Goal: Task Accomplishment & Management: Complete application form

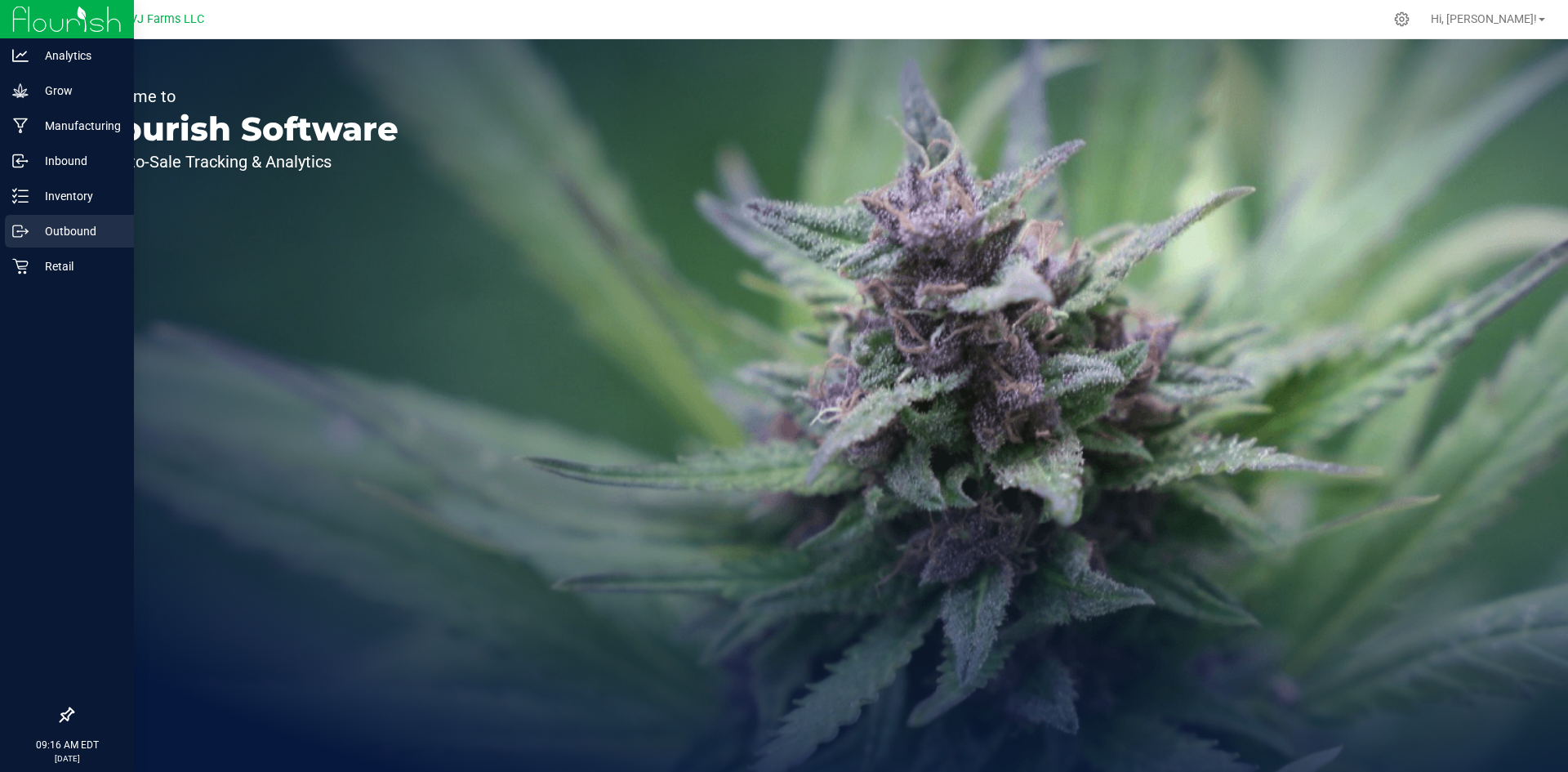
click at [46, 222] on p "Outbound" at bounding box center [77, 231] width 98 height 19
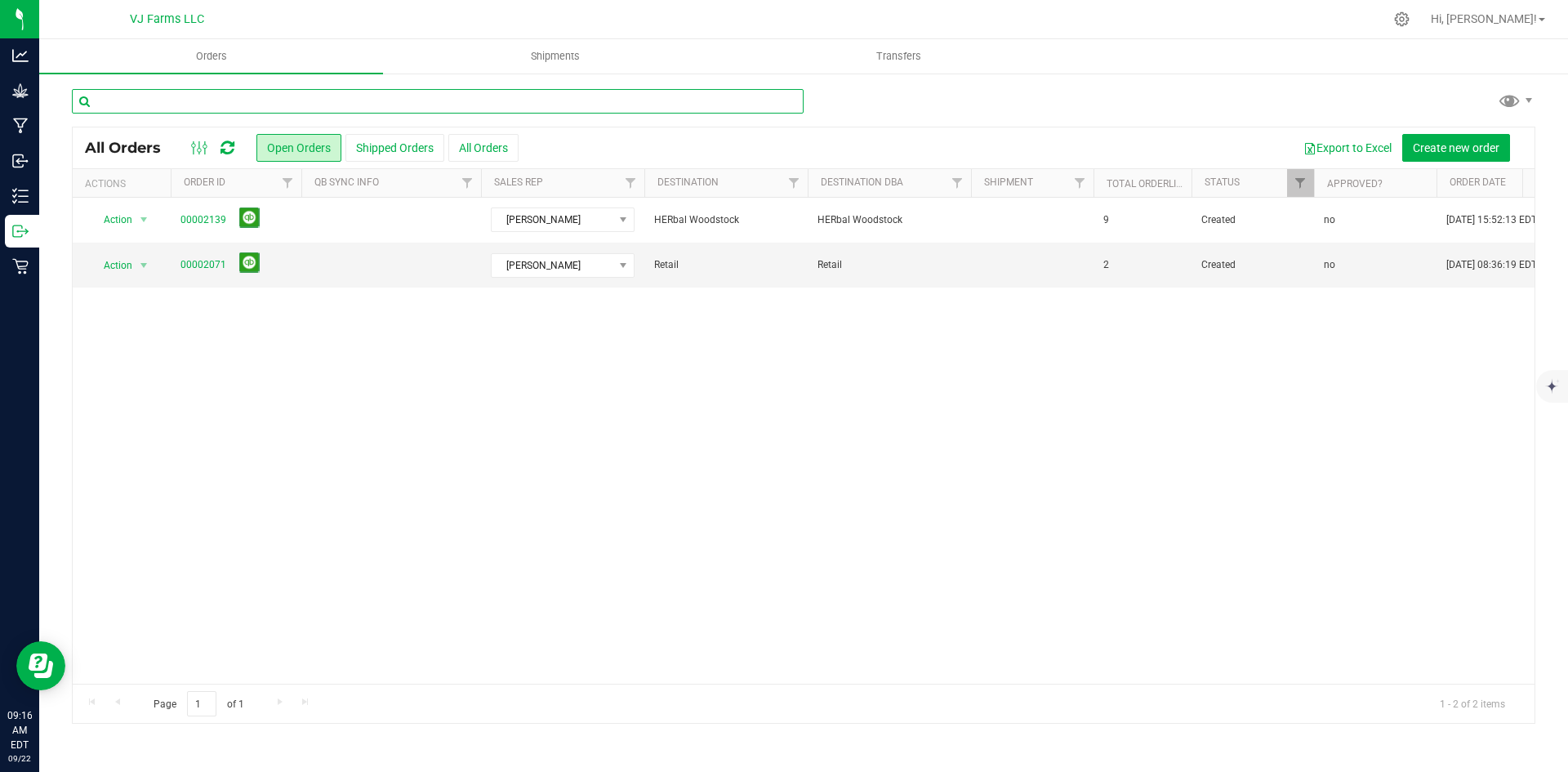
click at [151, 98] on input "text" at bounding box center [438, 101] width 732 height 24
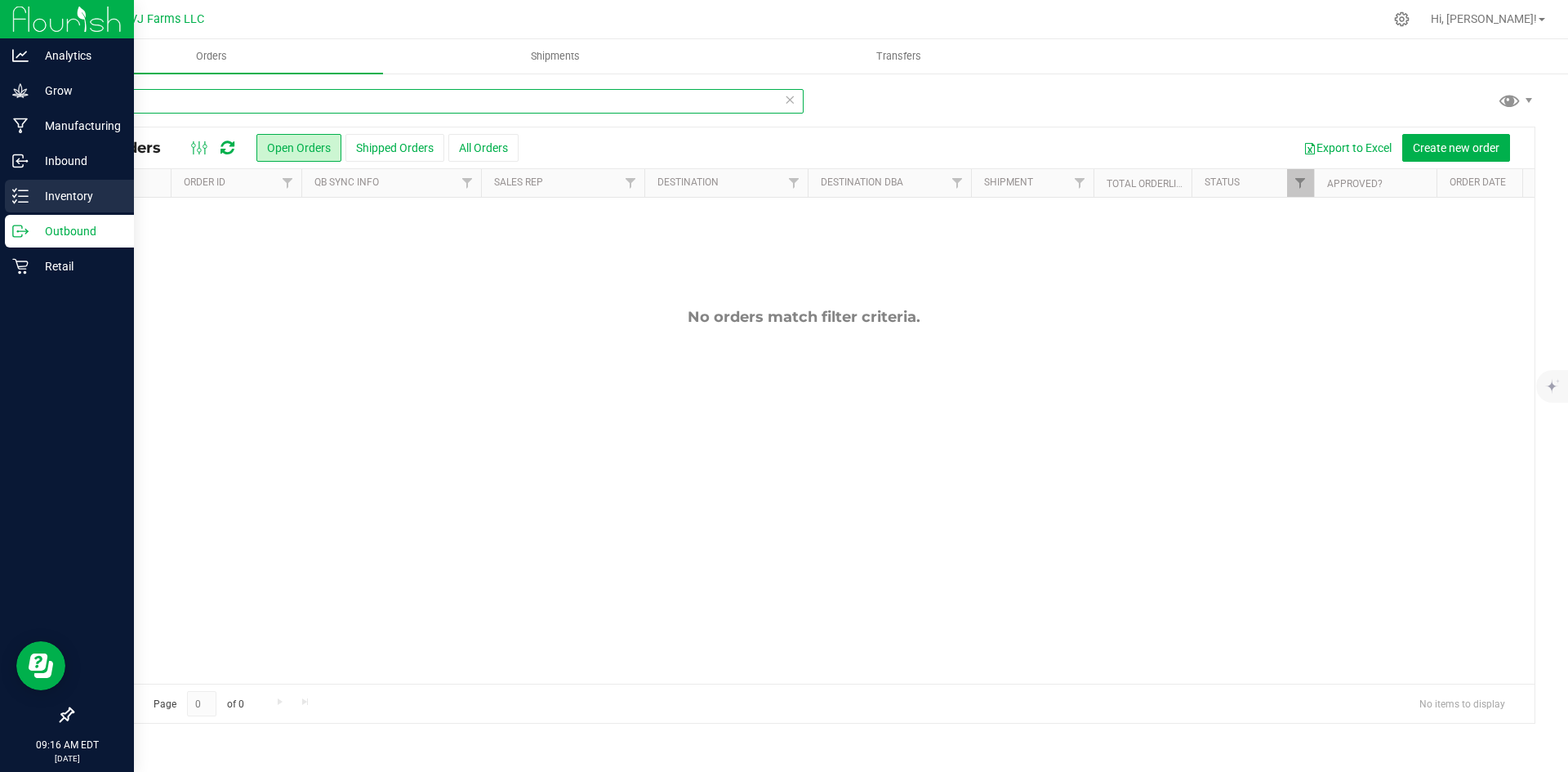
type input "nuggz"
click at [42, 186] on p "Inventory" at bounding box center [77, 196] width 98 height 19
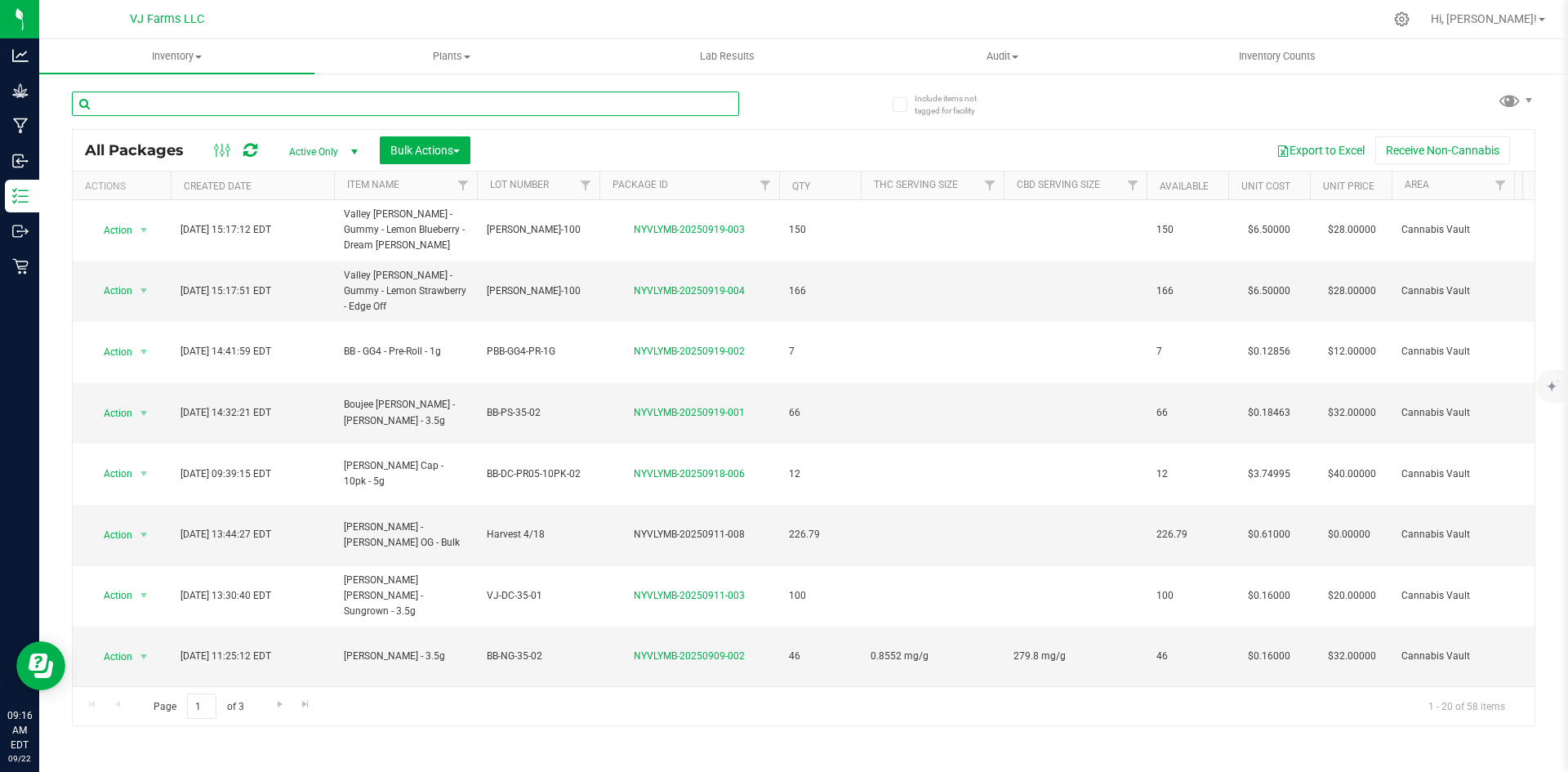
click at [220, 100] on input "text" at bounding box center [405, 103] width 667 height 24
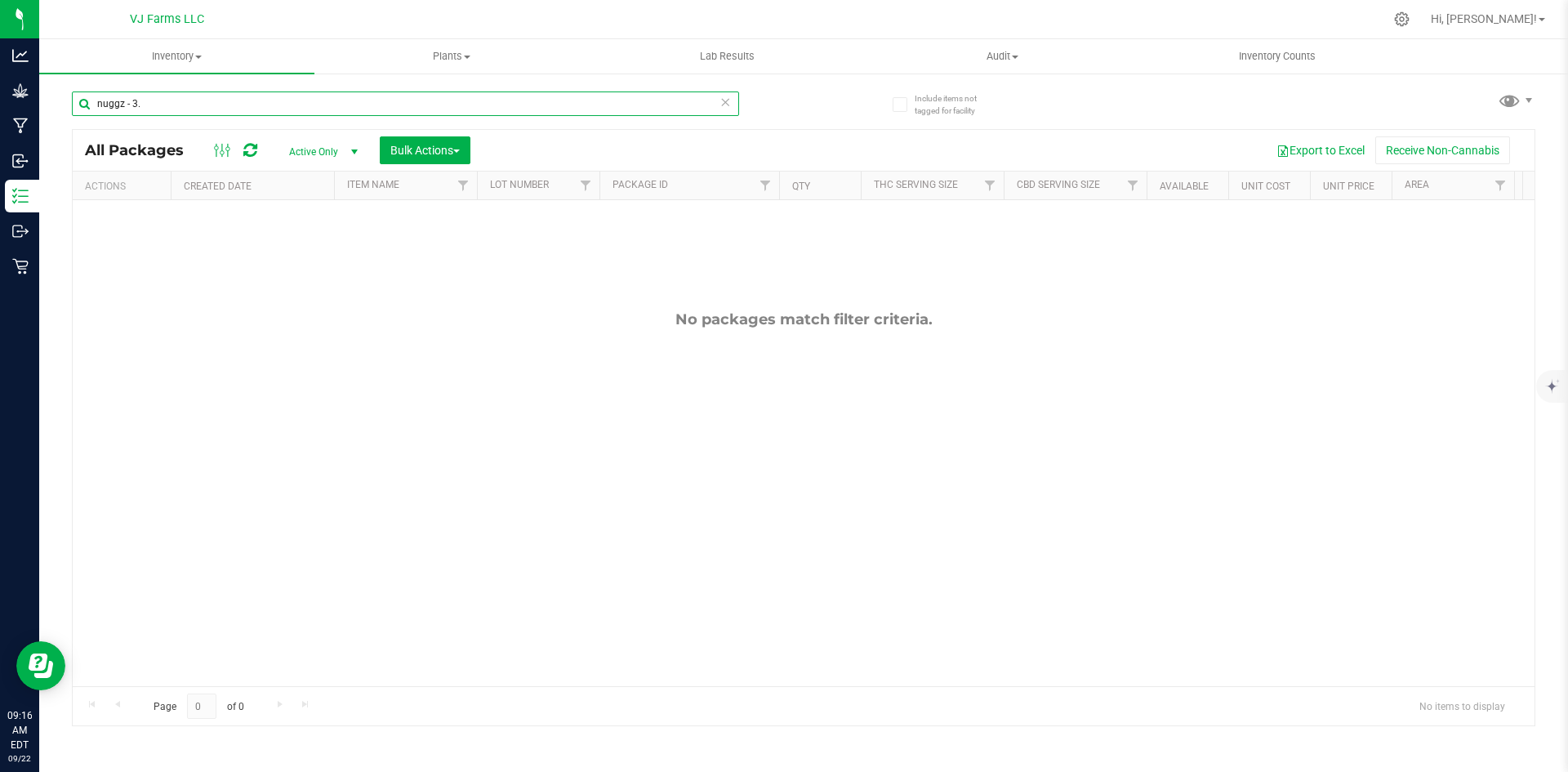
type input "nuggz - 3.5"
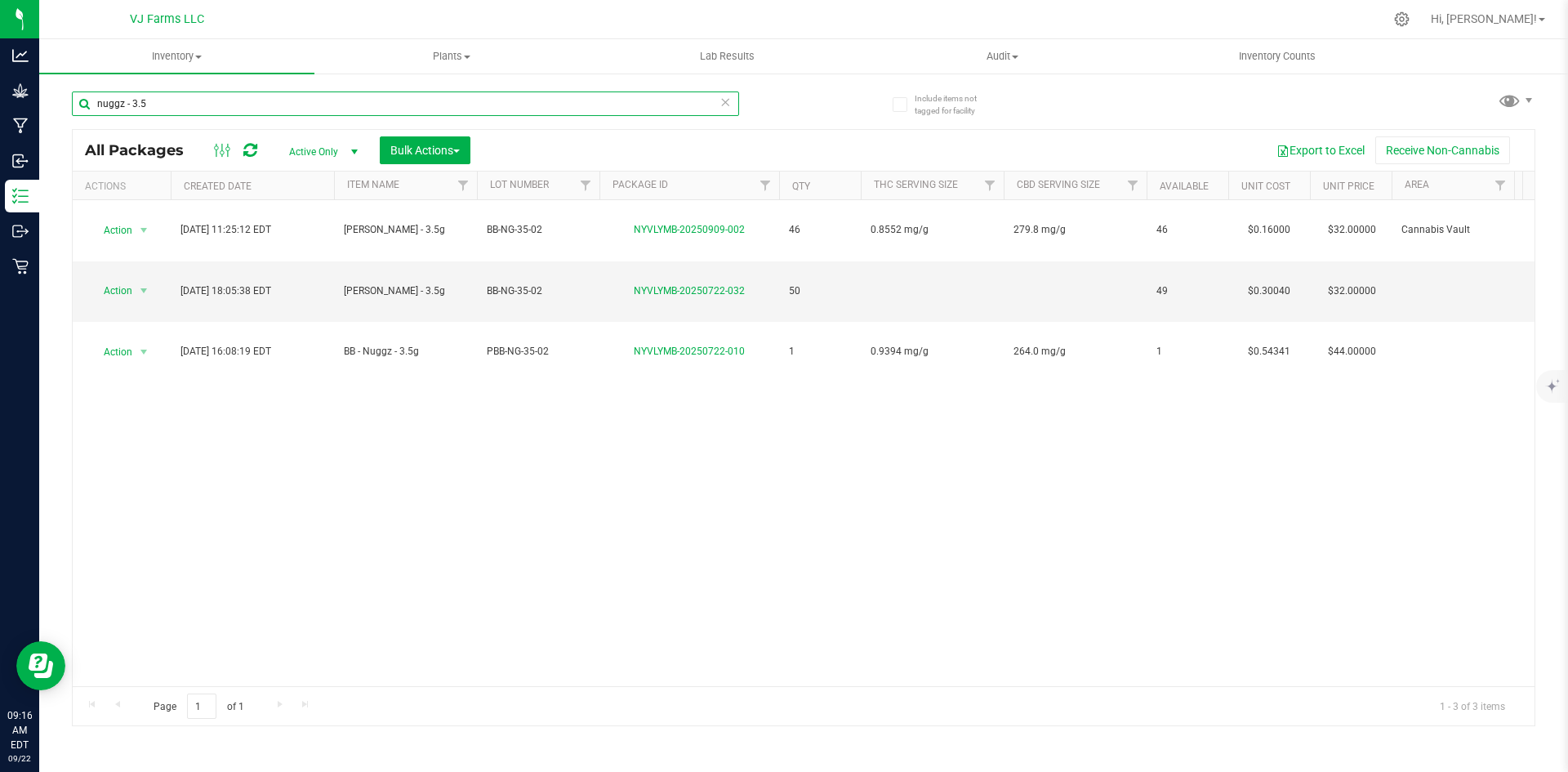
drag, startPoint x: 183, startPoint y: 99, endPoint x: 89, endPoint y: 111, distance: 94.8
click at [89, 111] on input "nuggz - 3.5" at bounding box center [405, 103] width 667 height 24
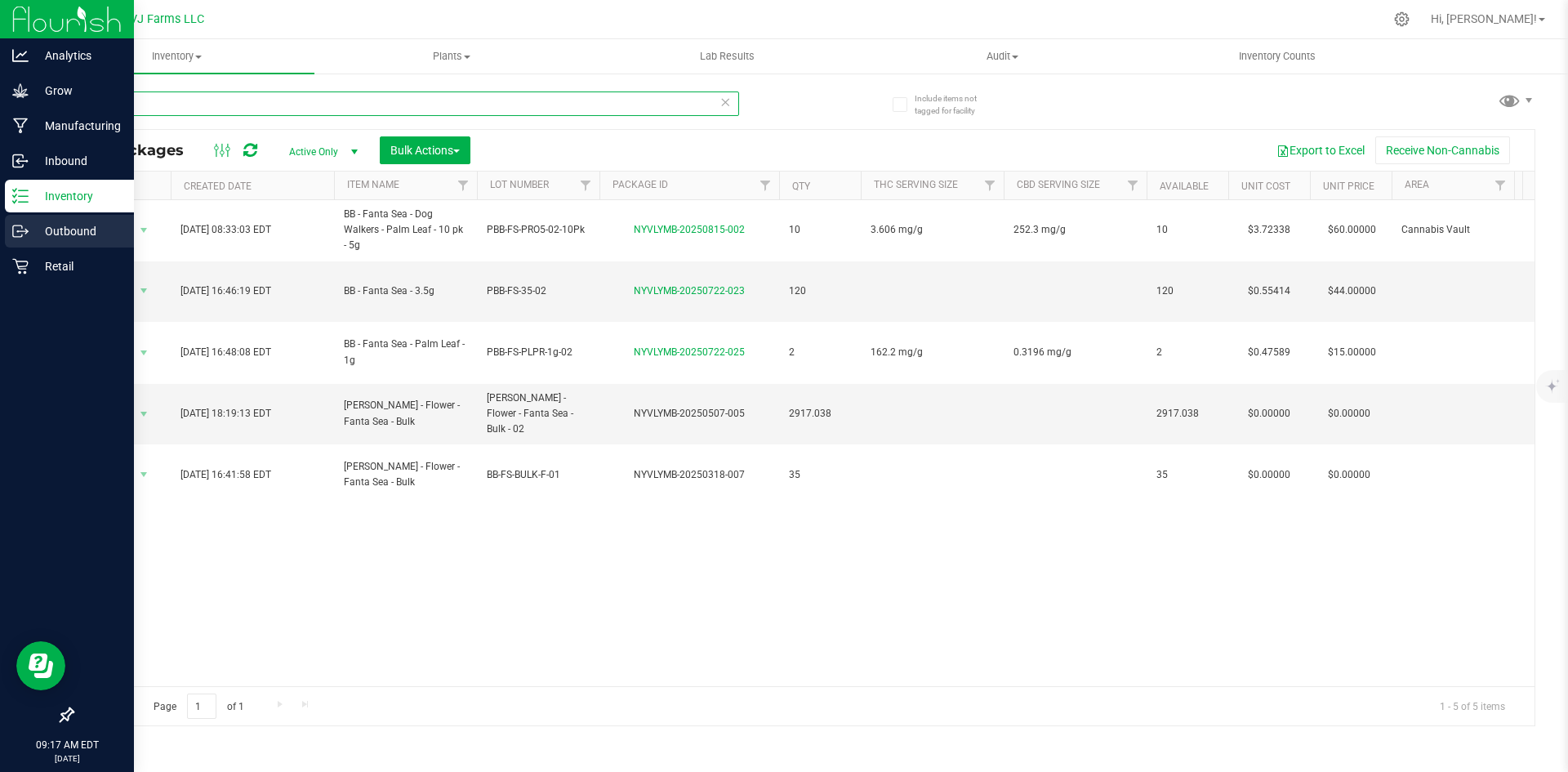
type input "fanta"
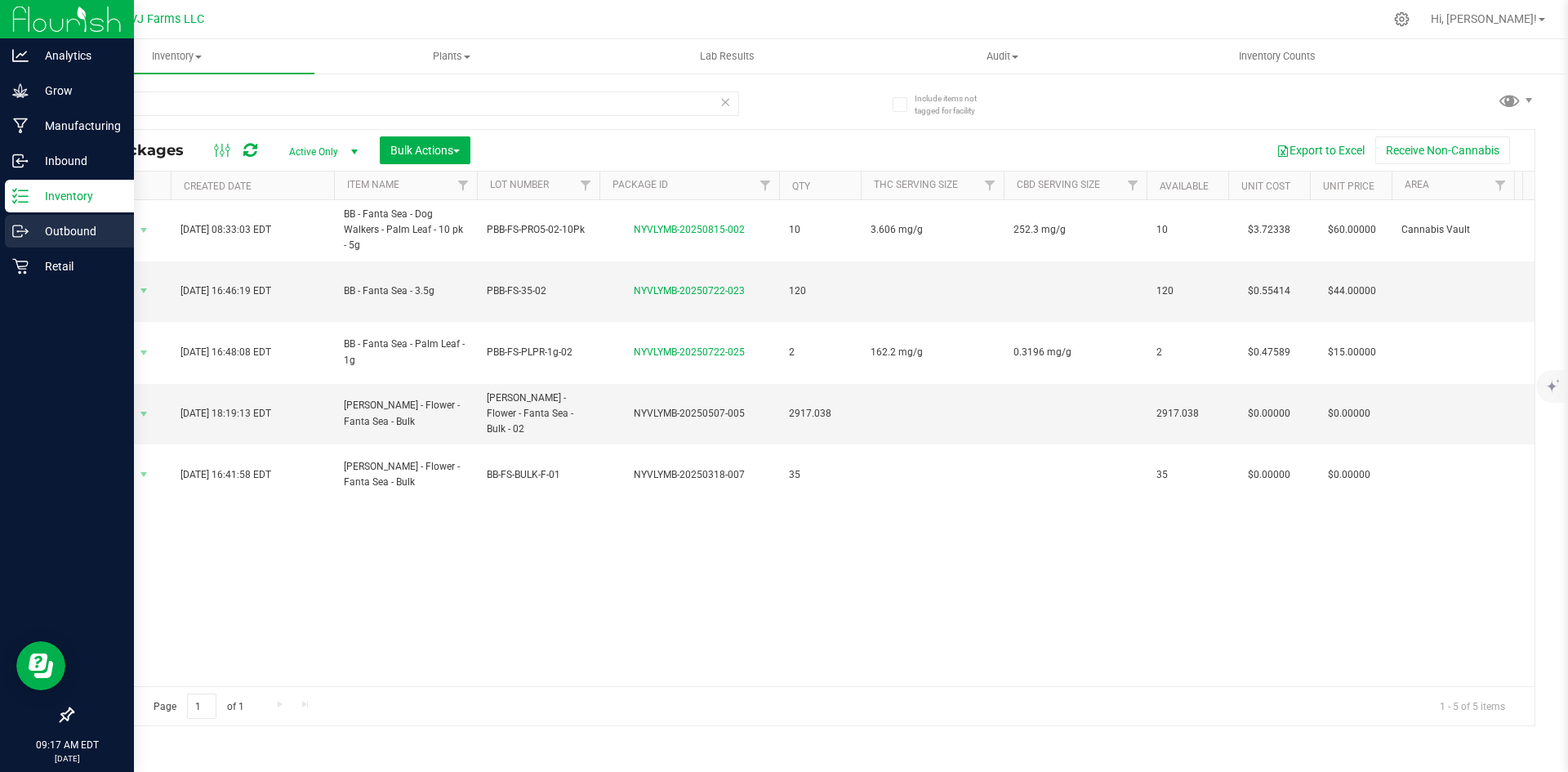
click at [58, 231] on p "Outbound" at bounding box center [77, 231] width 98 height 19
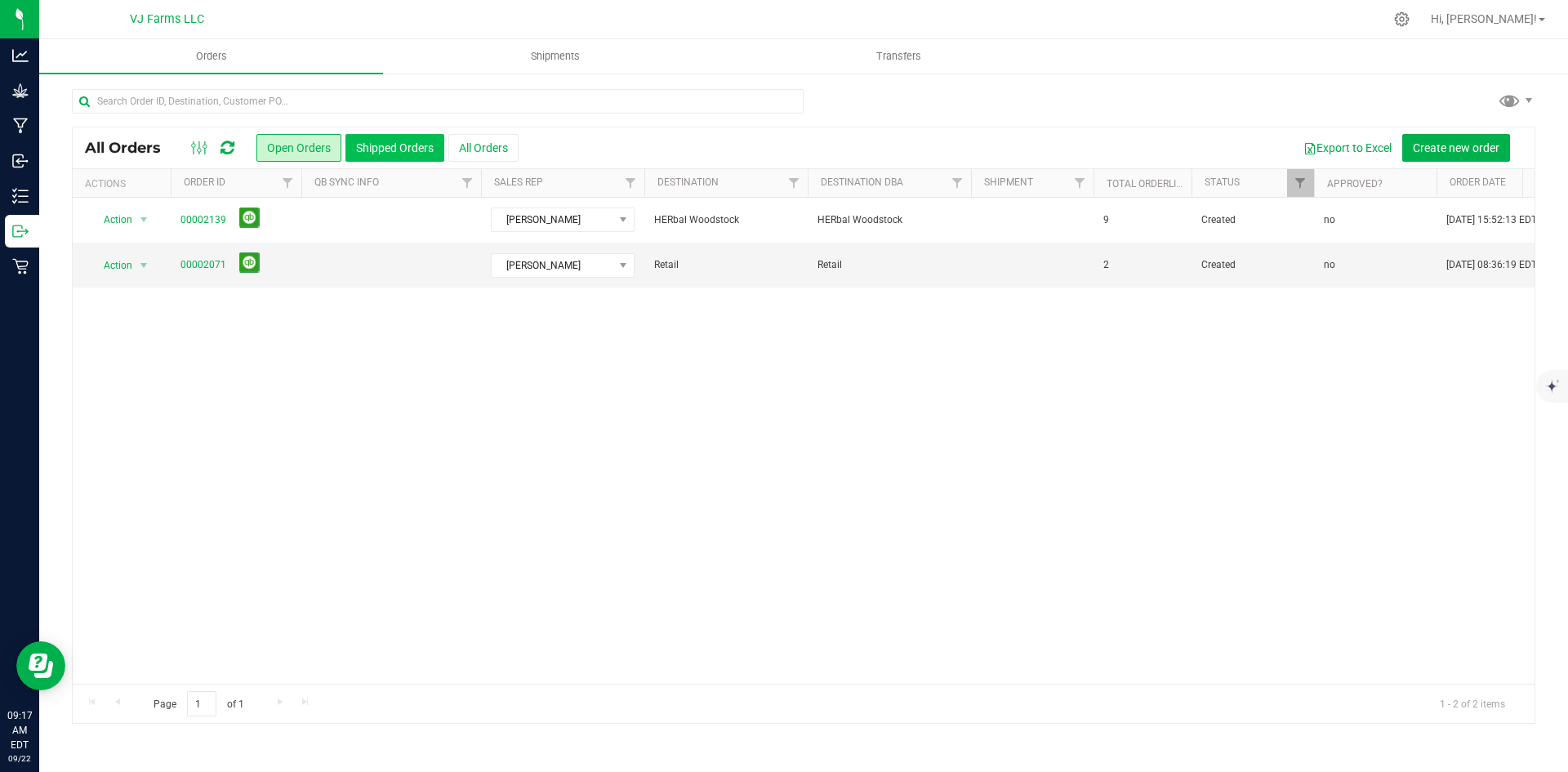
click at [417, 142] on button "Shipped Orders" at bounding box center [395, 148] width 99 height 28
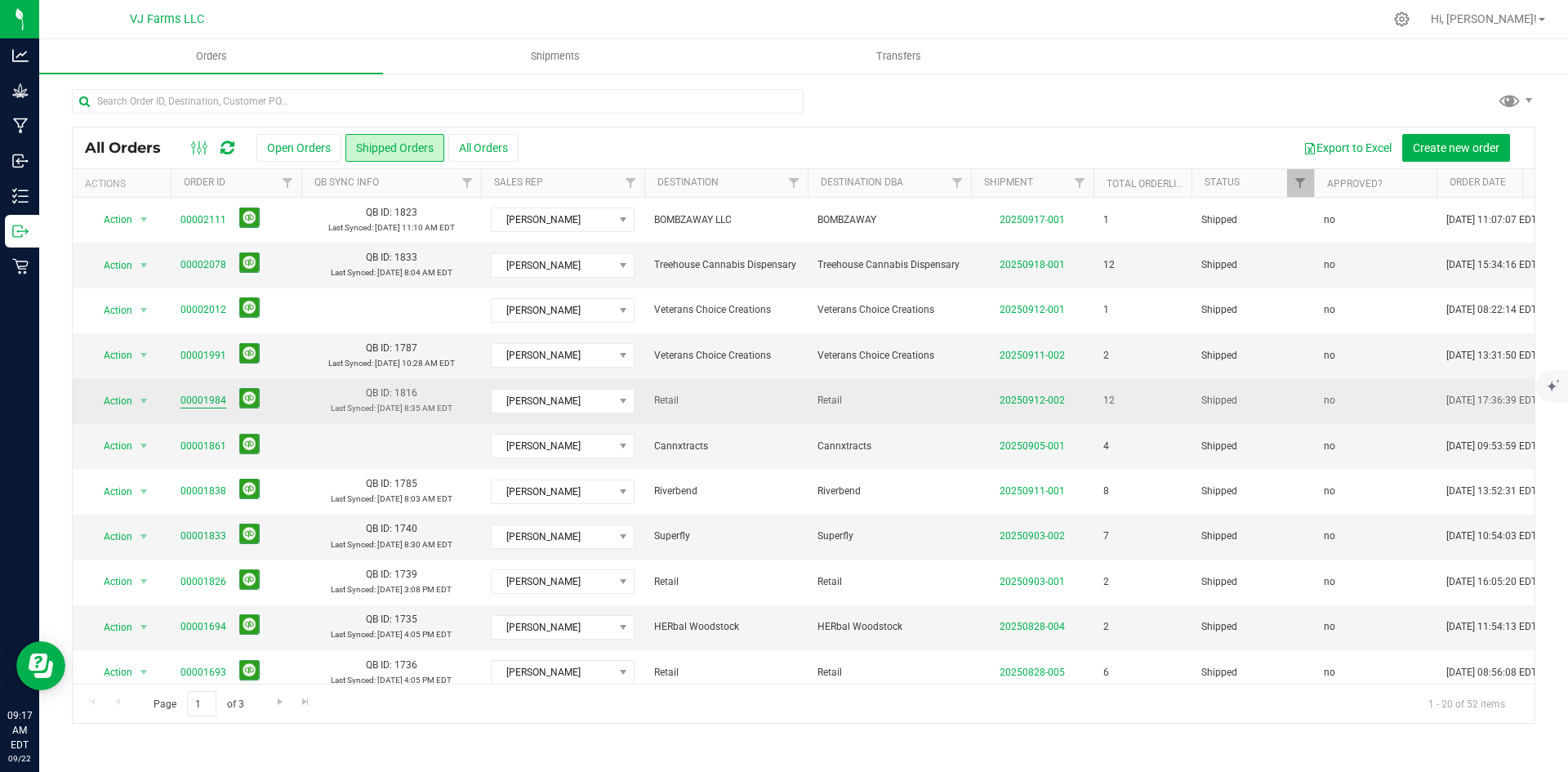
click at [215, 400] on link "00001984" at bounding box center [203, 401] width 46 height 16
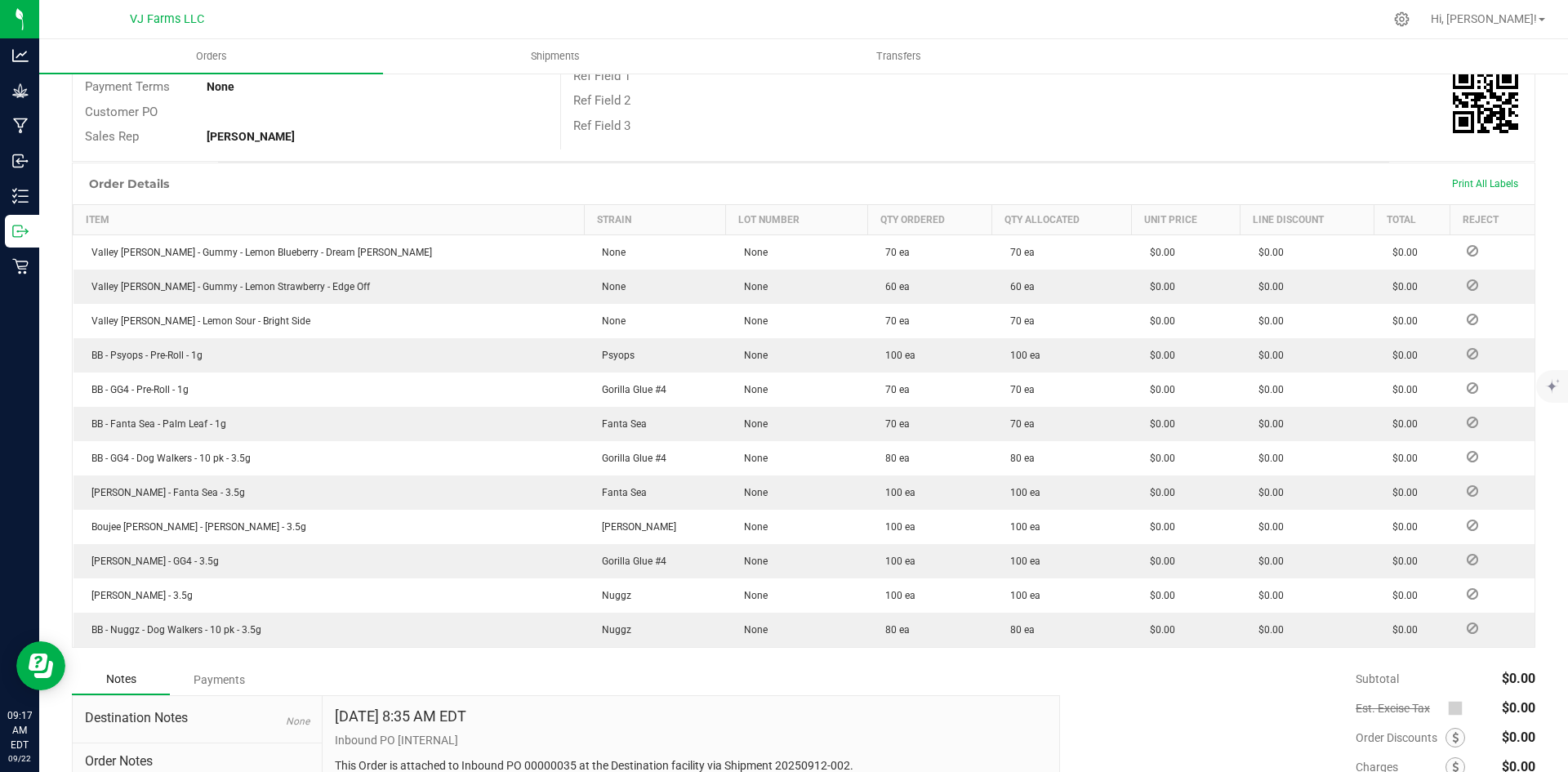
scroll to position [296, 0]
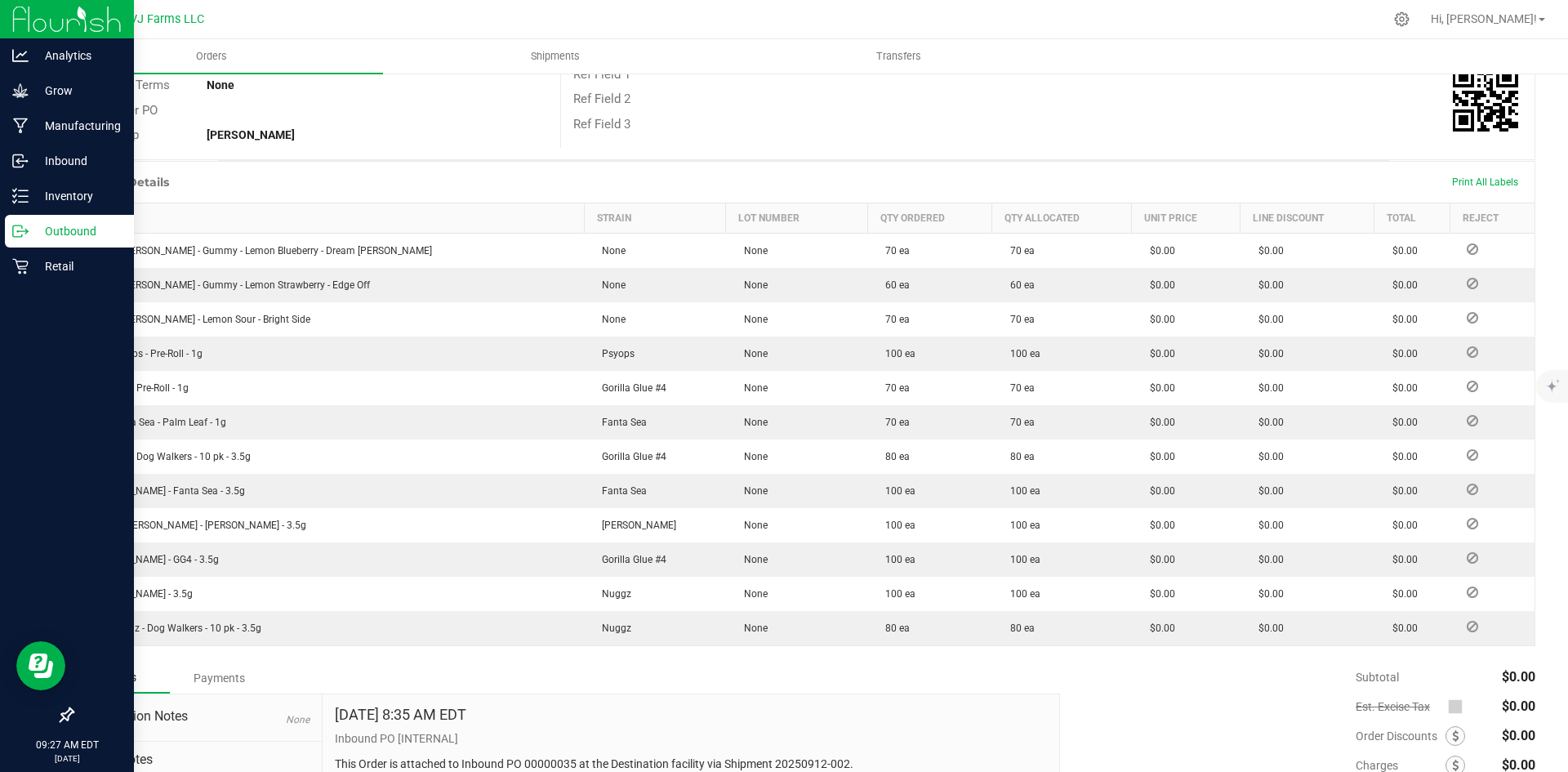
click at [16, 218] on div "Outbound" at bounding box center [69, 231] width 129 height 33
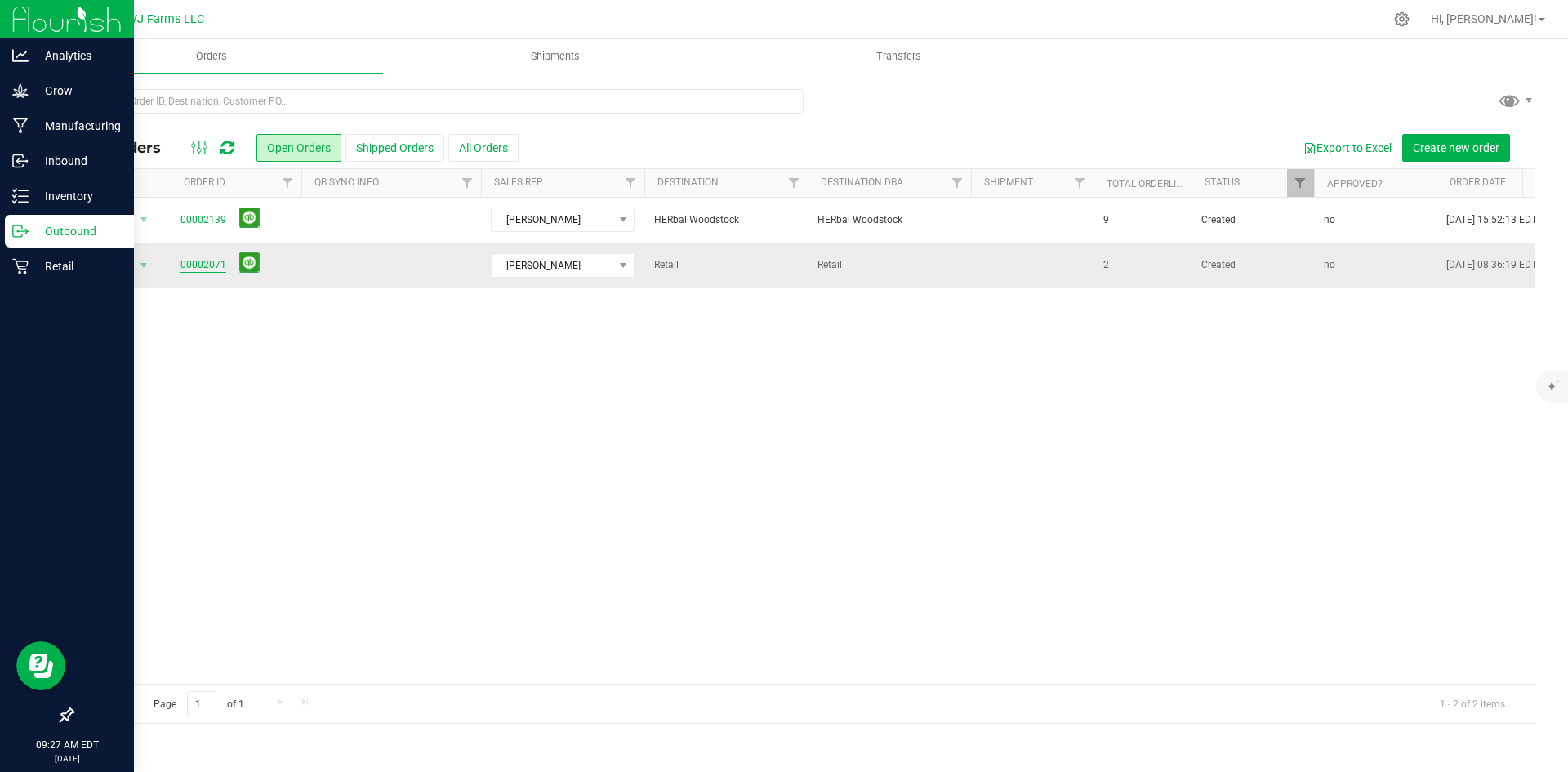
click at [202, 273] on link "00002071" at bounding box center [203, 265] width 46 height 16
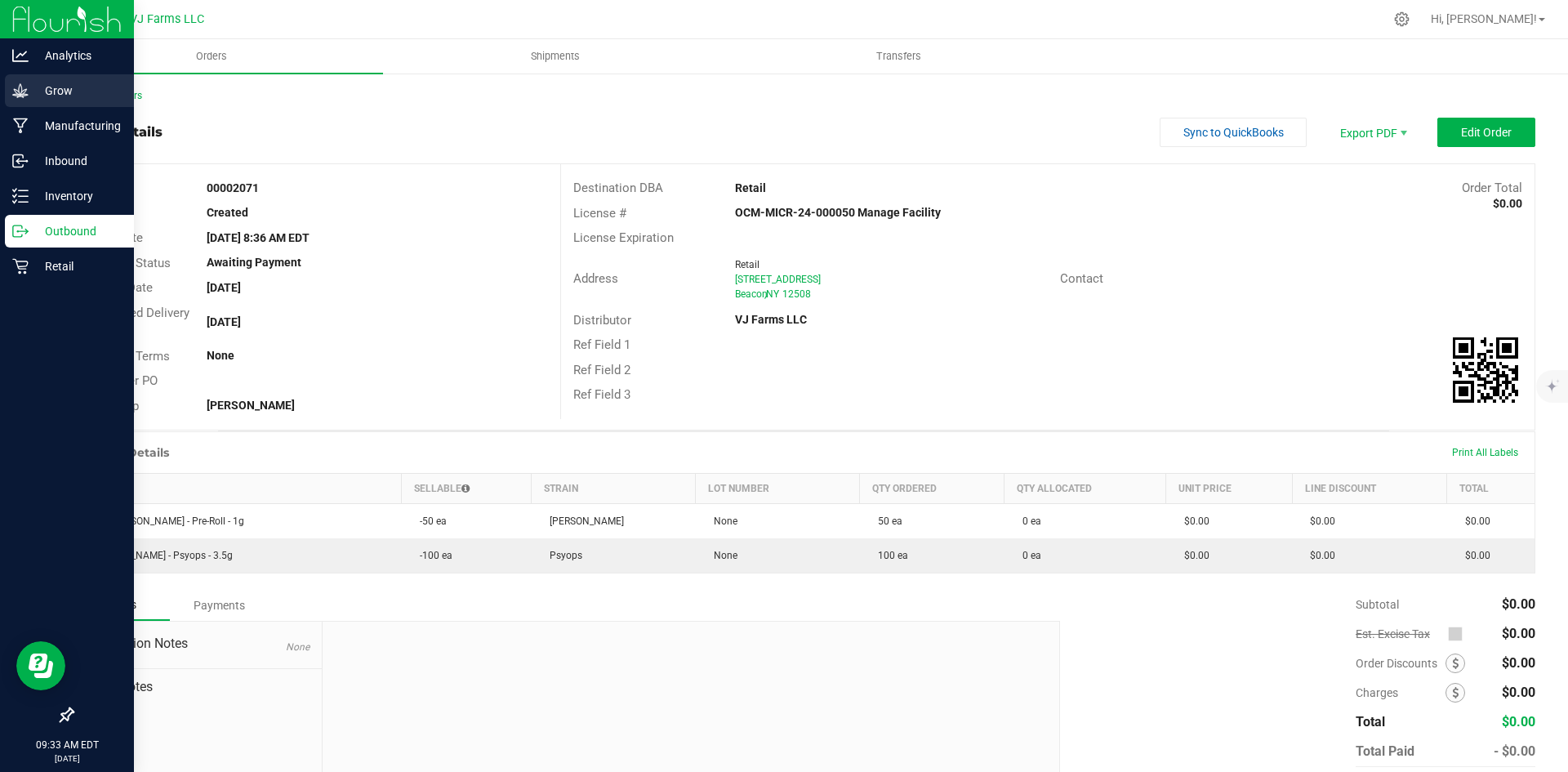
click at [79, 104] on div "Grow" at bounding box center [69, 91] width 129 height 33
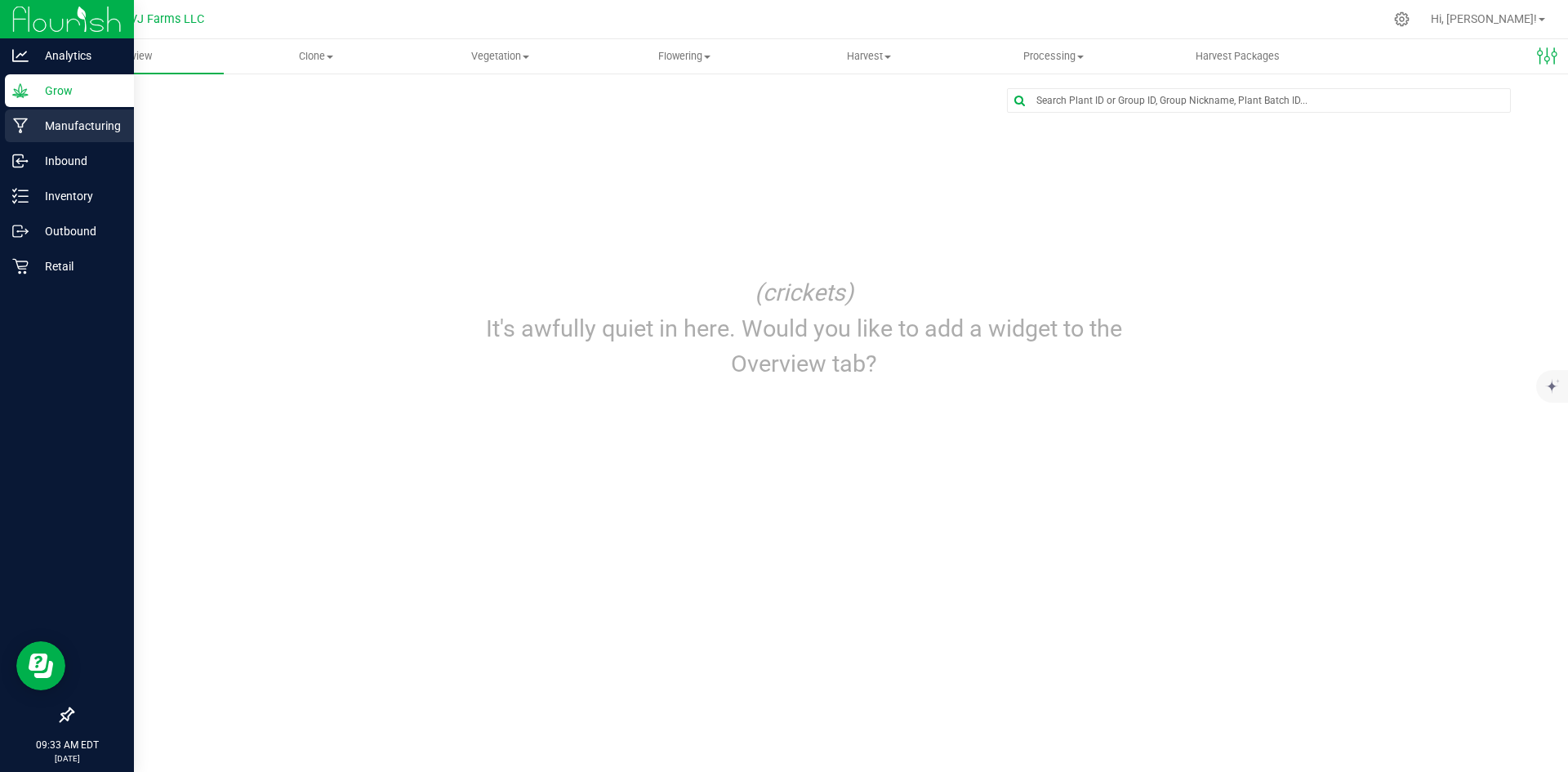
click at [63, 119] on p "Manufacturing" at bounding box center [77, 125] width 98 height 19
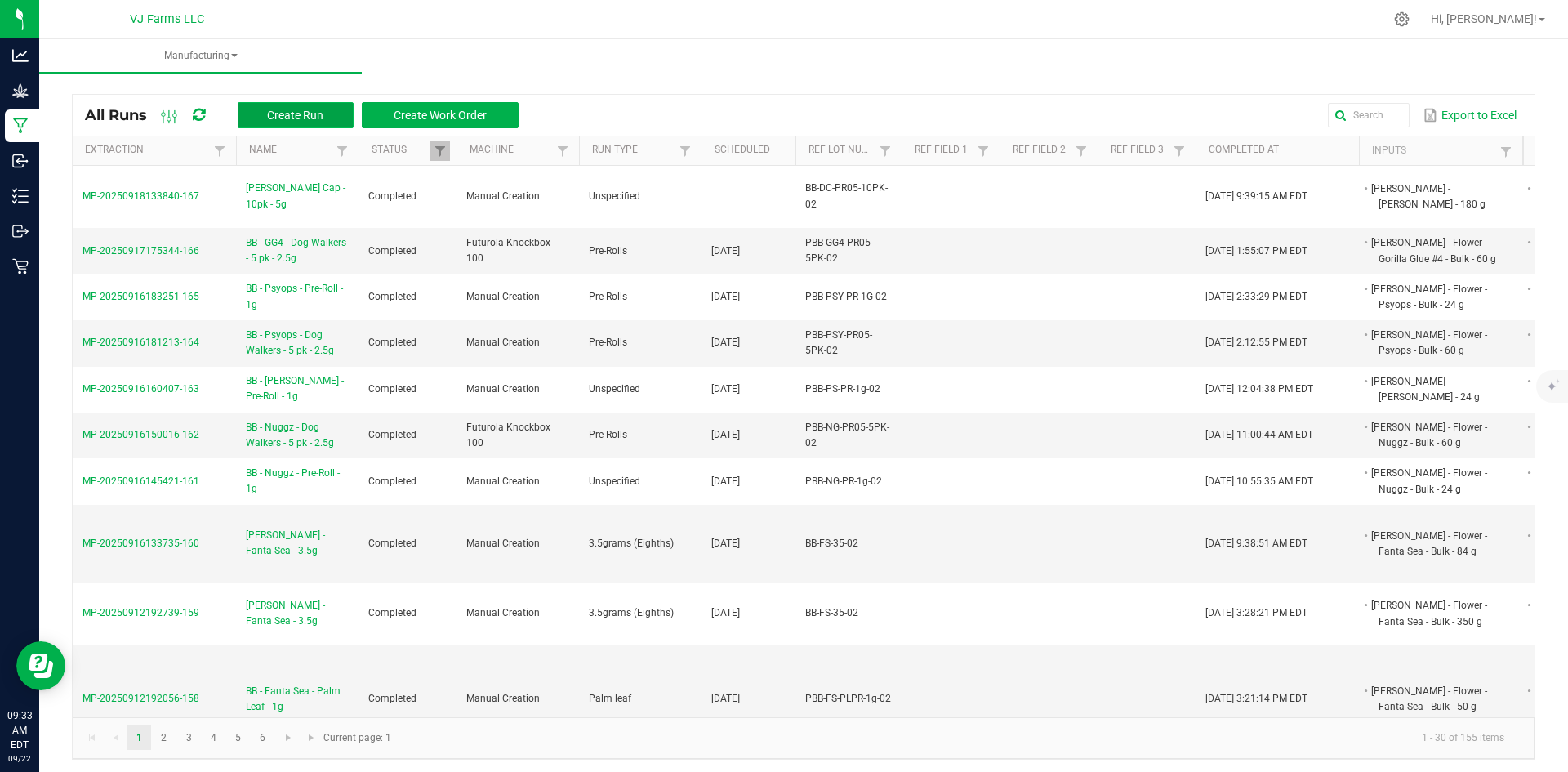
click at [305, 106] on button "Create Run" at bounding box center [295, 115] width 116 height 26
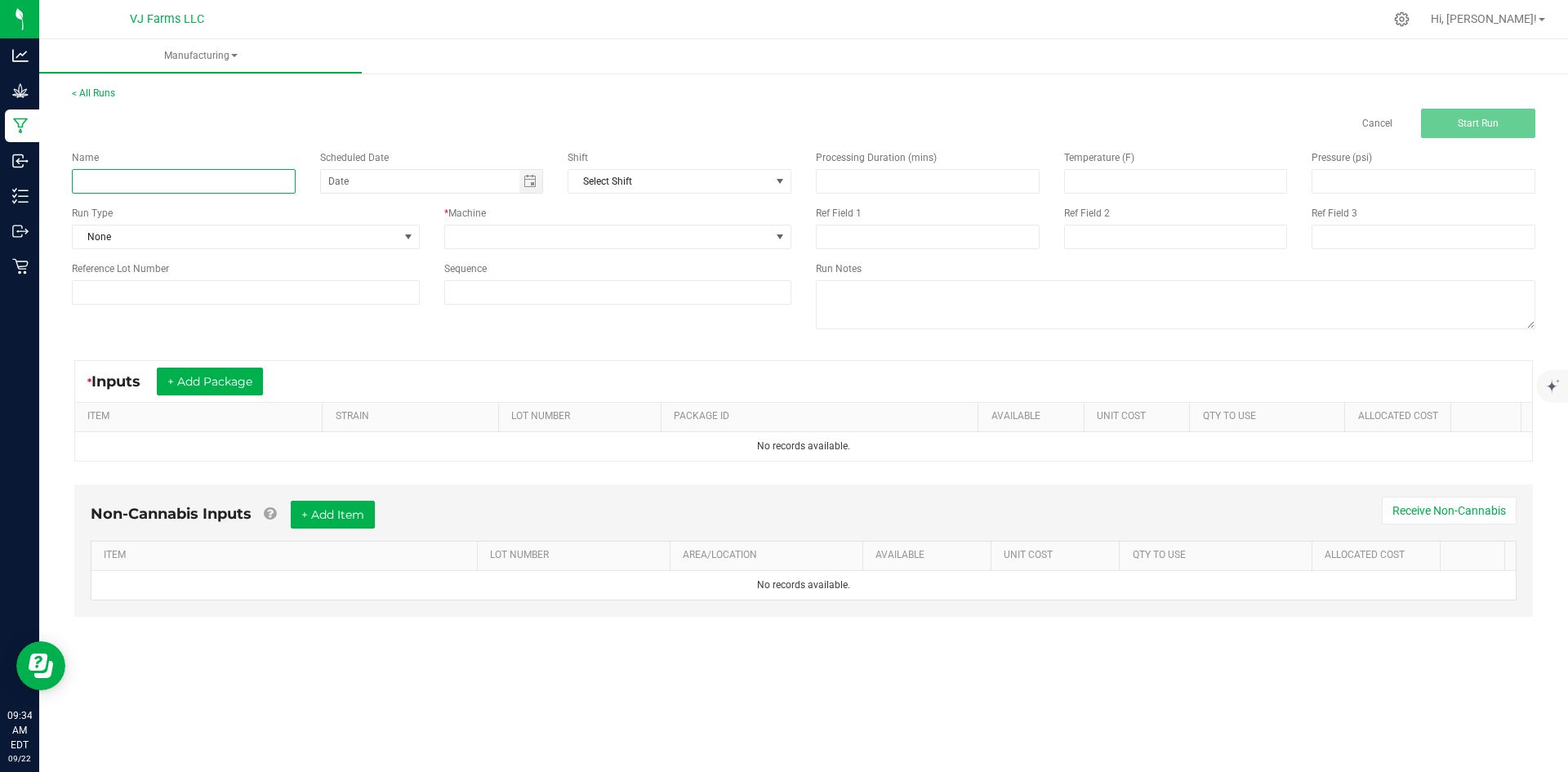
click at [254, 182] on input at bounding box center [183, 181] width 223 height 24
paste input "BB - Fanta Sea - Palm Leaf - 1g"
drag, startPoint x: 92, startPoint y: 184, endPoint x: 59, endPoint y: 184, distance: 33.0
click at [59, 184] on div "< All Runs Cancel Start Run Name BB - Fanta Sea - Palm Leaf - 1g Scheduled Date…" at bounding box center [803, 367] width 1529 height 594
type input "BB - Fanta Sea - Palm Leaf - 1g"
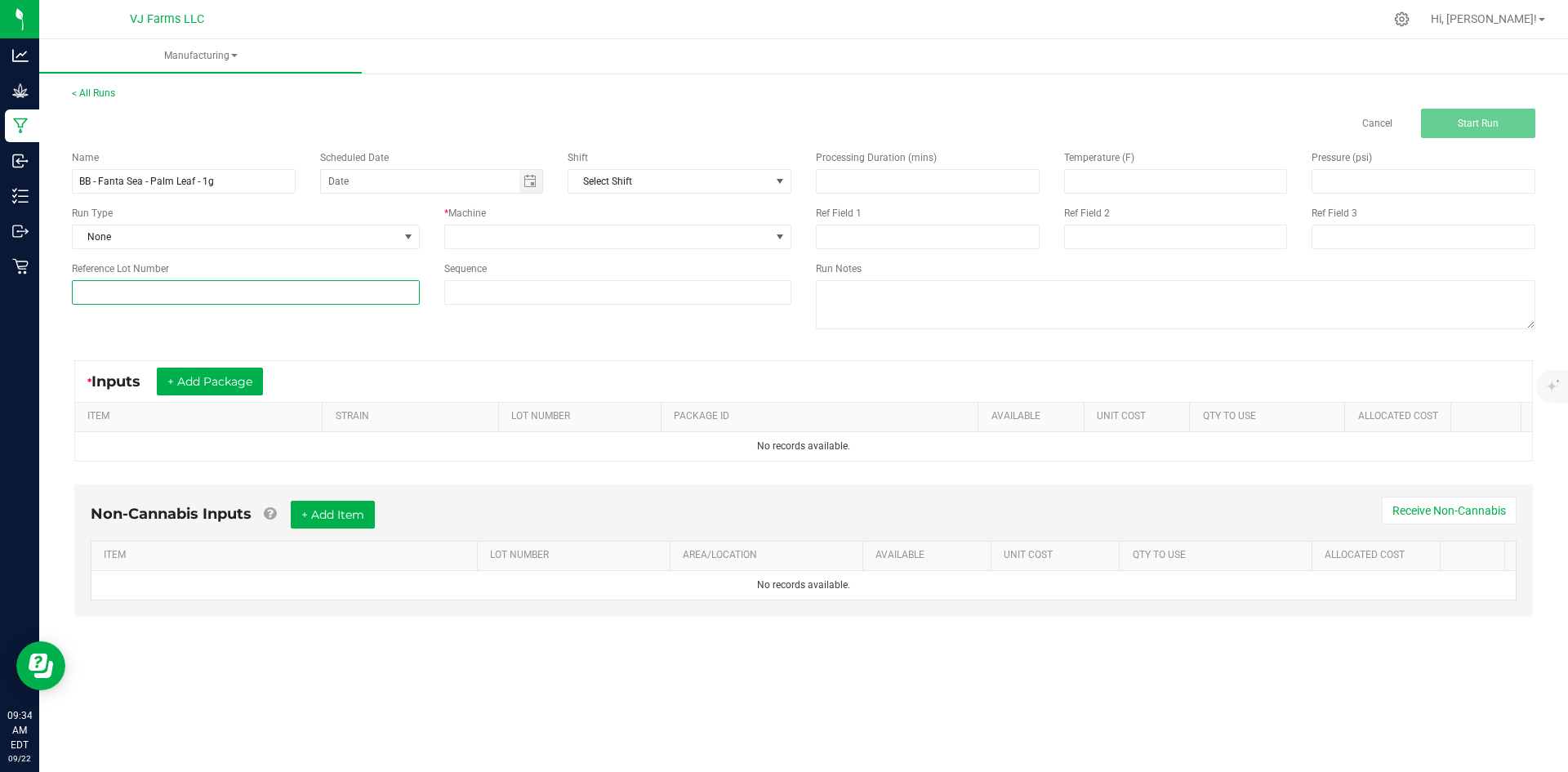
click at [355, 300] on input at bounding box center [246, 292] width 348 height 24
paste input "PBB-FS-PLPR-1g-02"
type input "PBB-FS-PLPR-1g-02"
click at [315, 243] on span "None" at bounding box center [236, 237] width 326 height 23
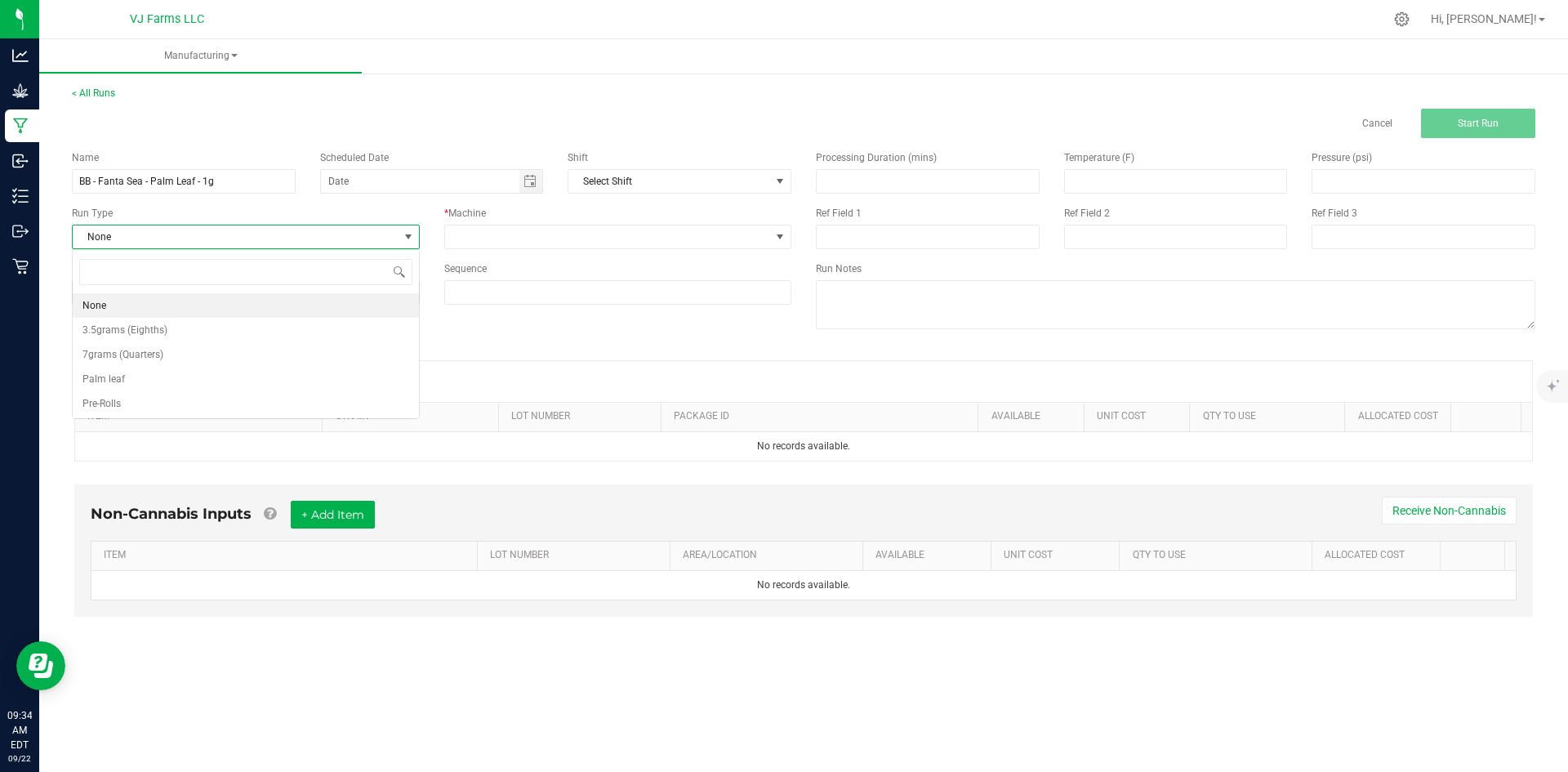
scroll to position [24, 348]
click at [167, 399] on li "Pre-Rolls" at bounding box center [246, 403] width 347 height 24
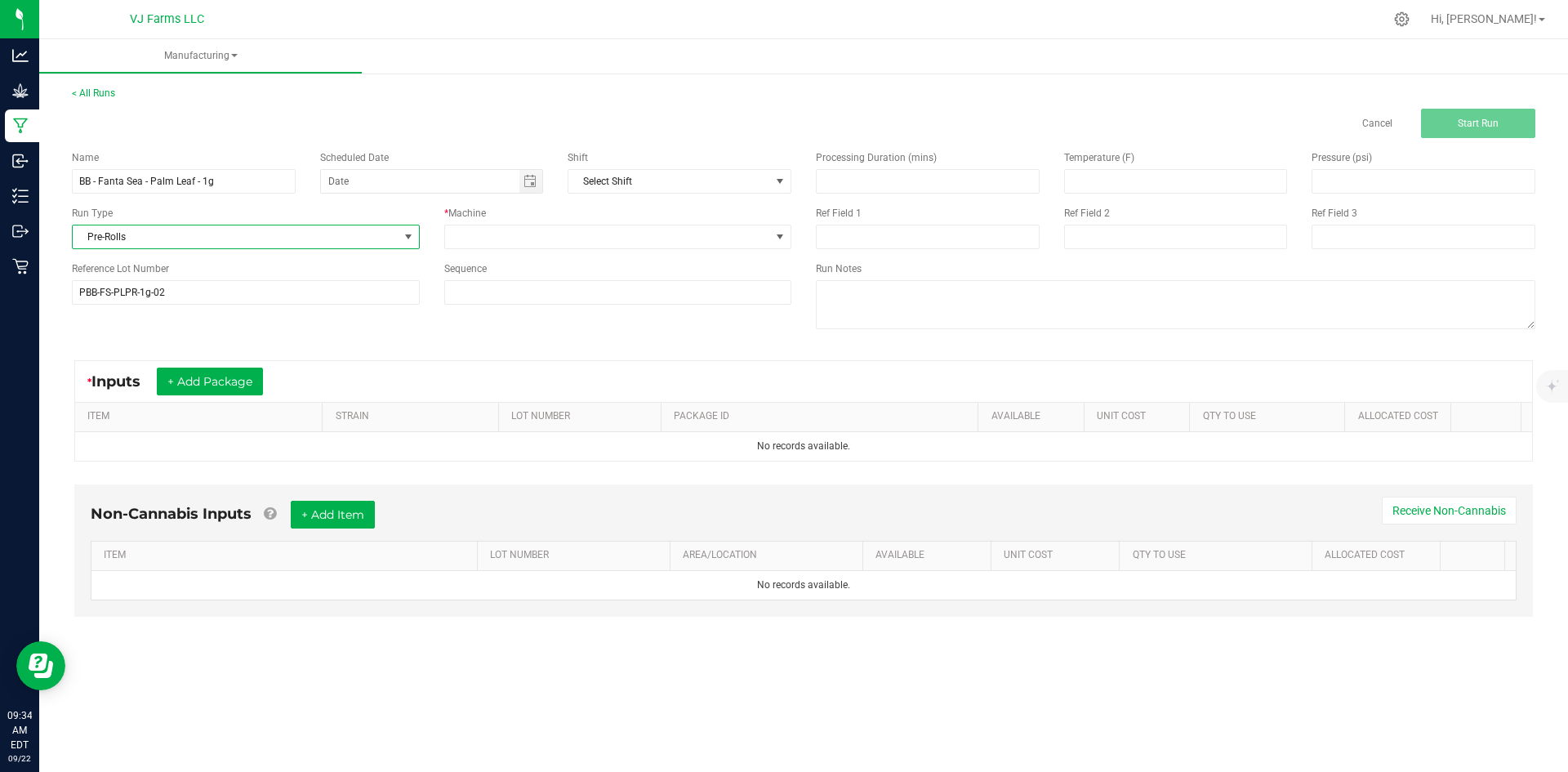
click at [170, 249] on span "Pre-Rolls" at bounding box center [246, 236] width 348 height 24
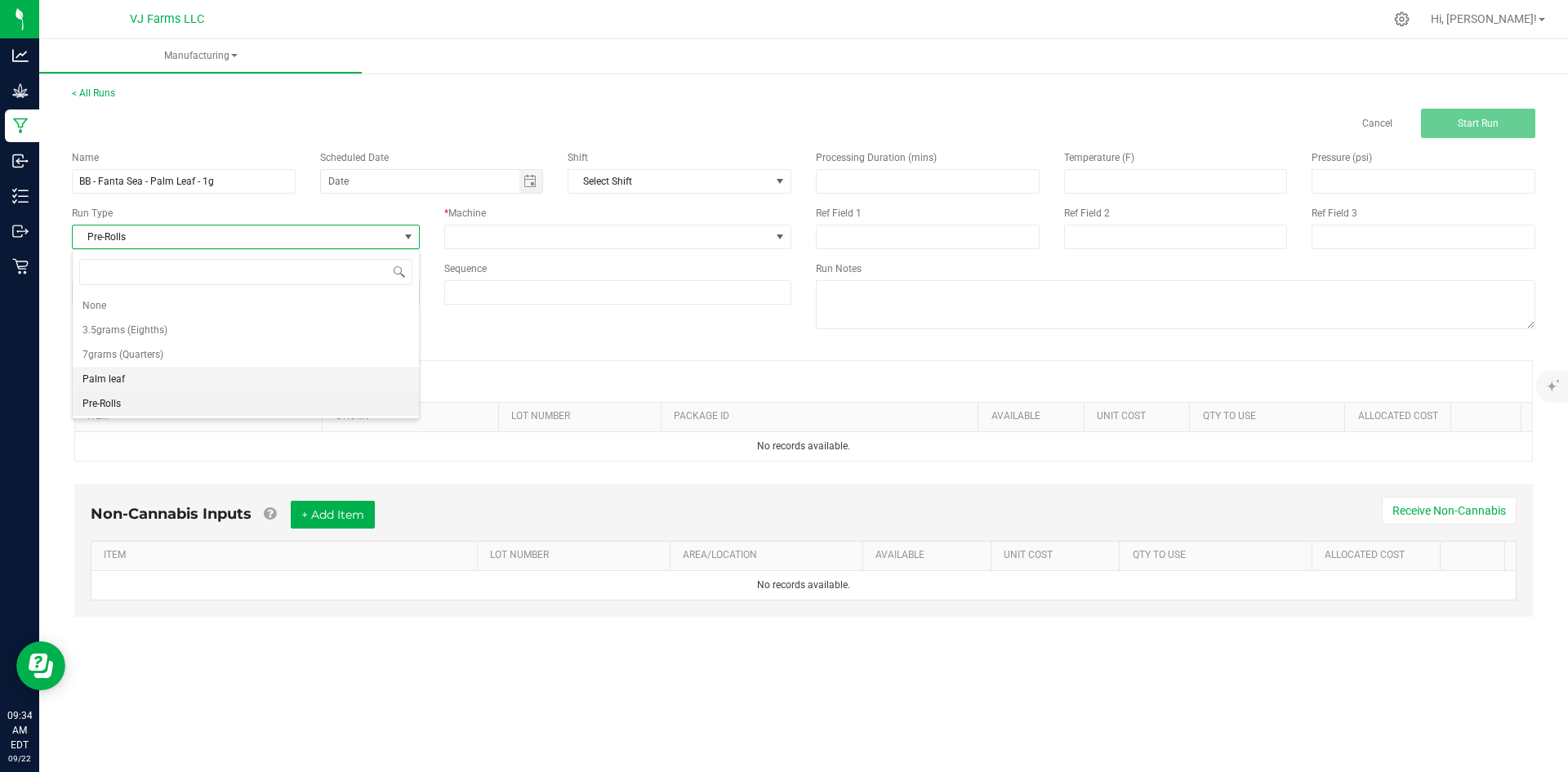
click at [162, 372] on li "Palm leaf" at bounding box center [246, 379] width 347 height 24
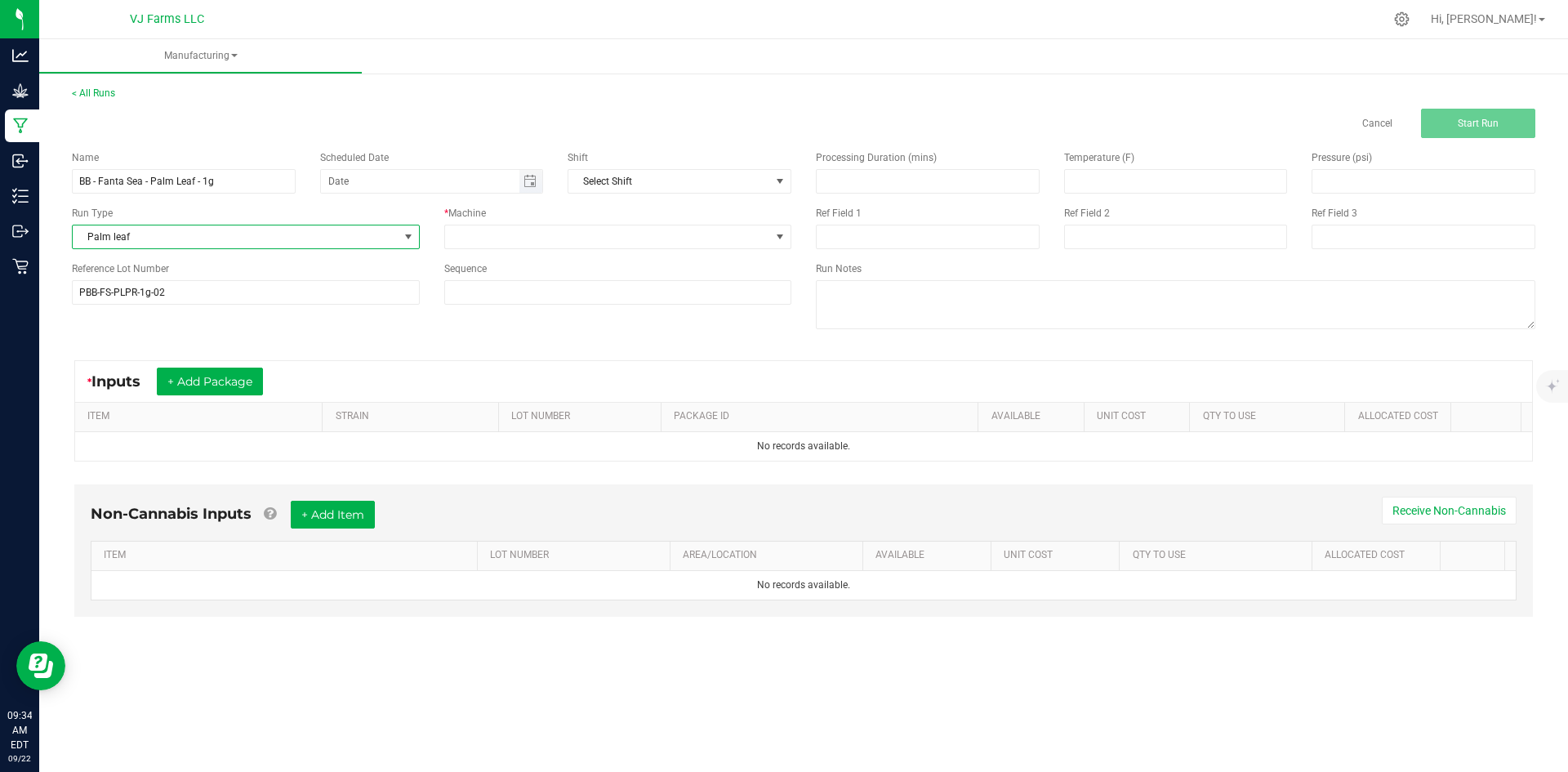
click at [531, 174] on span "Toggle calendar" at bounding box center [531, 182] width 23 height 23
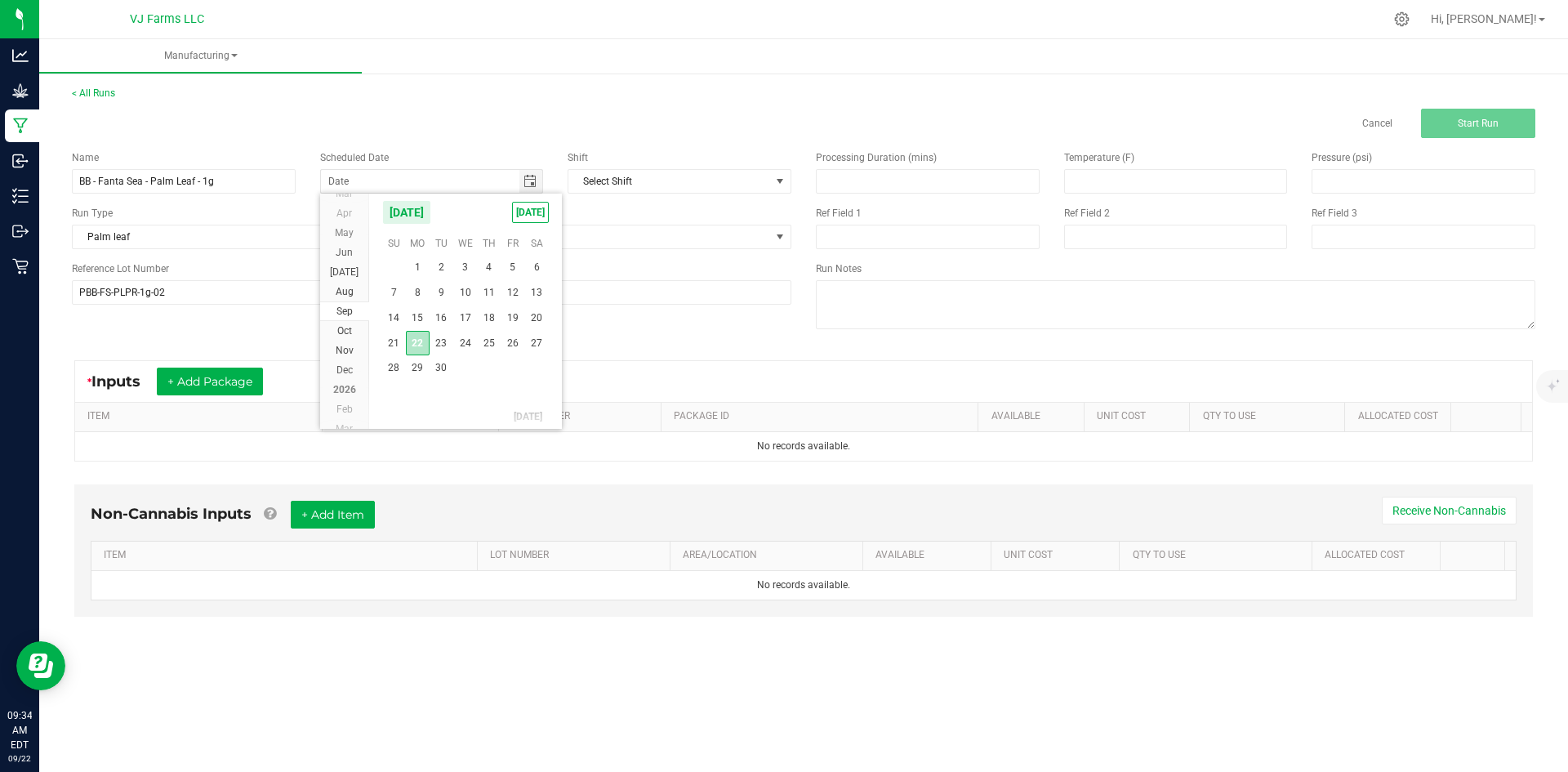
click at [414, 342] on span "22" at bounding box center [417, 344] width 23 height 25
type input "[DATE]"
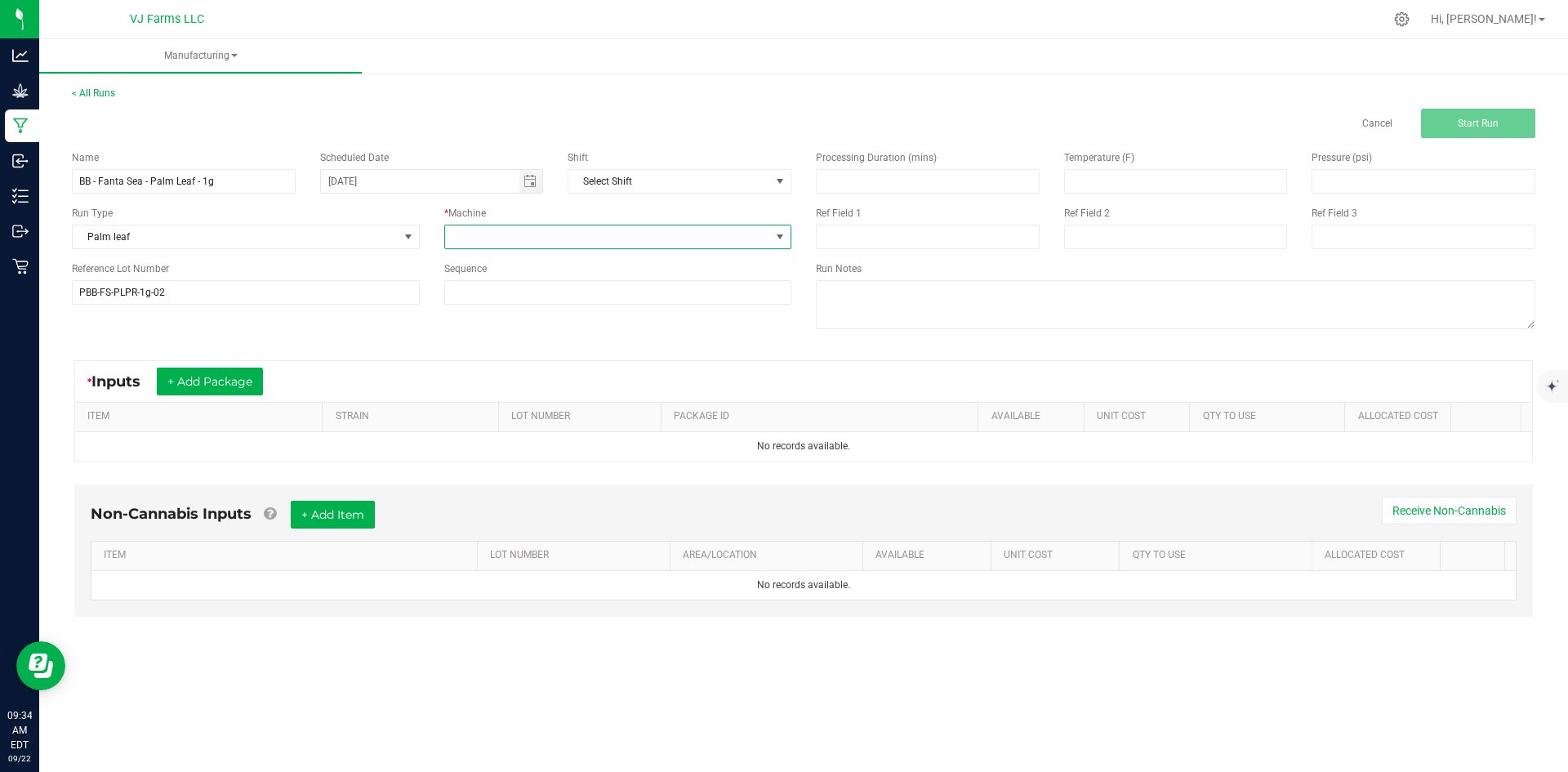
click at [742, 244] on span at bounding box center [608, 237] width 326 height 23
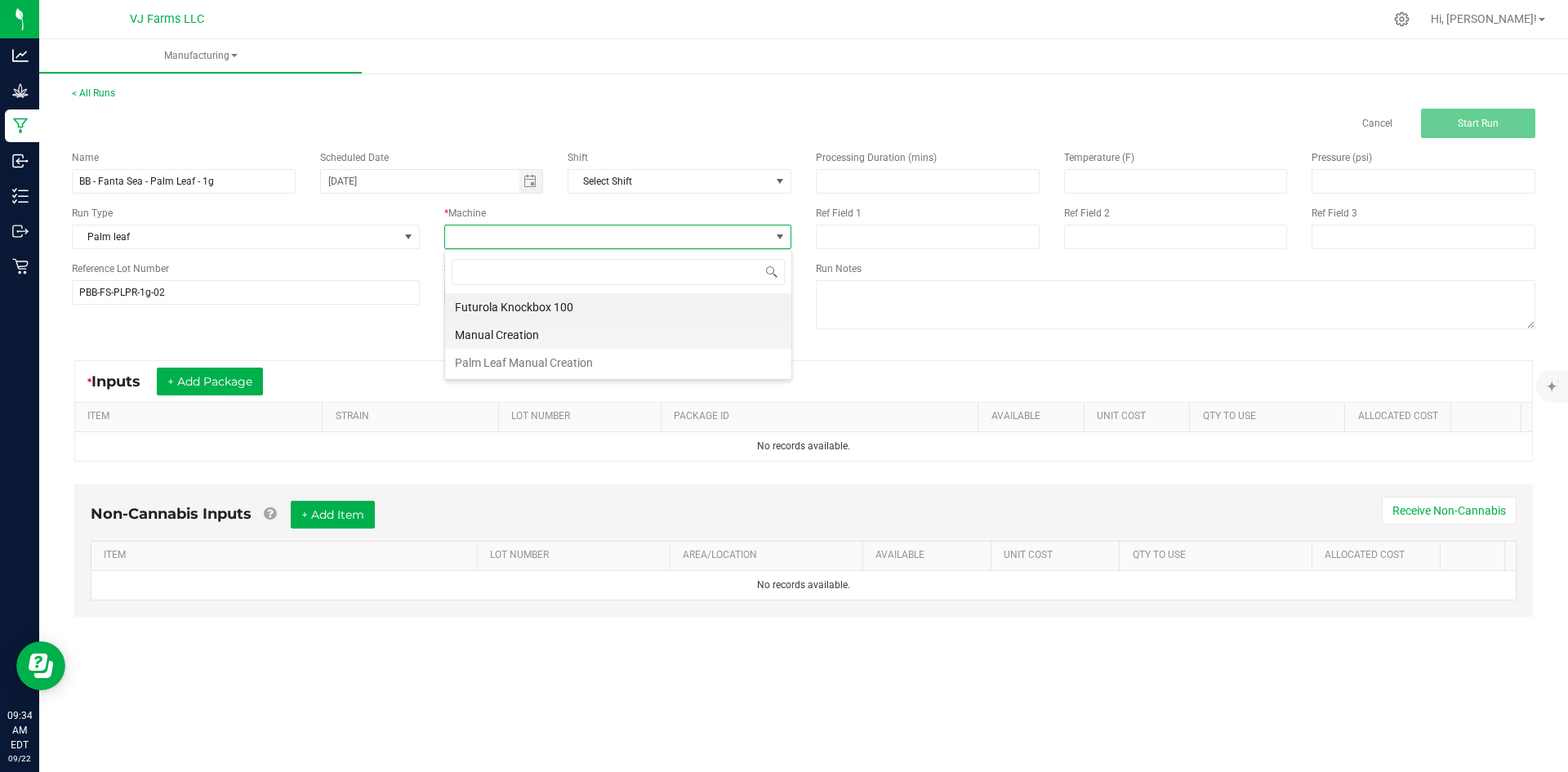
click at [509, 346] on li "Manual Creation" at bounding box center [617, 335] width 347 height 28
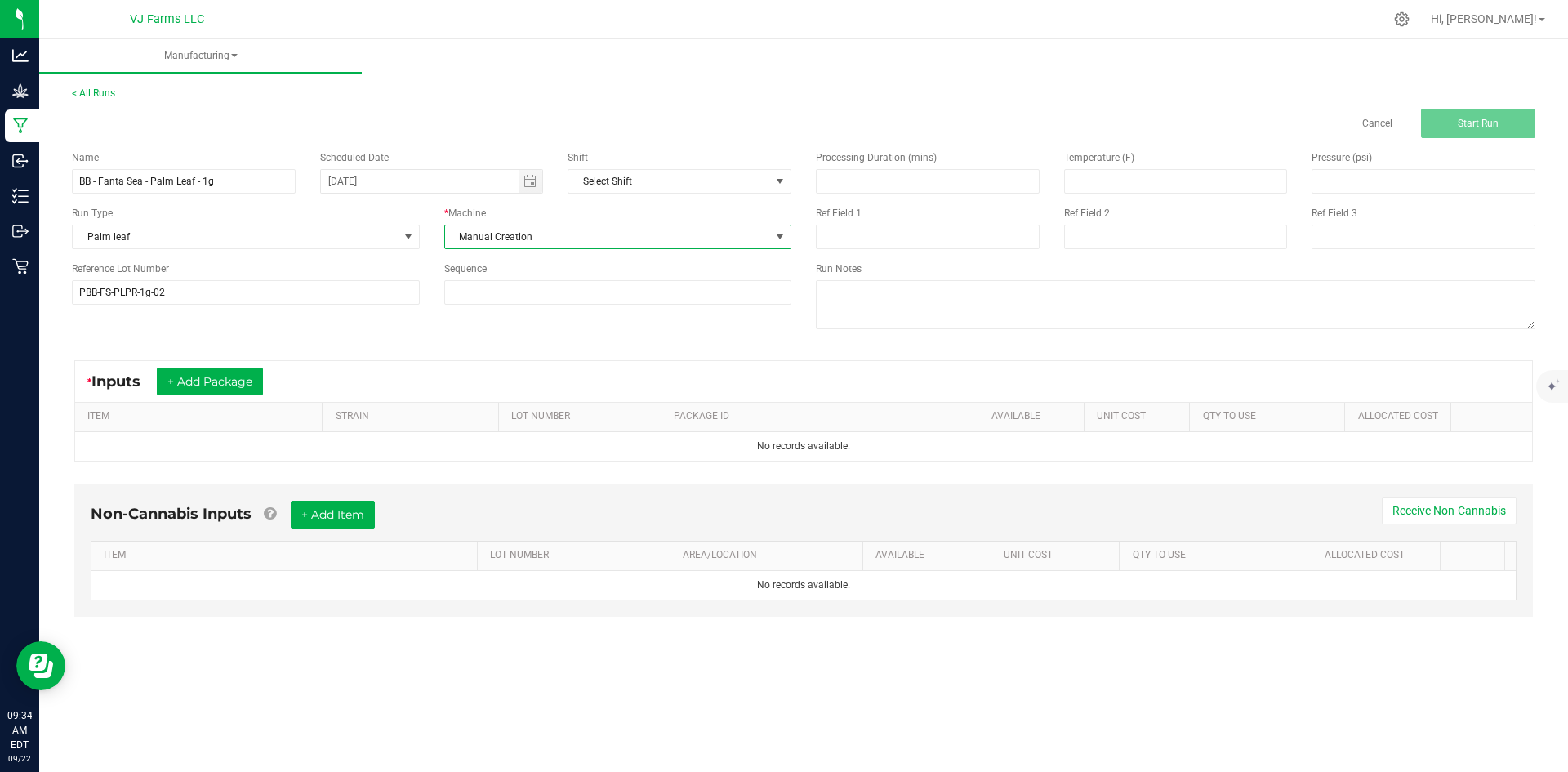
click at [562, 228] on span "Manual Creation" at bounding box center [608, 237] width 326 height 23
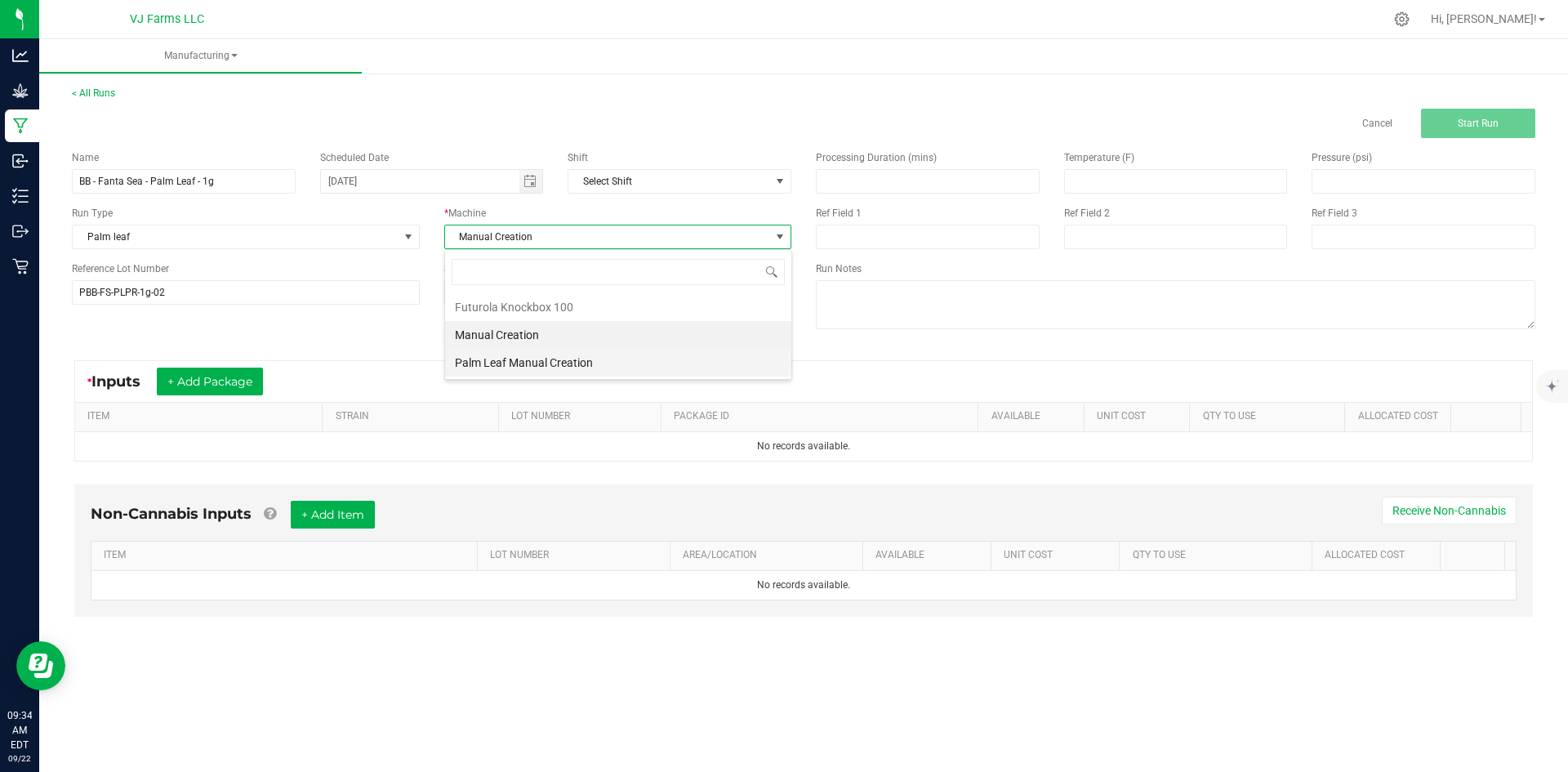
click at [517, 365] on li "Palm Leaf Manual Creation" at bounding box center [617, 362] width 347 height 28
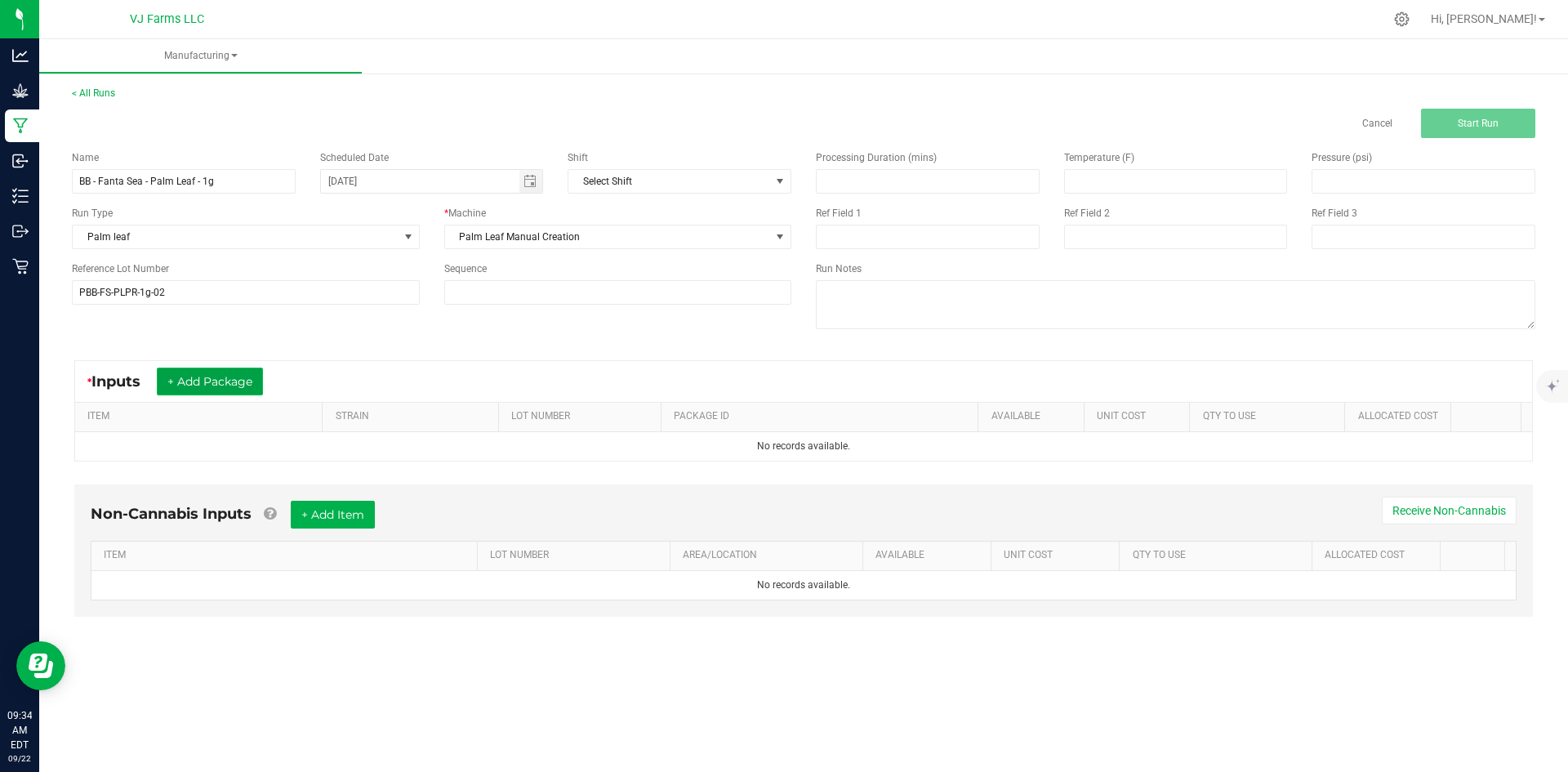
click at [217, 380] on button "+ Add Package" at bounding box center [210, 382] width 106 height 28
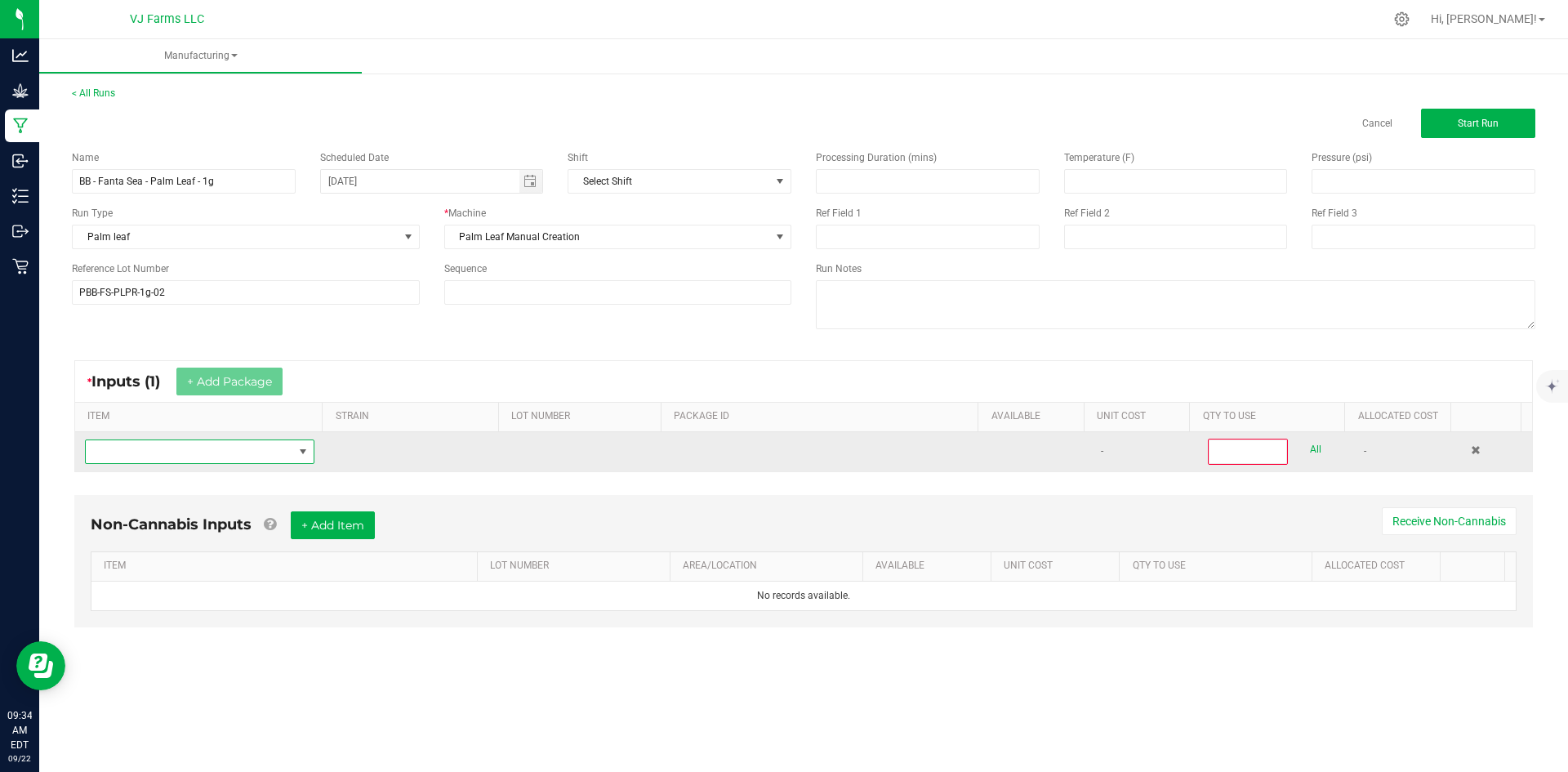
click at [206, 452] on span "NO DATA FOUND" at bounding box center [189, 452] width 208 height 23
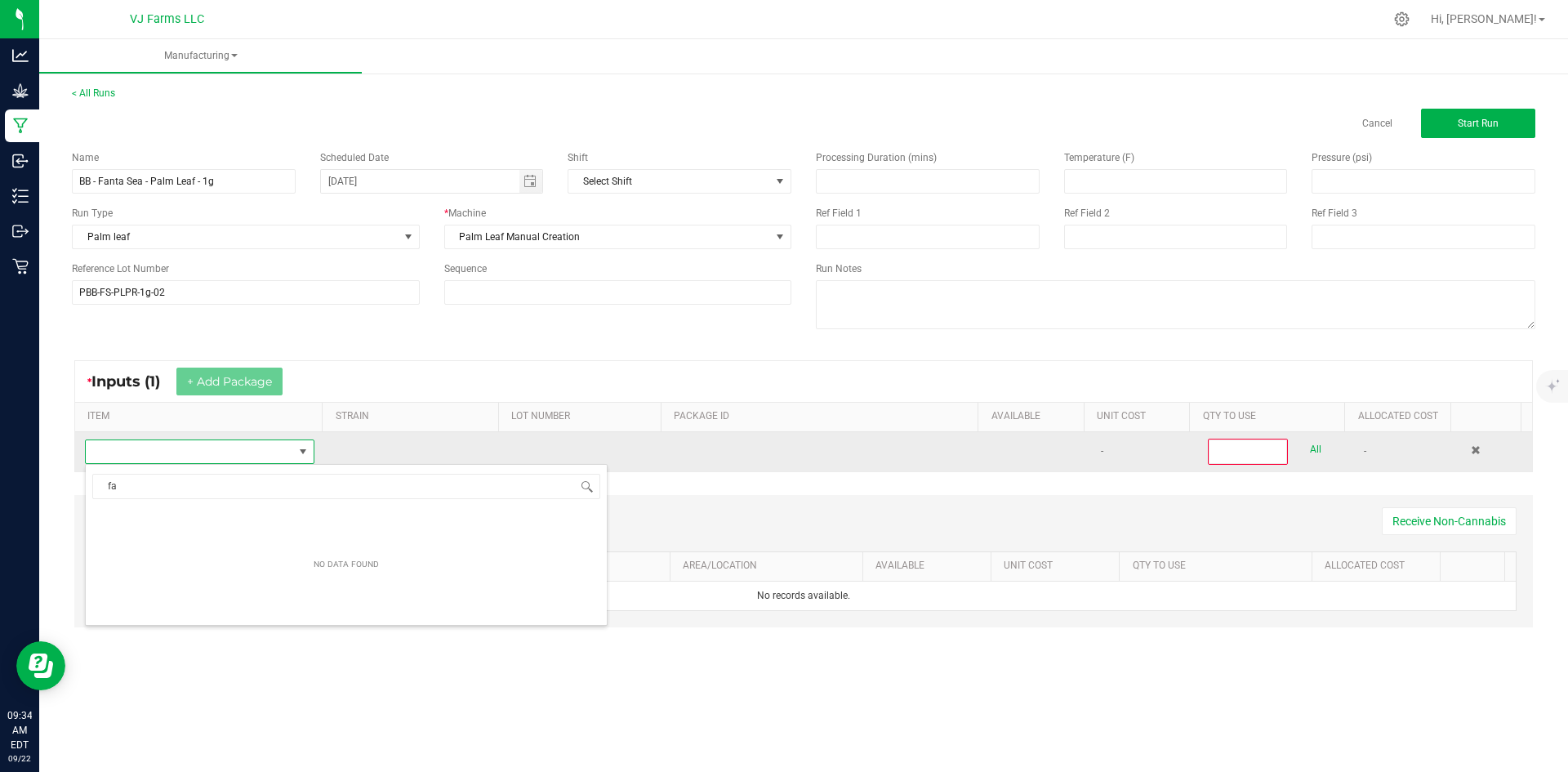
scroll to position [24, 225]
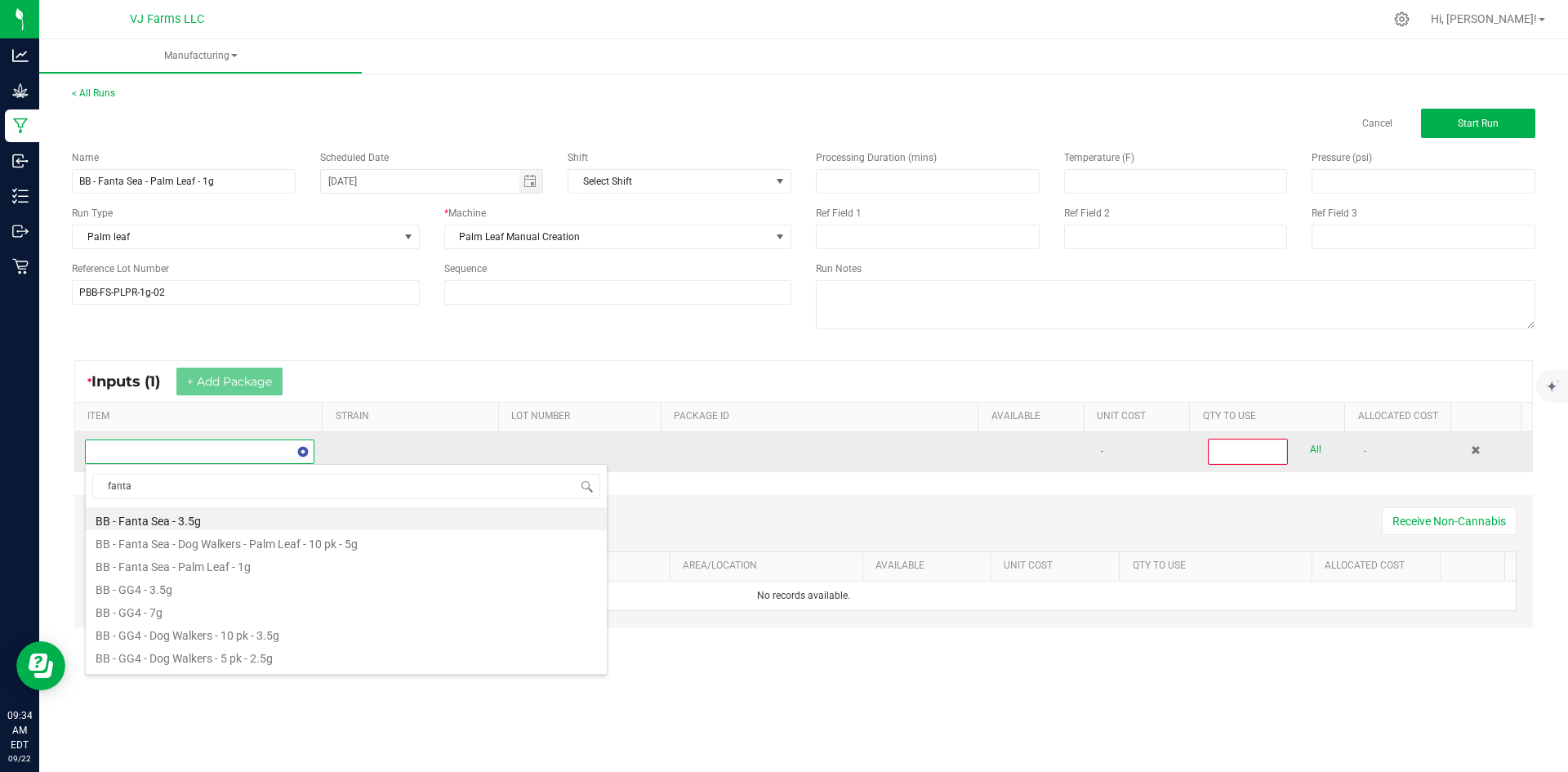
type input "fanta"
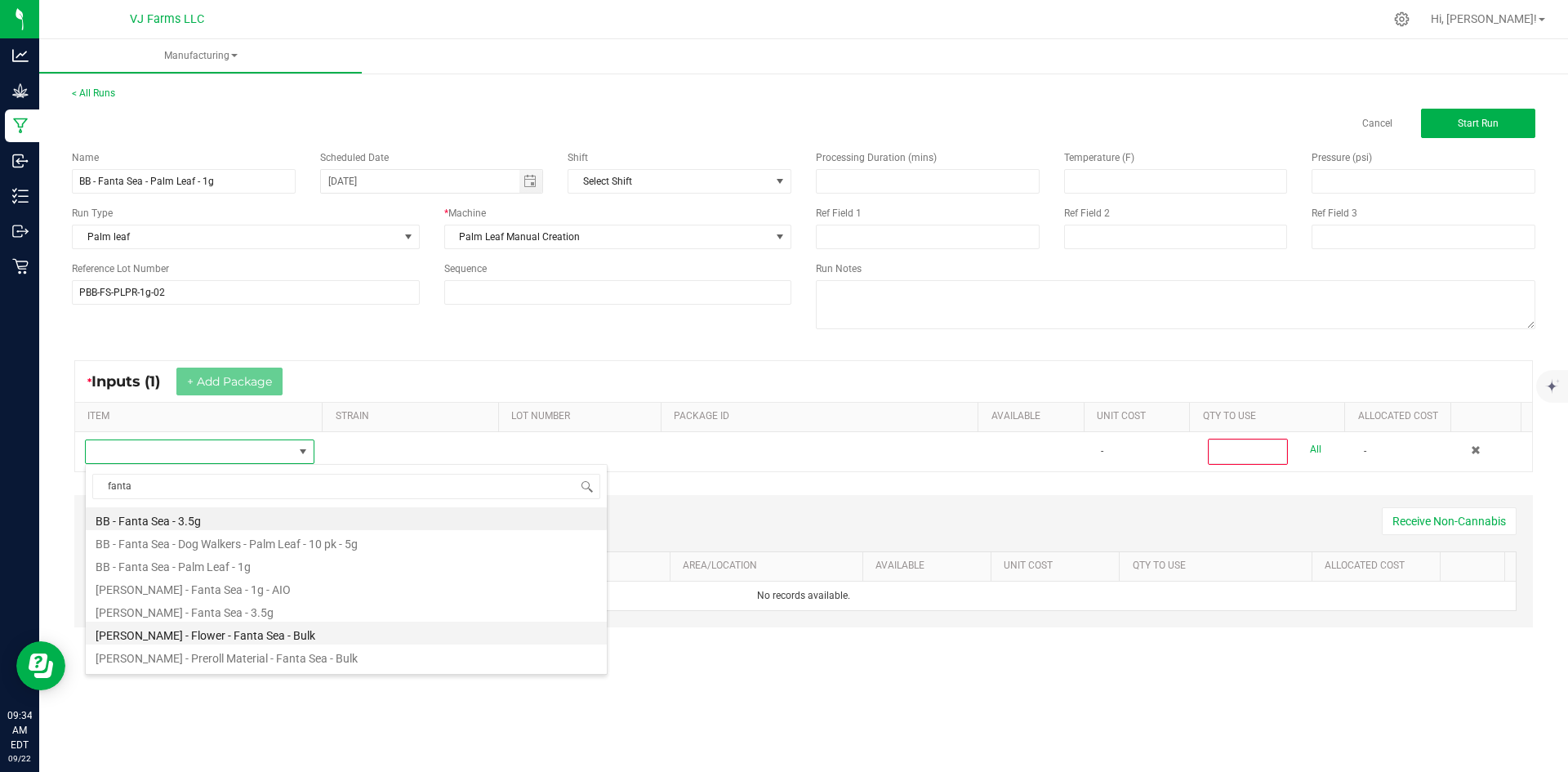
click at [263, 635] on li "[PERSON_NAME] - Flower - Fanta Sea - Bulk" at bounding box center [346, 633] width 521 height 23
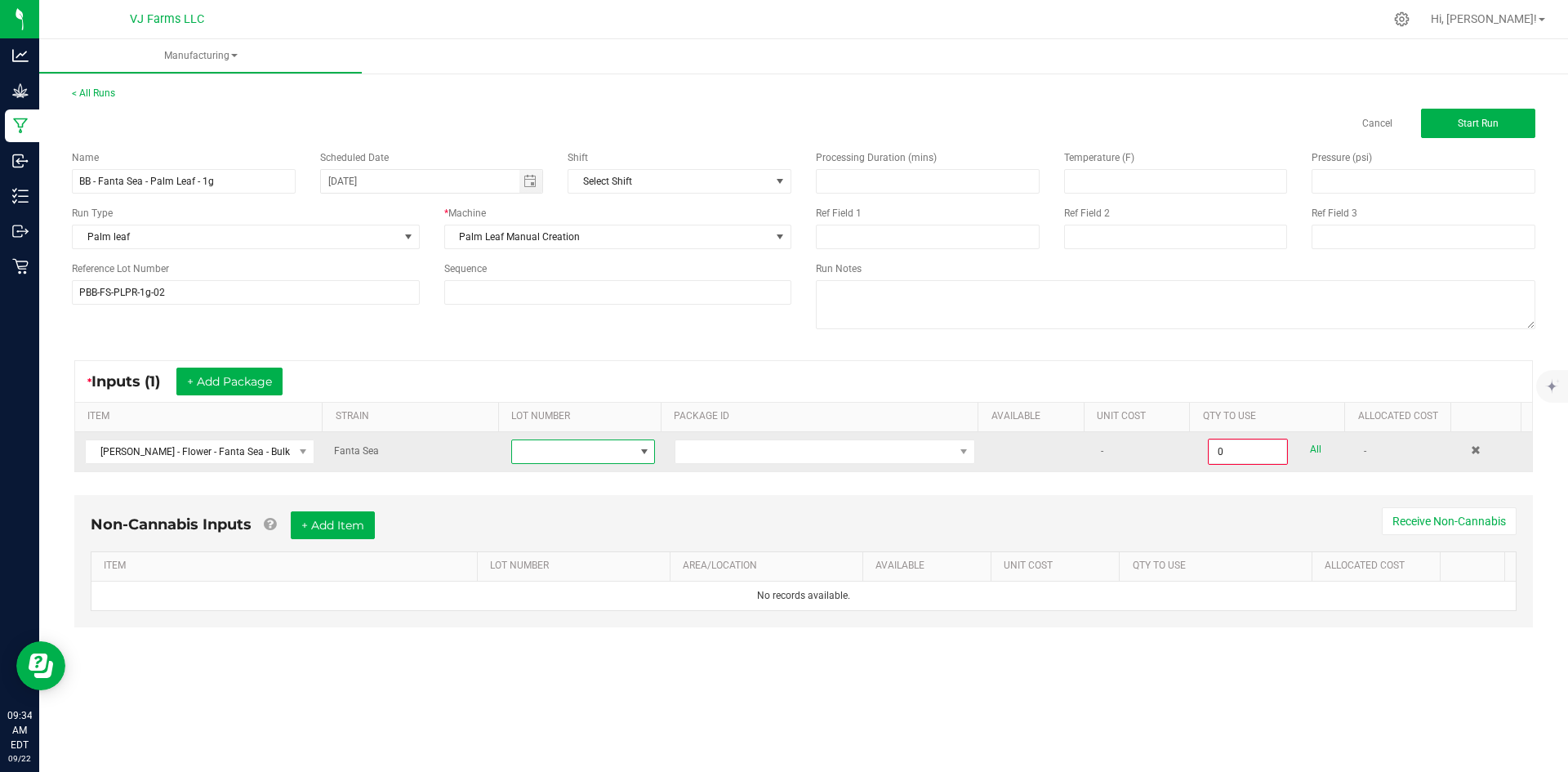
click at [570, 445] on span at bounding box center [572, 452] width 121 height 23
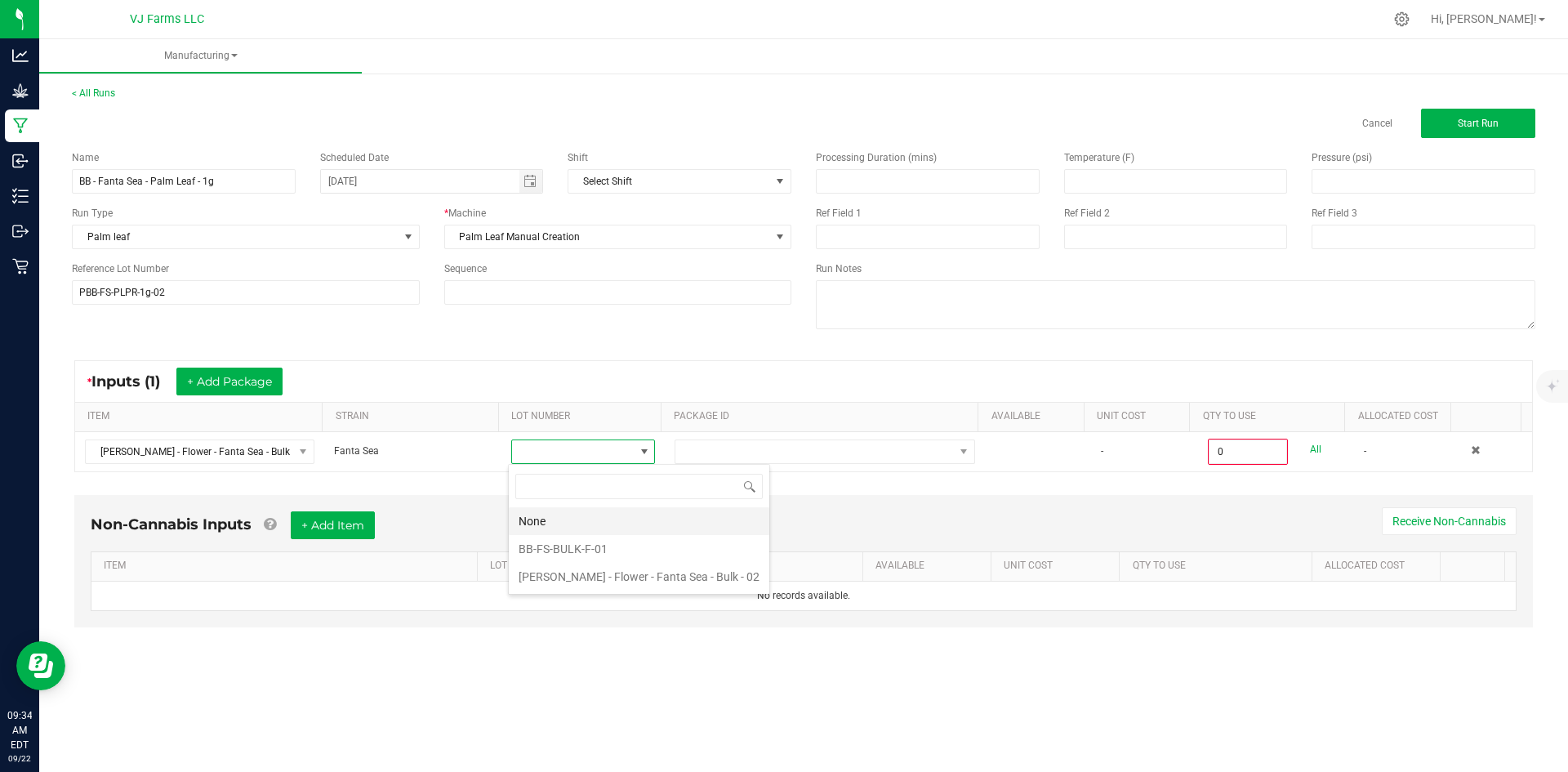
click at [603, 531] on li "None" at bounding box center [639, 520] width 260 height 28
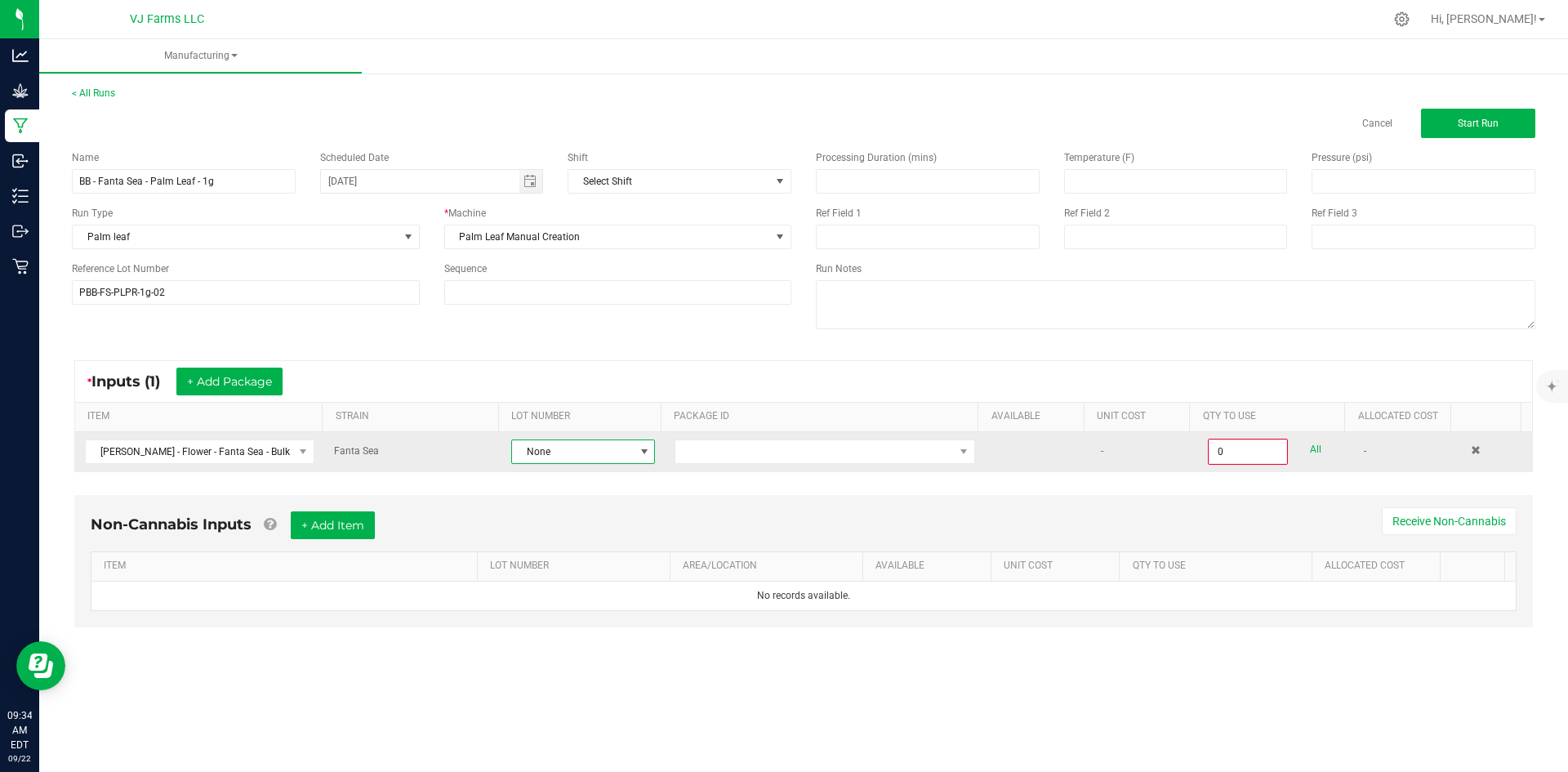
click at [615, 453] on span "None" at bounding box center [572, 452] width 121 height 23
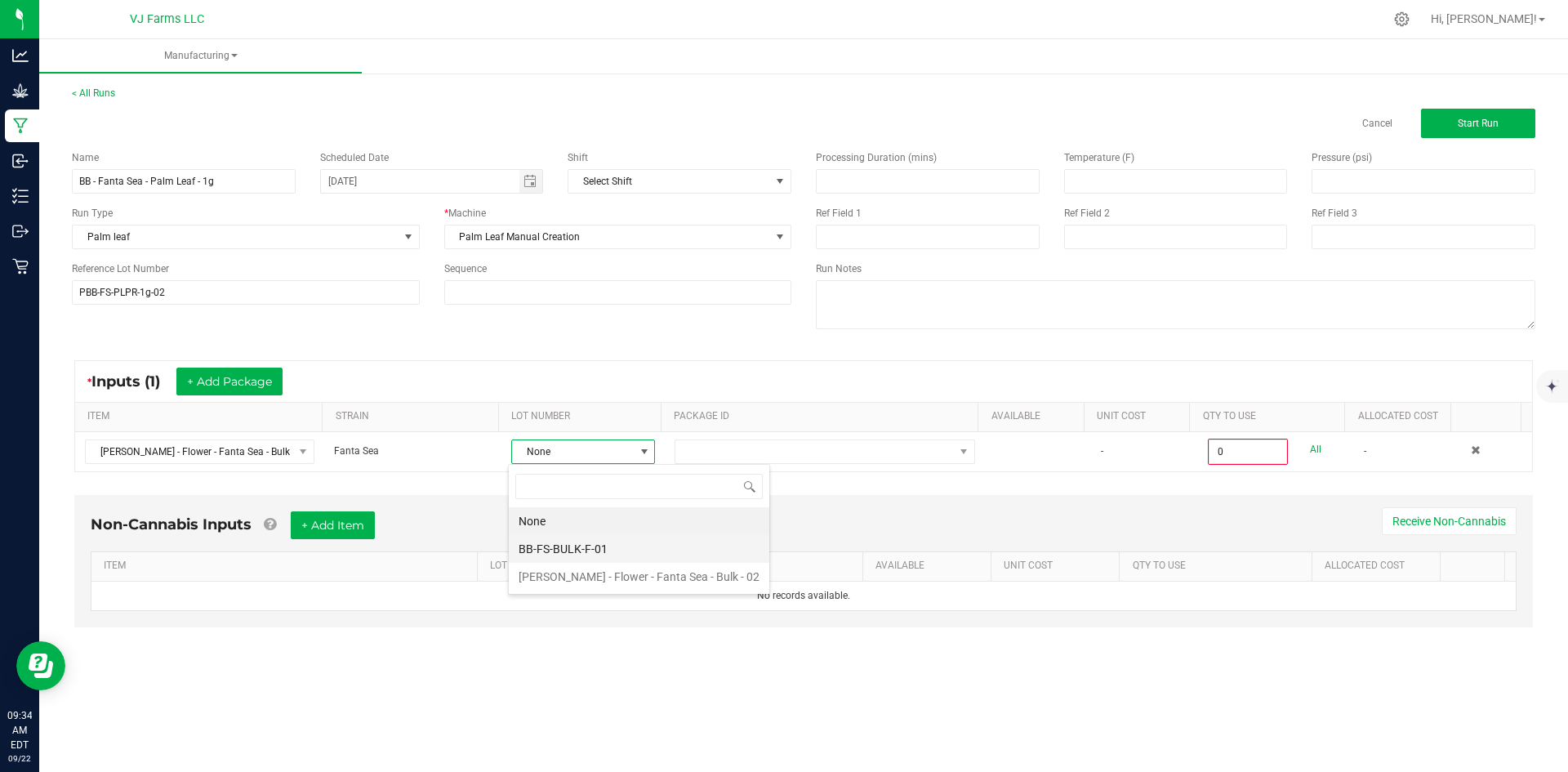
click at [599, 546] on li "BB-FS-BULK-F-01" at bounding box center [639, 549] width 260 height 28
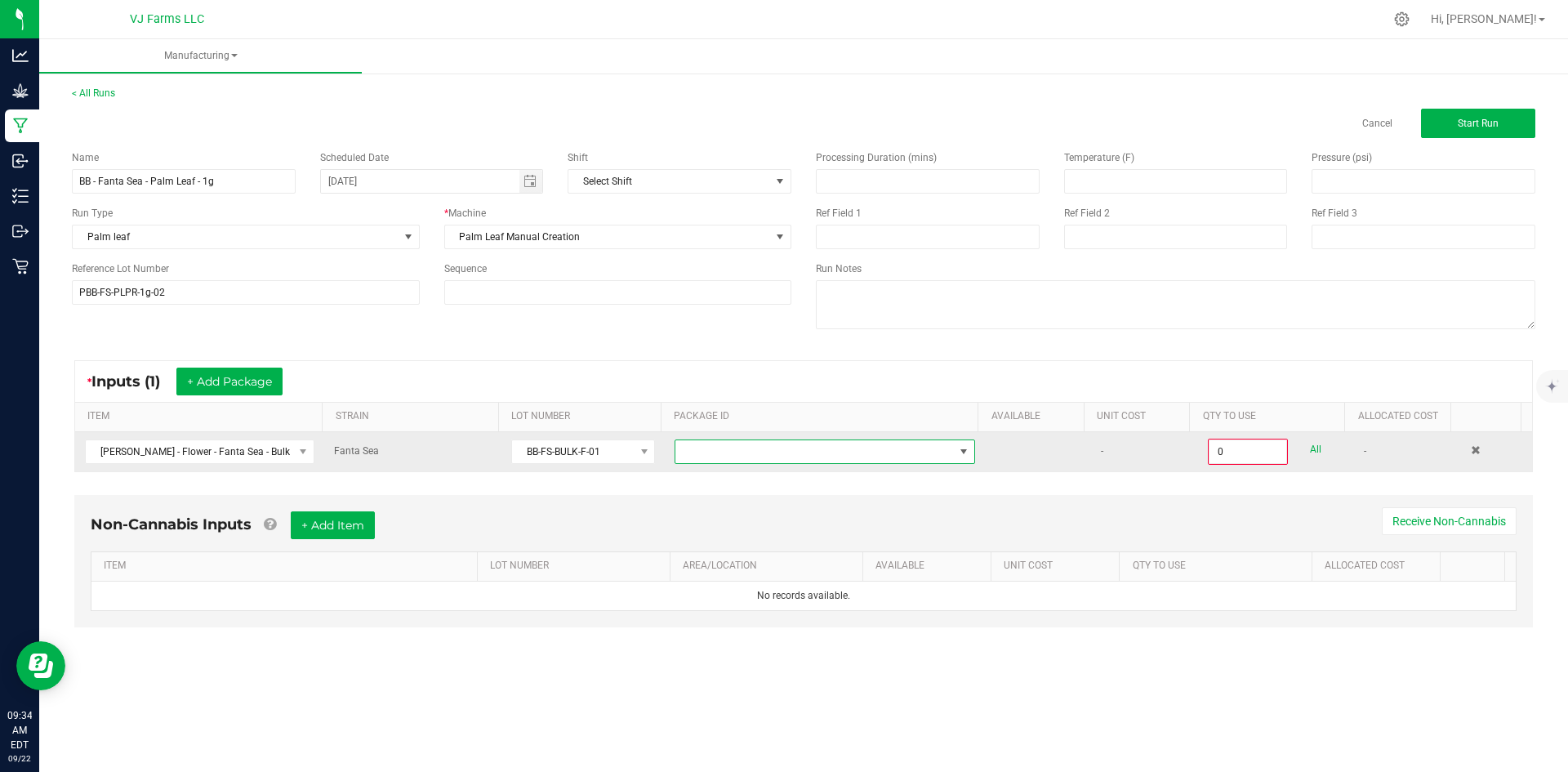
click at [746, 447] on span at bounding box center [815, 452] width 279 height 23
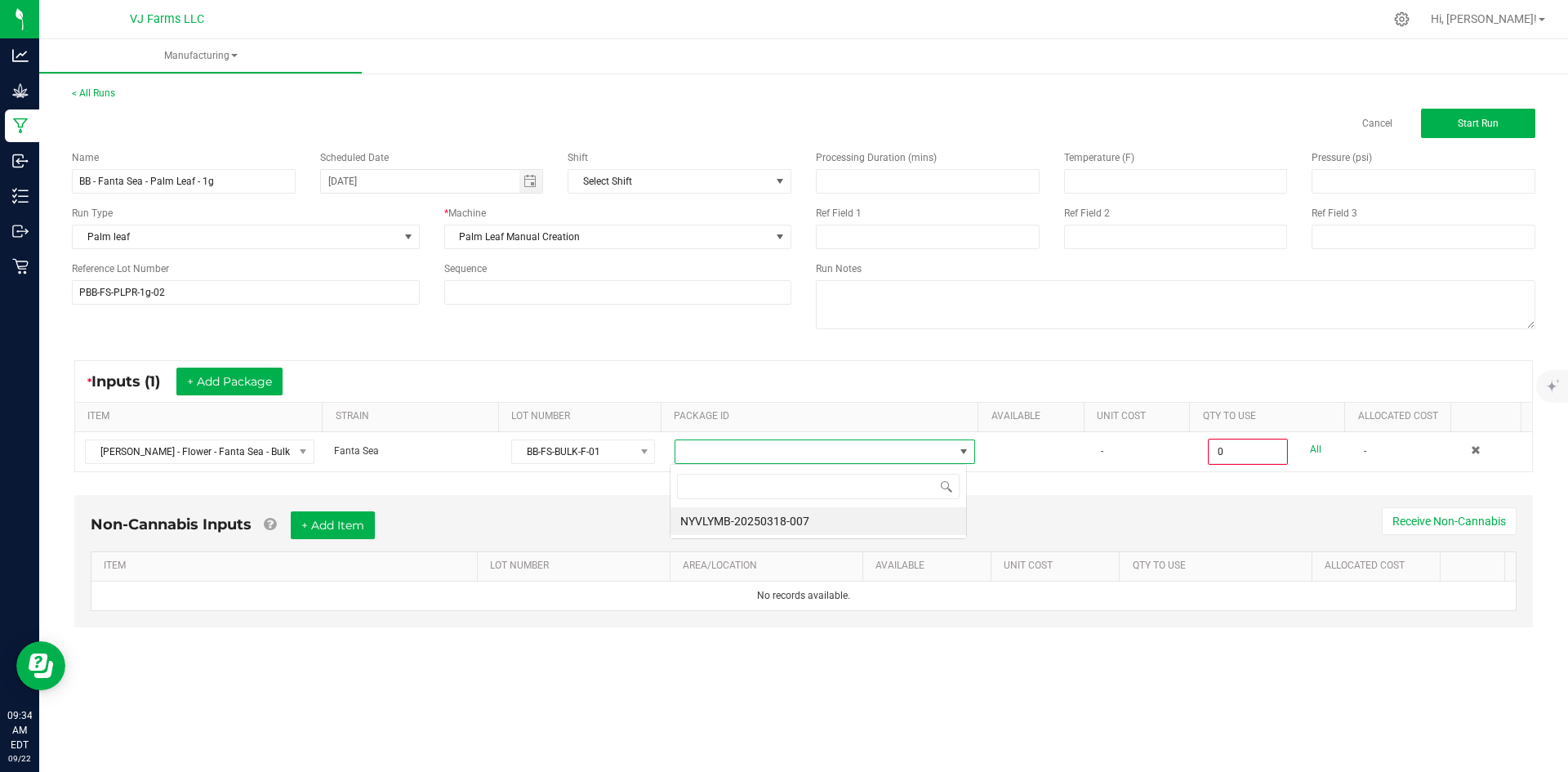
scroll to position [24, 298]
click at [751, 514] on li "NYVLYMB-20250318-007" at bounding box center [818, 520] width 296 height 28
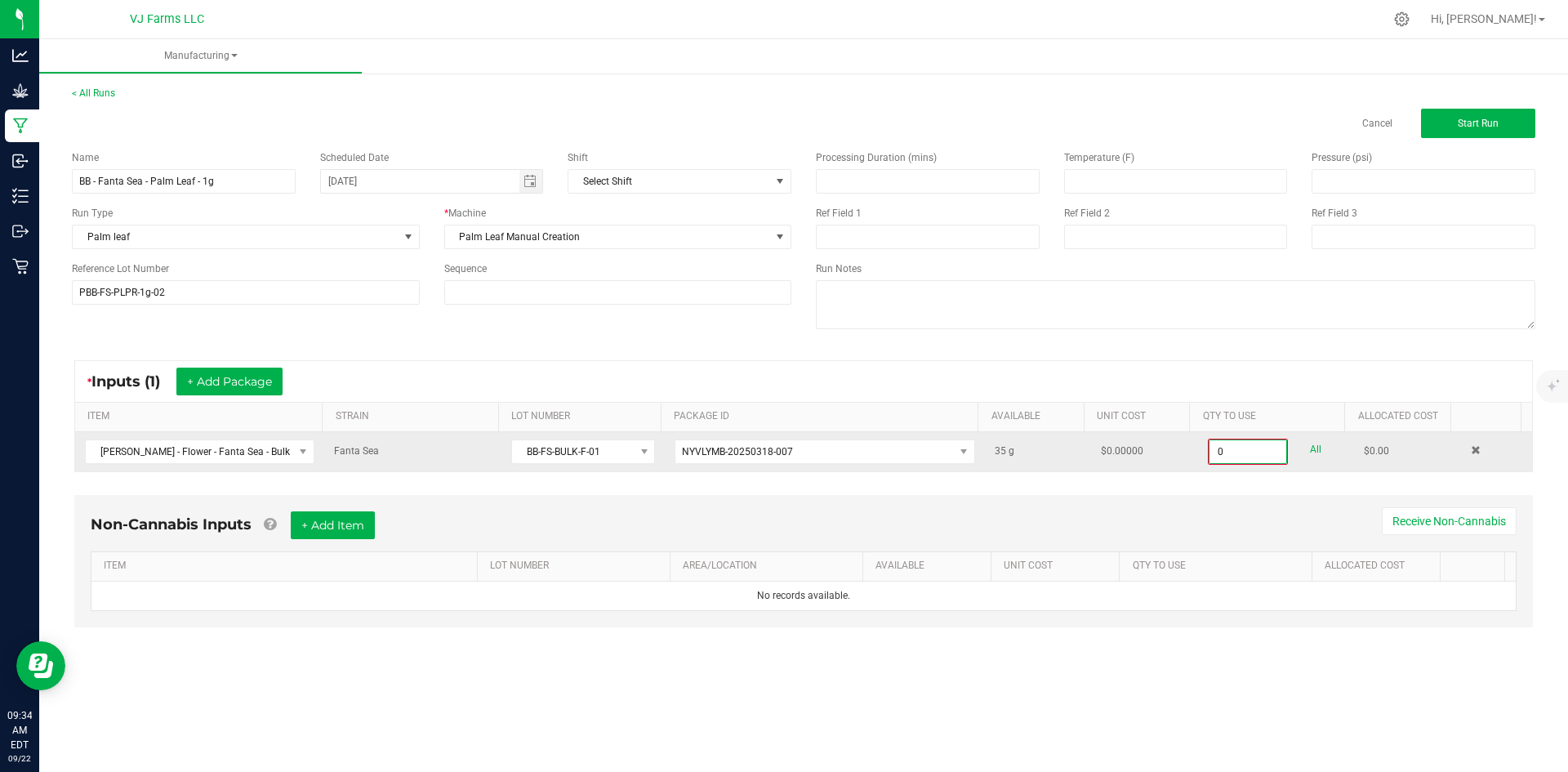
click at [1218, 445] on input "0" at bounding box center [1248, 452] width 77 height 23
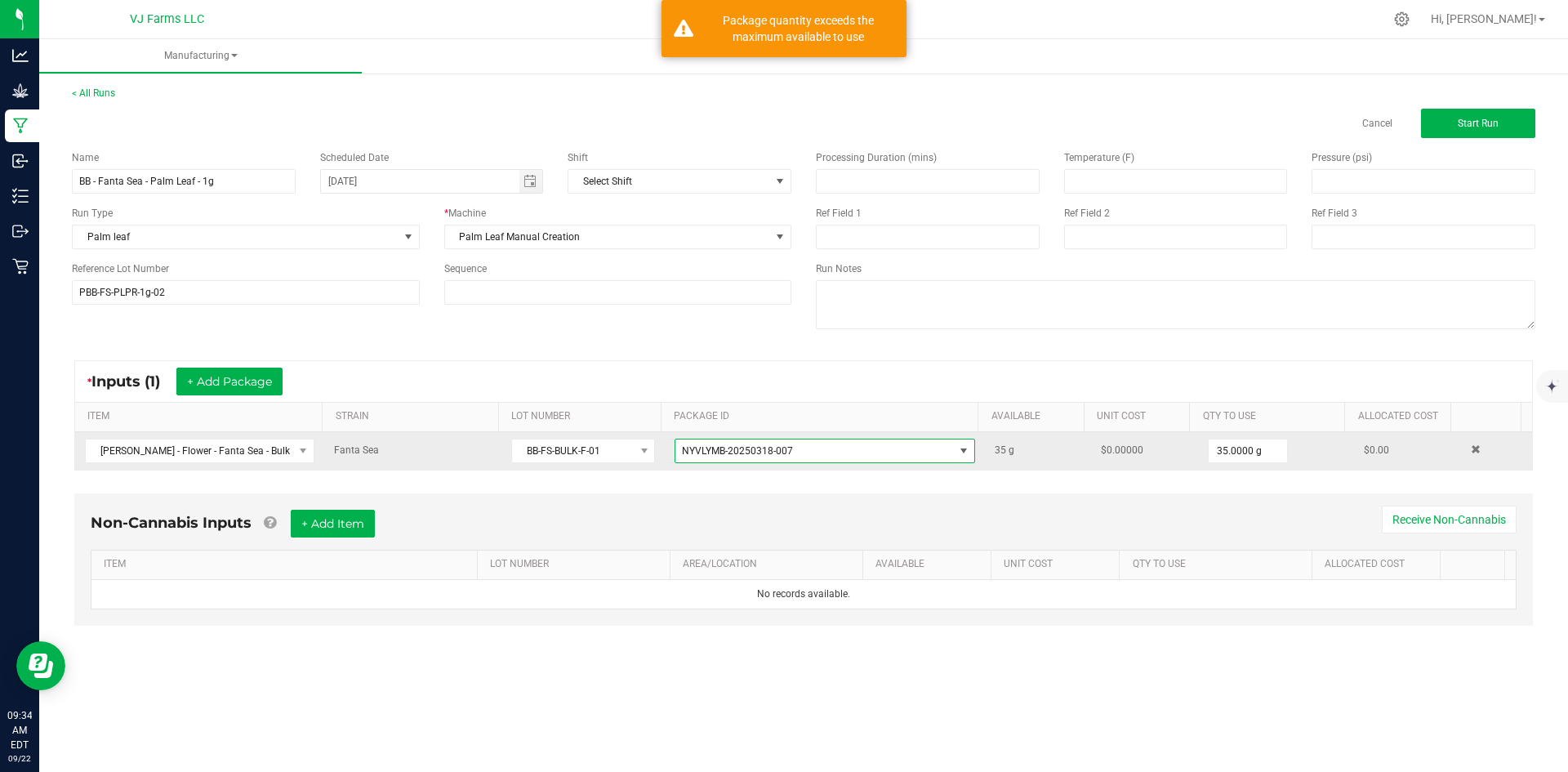
click at [768, 440] on span "NYVLYMB-20250318-007" at bounding box center [815, 452] width 279 height 23
click at [1252, 454] on input "35" at bounding box center [1248, 452] width 79 height 23
click at [548, 451] on span "BB-FS-BULK-F-01" at bounding box center [572, 452] width 121 height 23
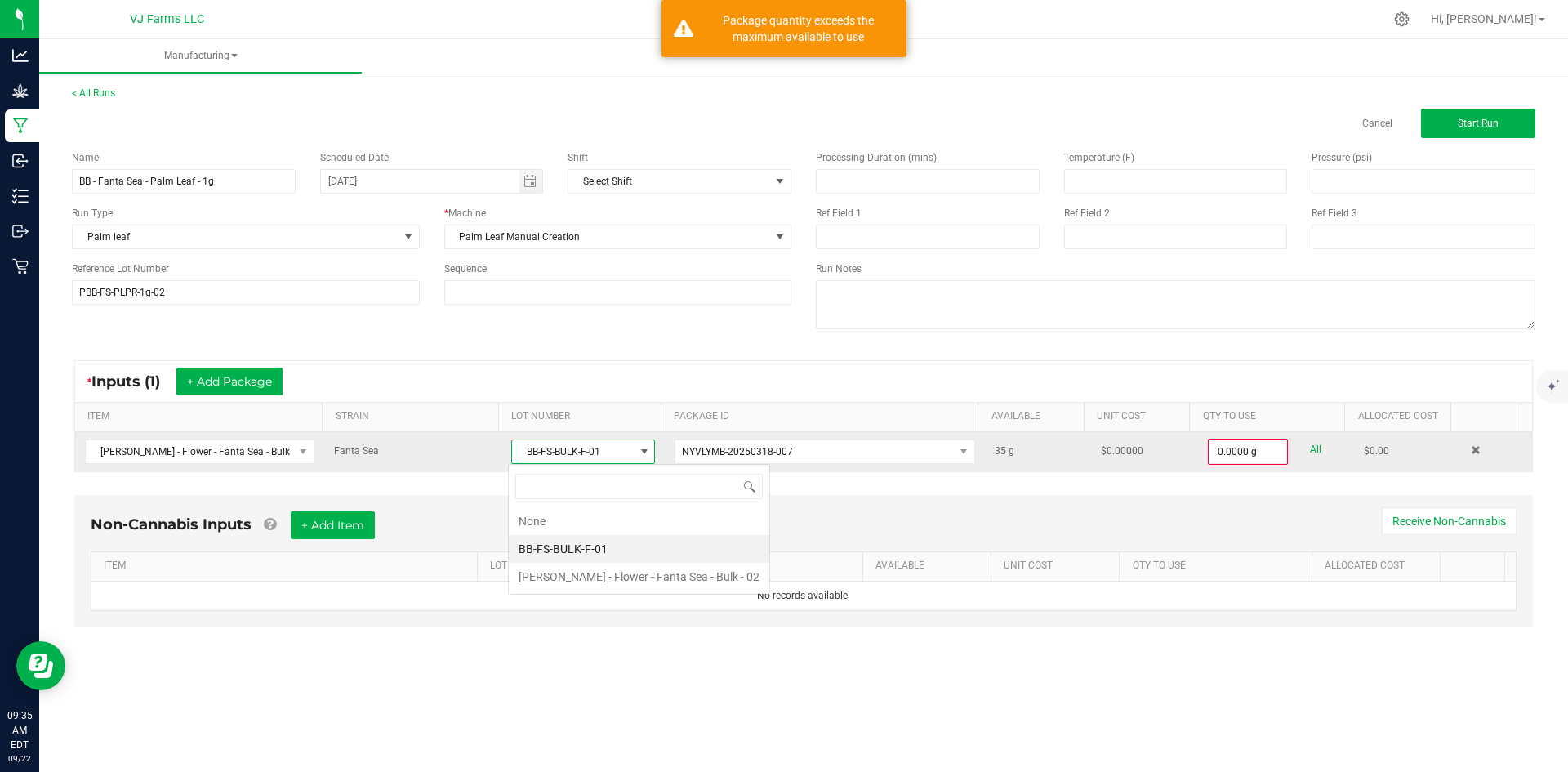
scroll to position [24, 143]
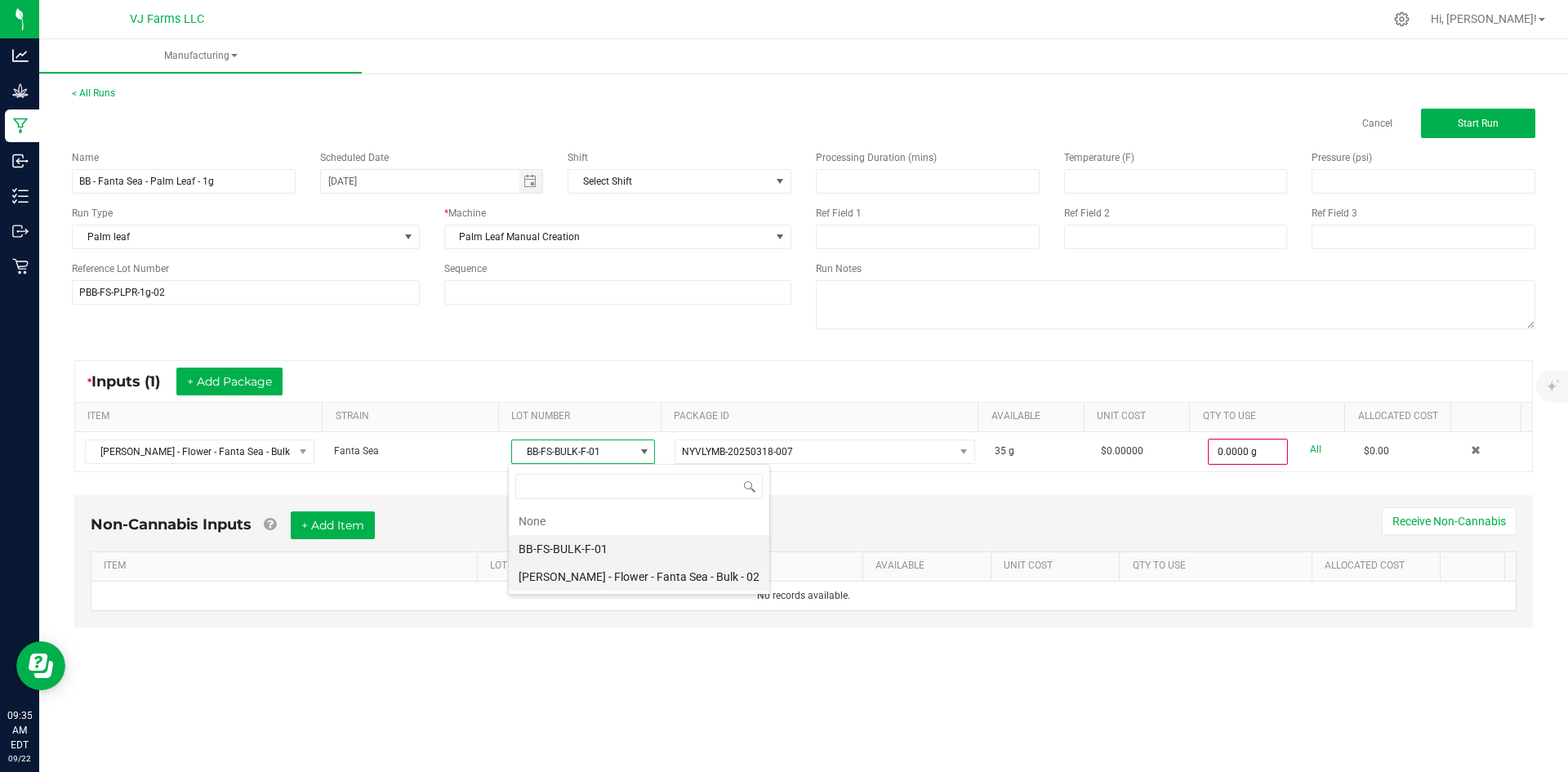
click at [579, 583] on 02 "[PERSON_NAME] - Flower - Fanta Sea - Bulk - 02" at bounding box center [639, 577] width 260 height 28
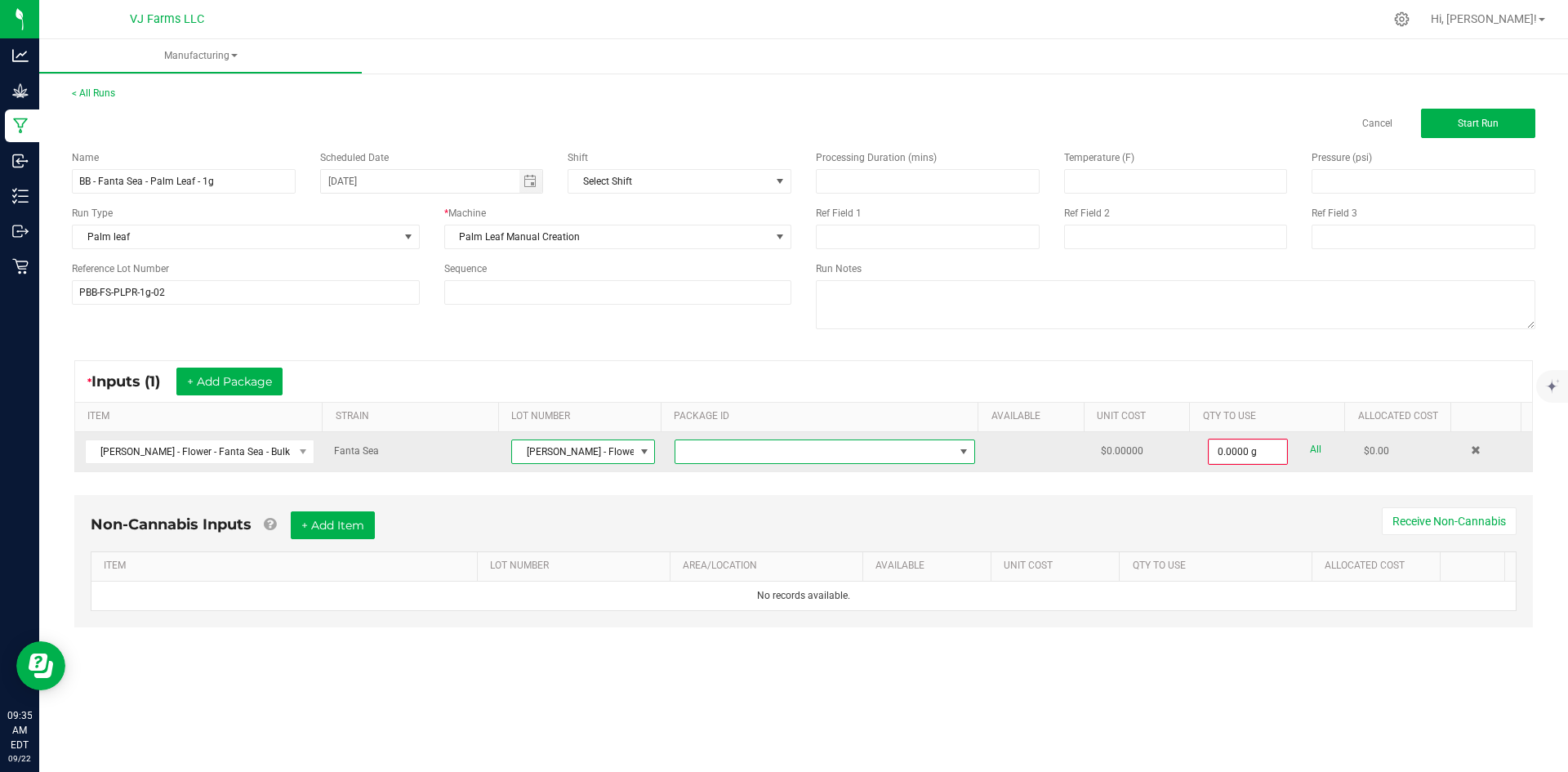
click at [832, 440] on span at bounding box center [815, 452] width 279 height 23
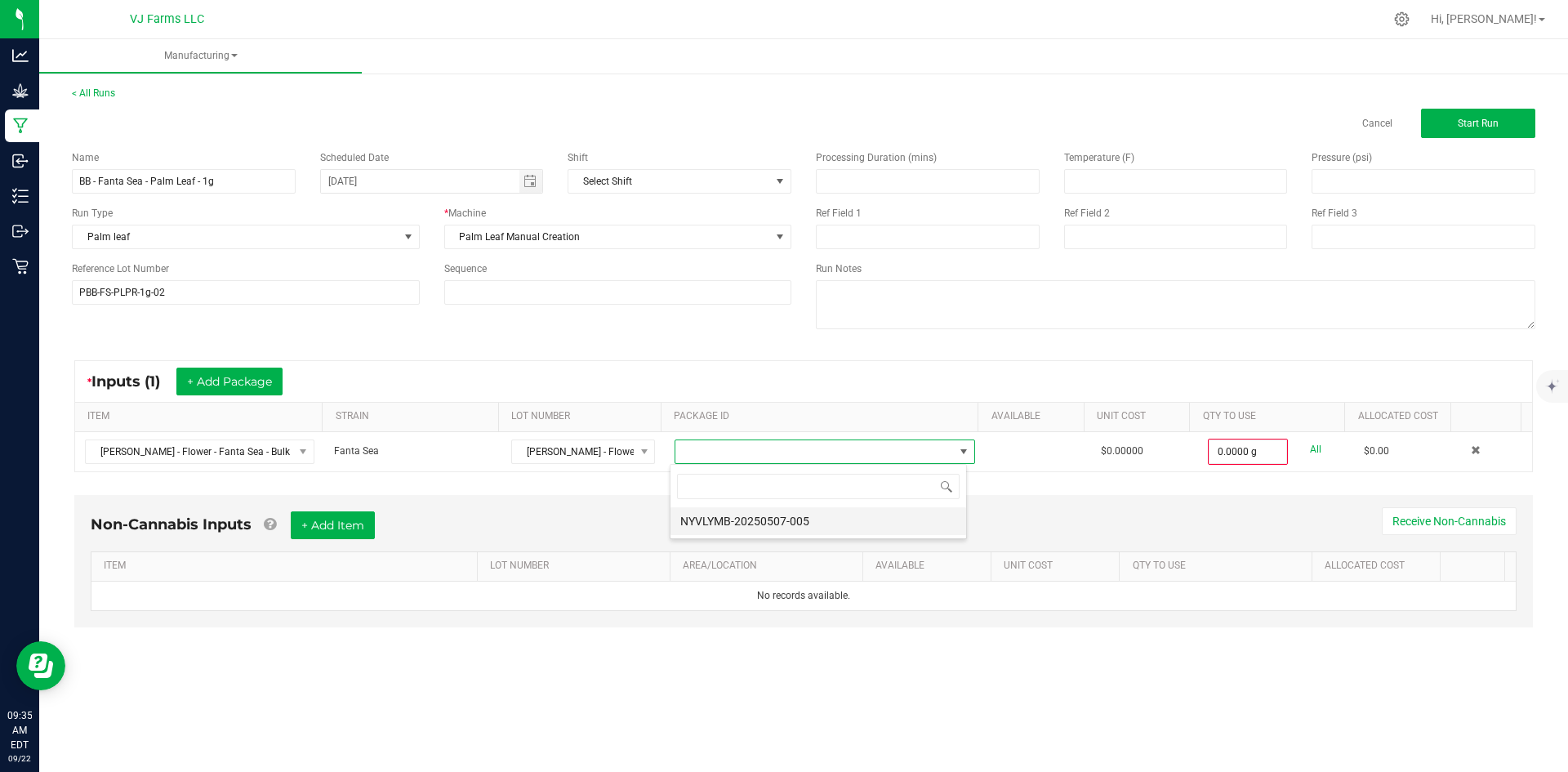
click at [771, 520] on li "NYVLYMB-20250507-005" at bounding box center [818, 520] width 296 height 28
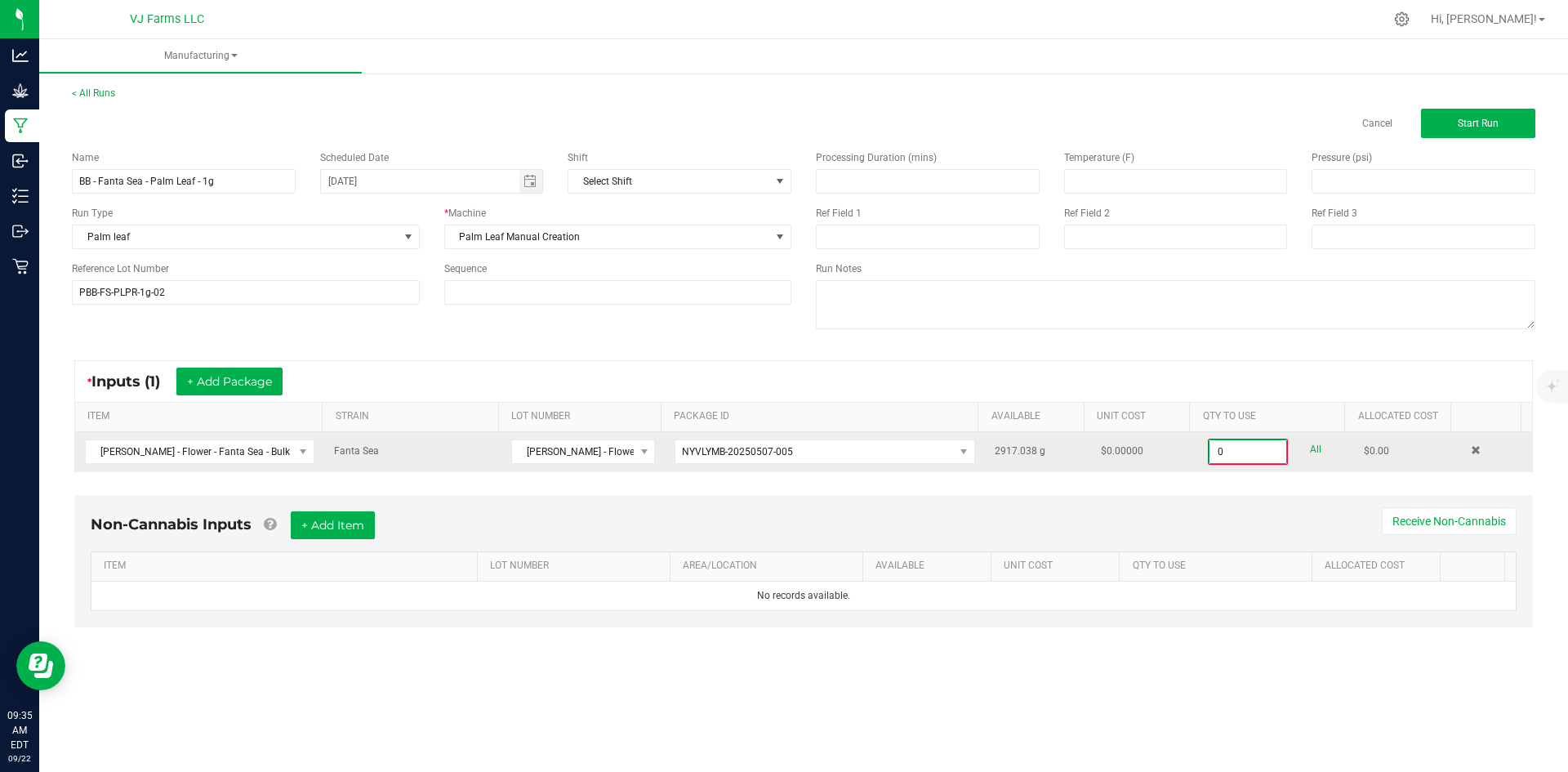
click at [1220, 459] on input "0" at bounding box center [1248, 452] width 77 height 23
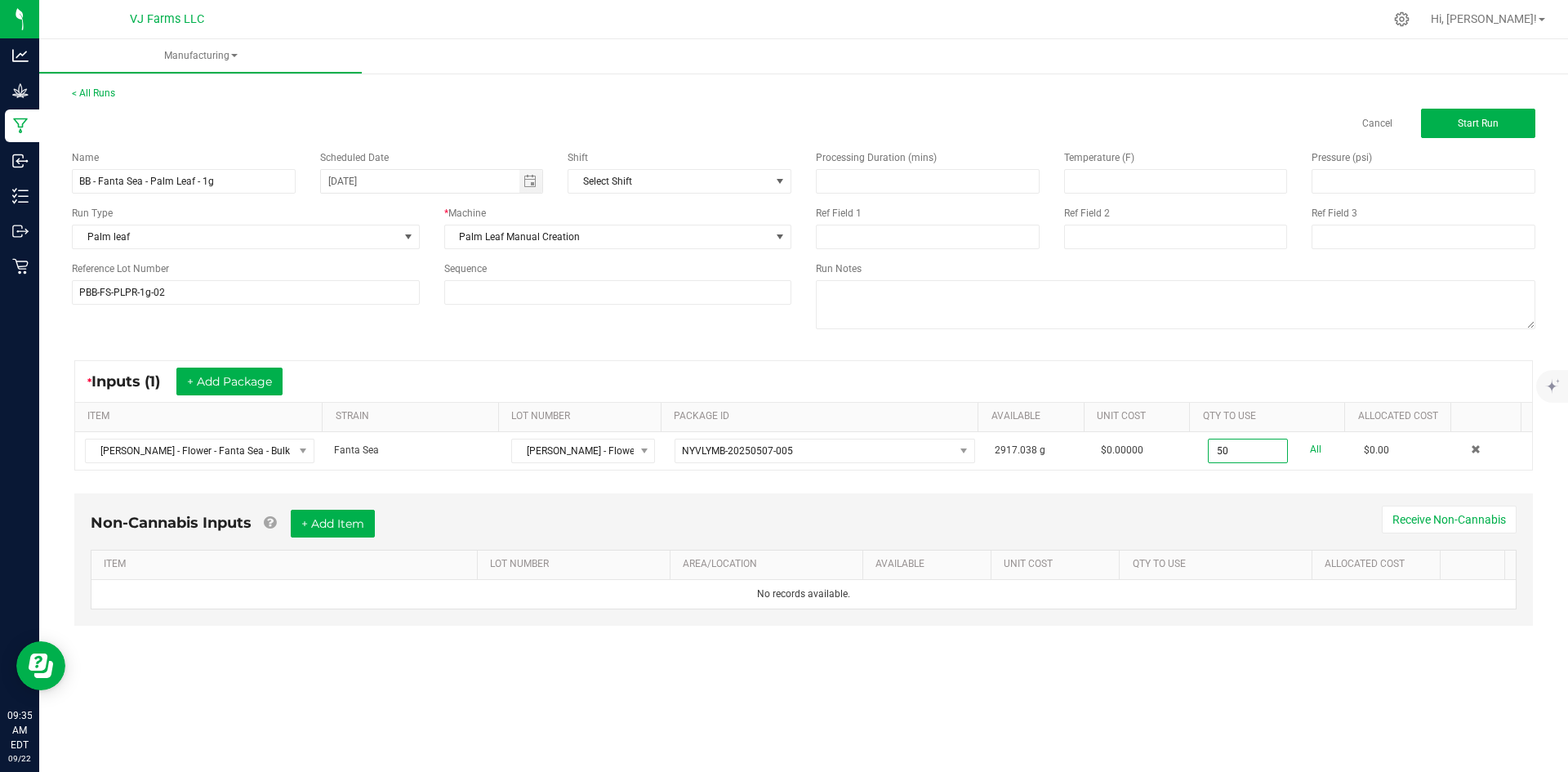
type input "50.0000 g"
click at [883, 493] on div "Non-Cannabis Inputs + Add Item Receive Non-Cannabis ITEM LOT NUMBER AREA/LOCATI…" at bounding box center [804, 559] width 1458 height 132
click at [342, 510] on button "+ Add Item" at bounding box center [332, 523] width 84 height 28
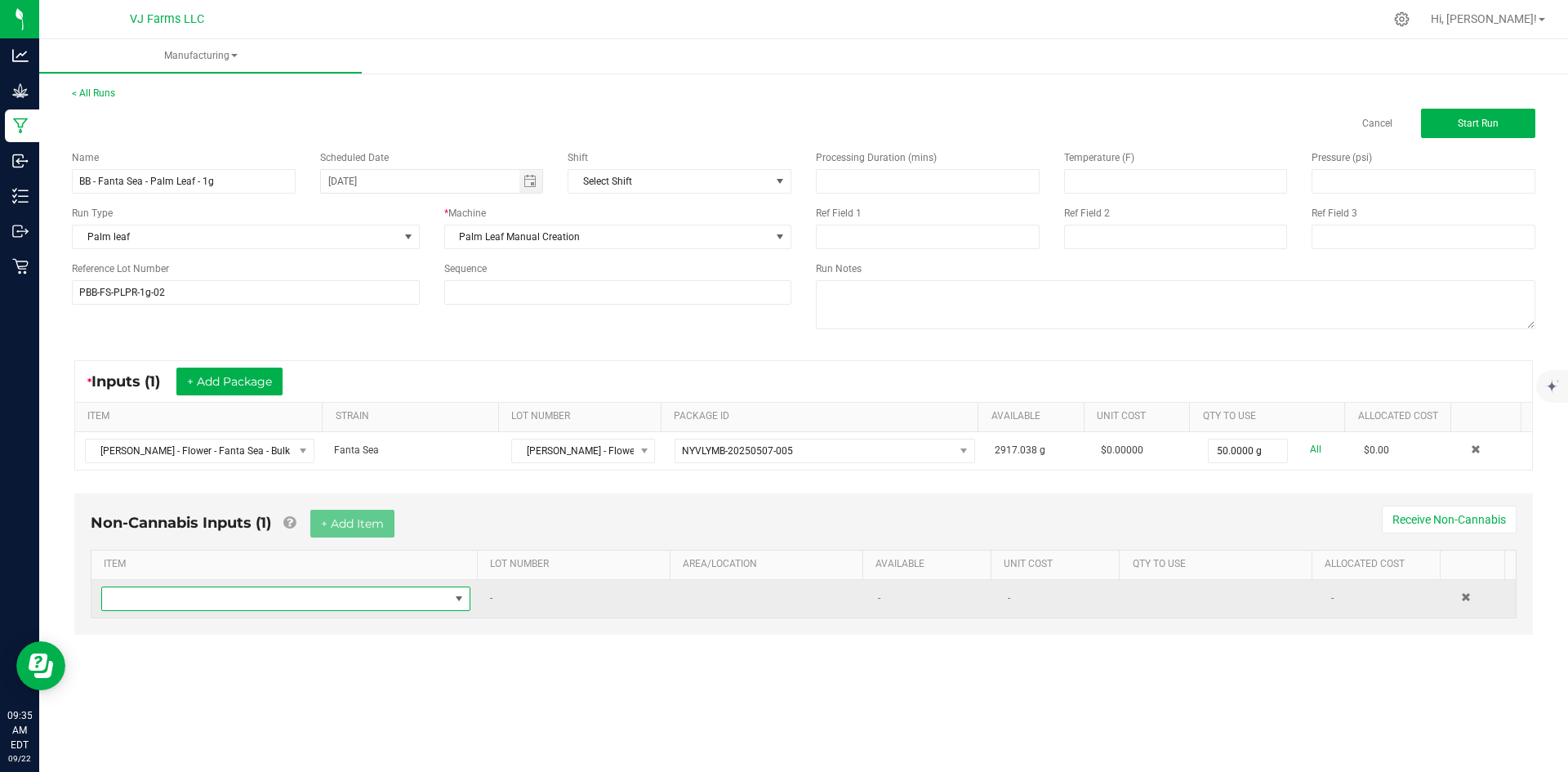
click at [254, 591] on span "NO DATA FOUND" at bounding box center [276, 599] width 348 height 23
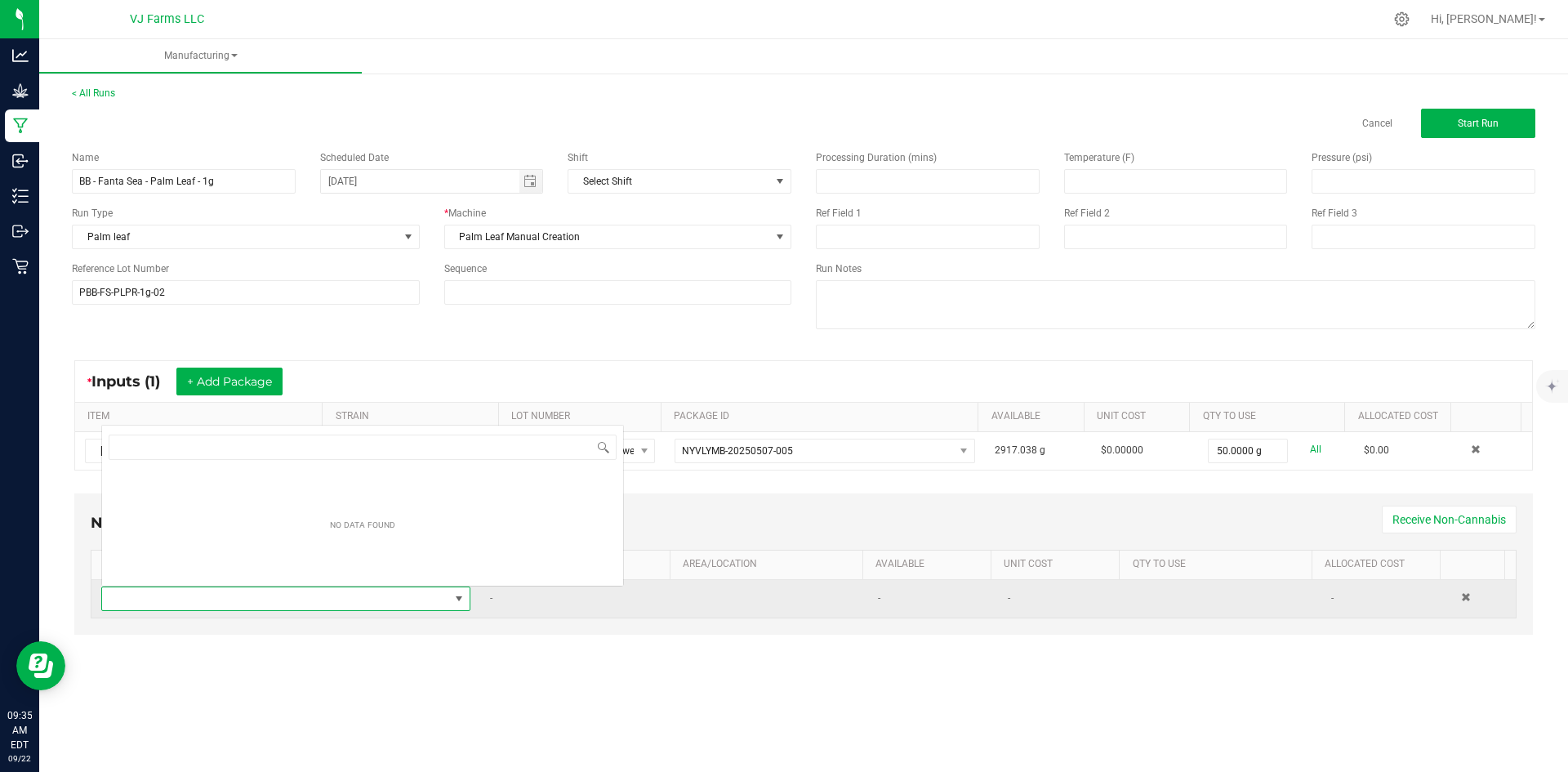
scroll to position [24, 362]
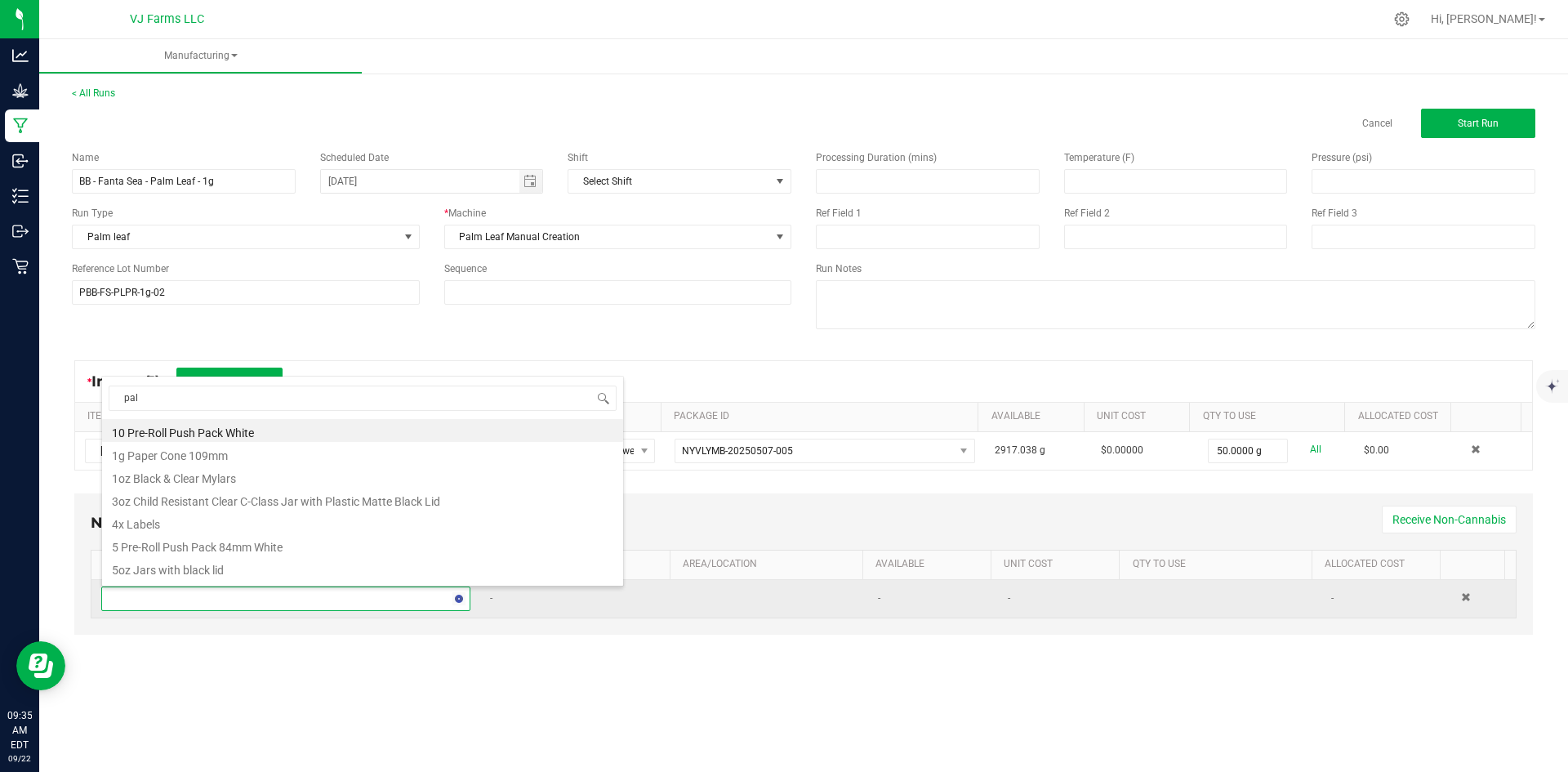
type input "palm"
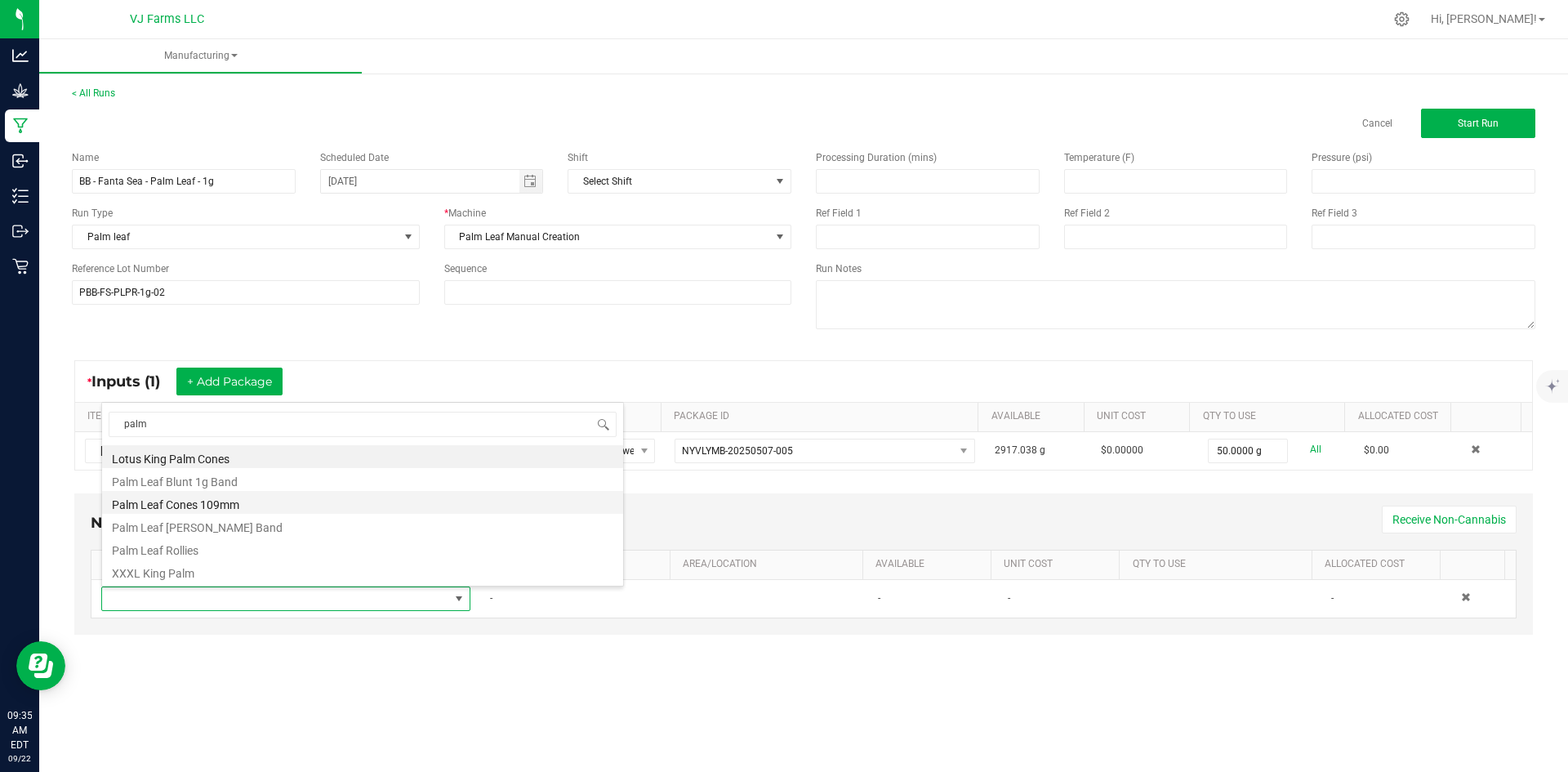
click at [254, 504] on li "Palm Leaf Cones 109mm" at bounding box center [362, 503] width 521 height 23
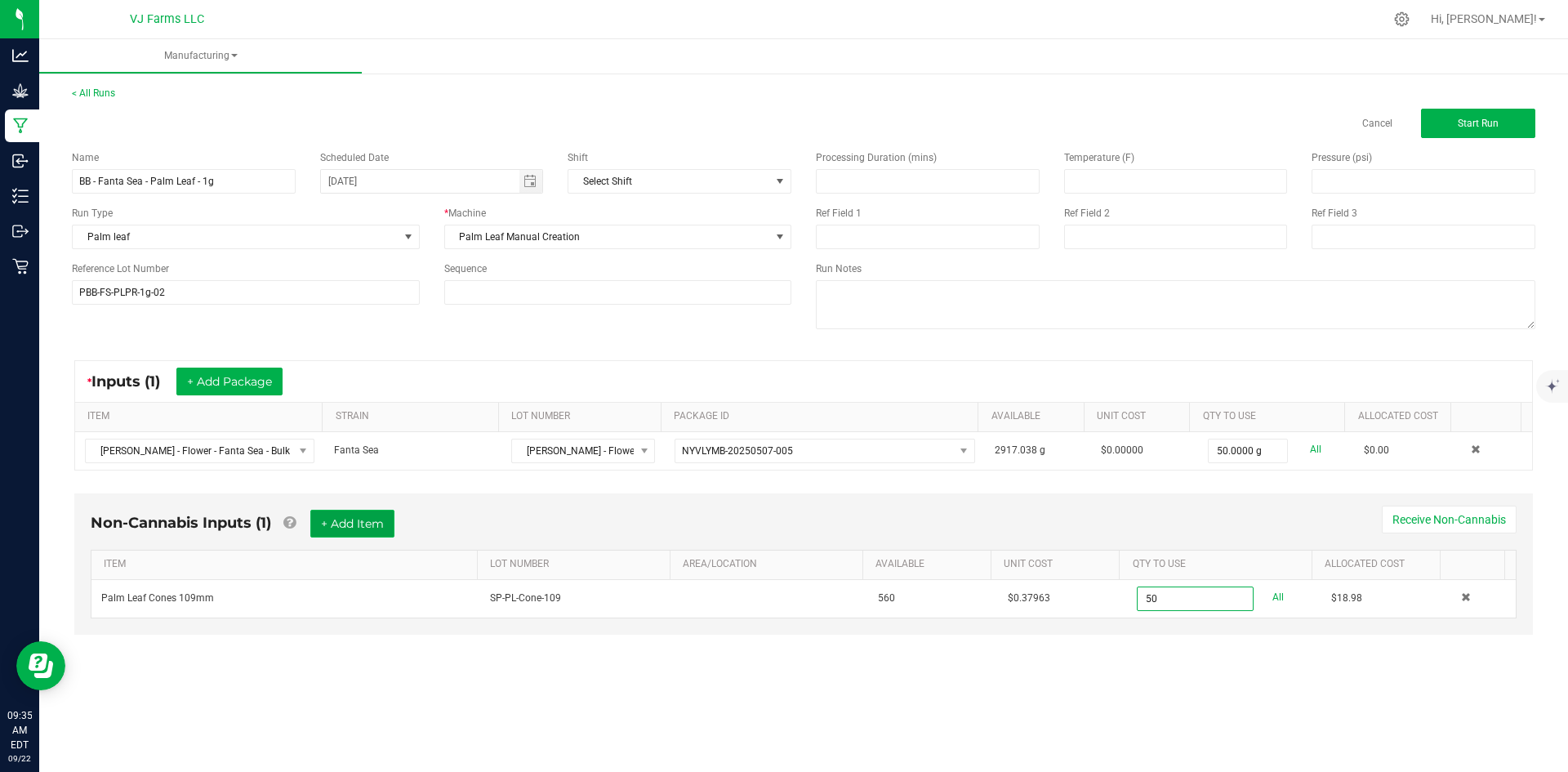
type input "50 ea"
click at [342, 522] on button "+ Add Item" at bounding box center [352, 523] width 84 height 28
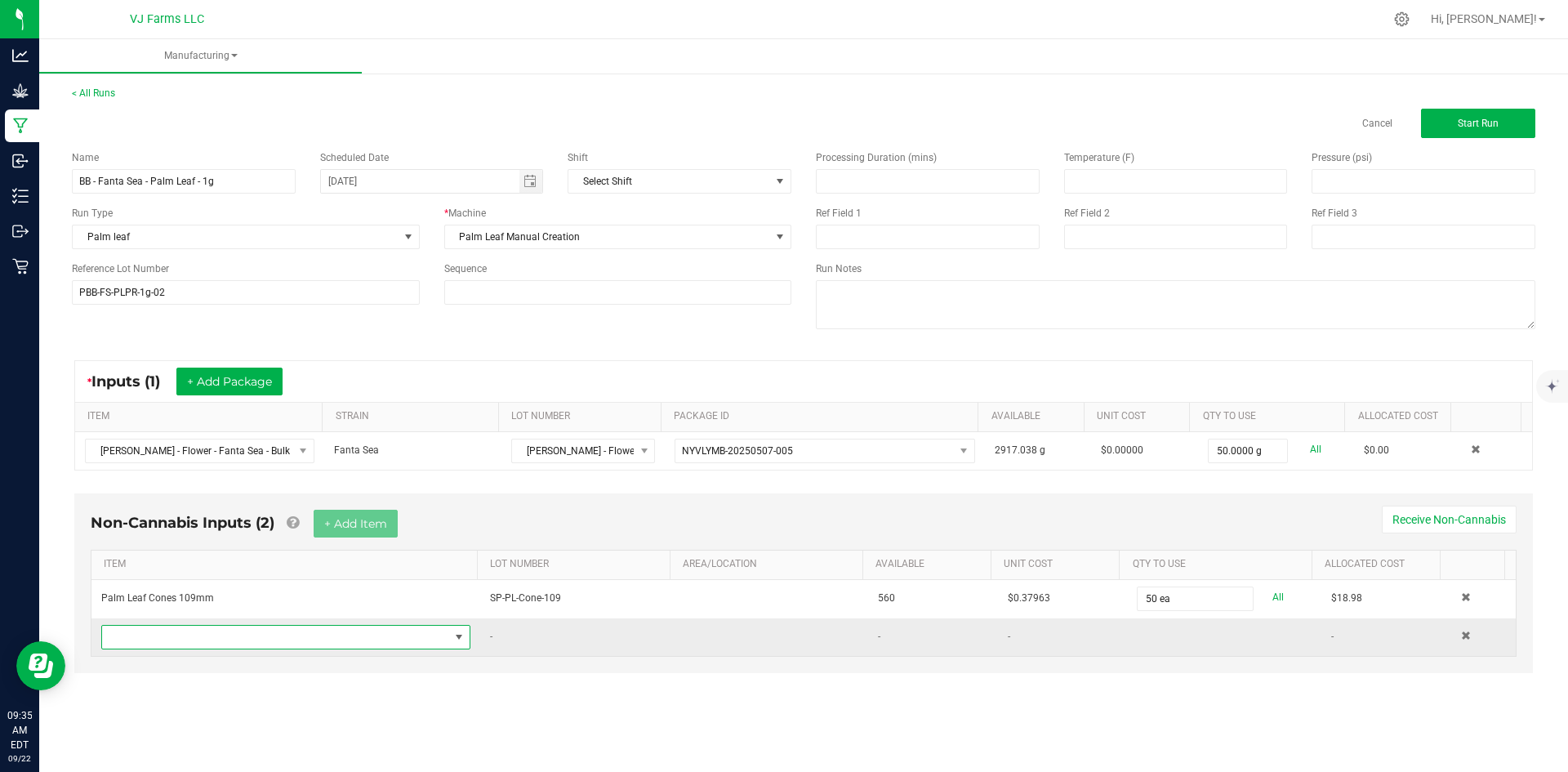
click at [223, 642] on span "NO DATA FOUND" at bounding box center [276, 637] width 348 height 23
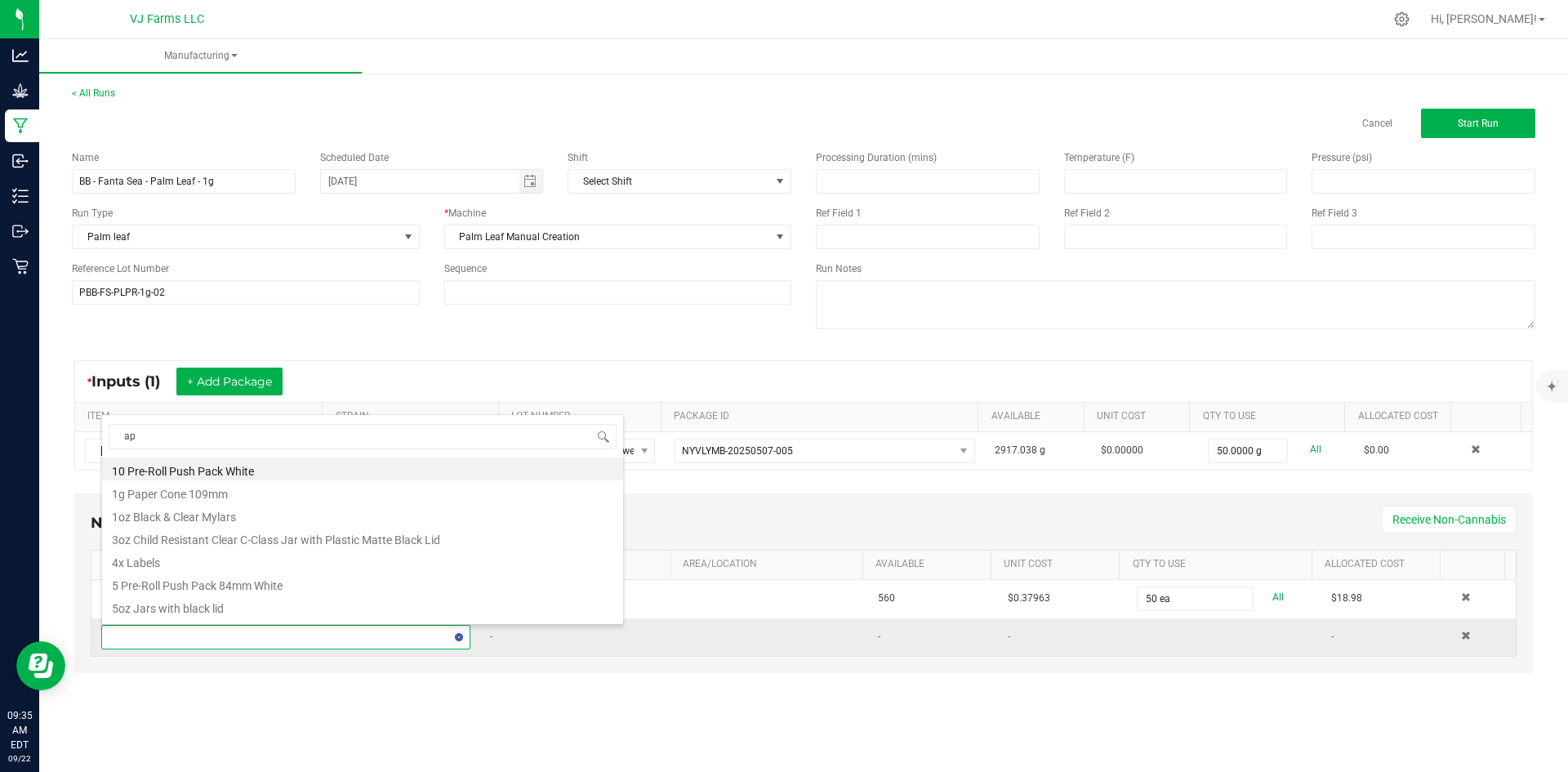
type input "a"
type input "palm"
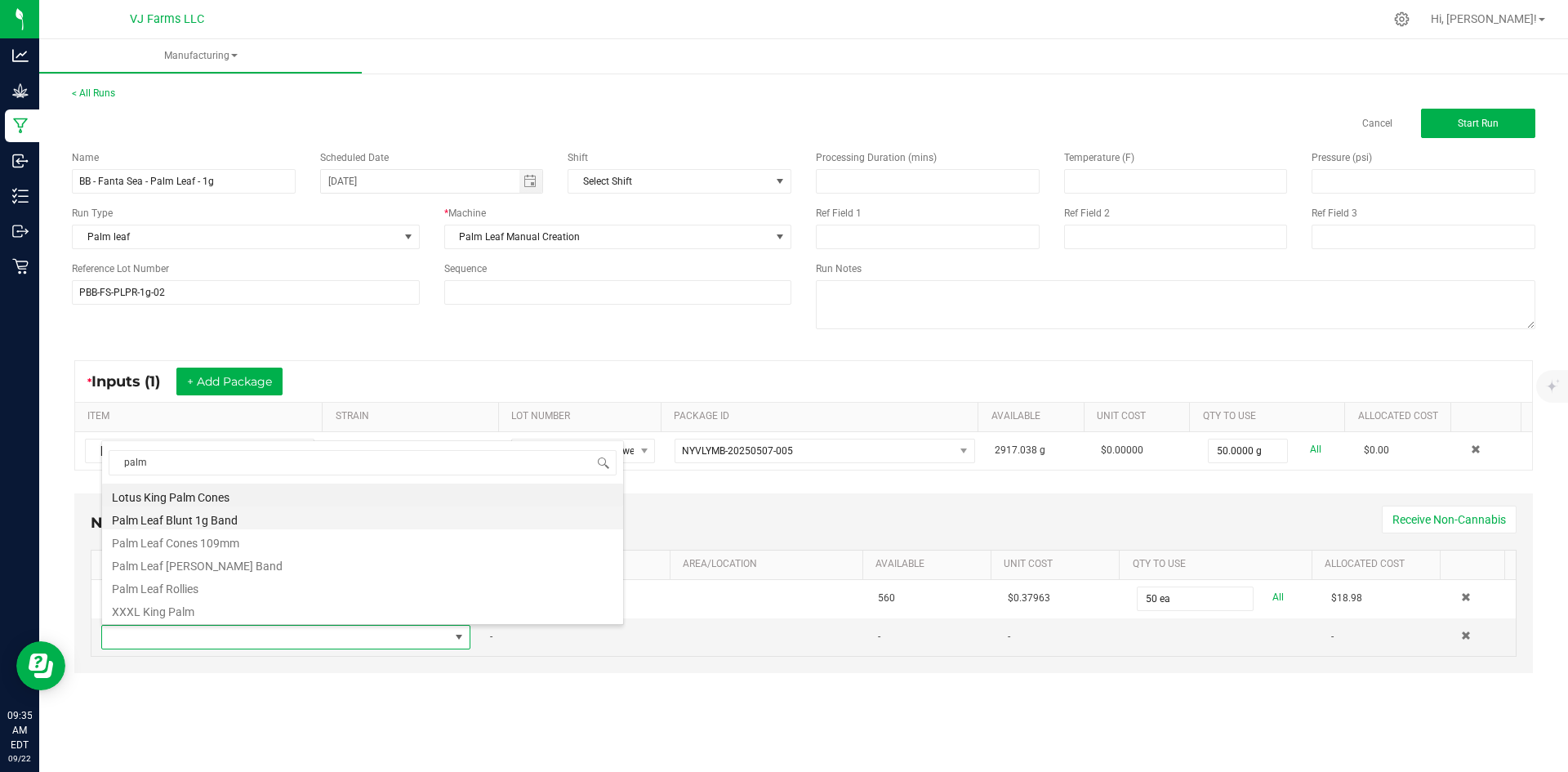
click at [198, 521] on li "Palm Leaf Blunt 1g Band" at bounding box center [362, 519] width 521 height 23
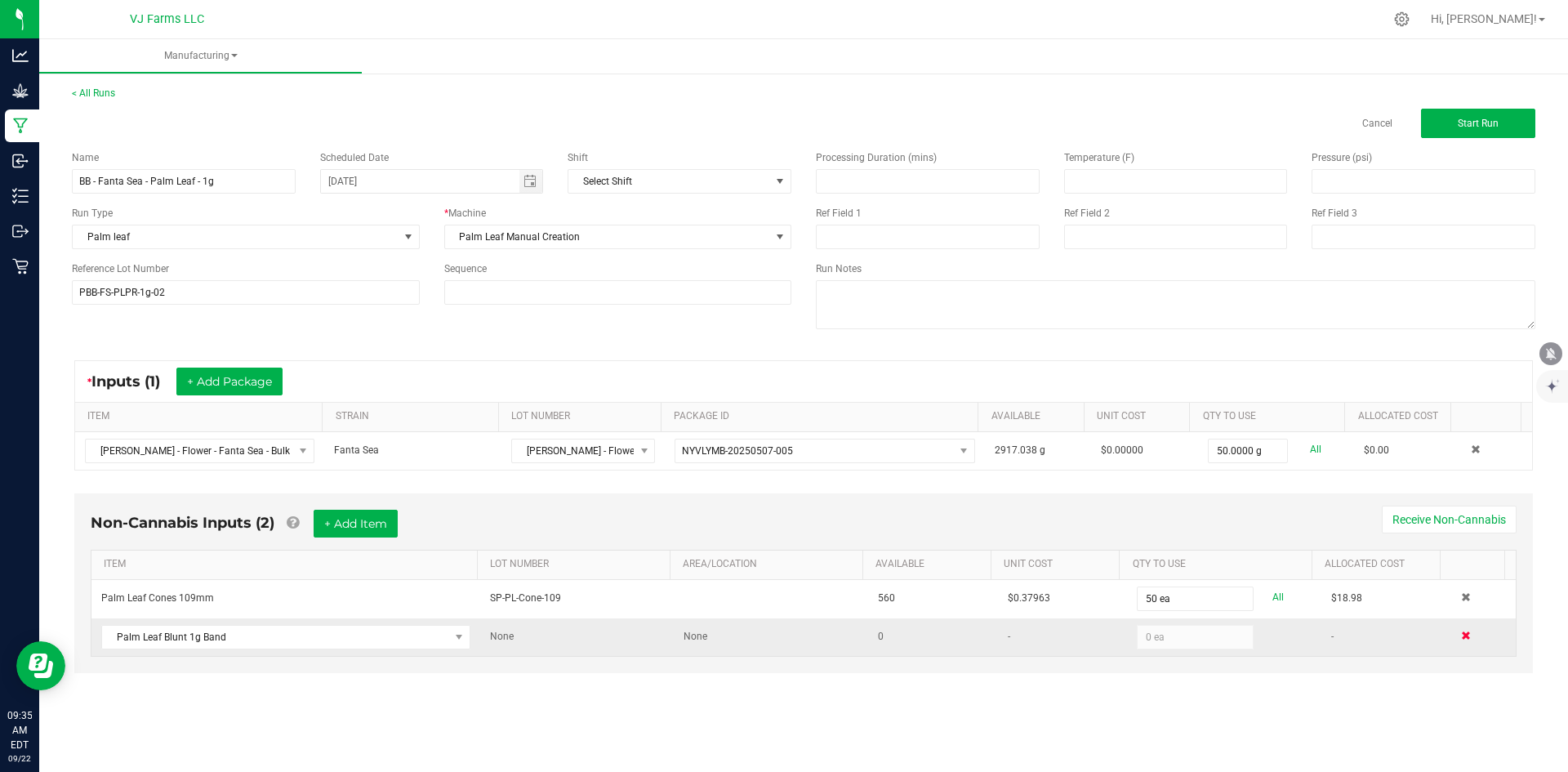
click at [1461, 637] on span at bounding box center [1466, 635] width 10 height 10
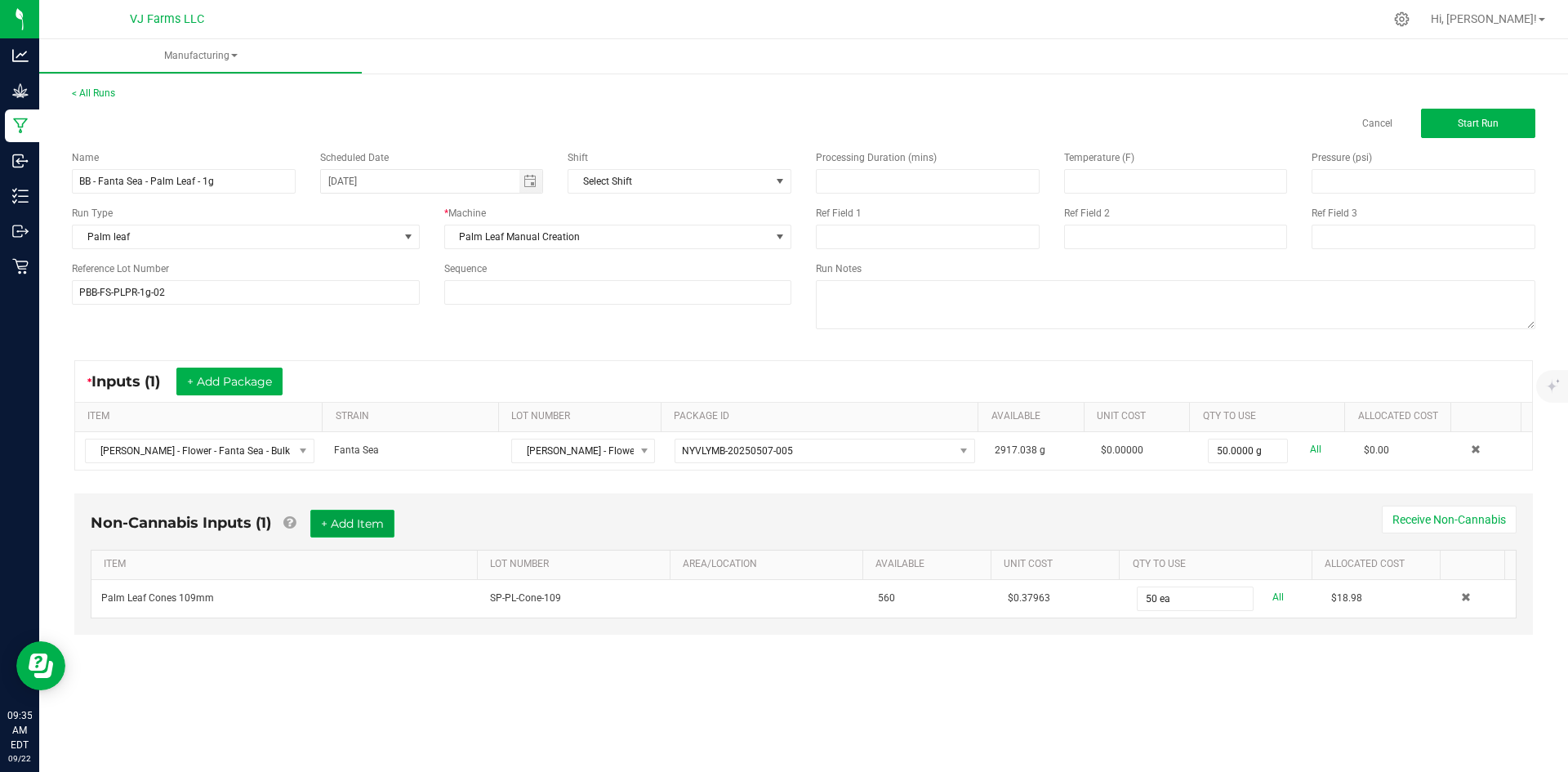
click at [370, 517] on button "+ Add Item" at bounding box center [352, 523] width 84 height 28
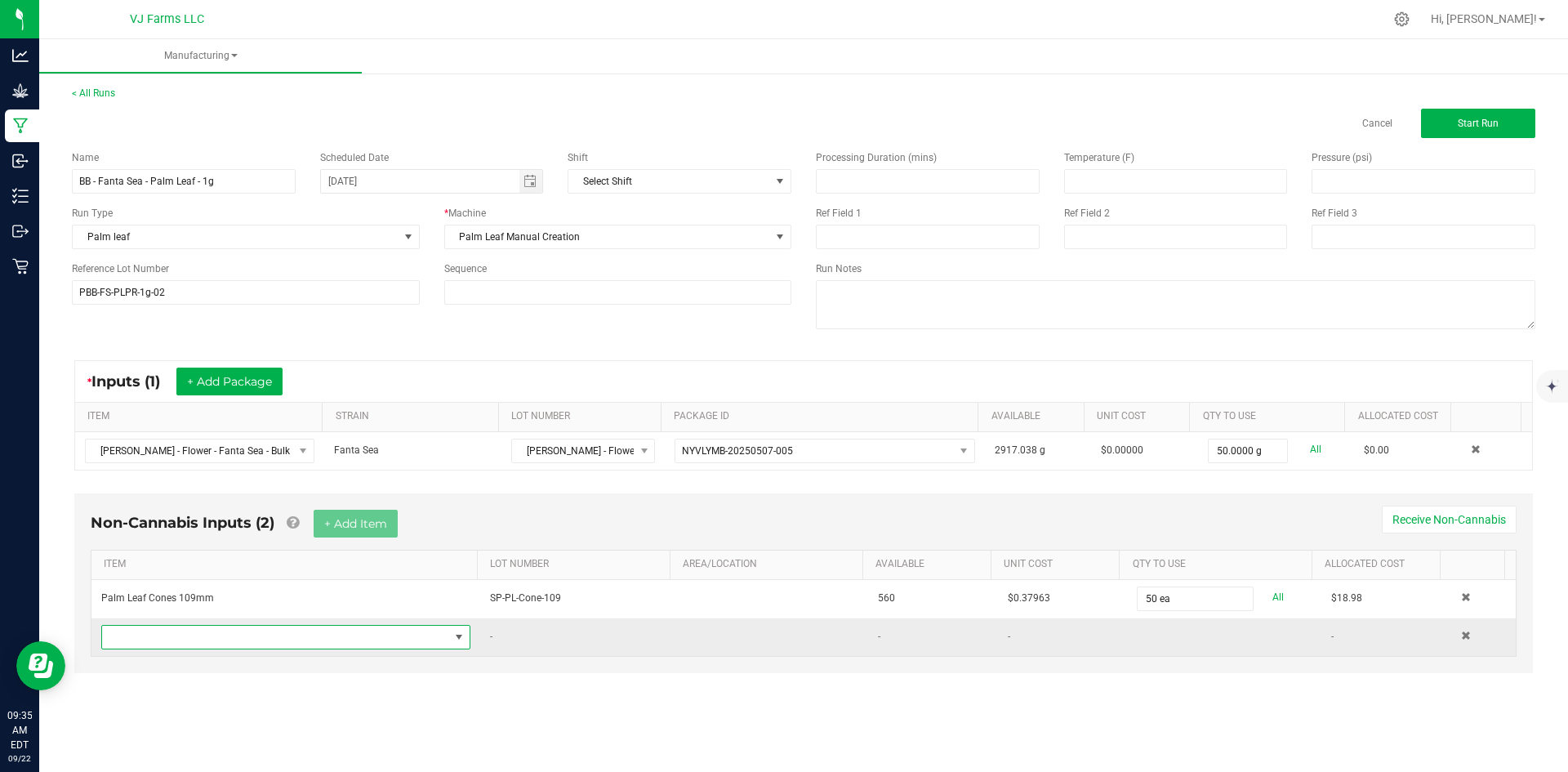
click at [229, 639] on span "NO DATA FOUND" at bounding box center [276, 637] width 348 height 23
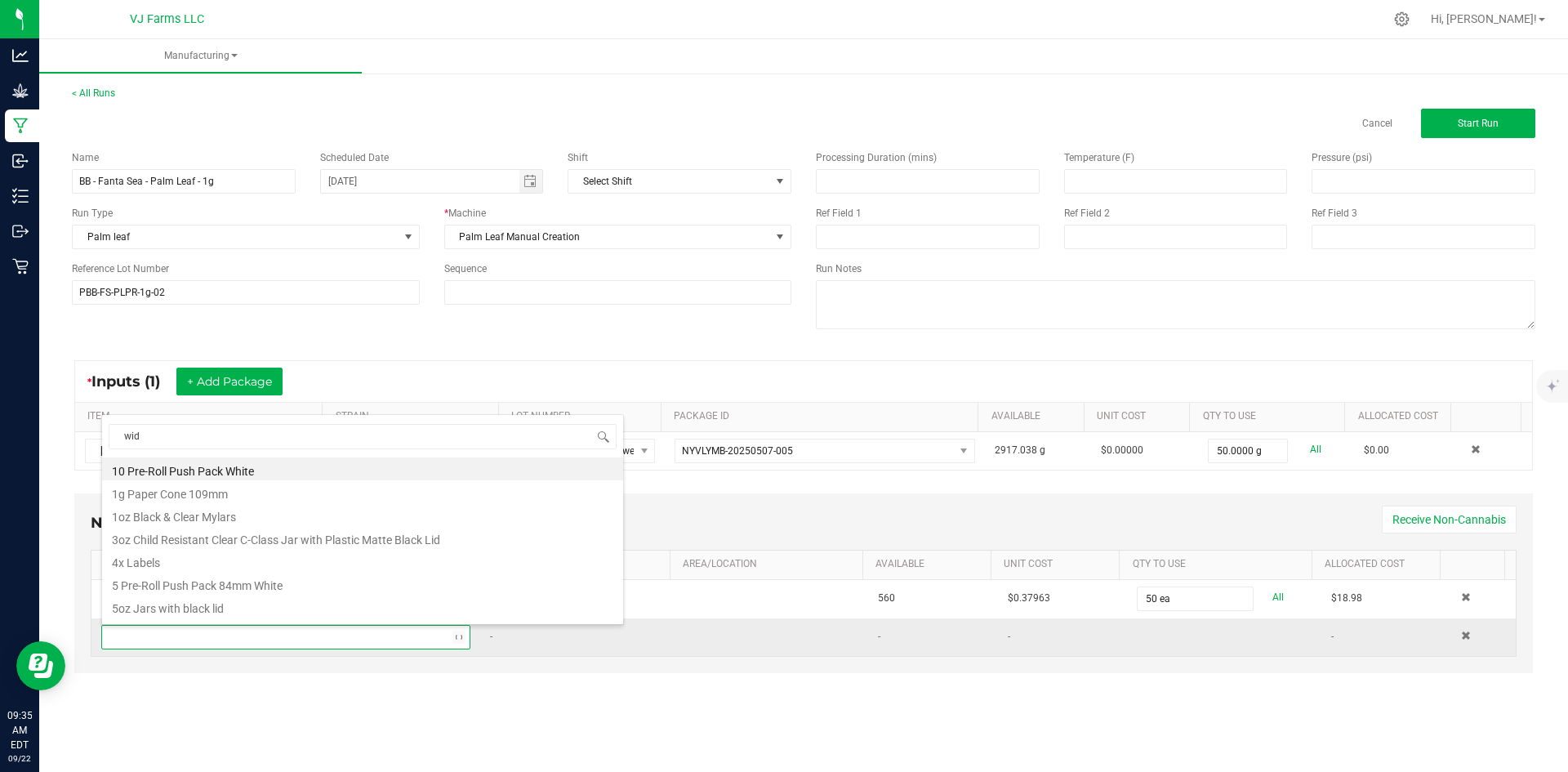
type input "wide"
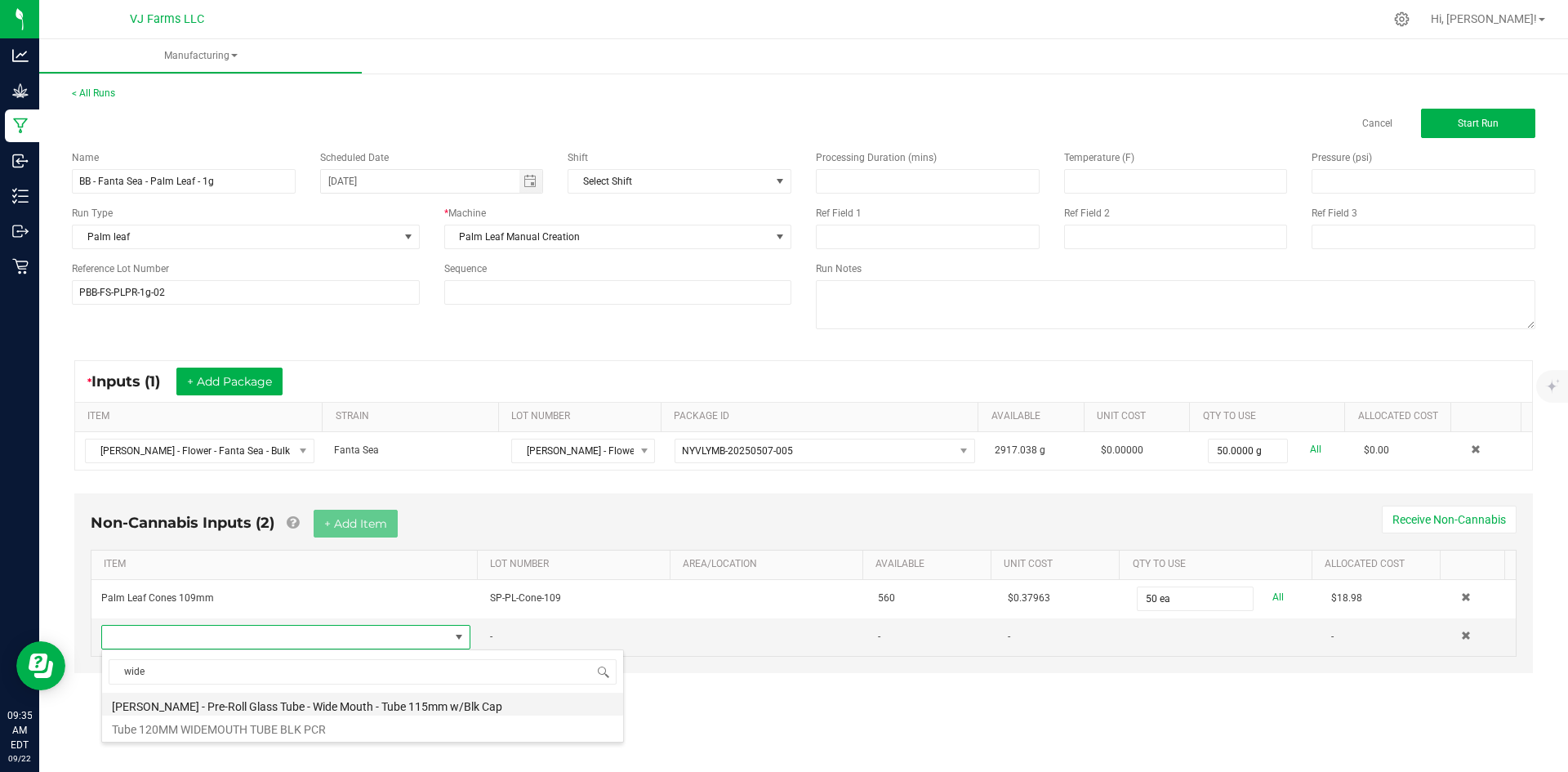
click at [270, 706] on li "[PERSON_NAME] - Pre-Roll Glass Tube - Wide Mouth - Tube 115mm w/Blk Cap" at bounding box center [362, 704] width 521 height 23
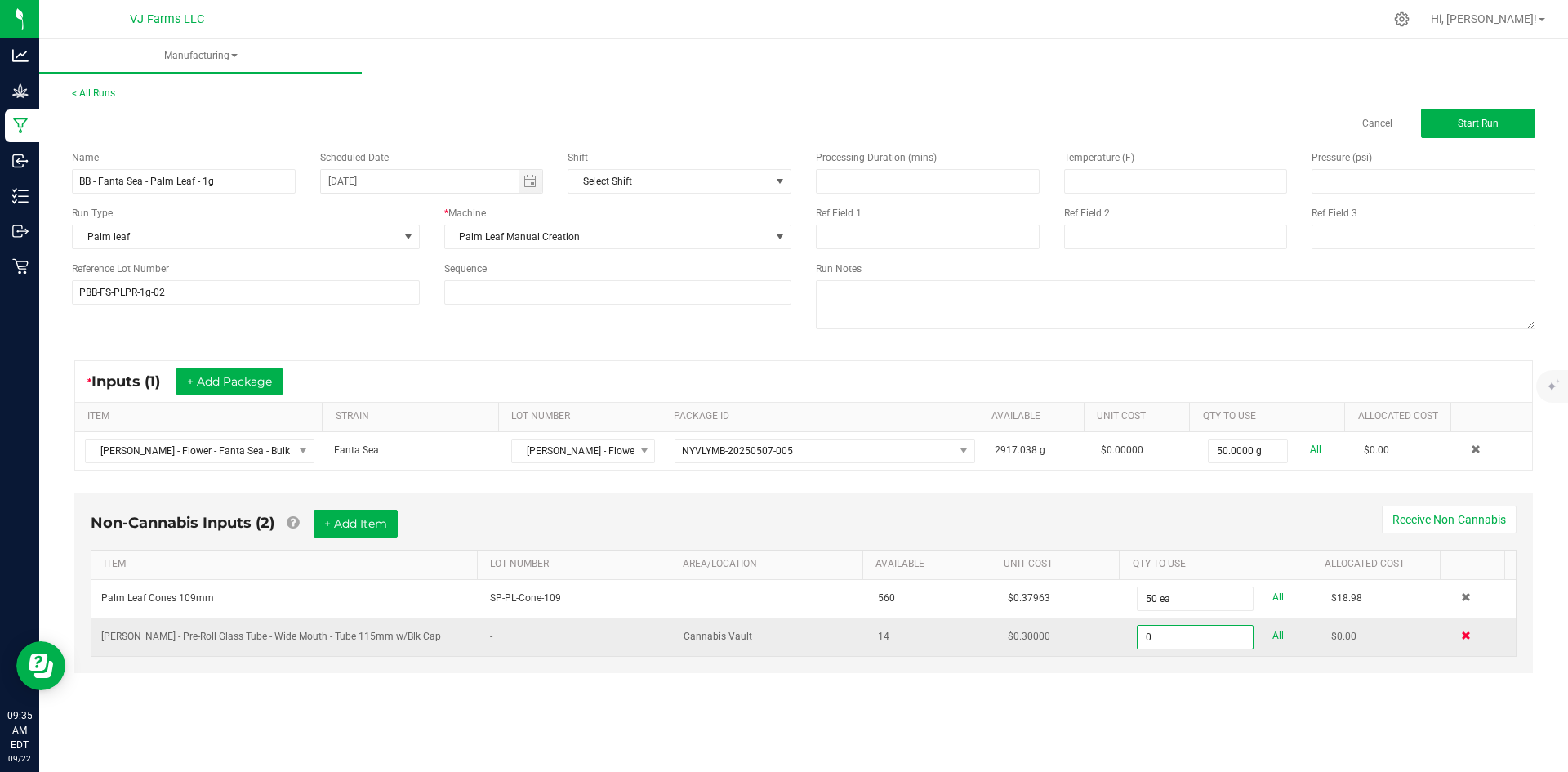
type input "0 ea"
click at [1461, 634] on span at bounding box center [1466, 635] width 10 height 10
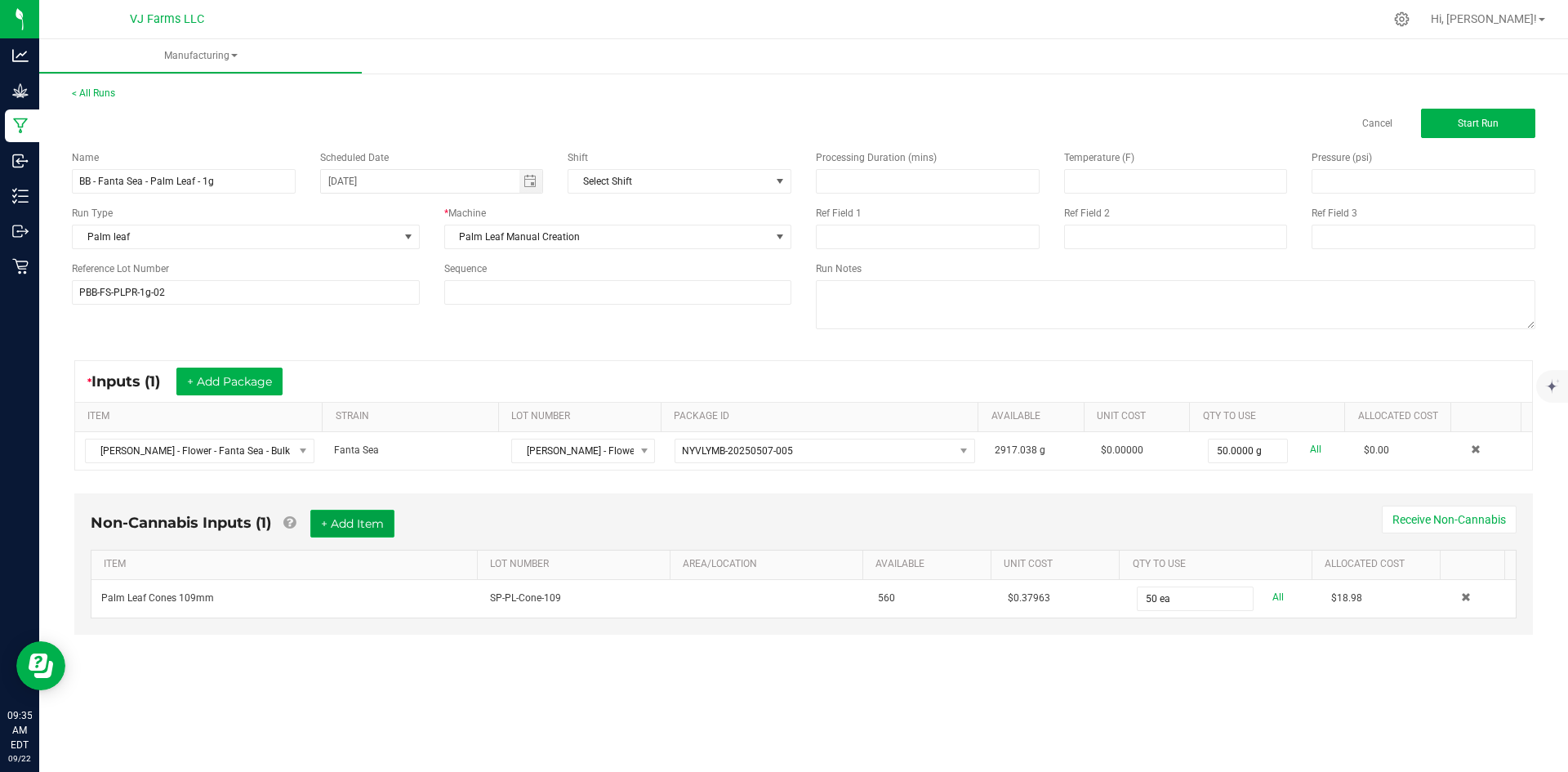
click at [318, 519] on button "+ Add Item" at bounding box center [352, 523] width 84 height 28
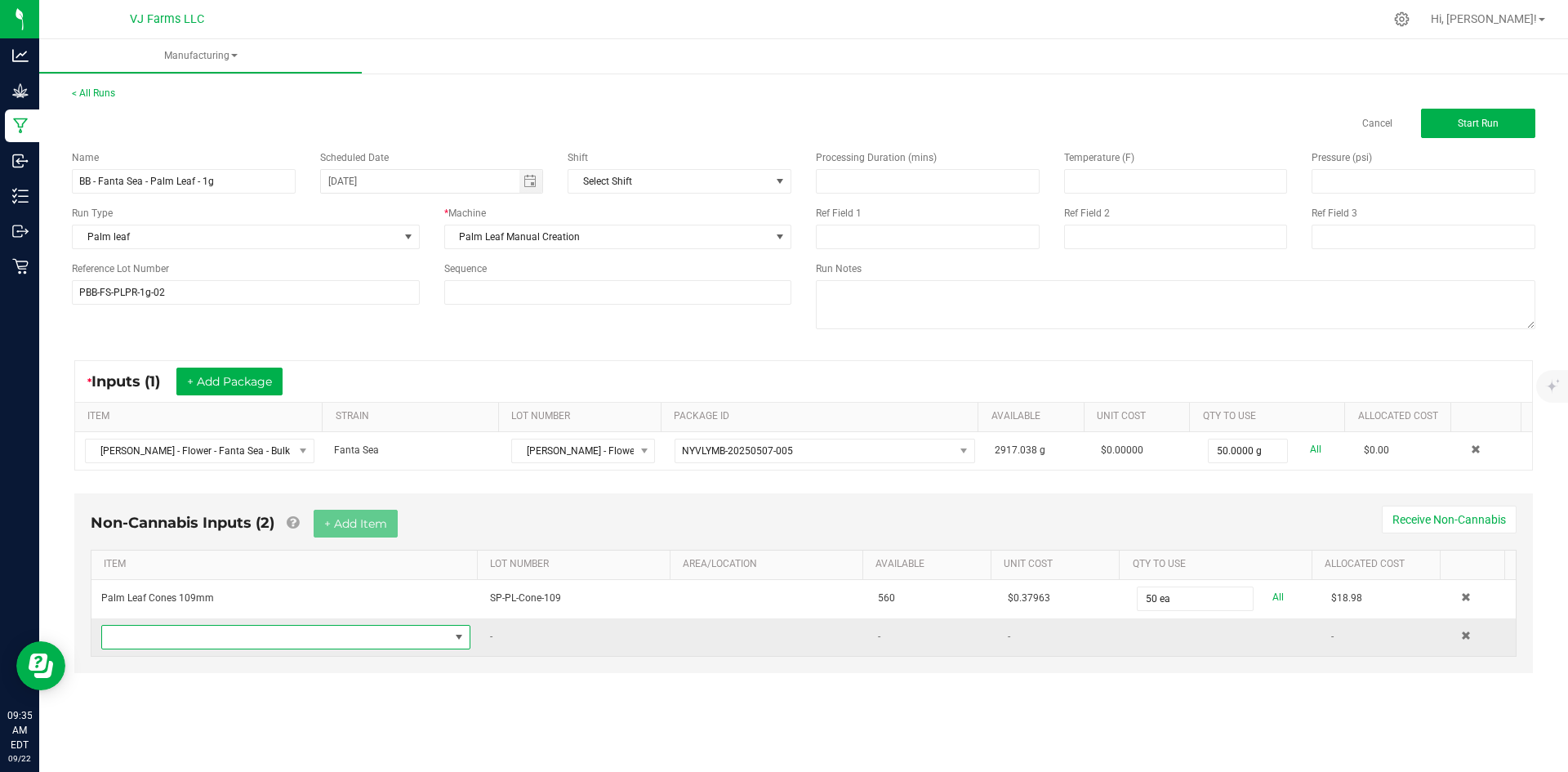
click at [165, 648] on span "NO DATA FOUND" at bounding box center [276, 637] width 348 height 23
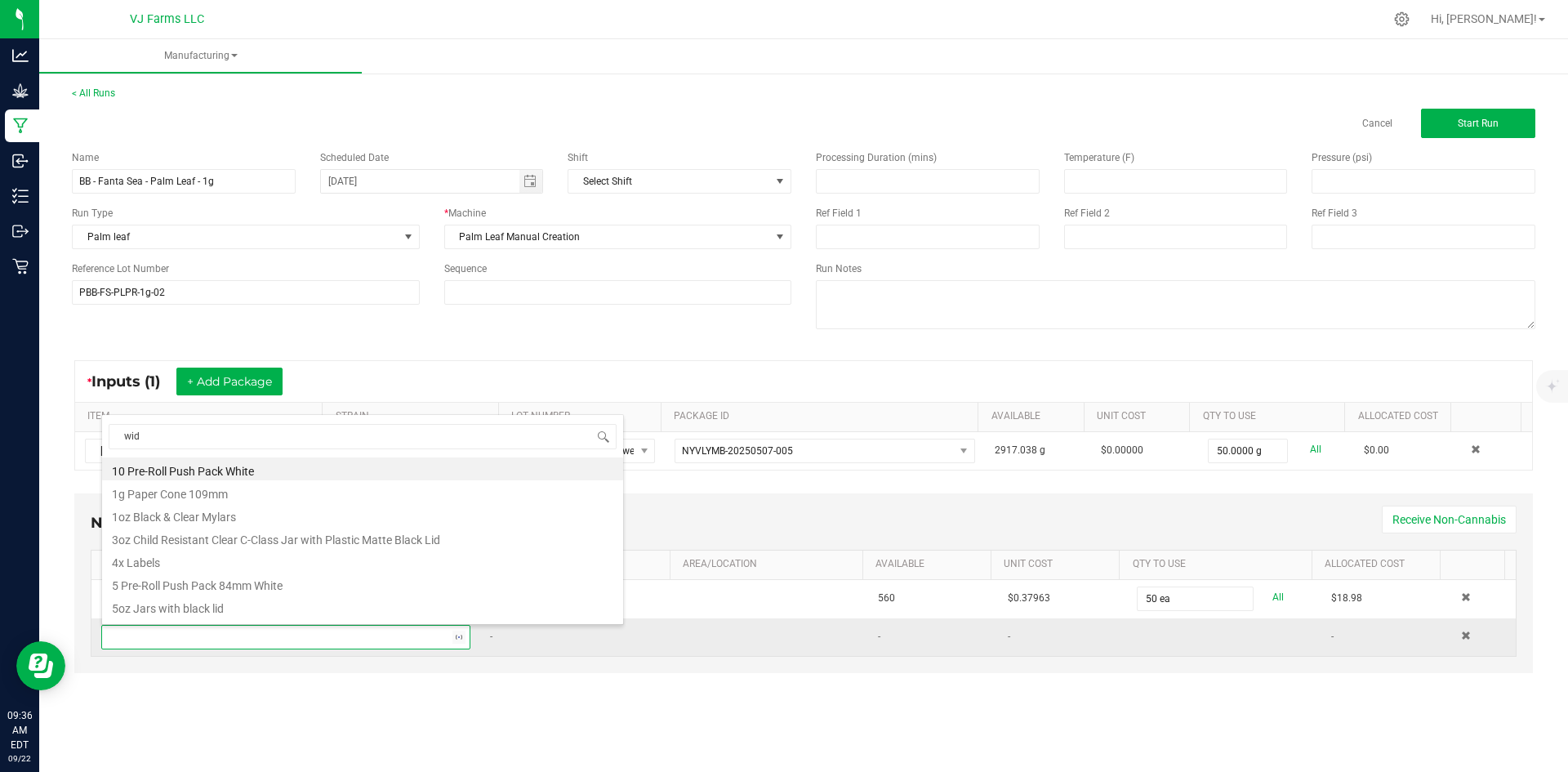
type input "wide"
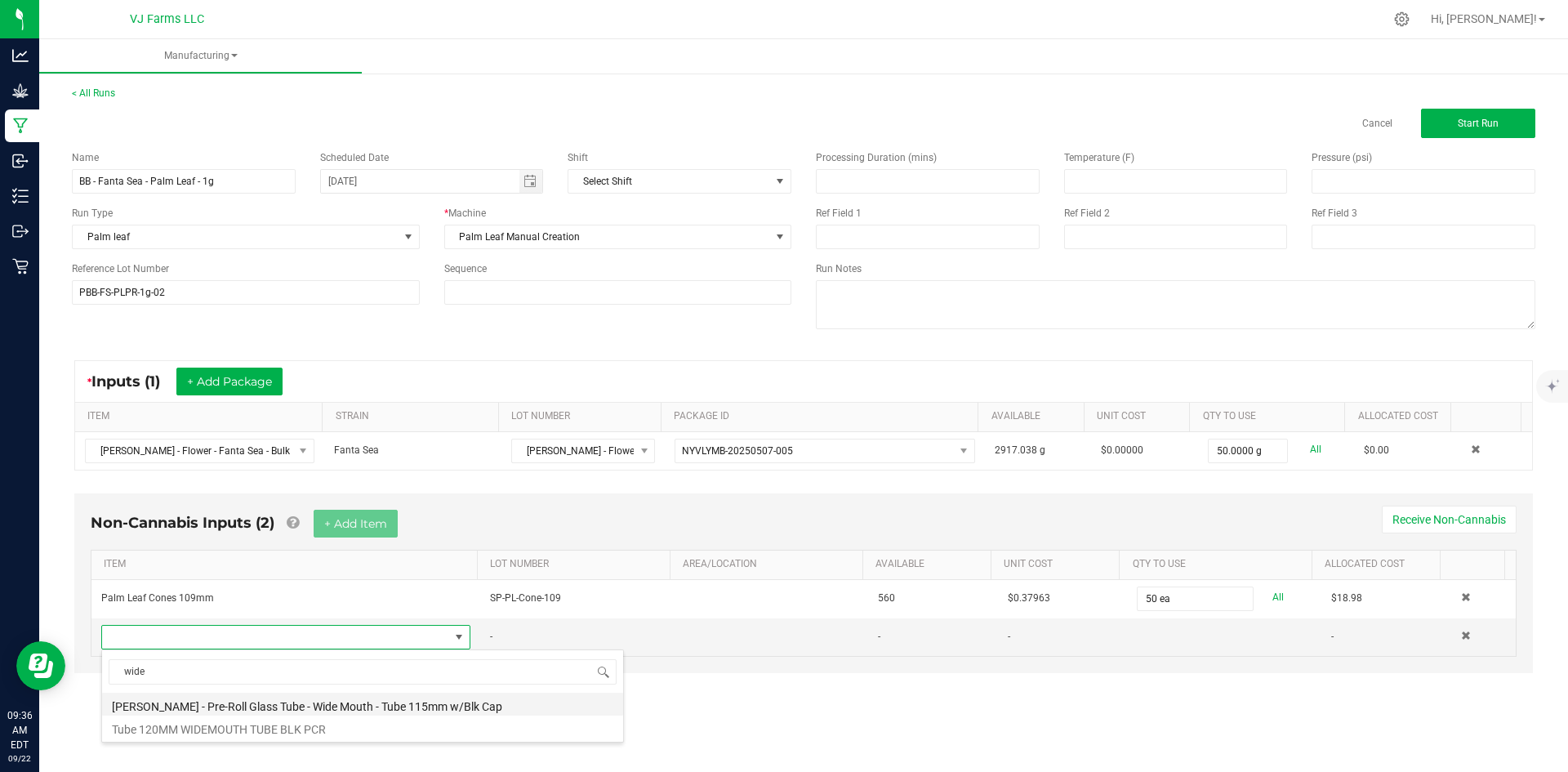
click at [308, 701] on li "[PERSON_NAME] - Pre-Roll Glass Tube - Wide Mouth - Tube 115mm w/Blk Cap" at bounding box center [362, 704] width 521 height 23
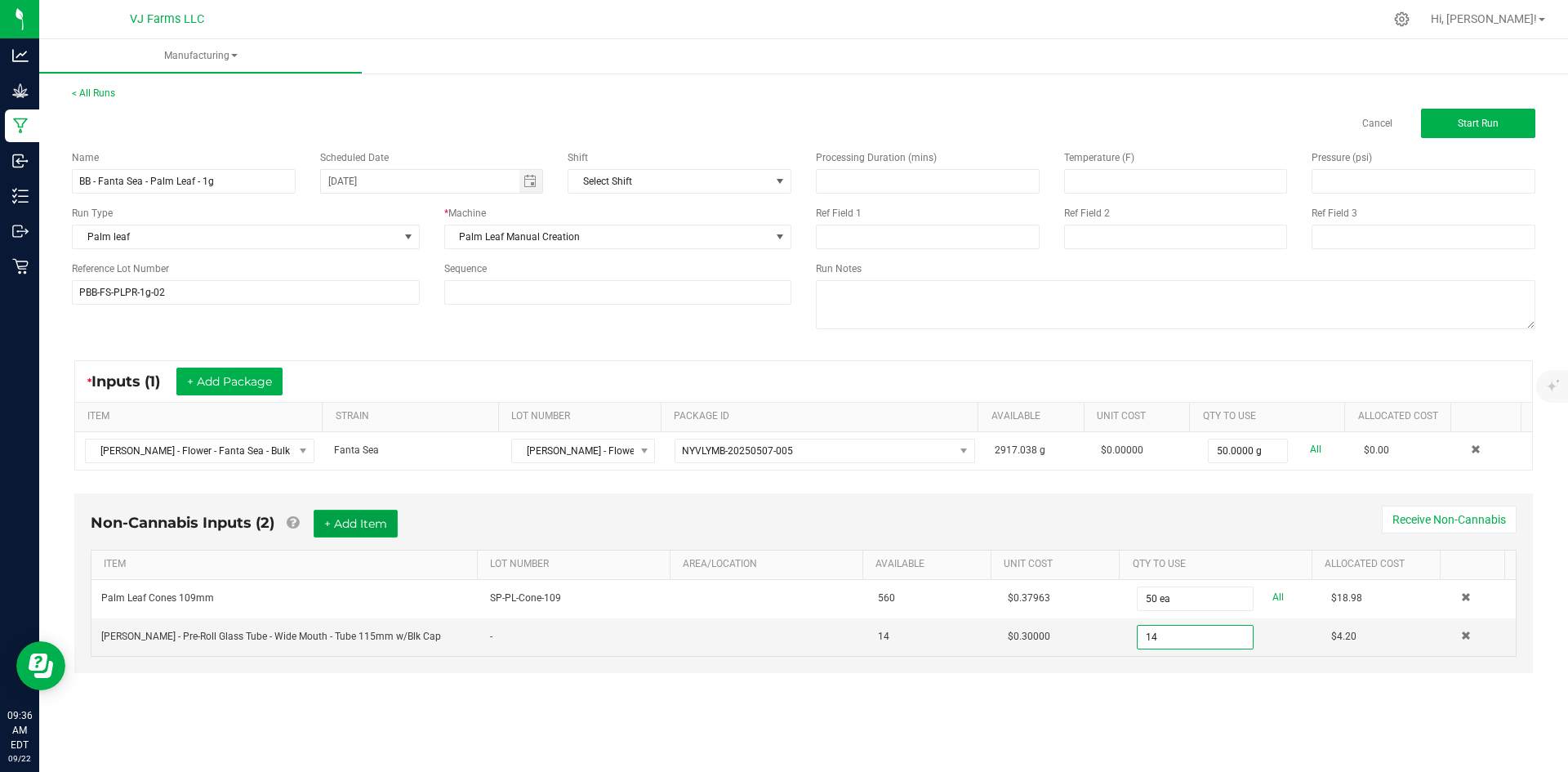
type input "14 ea"
click at [382, 533] on button "+ Add Item" at bounding box center [355, 523] width 84 height 28
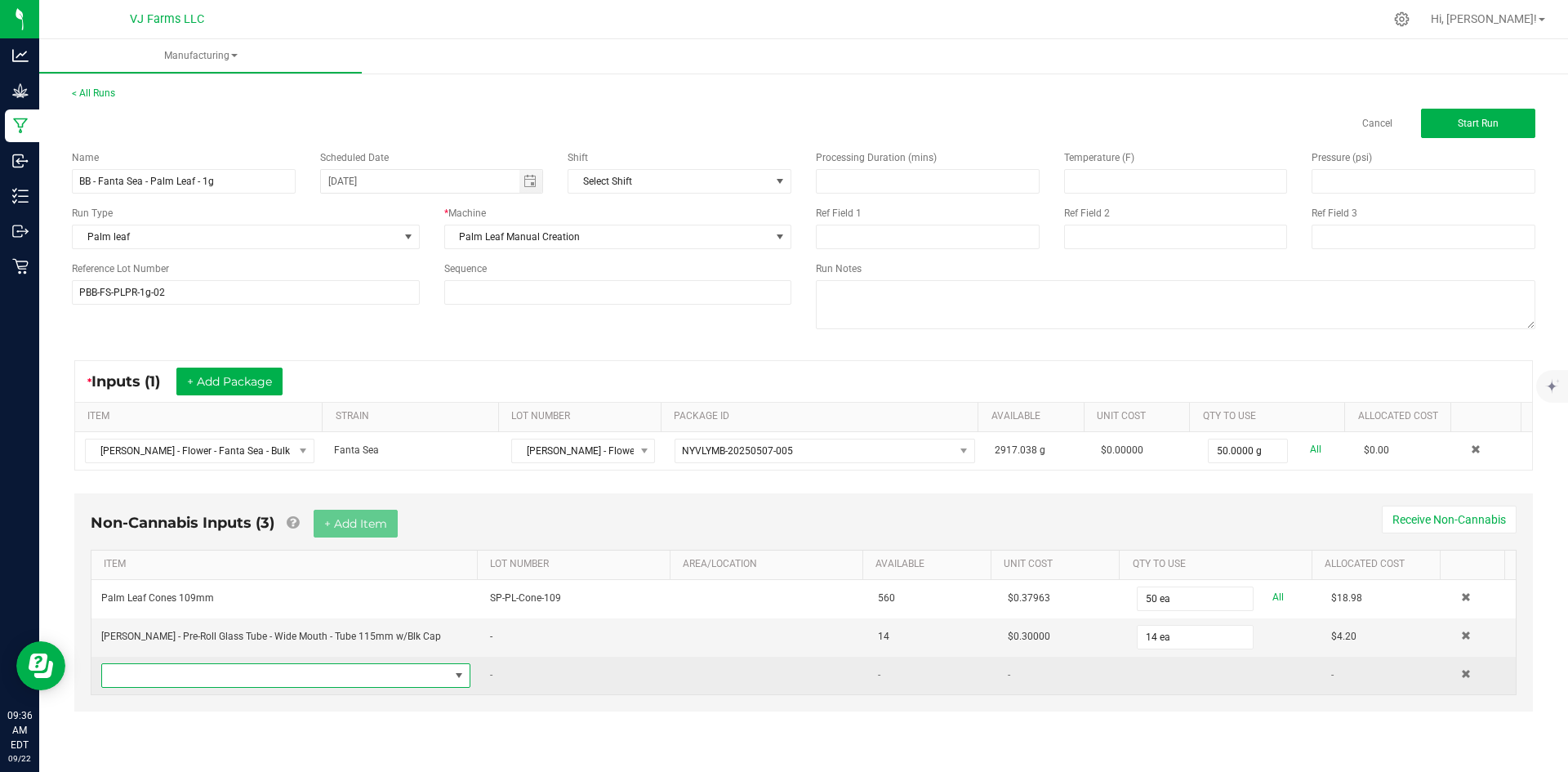
click at [285, 679] on span "NO DATA FOUND" at bounding box center [276, 676] width 348 height 23
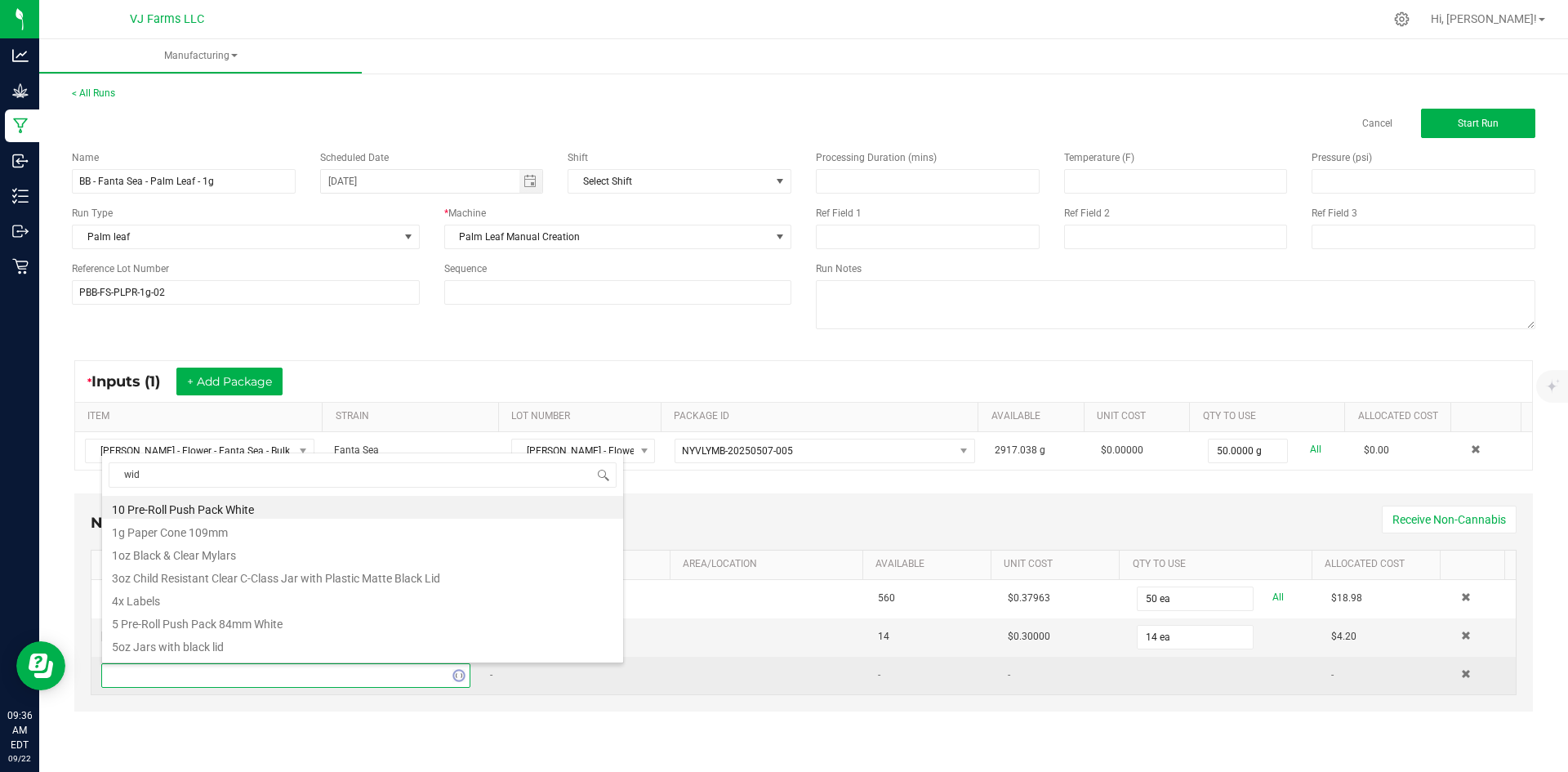
type input "wide"
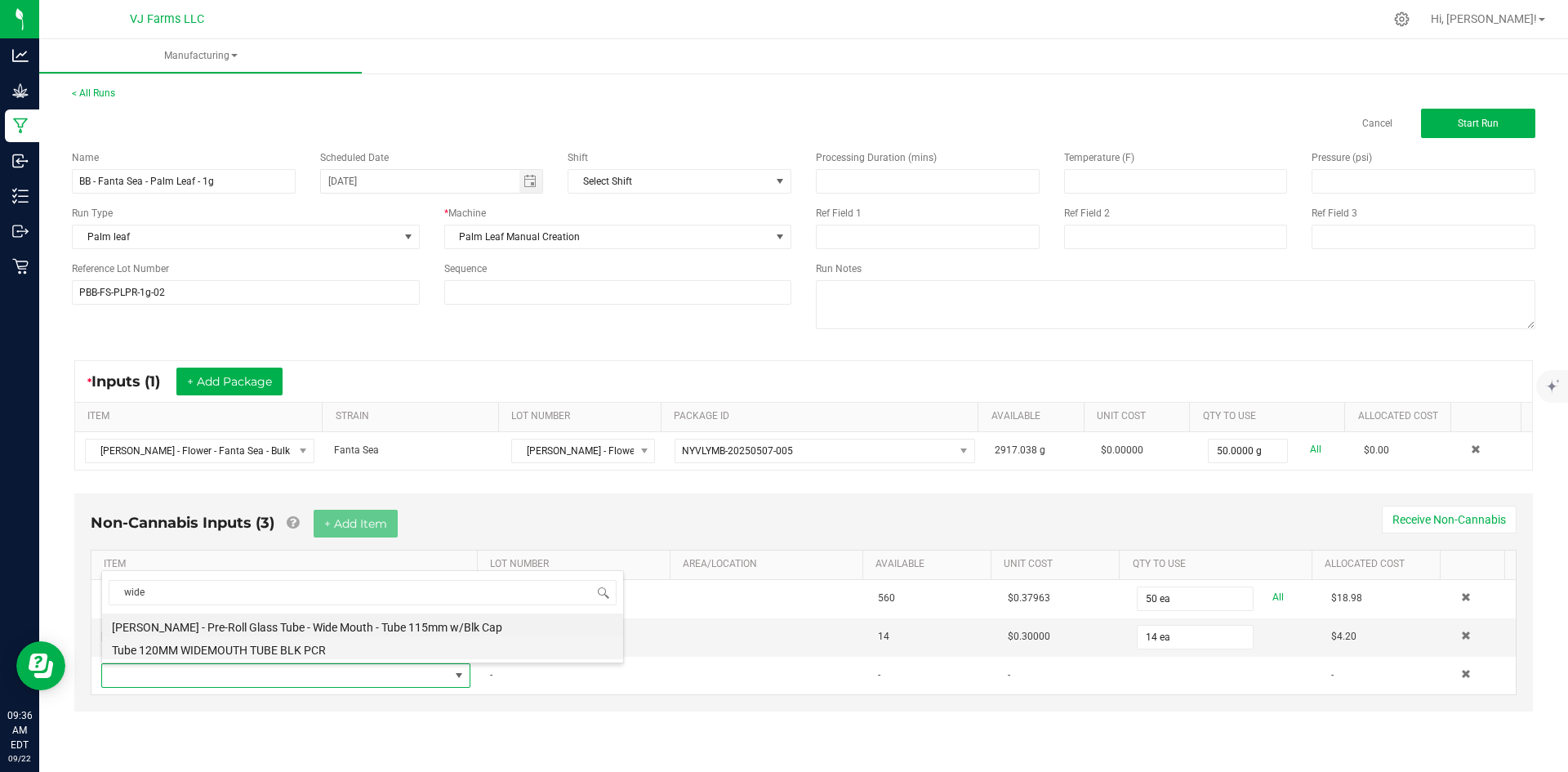
click at [246, 653] on li "Tube 120MM WIDEMOUTH TUBE BLK PCR" at bounding box center [362, 648] width 521 height 23
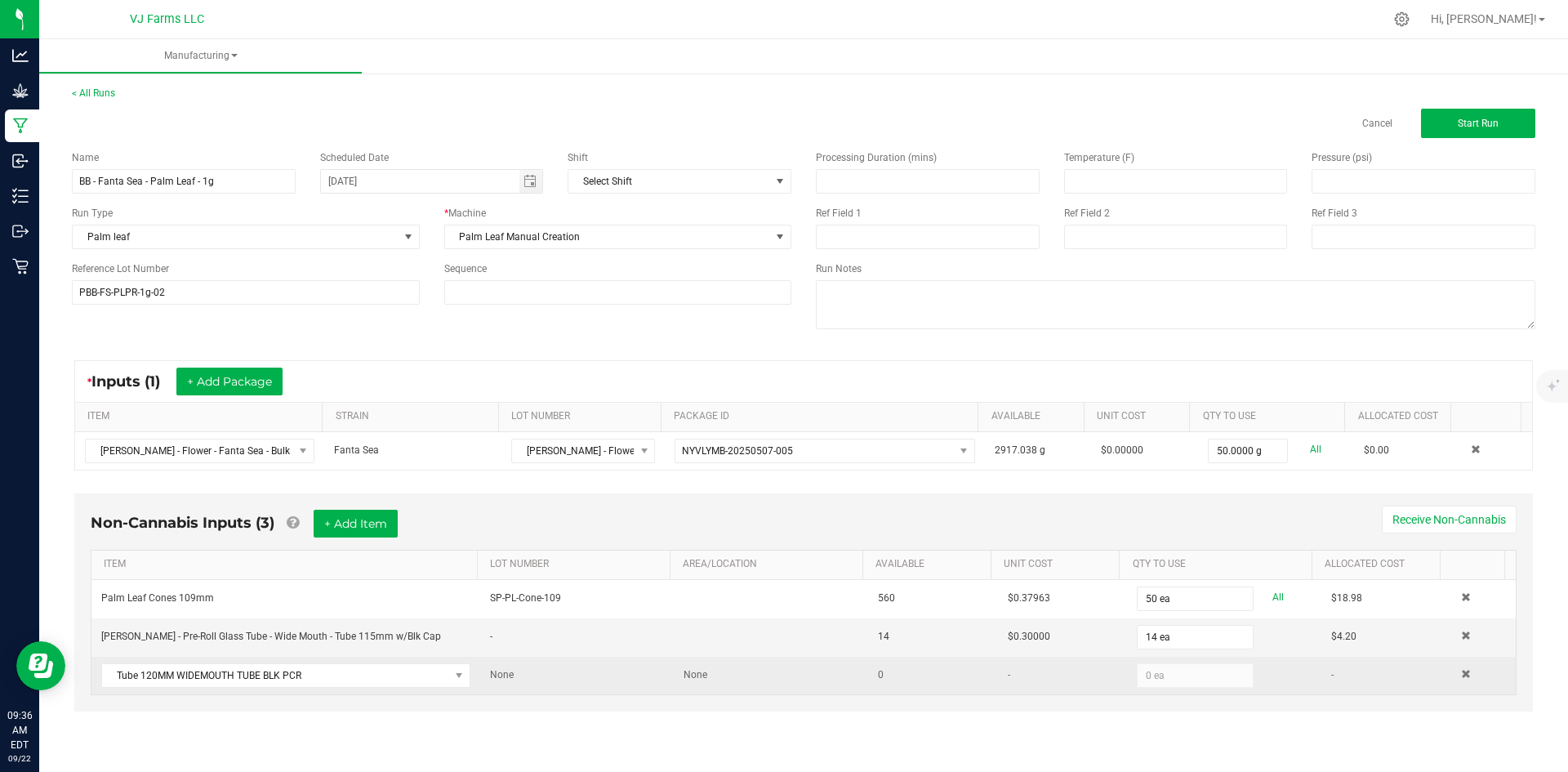
click at [1455, 667] on td at bounding box center [1484, 675] width 64 height 38
click at [1461, 677] on span at bounding box center [1466, 674] width 10 height 10
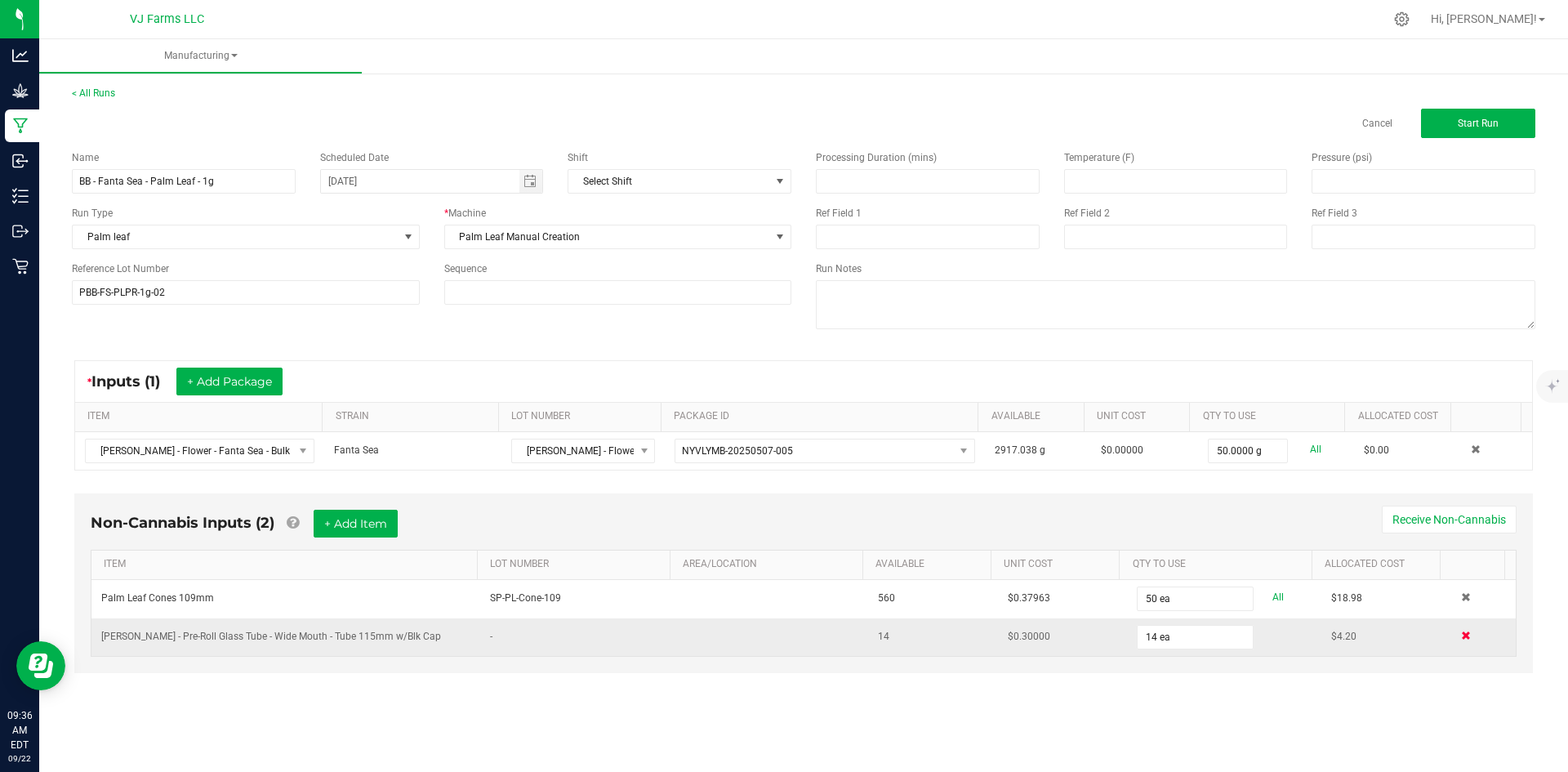
click at [1461, 636] on span at bounding box center [1466, 635] width 10 height 10
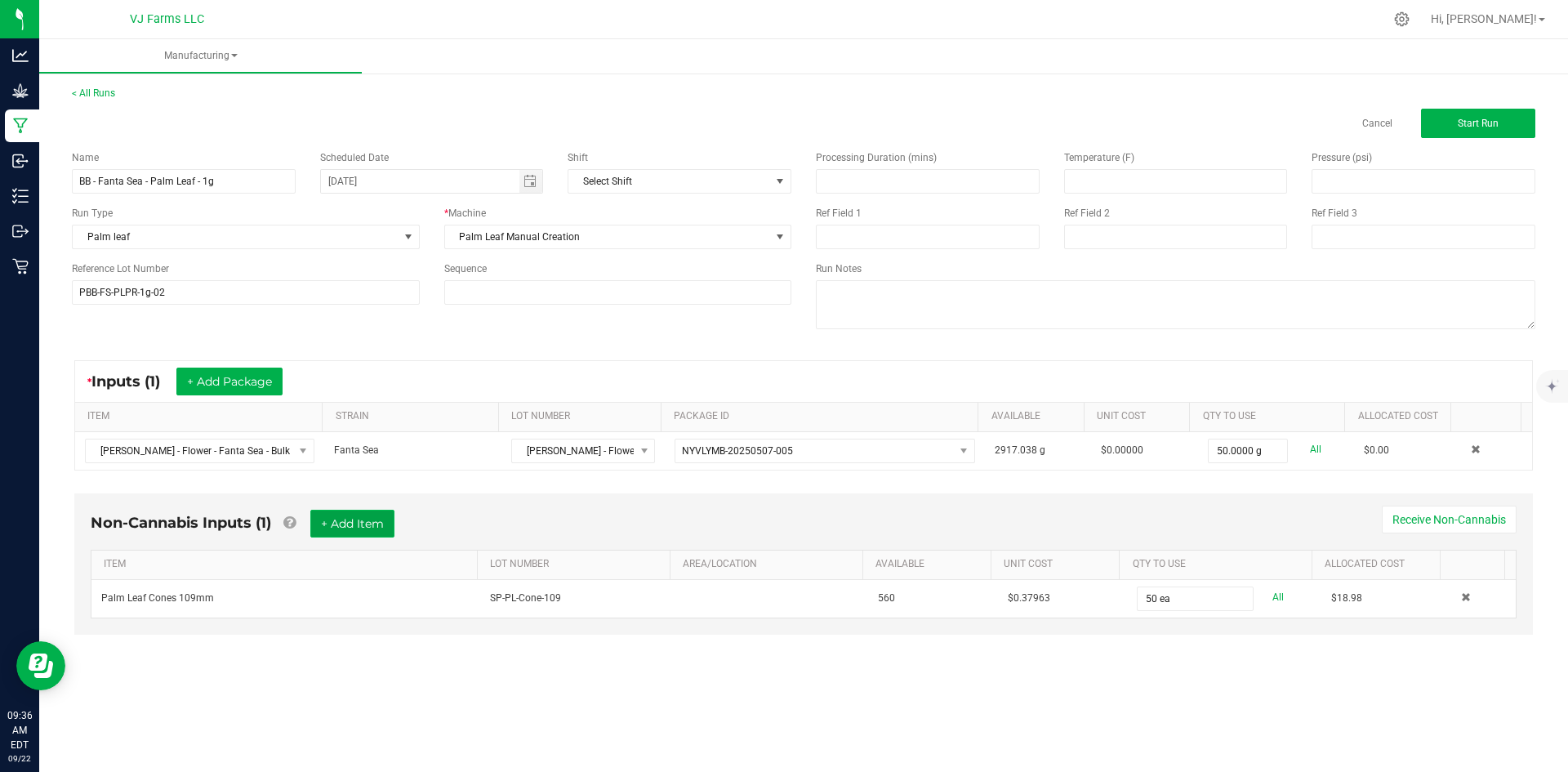
click at [384, 528] on button "+ Add Item" at bounding box center [352, 523] width 84 height 28
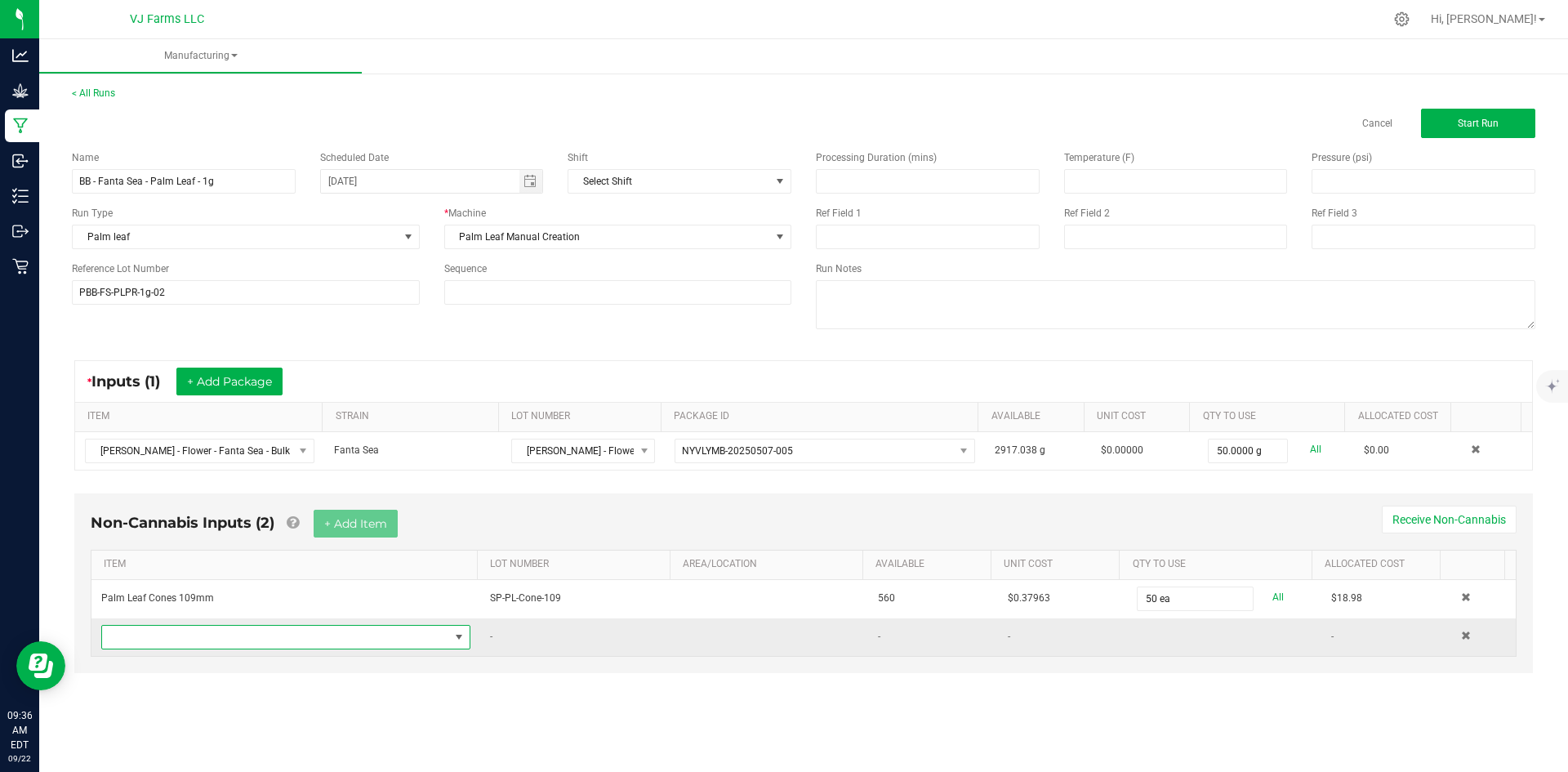
click at [316, 636] on span "NO DATA FOUND" at bounding box center [276, 637] width 348 height 23
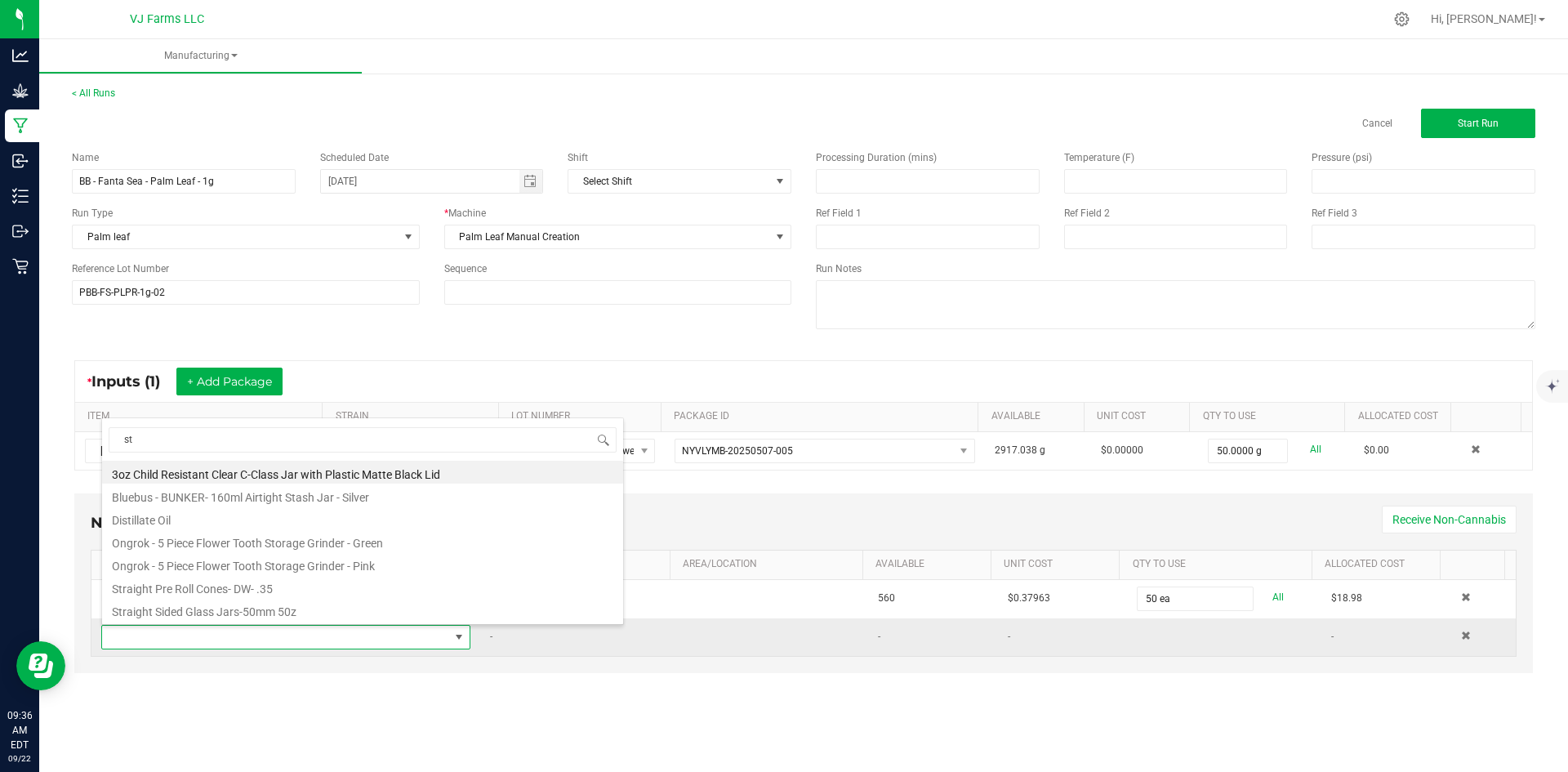
type input "s"
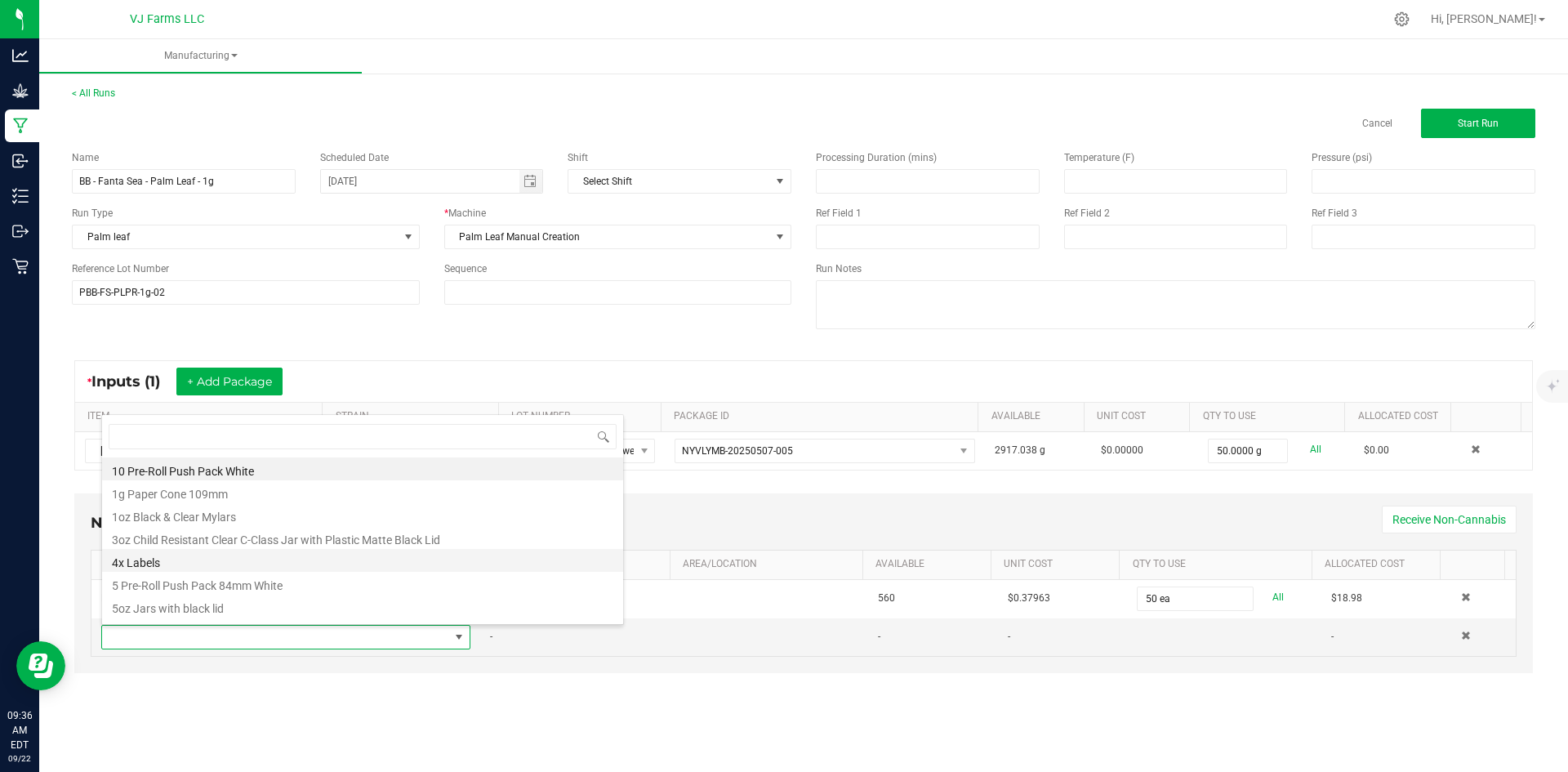
click at [203, 555] on li "4x Labels" at bounding box center [362, 560] width 521 height 23
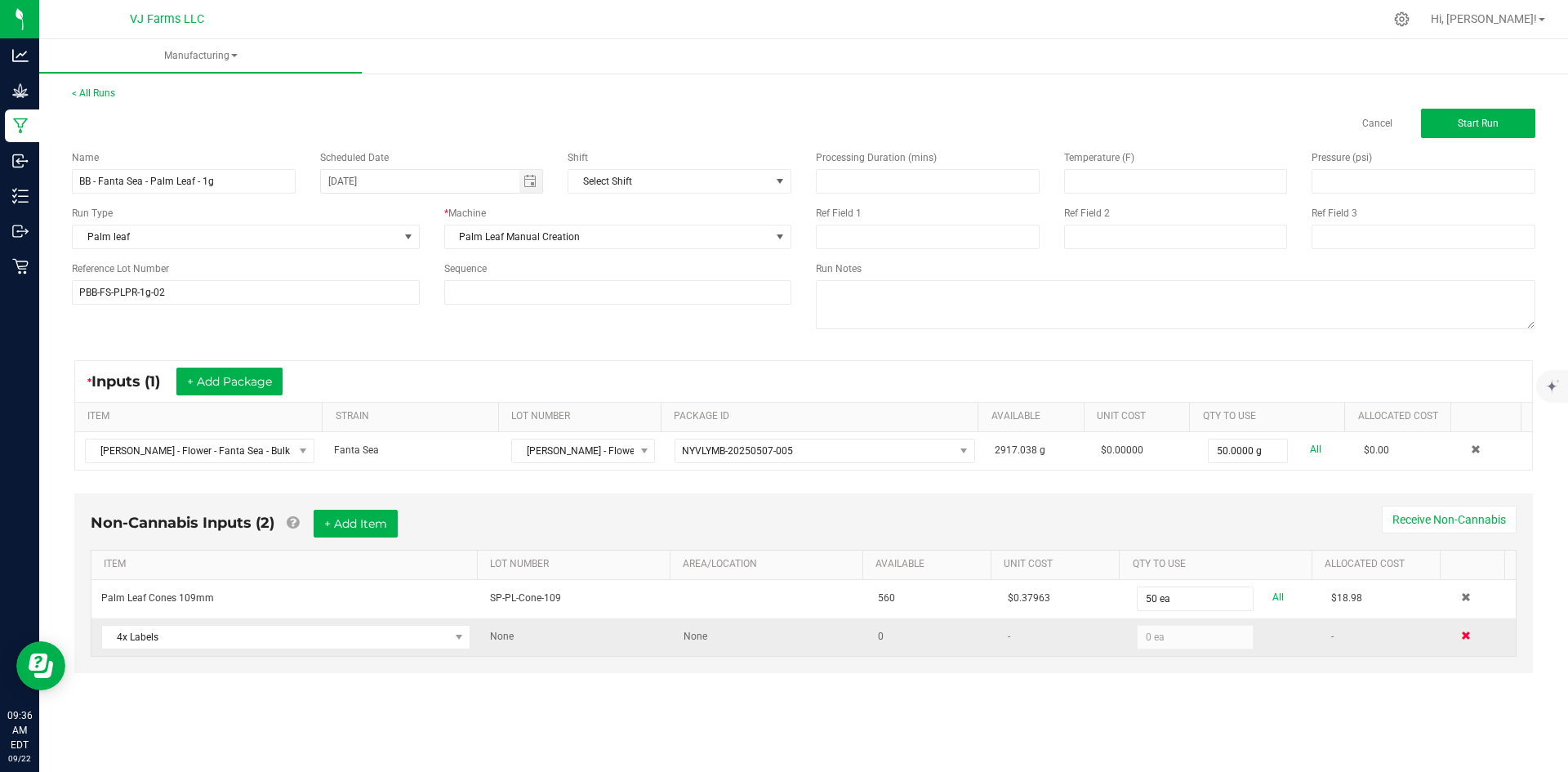
click at [1461, 635] on span at bounding box center [1466, 635] width 10 height 10
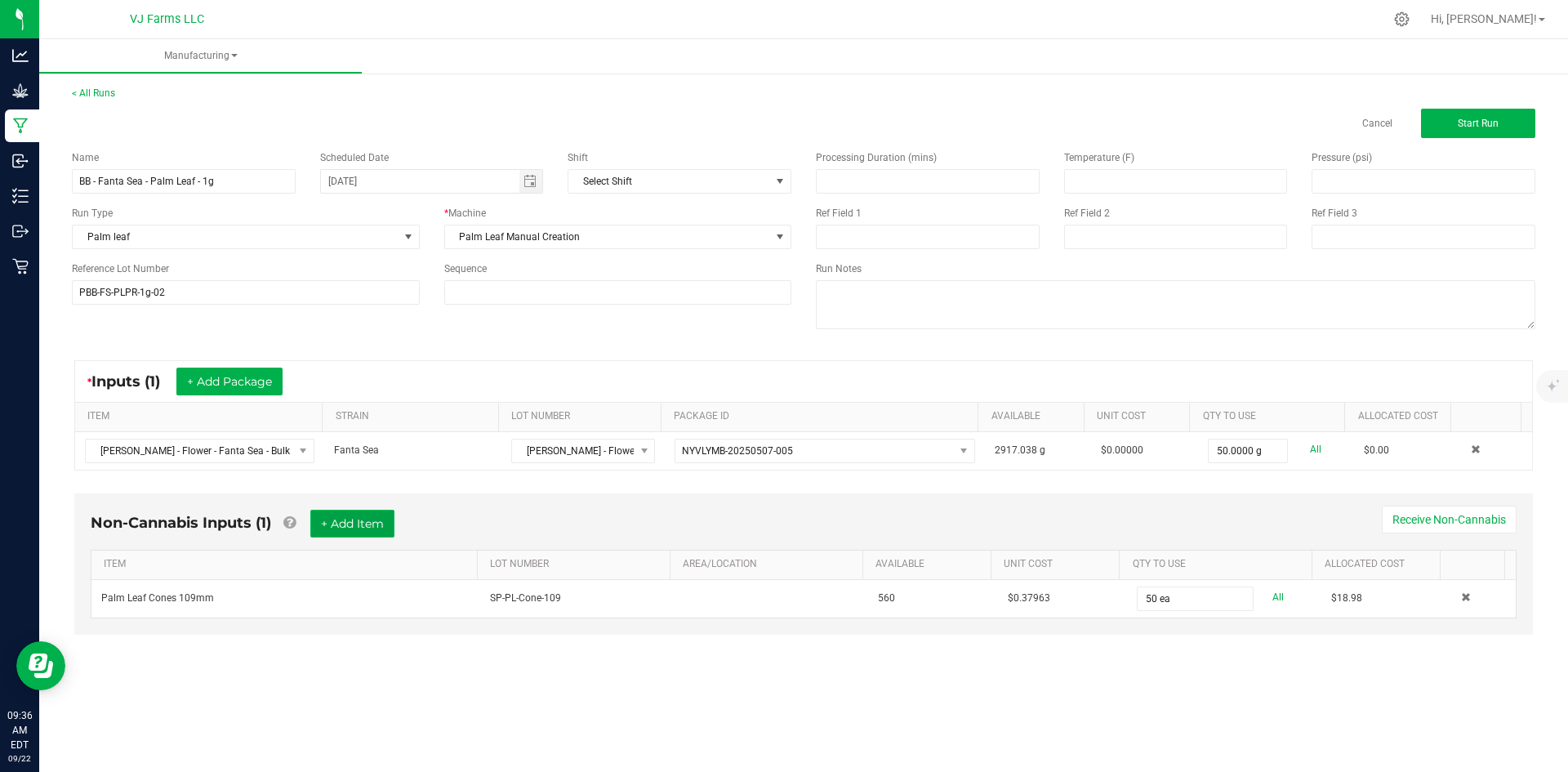
click at [384, 536] on button "+ Add Item" at bounding box center [352, 523] width 84 height 28
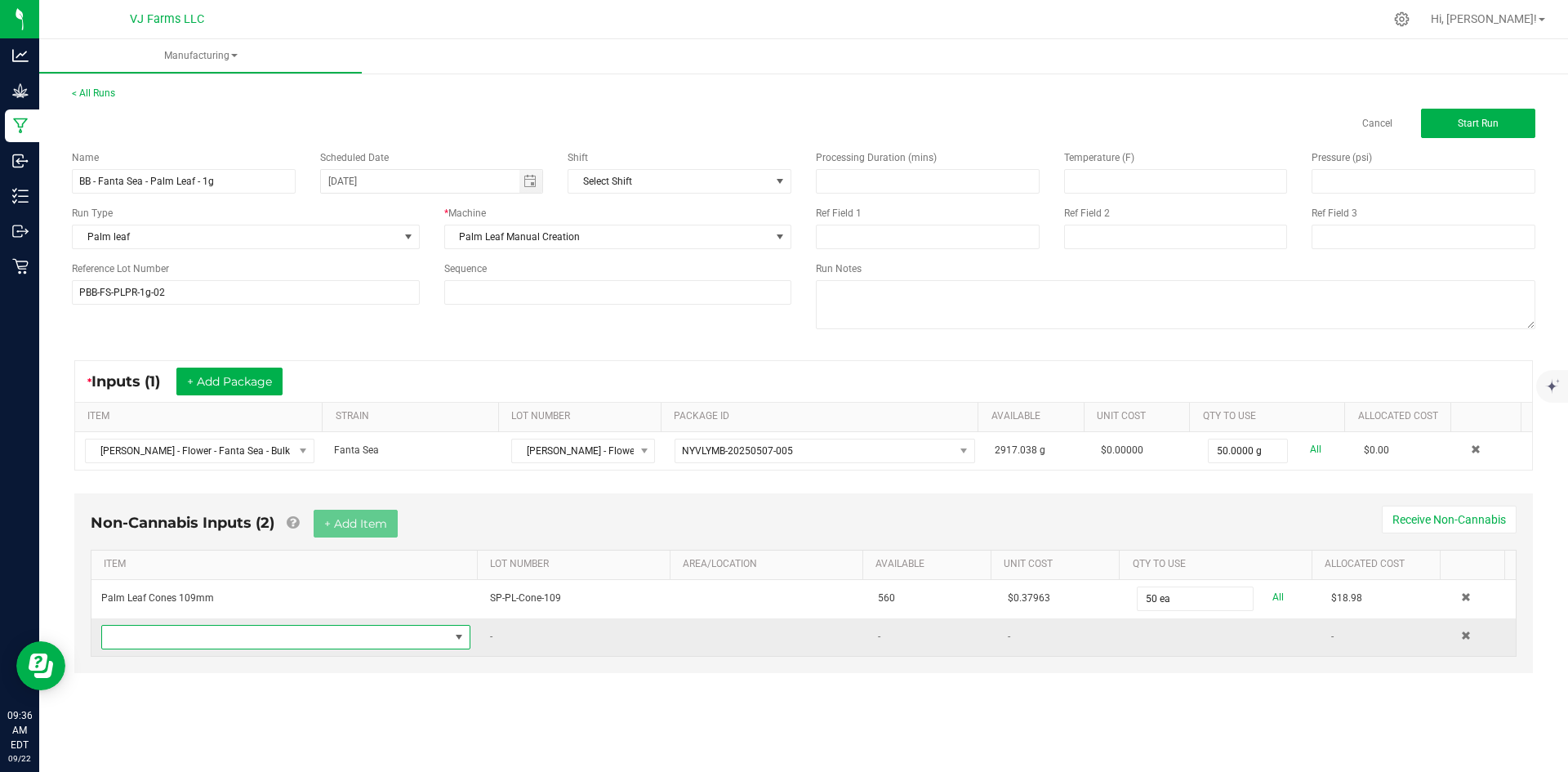
click at [231, 635] on span "NO DATA FOUND" at bounding box center [276, 637] width 348 height 23
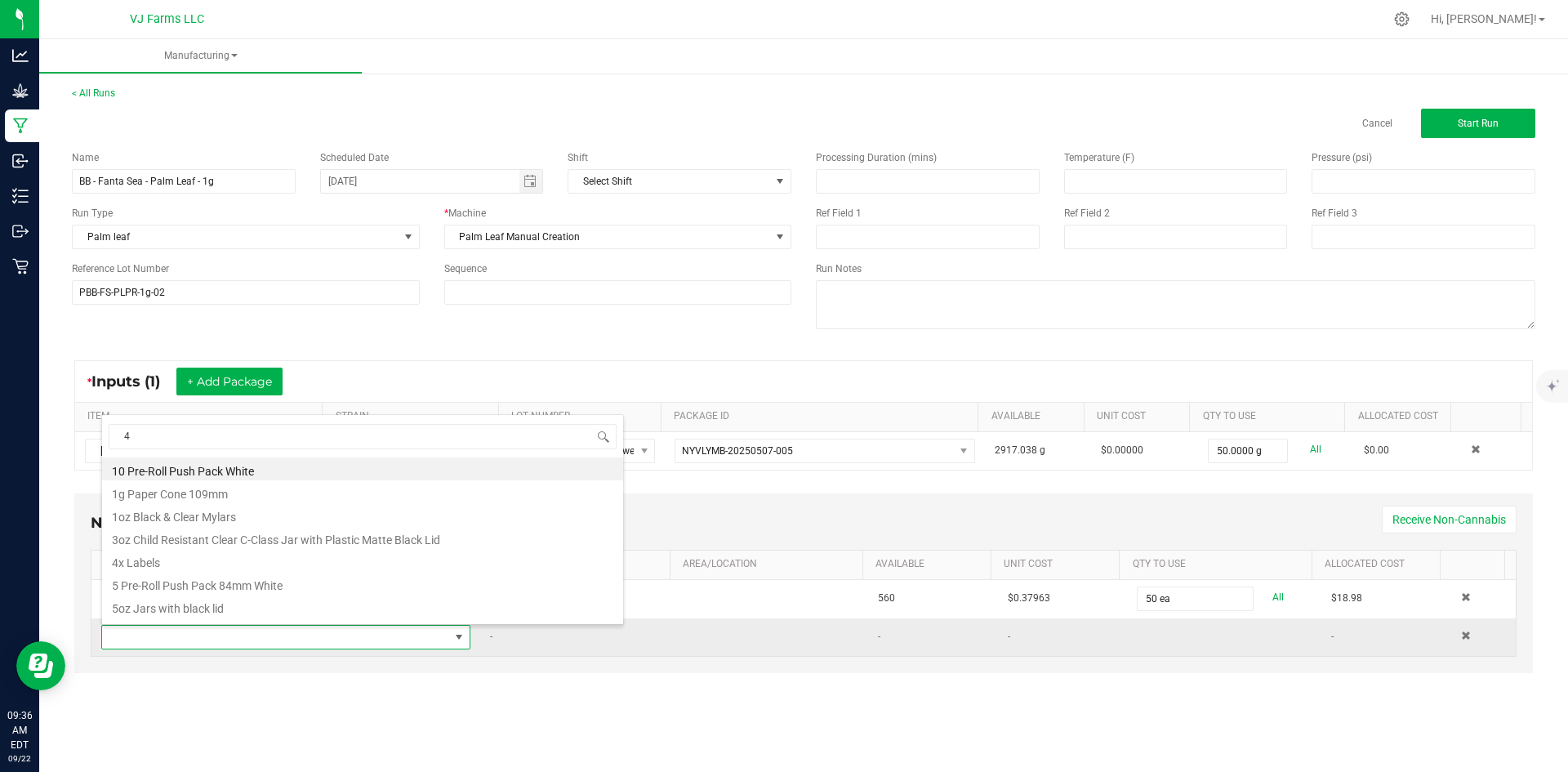
type input "4x"
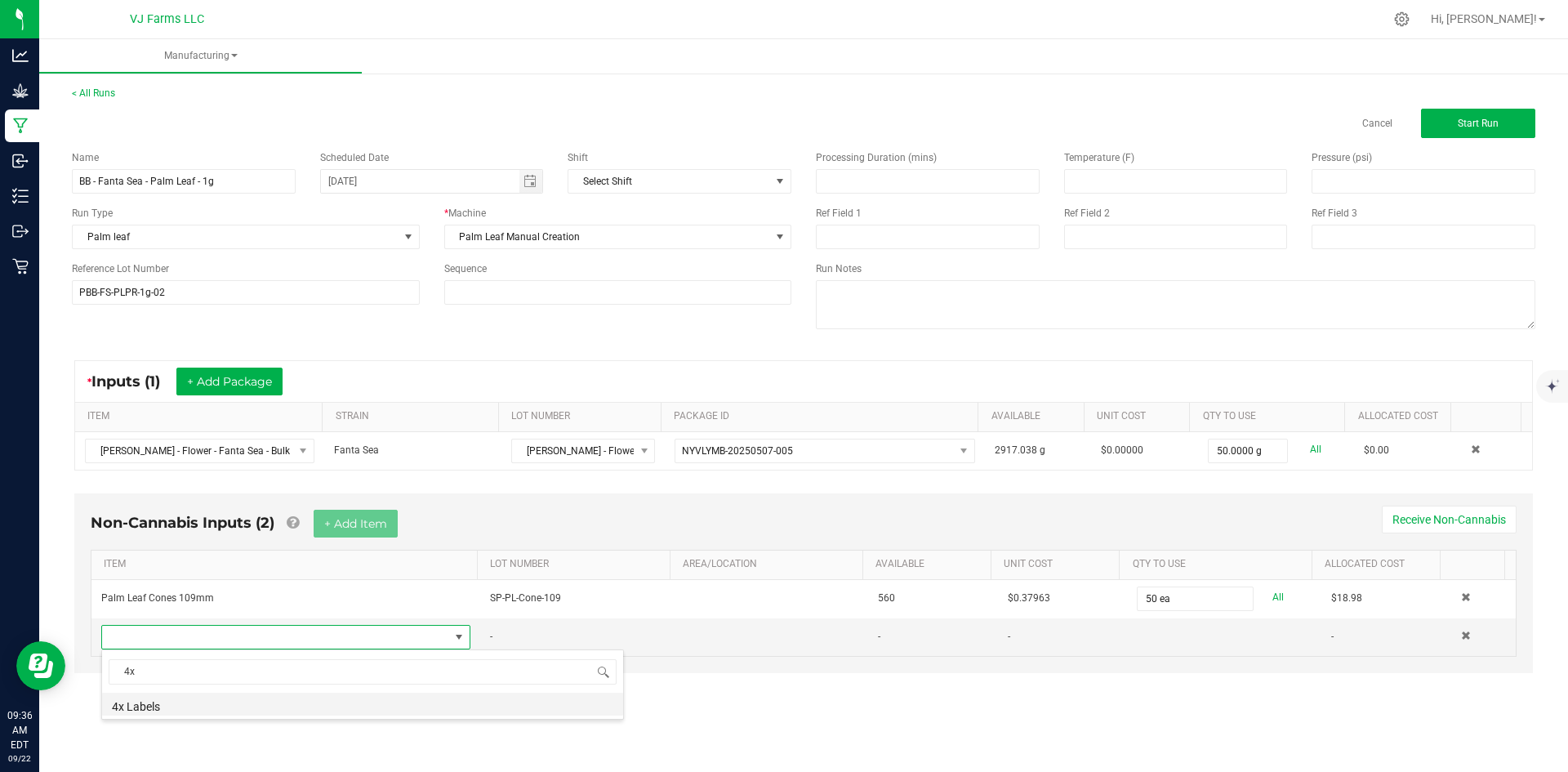
click at [209, 707] on li "4x Labels" at bounding box center [362, 704] width 521 height 23
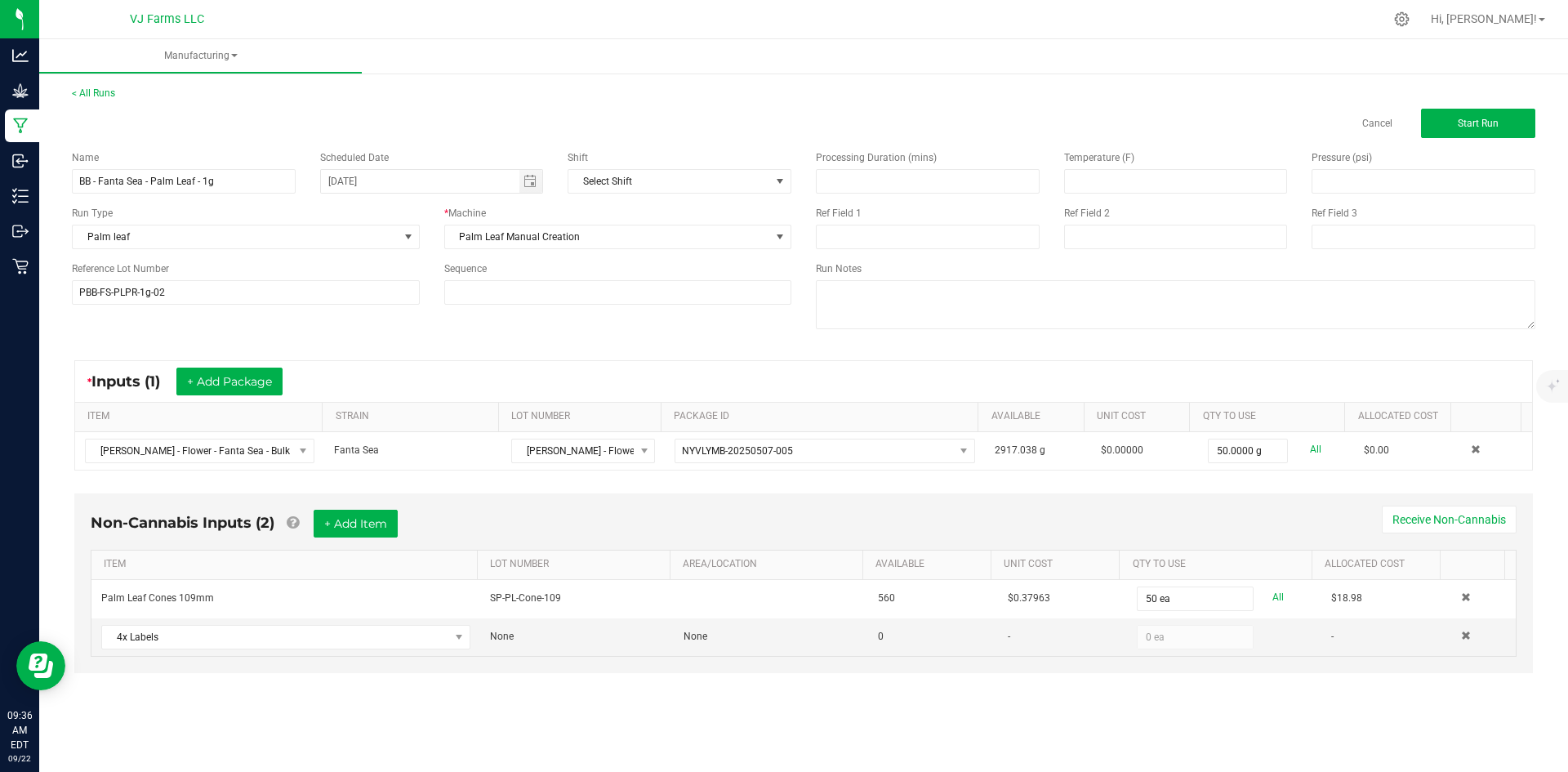
click at [942, 705] on div "< All Runs Cancel Start Run Name BB - Fanta Sea - Palm Leaf - 1g Scheduled Date…" at bounding box center [803, 395] width 1529 height 651
click at [1495, 115] on button "Start Run" at bounding box center [1479, 123] width 115 height 29
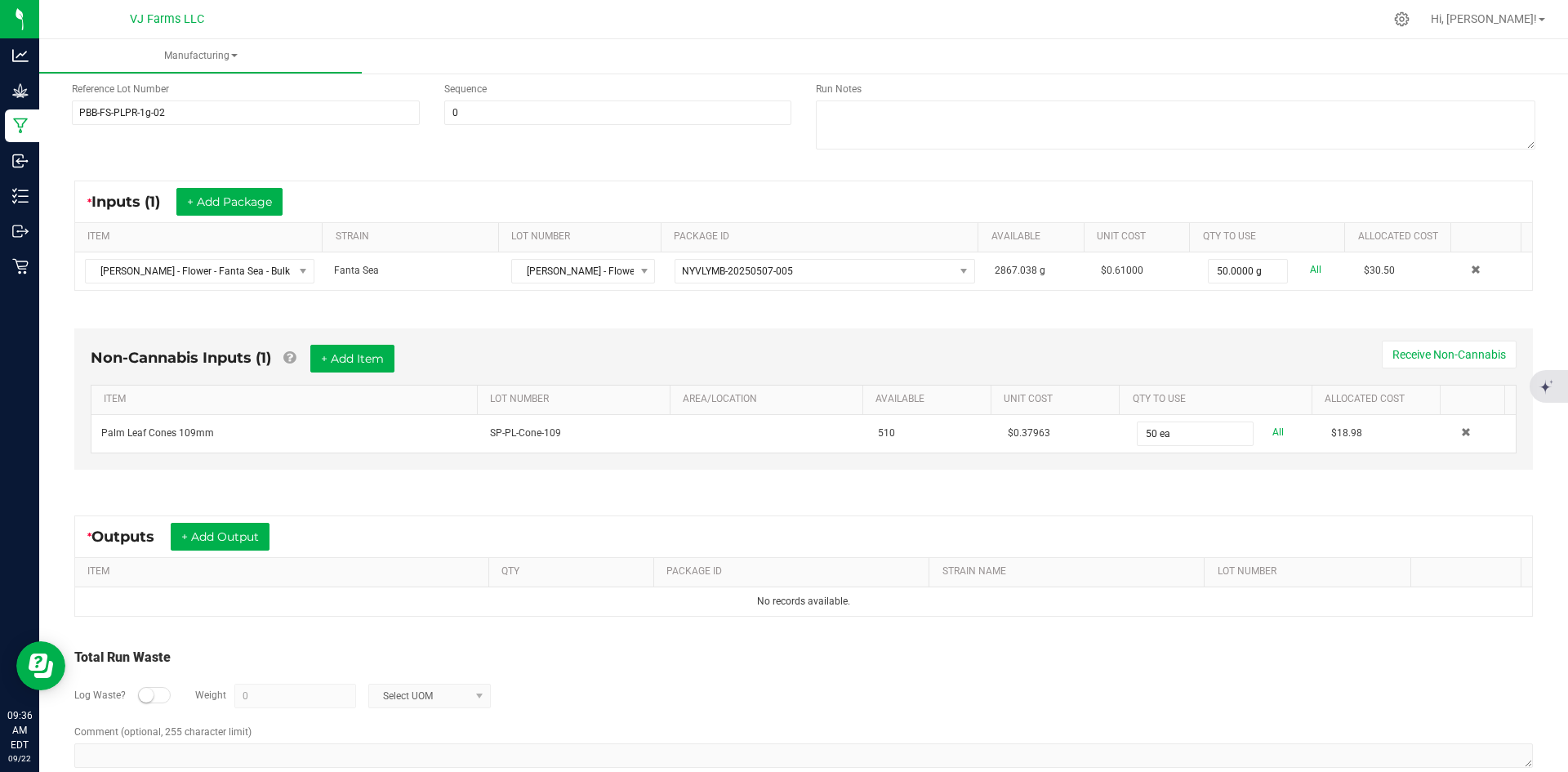
scroll to position [221, 0]
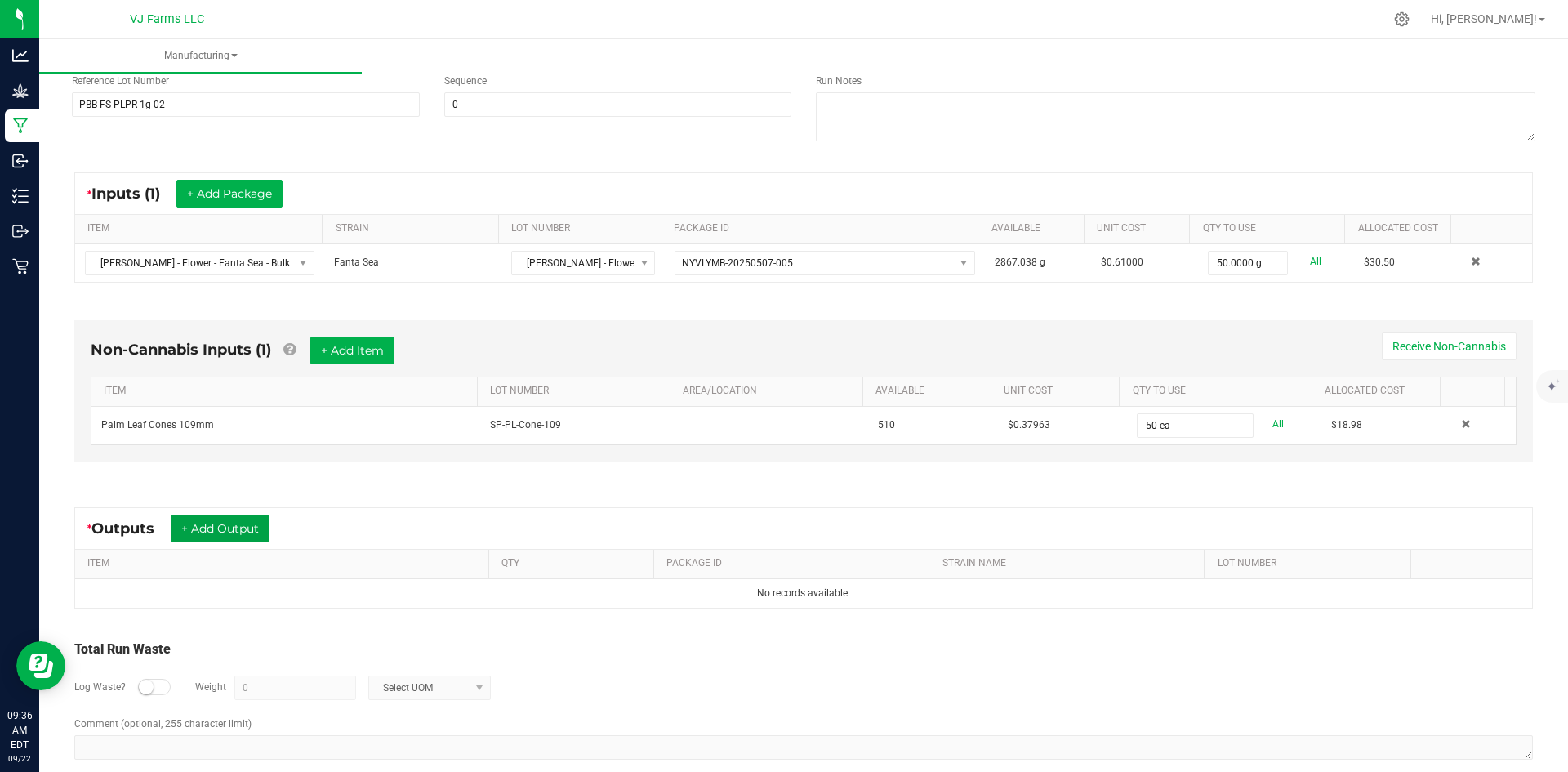
click at [235, 517] on button "+ Add Output" at bounding box center [220, 528] width 99 height 28
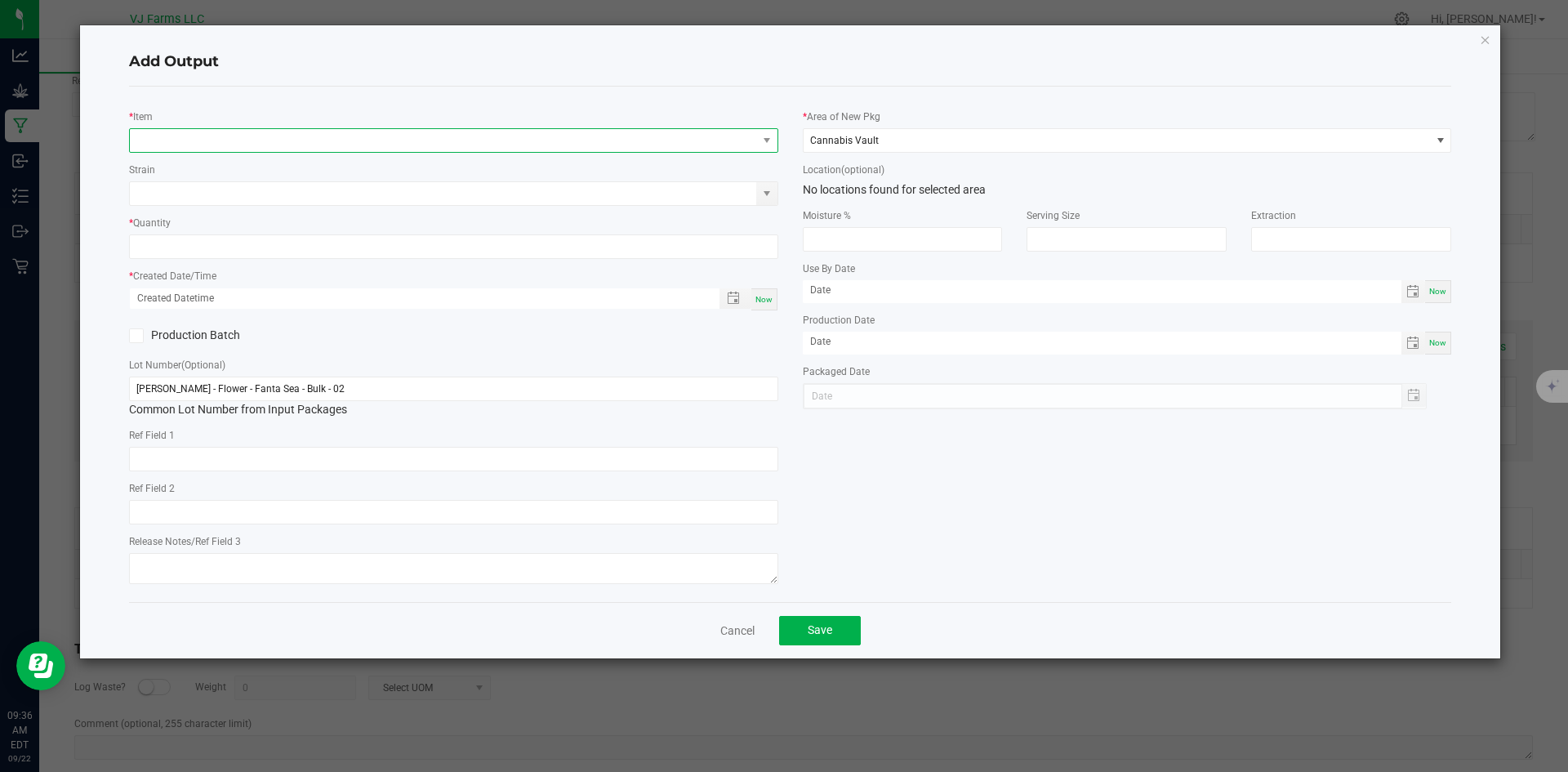
click at [285, 134] on span "NO DATA FOUND" at bounding box center [444, 141] width 627 height 23
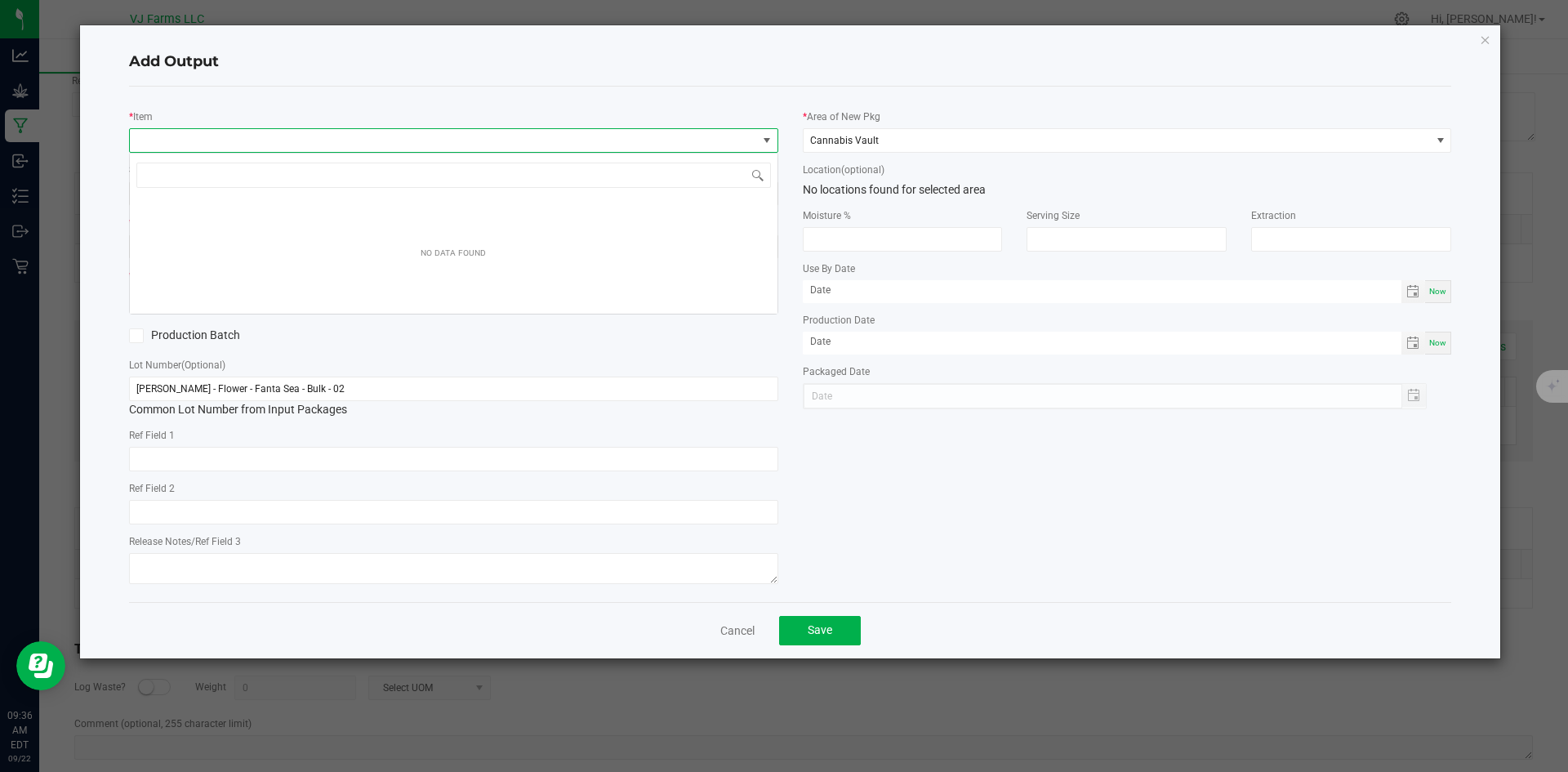
scroll to position [24, 650]
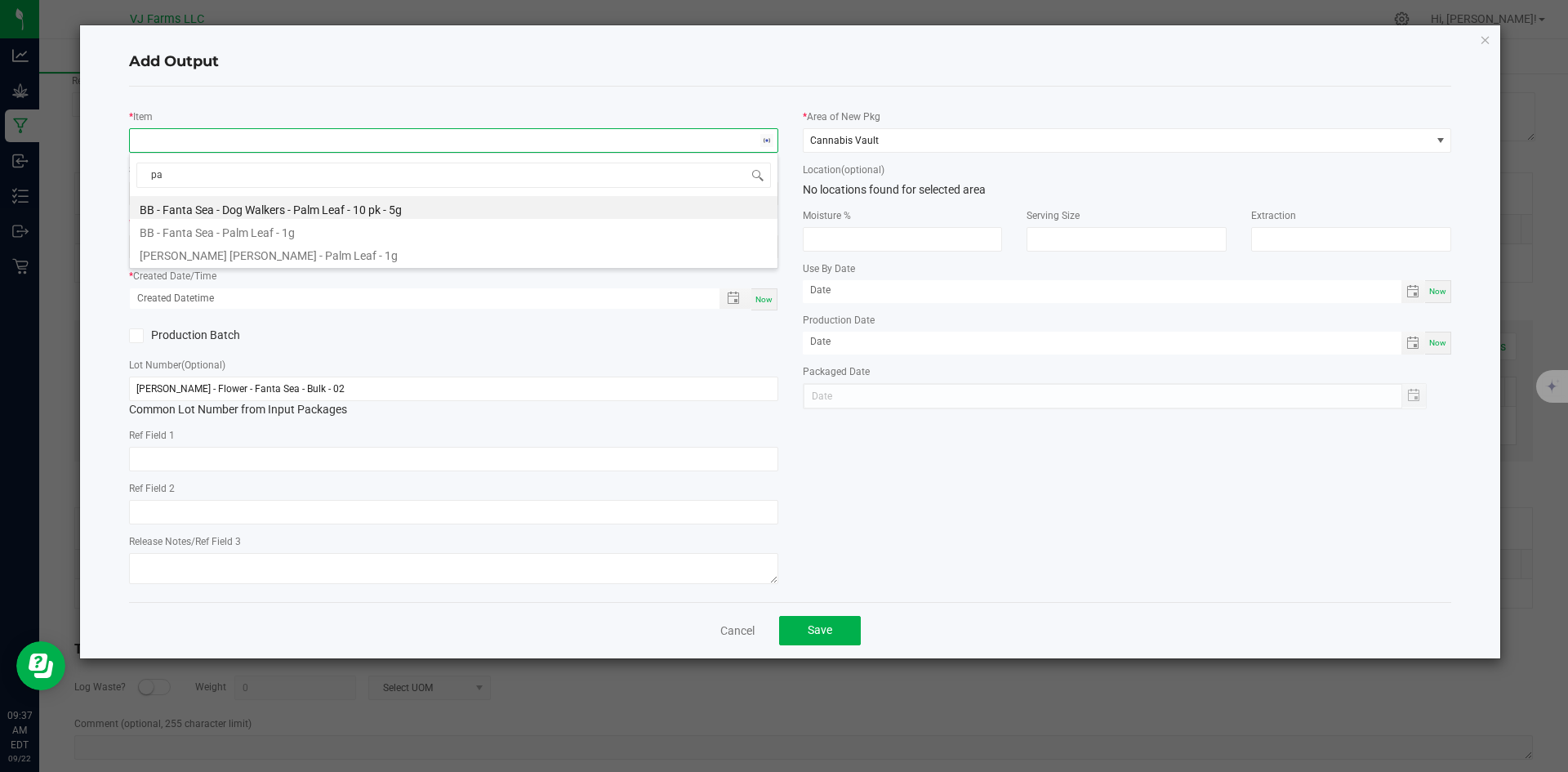
type input "p"
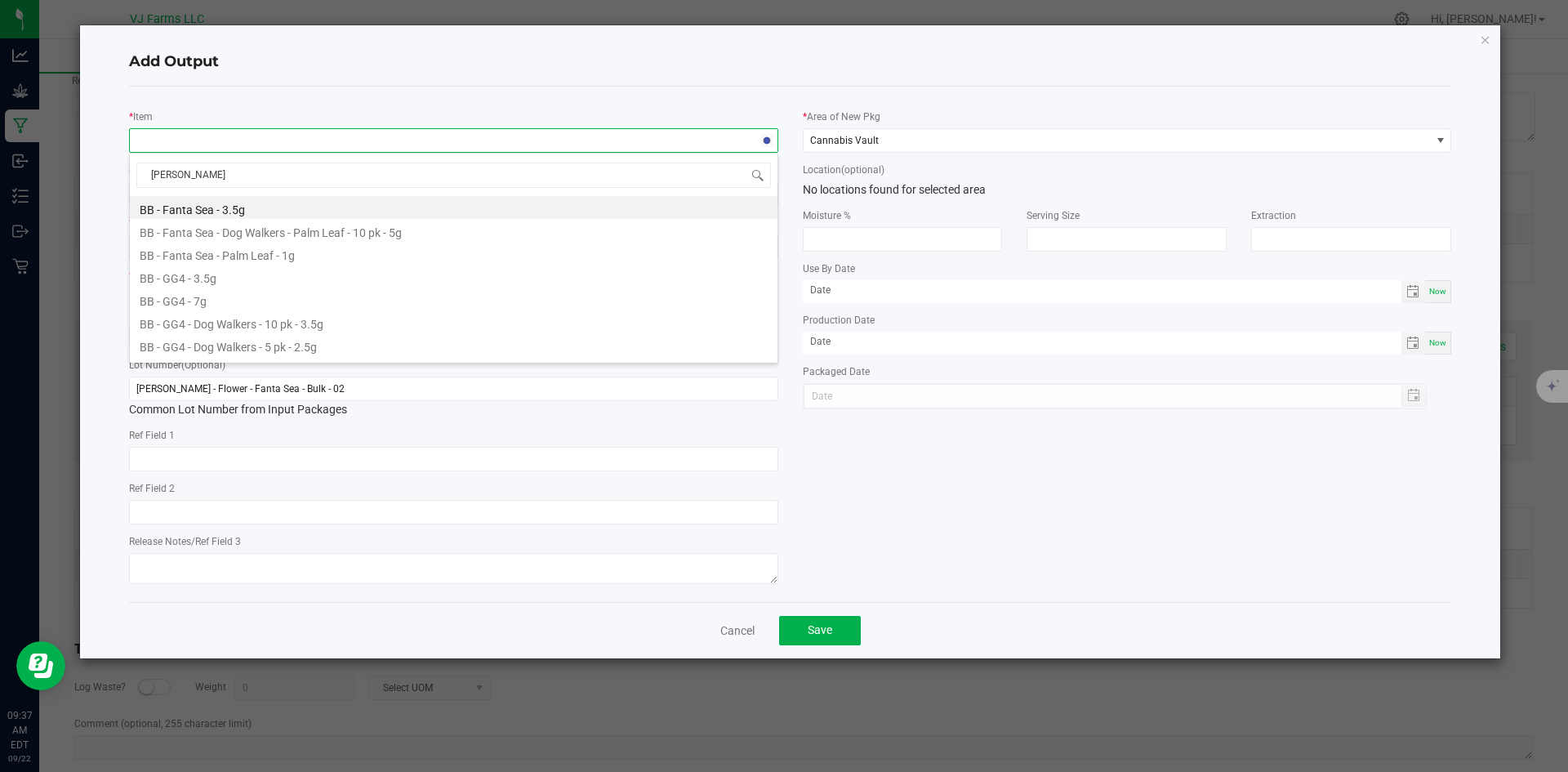
type input "fanta"
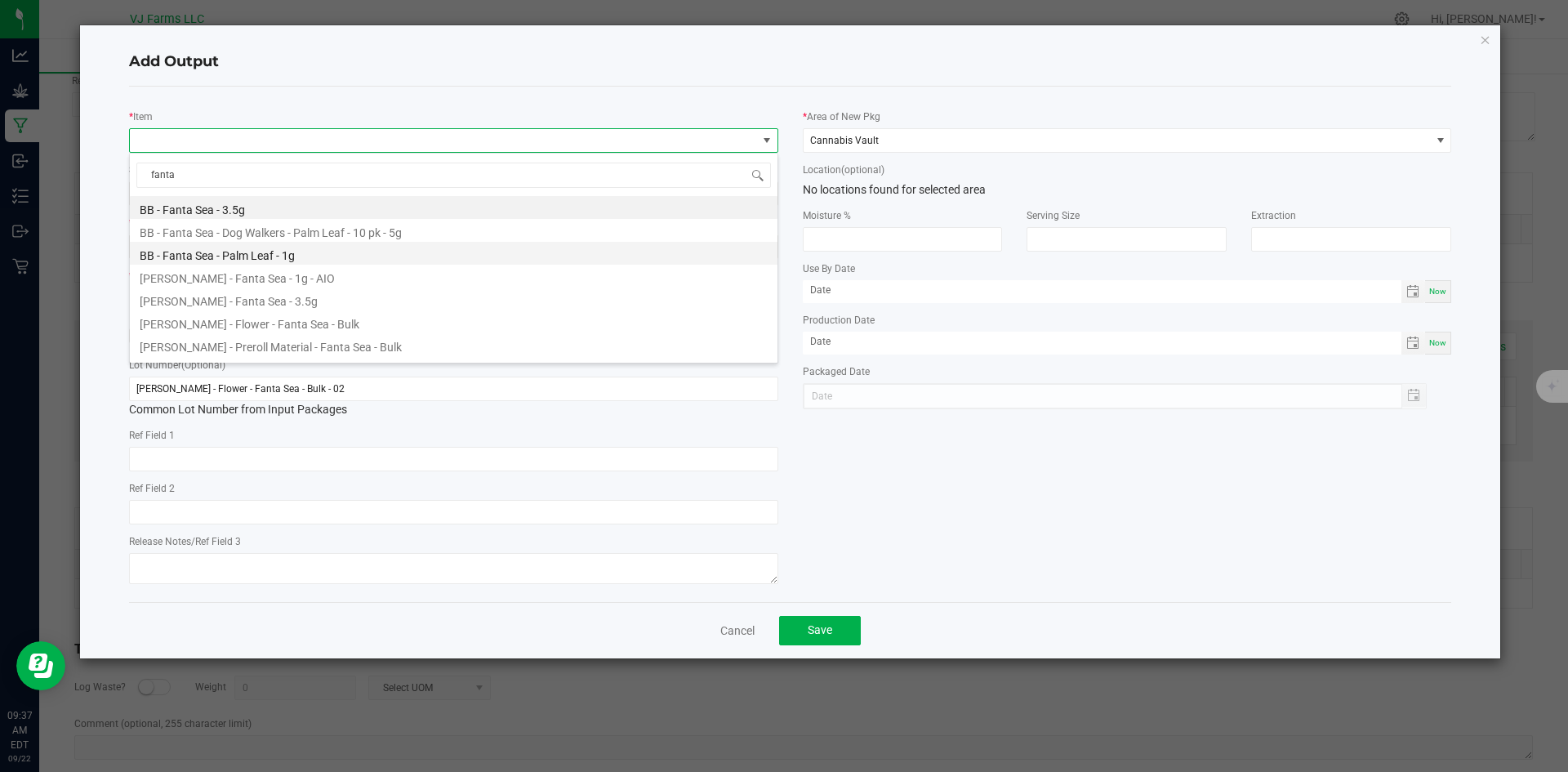
click at [321, 252] on li "BB - Fanta Sea - Palm Leaf - 1g" at bounding box center [453, 253] width 648 height 23
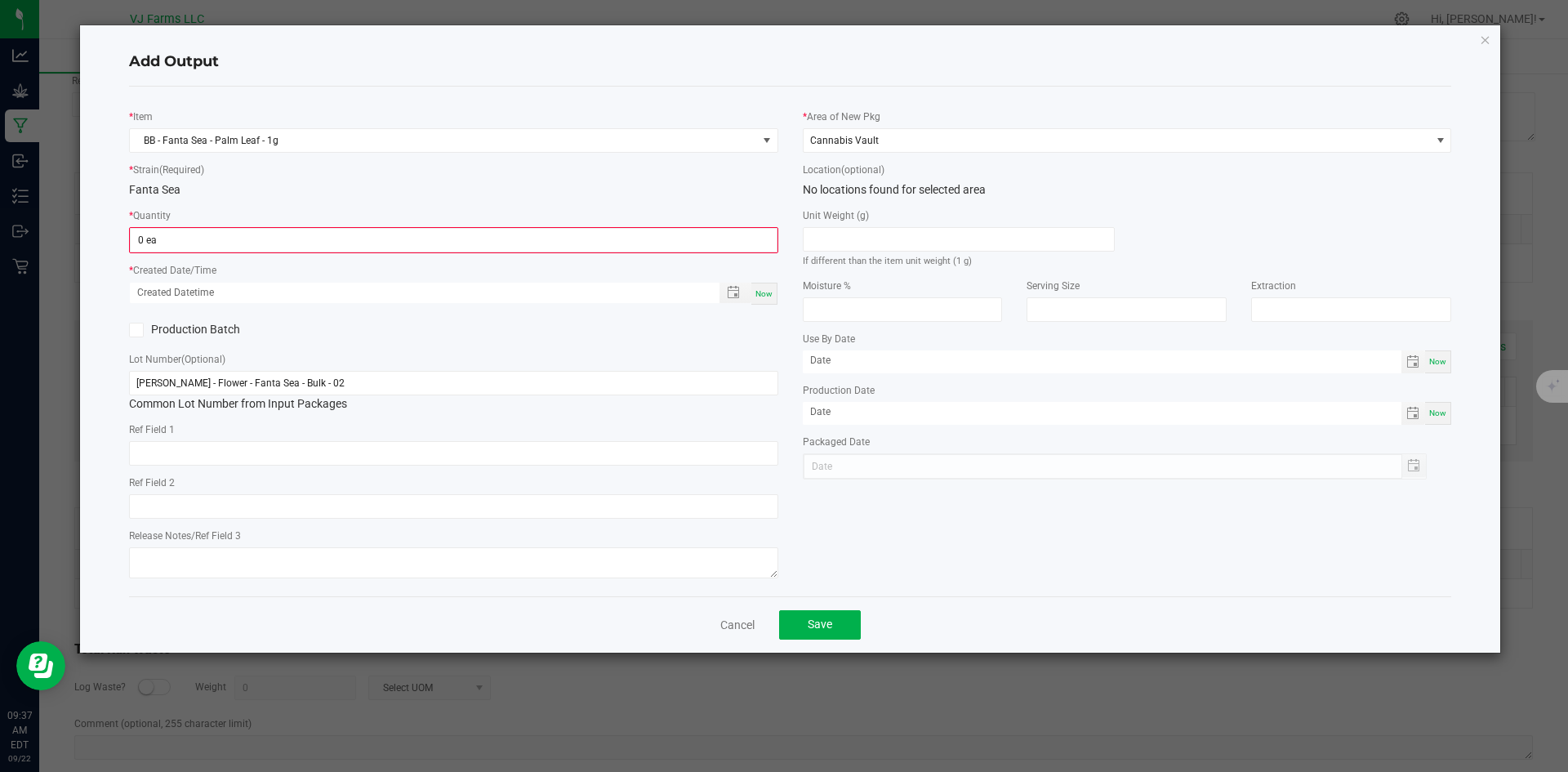
click at [285, 217] on div "* Quantity 0 ea" at bounding box center [453, 230] width 650 height 47
click at [255, 245] on input "0" at bounding box center [453, 241] width 646 height 23
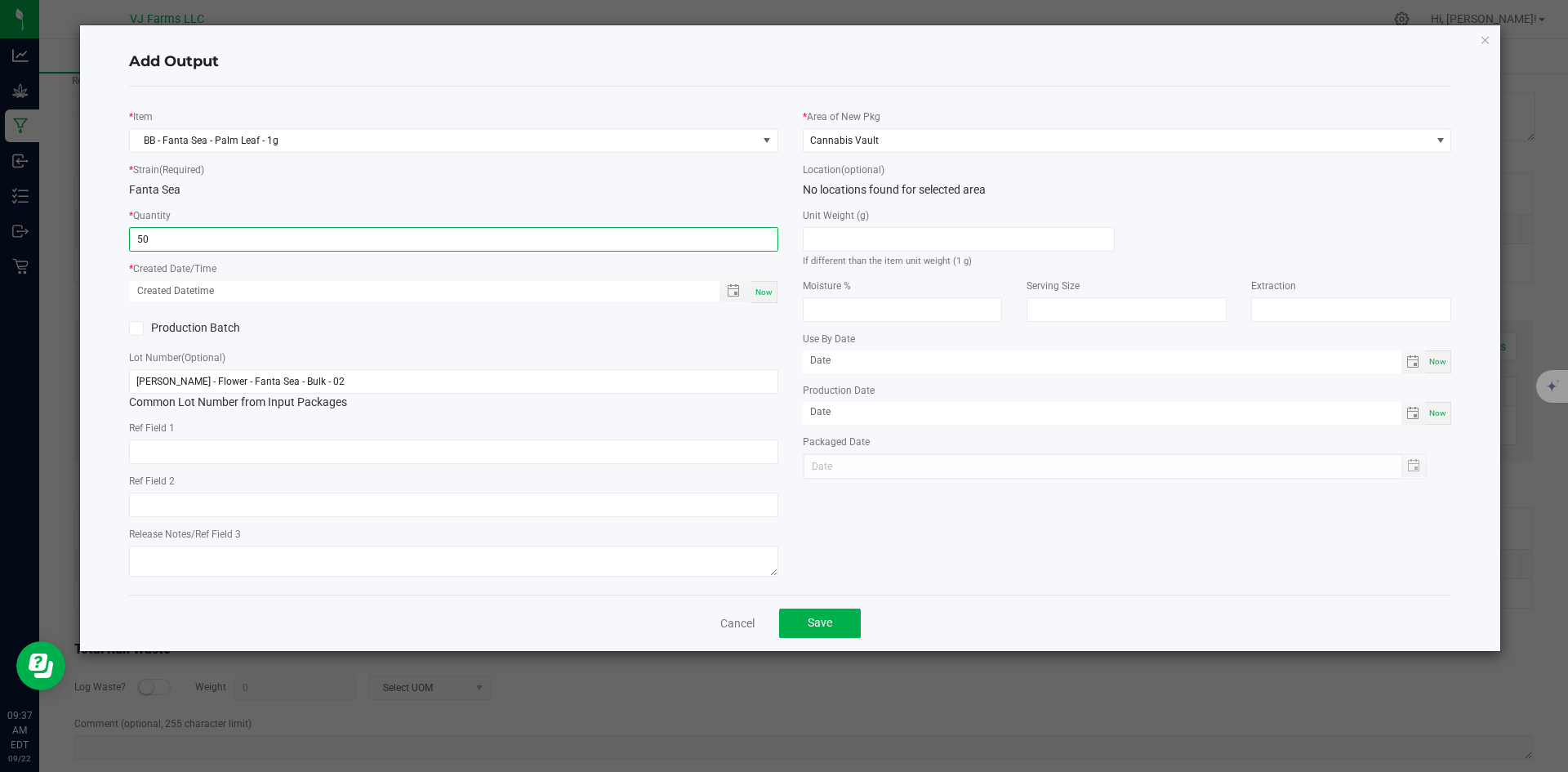
type input "50 ea"
click at [479, 347] on div "* Item BB - Fanta Sea - Palm Leaf - 1g * Strain (Required) Fanta Sea * Quantity…" at bounding box center [453, 341] width 674 height 482
click at [738, 288] on span "Toggle popup" at bounding box center [733, 290] width 13 height 13
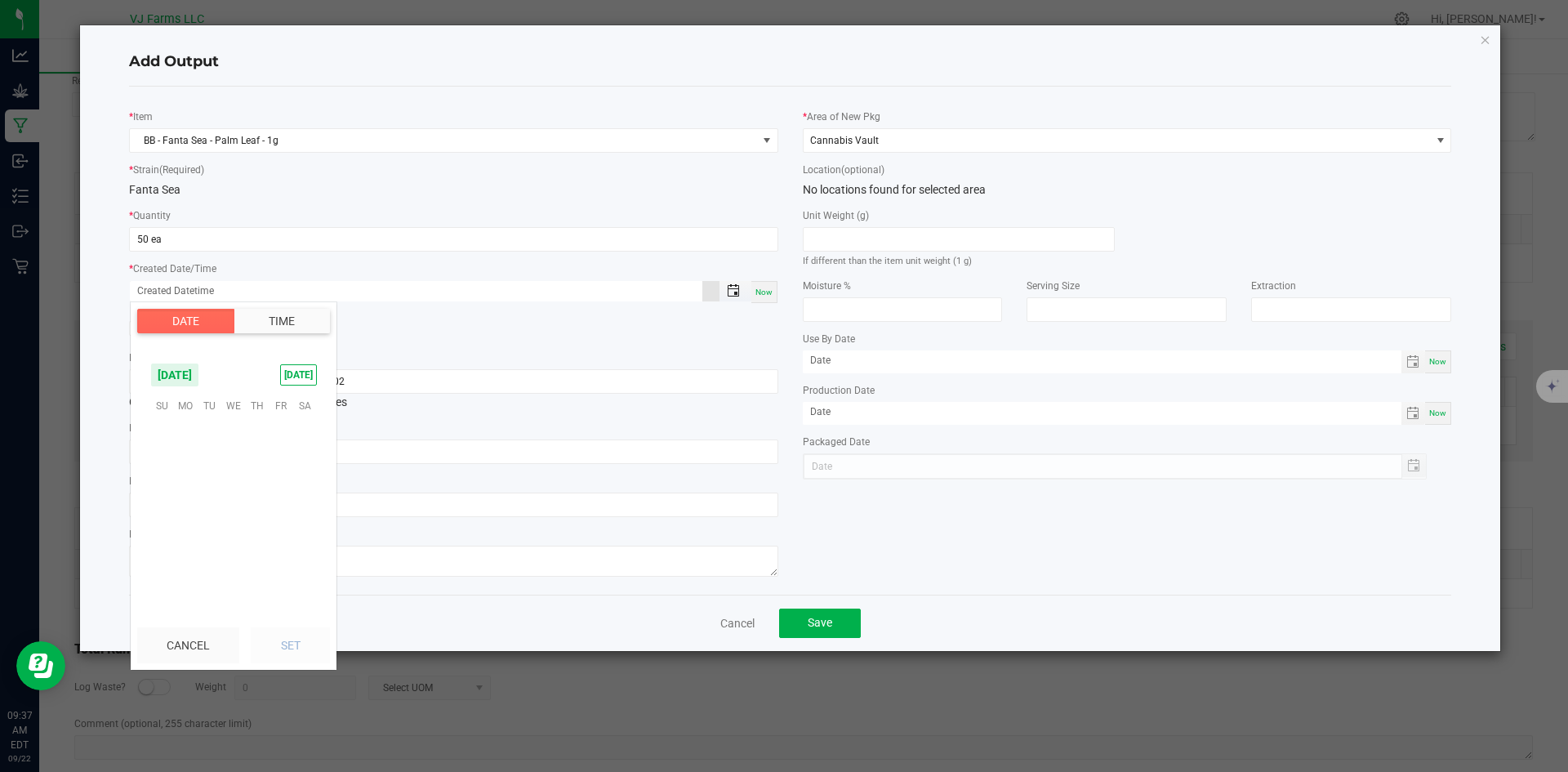
scroll to position [264918, 0]
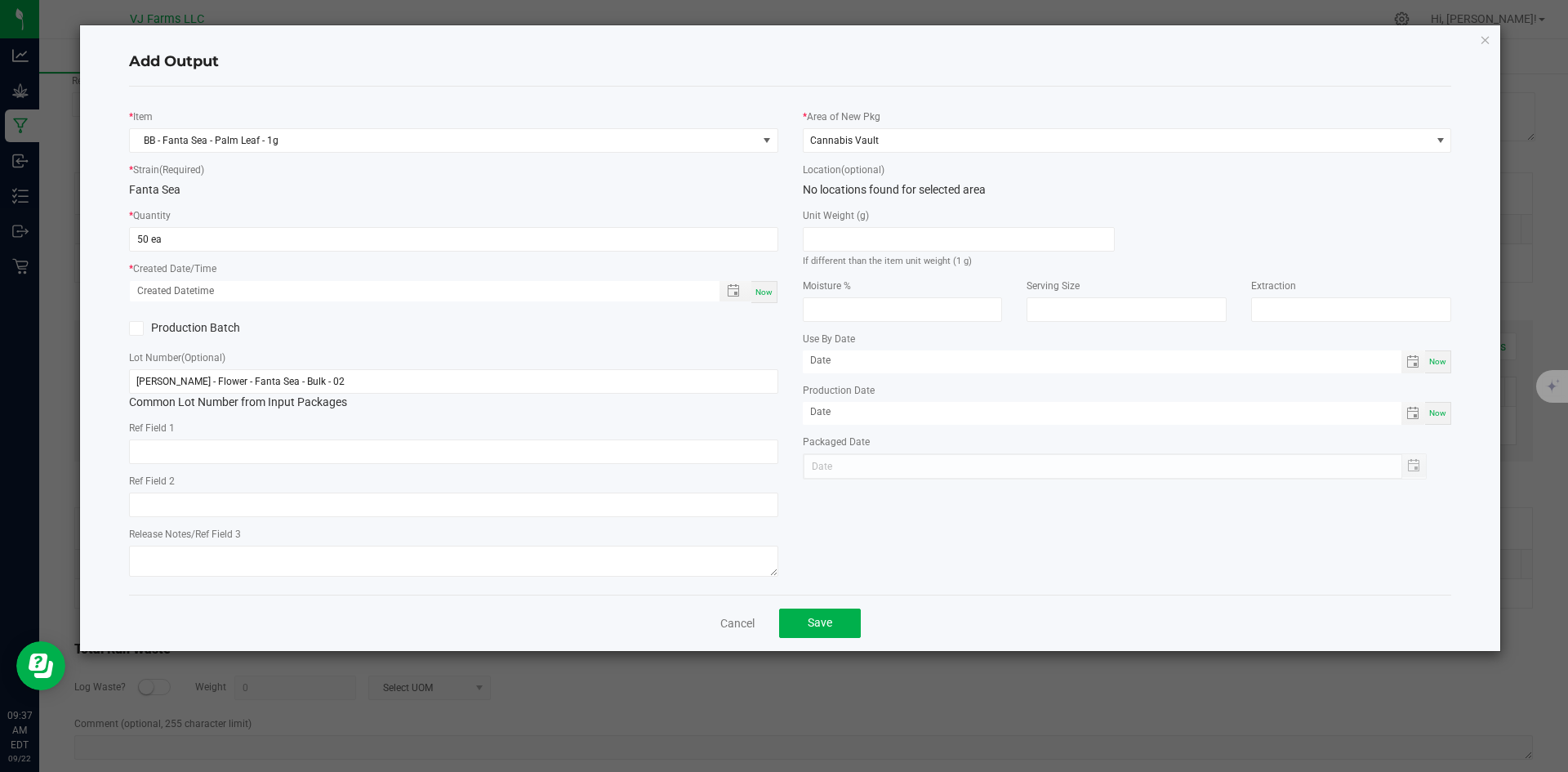
click at [774, 299] on div "Now" at bounding box center [764, 291] width 26 height 22
type input "[DATE] 9:37 AM"
type input "[DATE]"
click at [346, 394] on div "[PERSON_NAME] - Flower - Fanta Sea - Bulk - 02 Common Lot Number from Input Pac…" at bounding box center [453, 389] width 650 height 42
drag, startPoint x: 346, startPoint y: 389, endPoint x: 50, endPoint y: 355, distance: 297.9
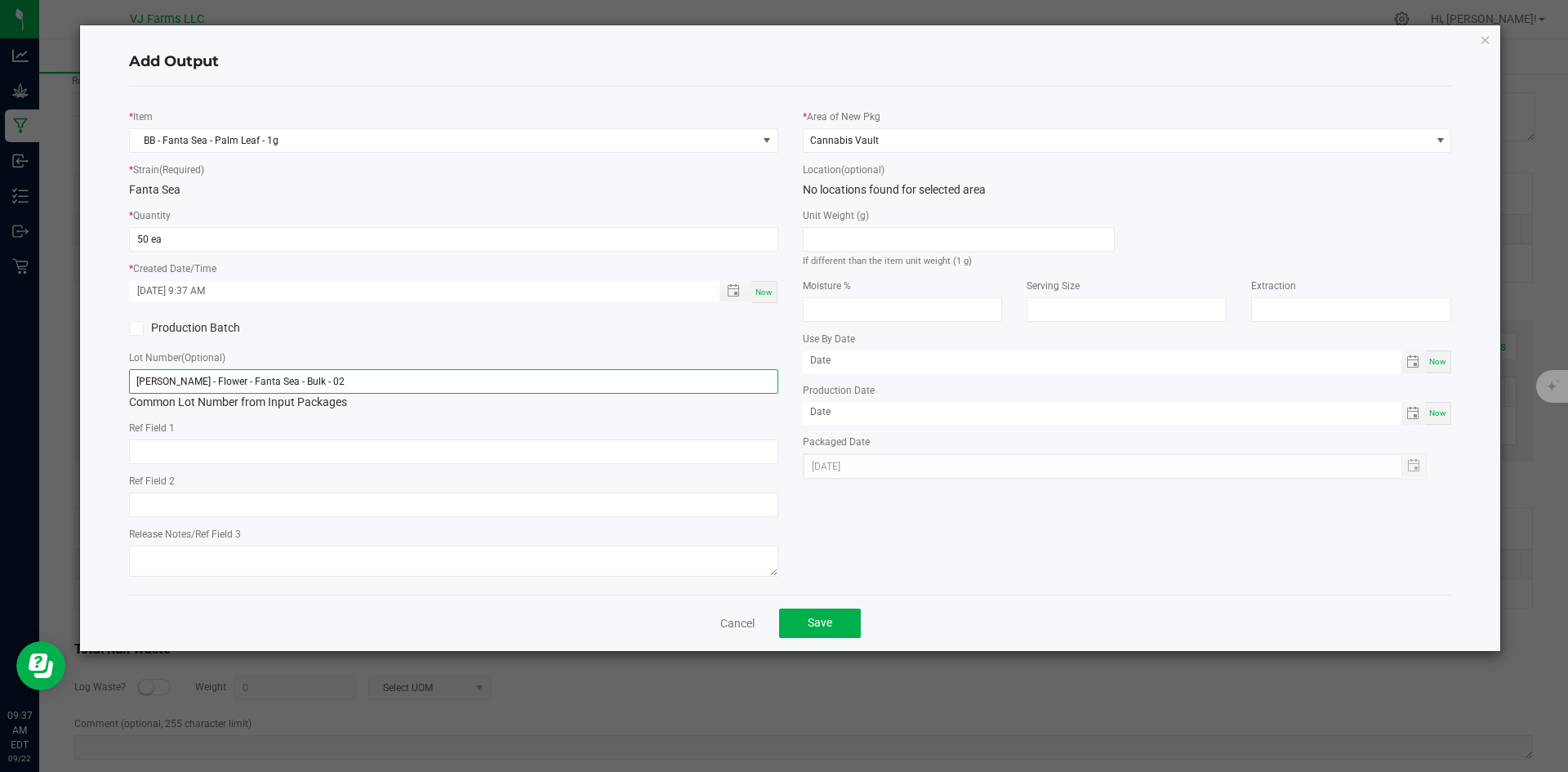
click at [50, 355] on ngb-modal-window "Add Output * Item BB - Fanta Sea - Palm Leaf - 1g * Strain (Required) Fanta Sea…" at bounding box center [790, 386] width 1581 height 772
paste input "PBB-FS-PLPR-1g-"
type input "PBB-FS-PLPR-1g-02"
click at [815, 627] on span "Save" at bounding box center [819, 621] width 24 height 13
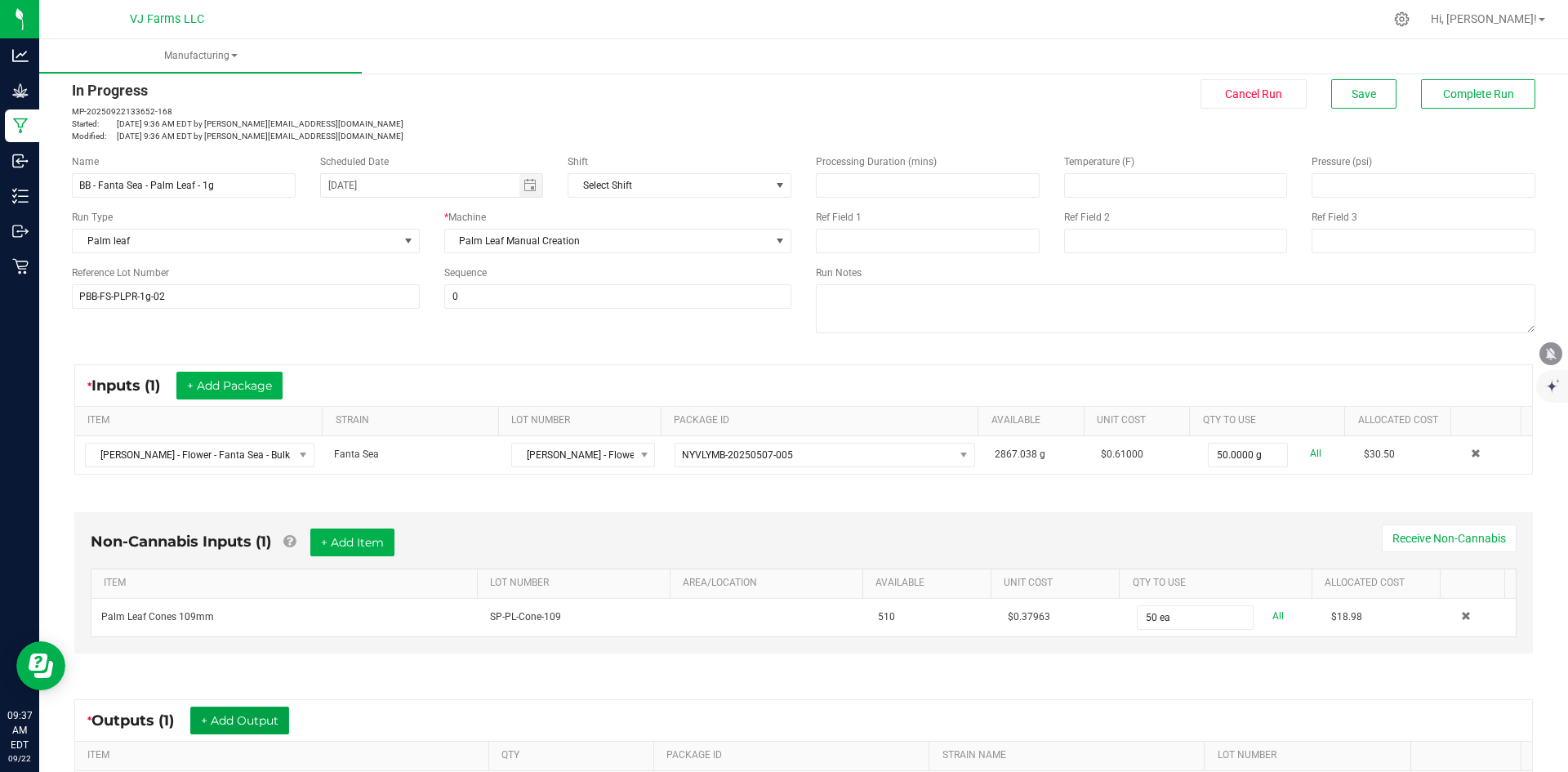
scroll to position [0, 0]
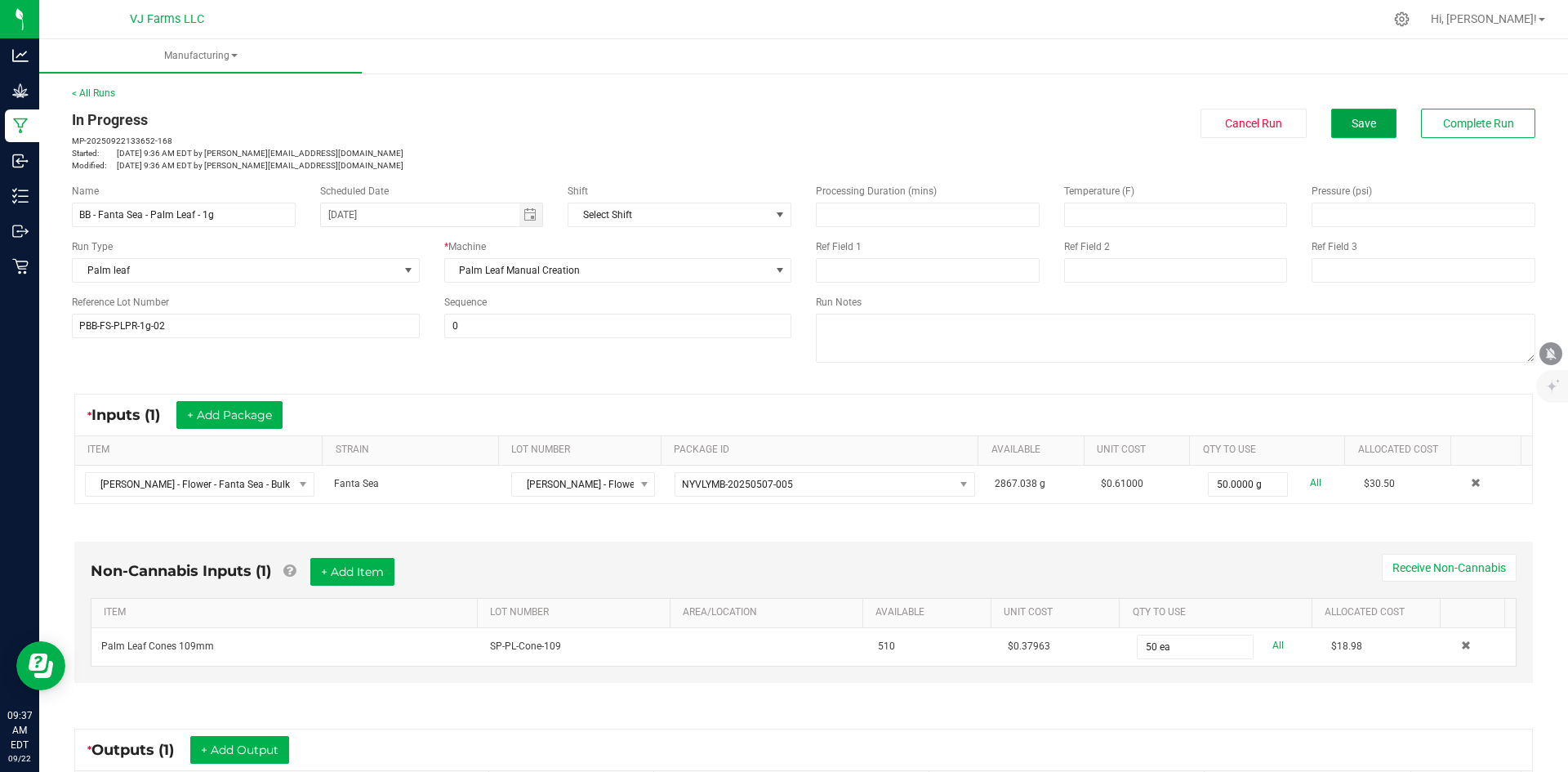
click at [1331, 116] on button "Save" at bounding box center [1363, 123] width 65 height 29
click at [1494, 122] on span "Complete Run" at bounding box center [1478, 122] width 71 height 13
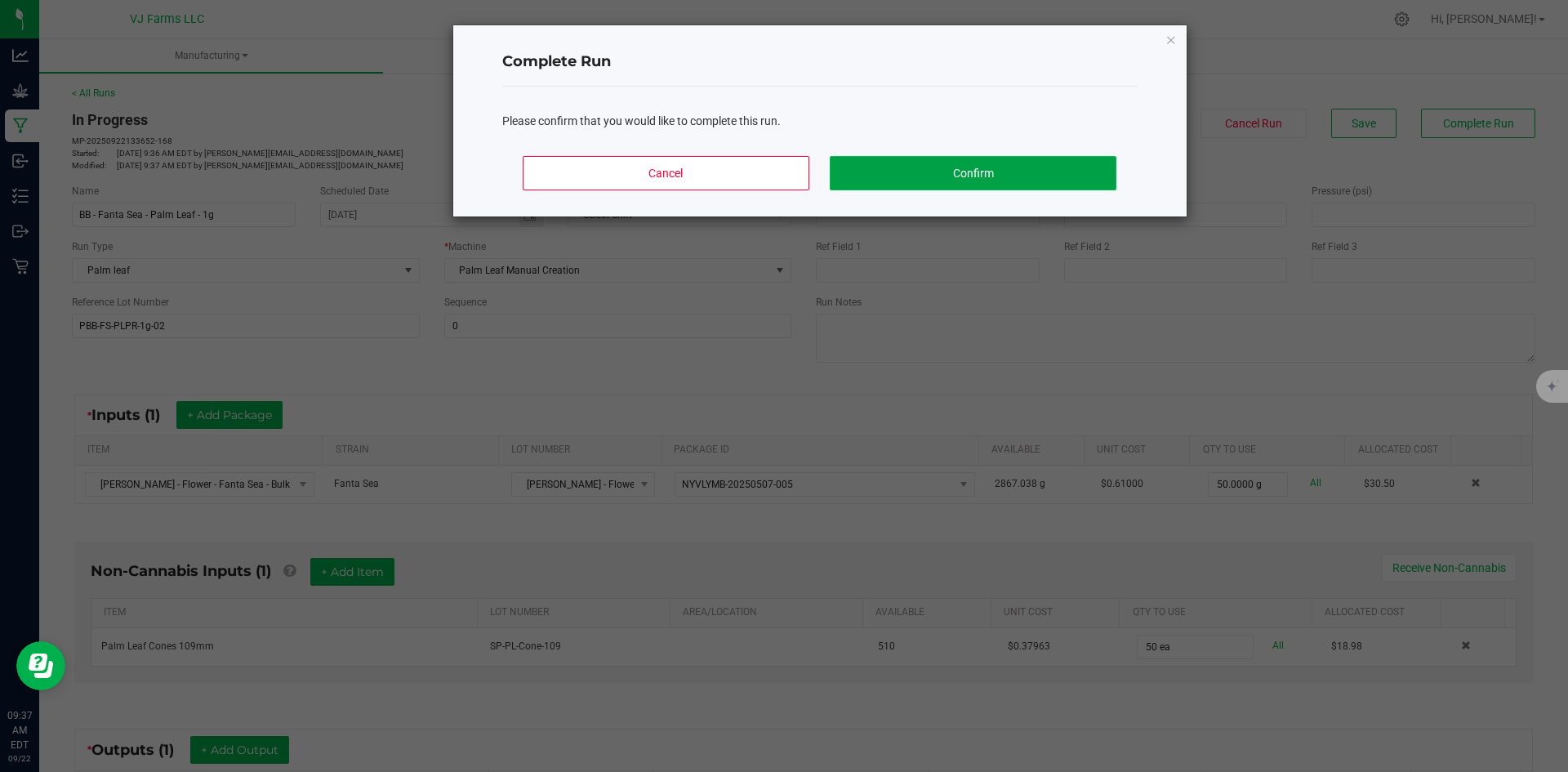
click at [1040, 167] on button "Confirm" at bounding box center [973, 173] width 285 height 34
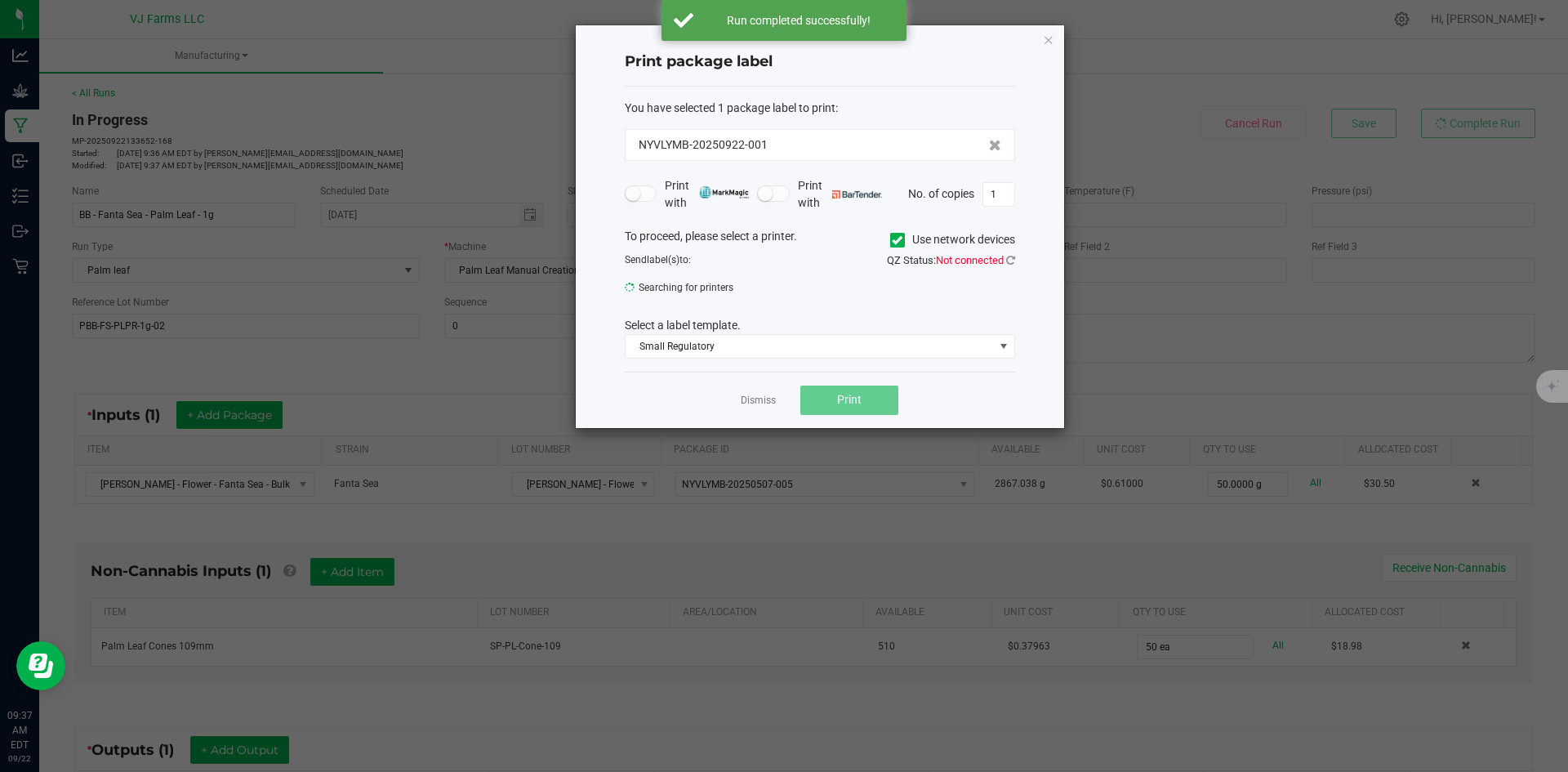
click at [755, 381] on div "Dismiss Print" at bounding box center [820, 400] width 390 height 56
click at [756, 404] on link "Dismiss" at bounding box center [758, 400] width 35 height 14
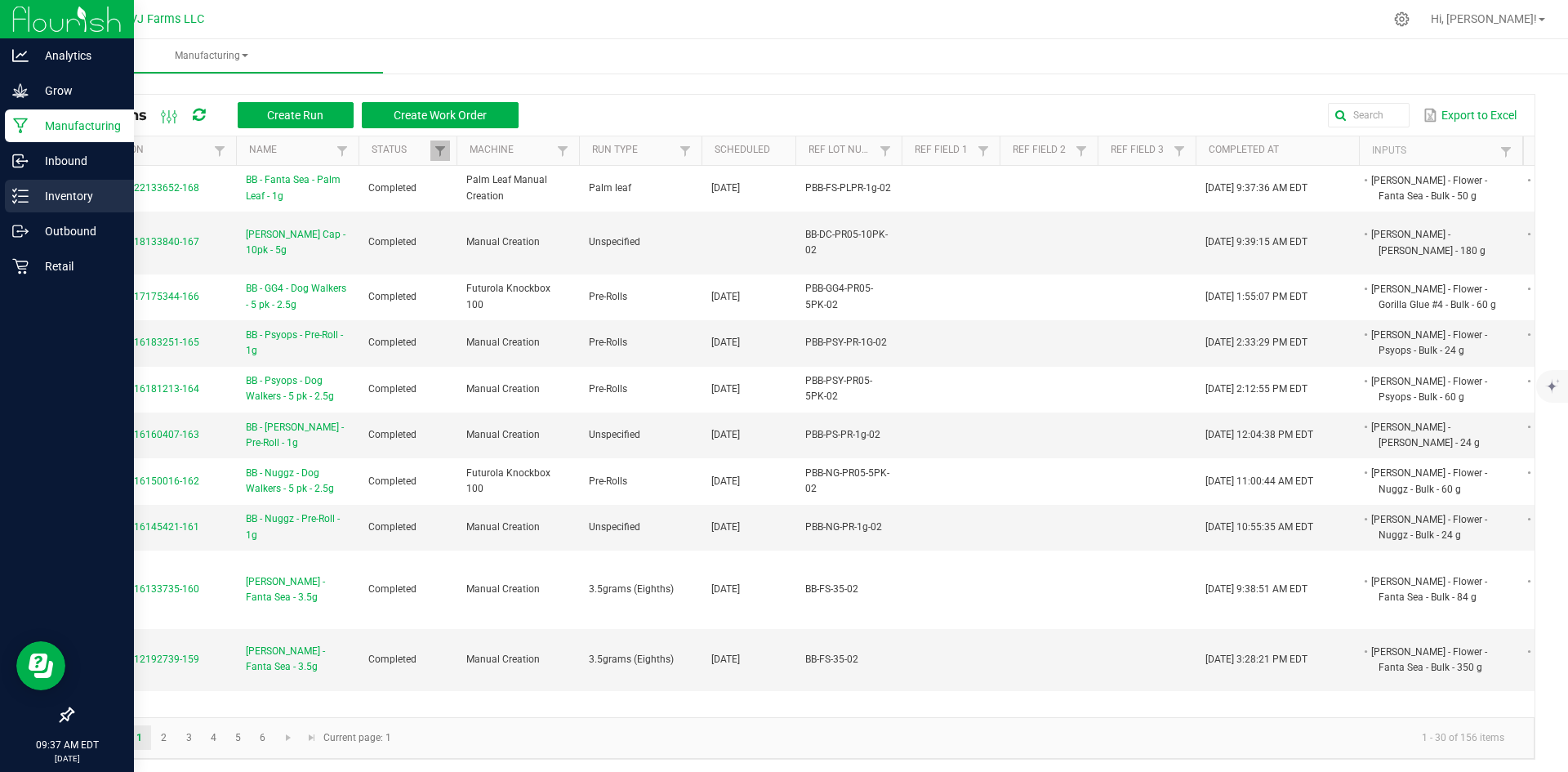
click at [86, 181] on div "Inventory" at bounding box center [69, 196] width 129 height 33
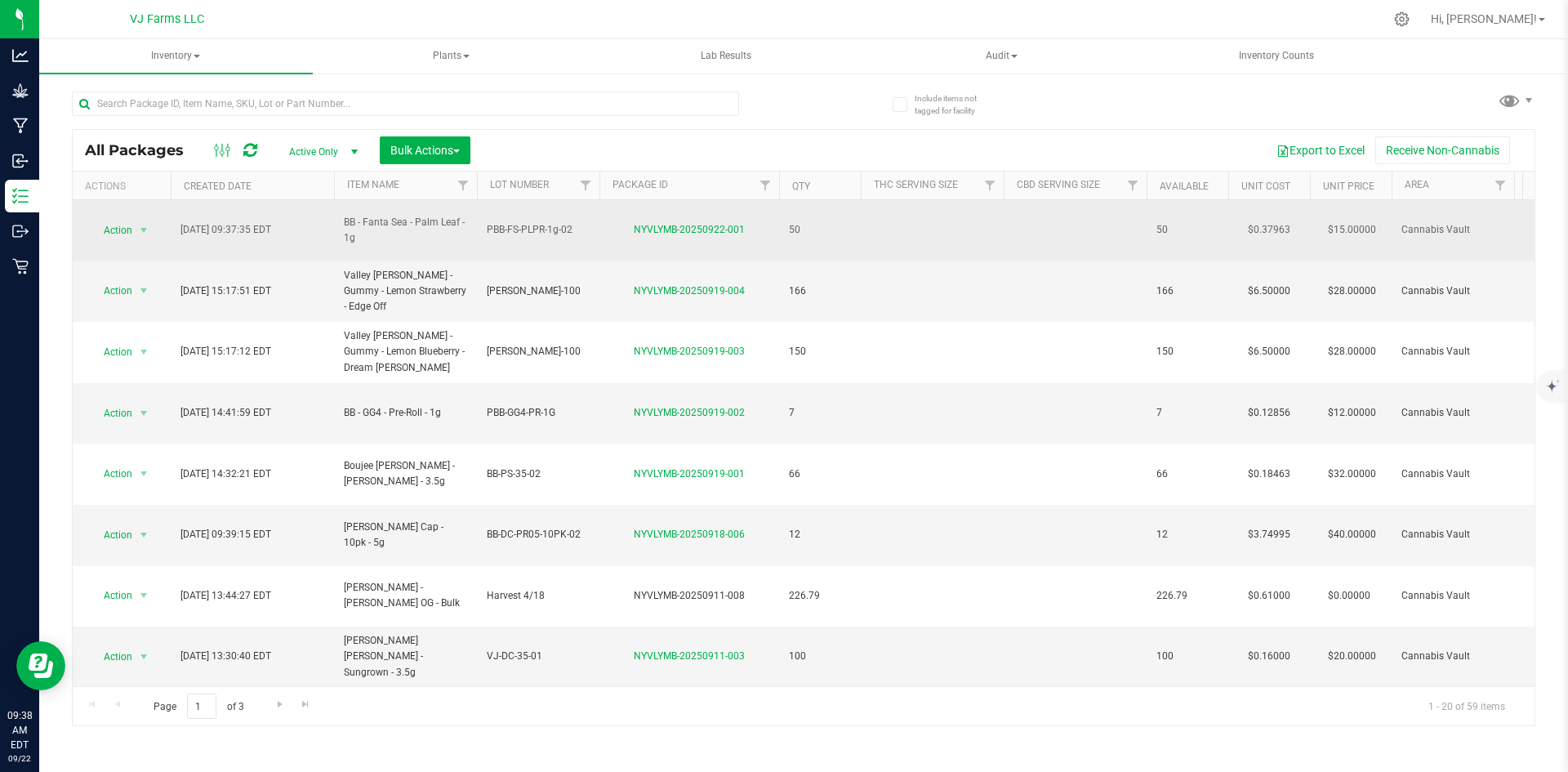
click at [1052, 205] on td at bounding box center [1075, 230] width 143 height 61
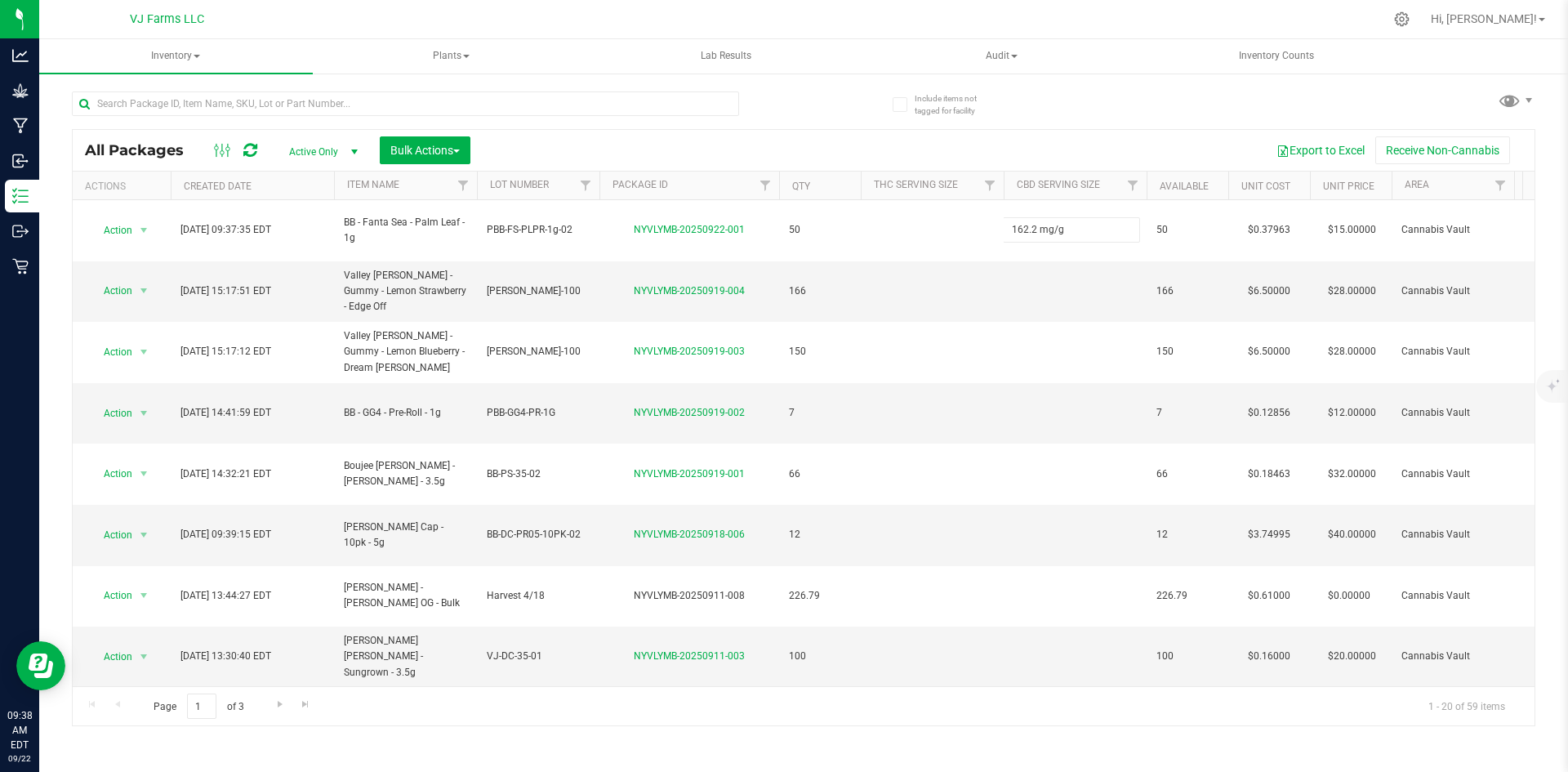
type input "162.2 mg/g"
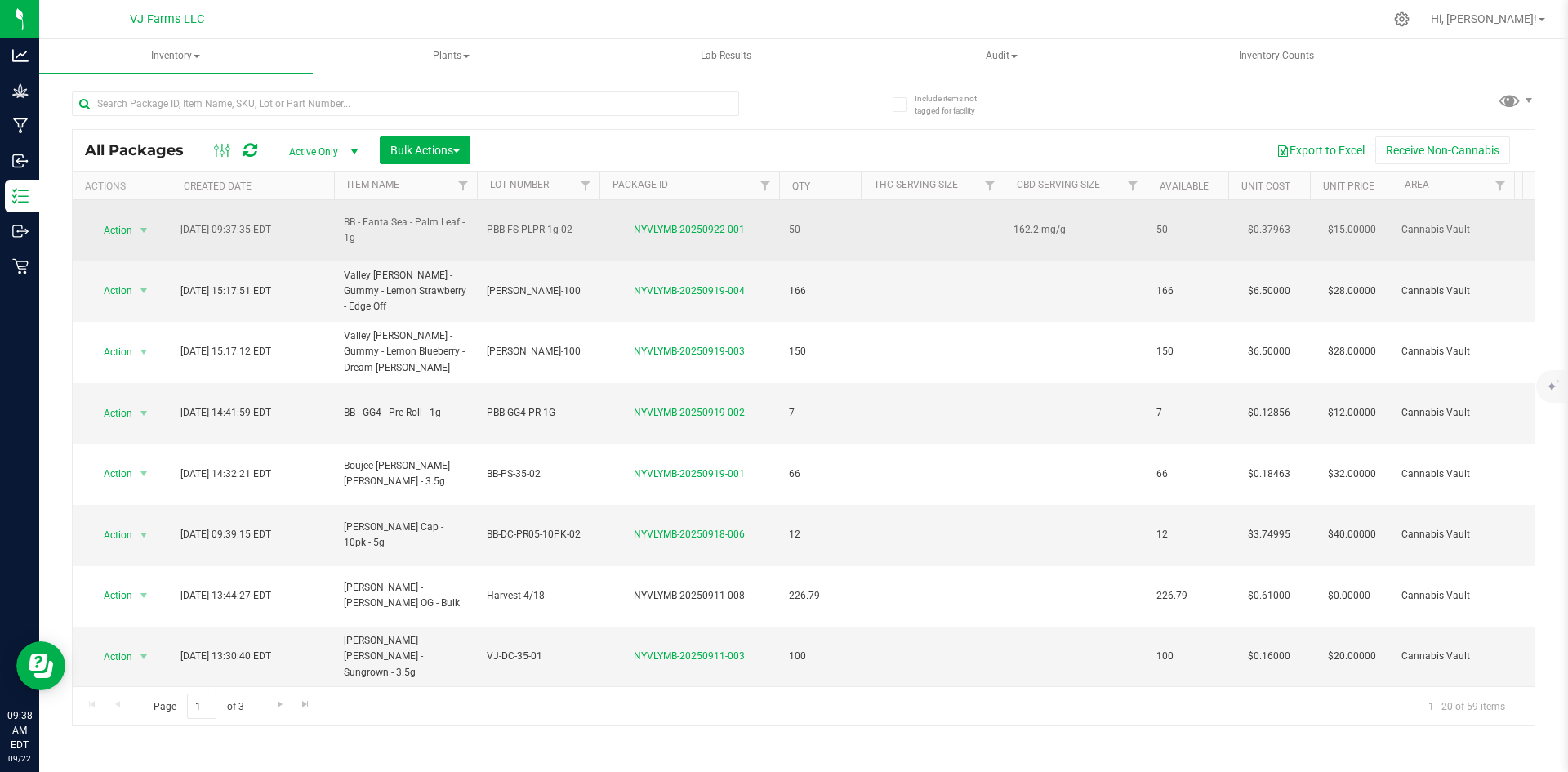
click at [909, 228] on td at bounding box center [932, 230] width 143 height 61
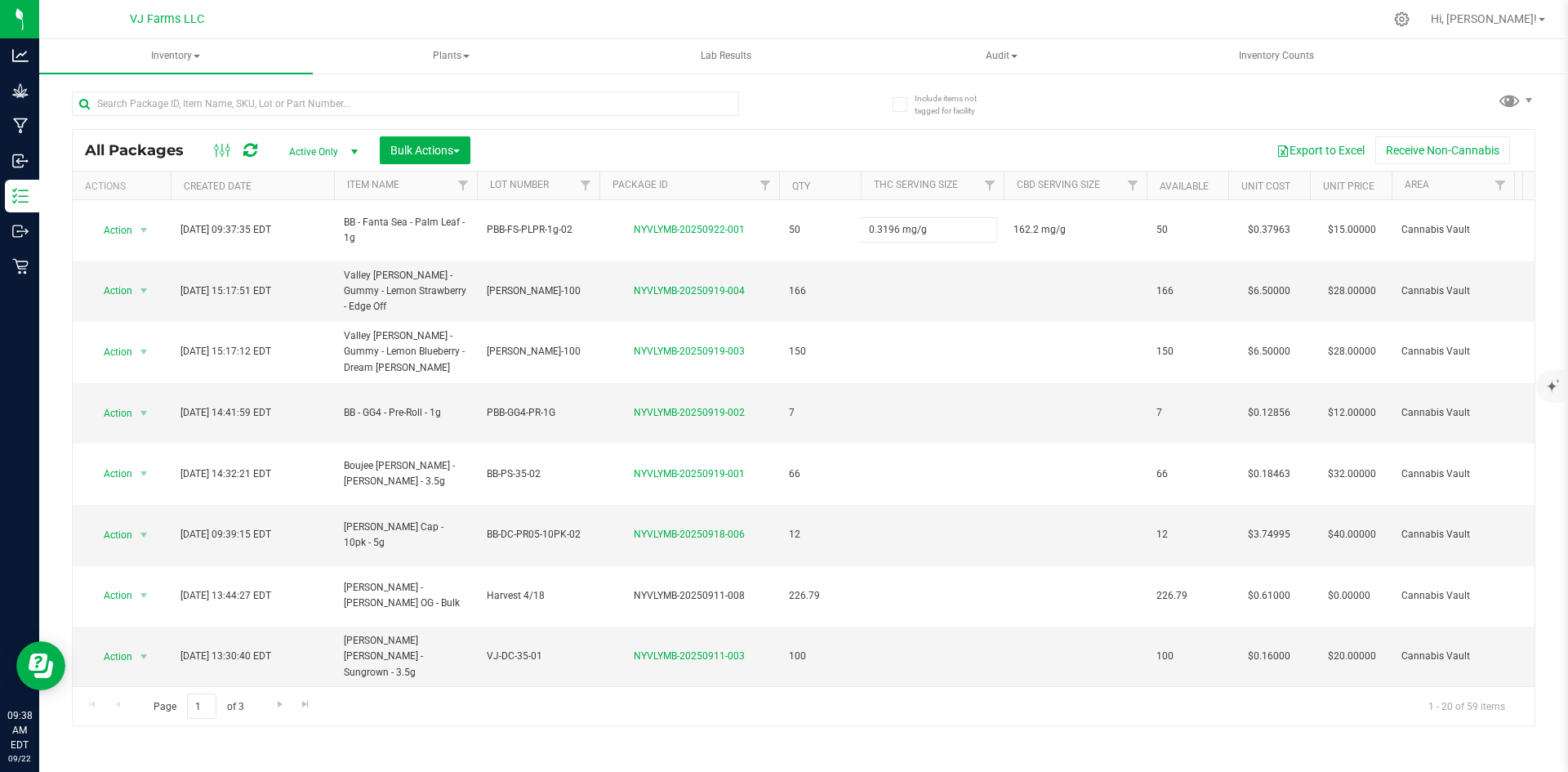
type input "0.3196 mg/g"
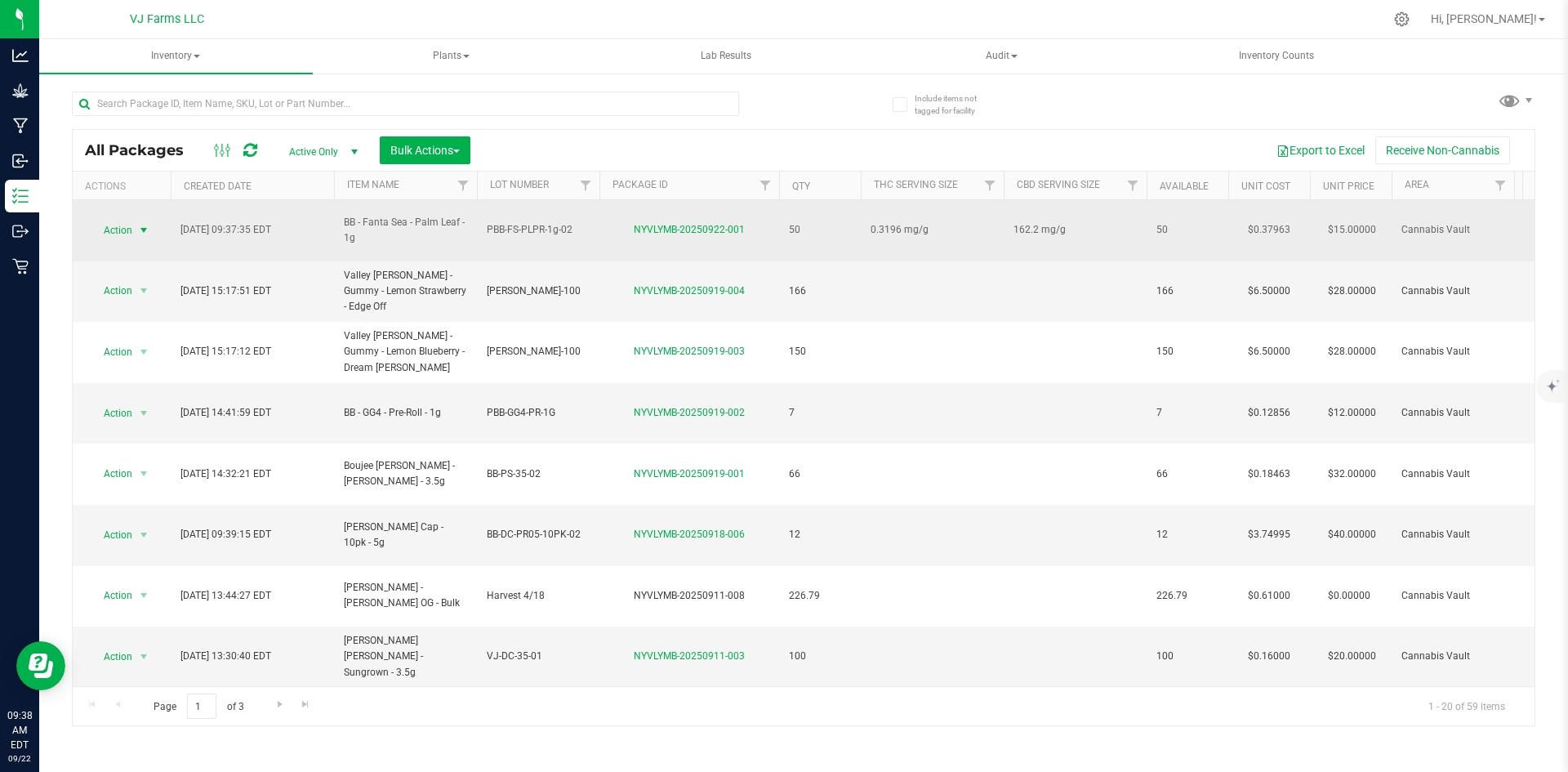
click at [147, 229] on span "select" at bounding box center [143, 229] width 13 height 13
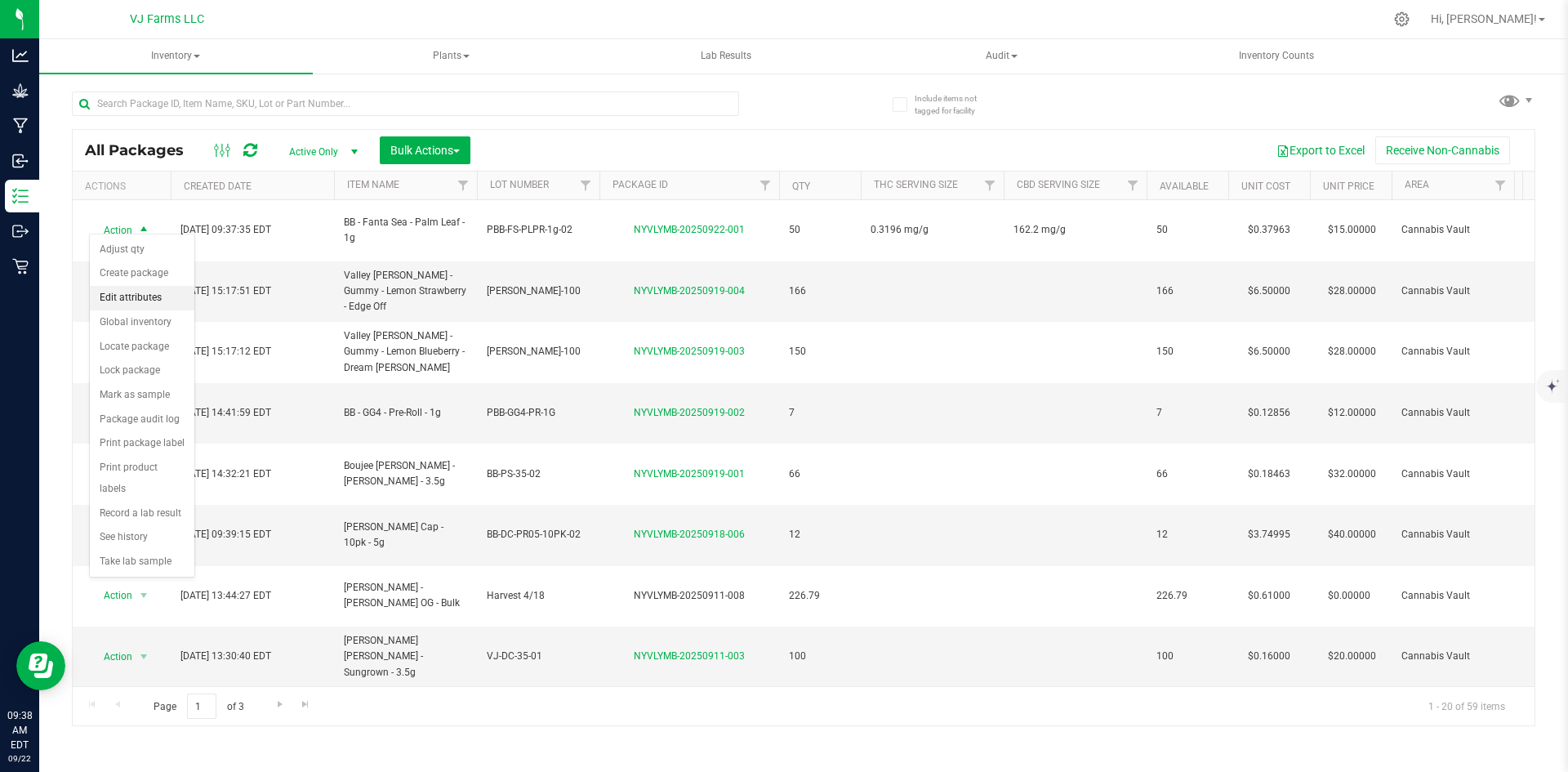
click at [155, 301] on li "Edit attributes" at bounding box center [143, 297] width 105 height 24
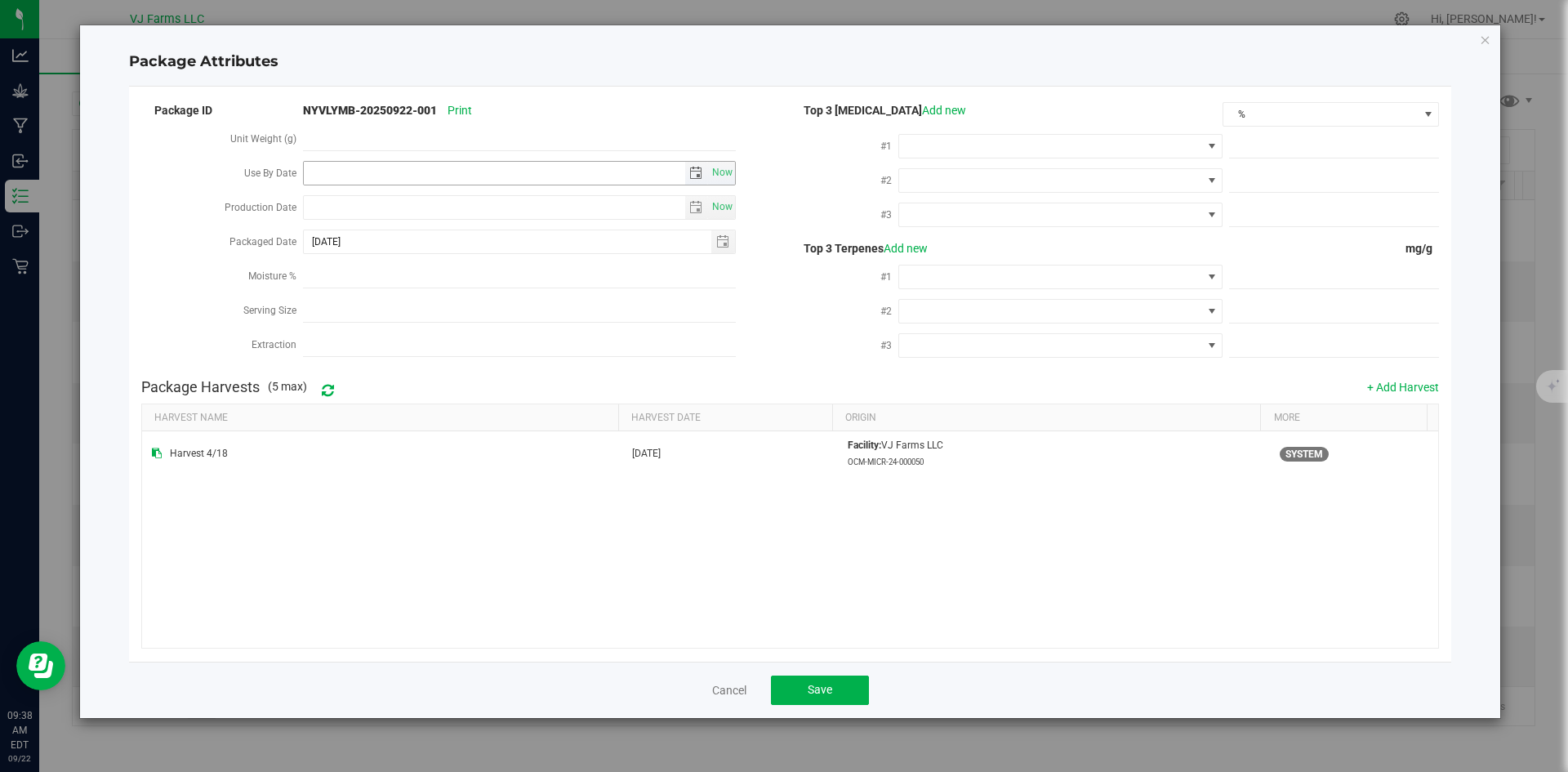
click at [692, 173] on span "select" at bounding box center [695, 173] width 13 height 13
click at [410, 201] on link "[DATE]" at bounding box center [389, 204] width 176 height 25
click at [463, 207] on span "Next" at bounding box center [463, 200] width 13 height 13
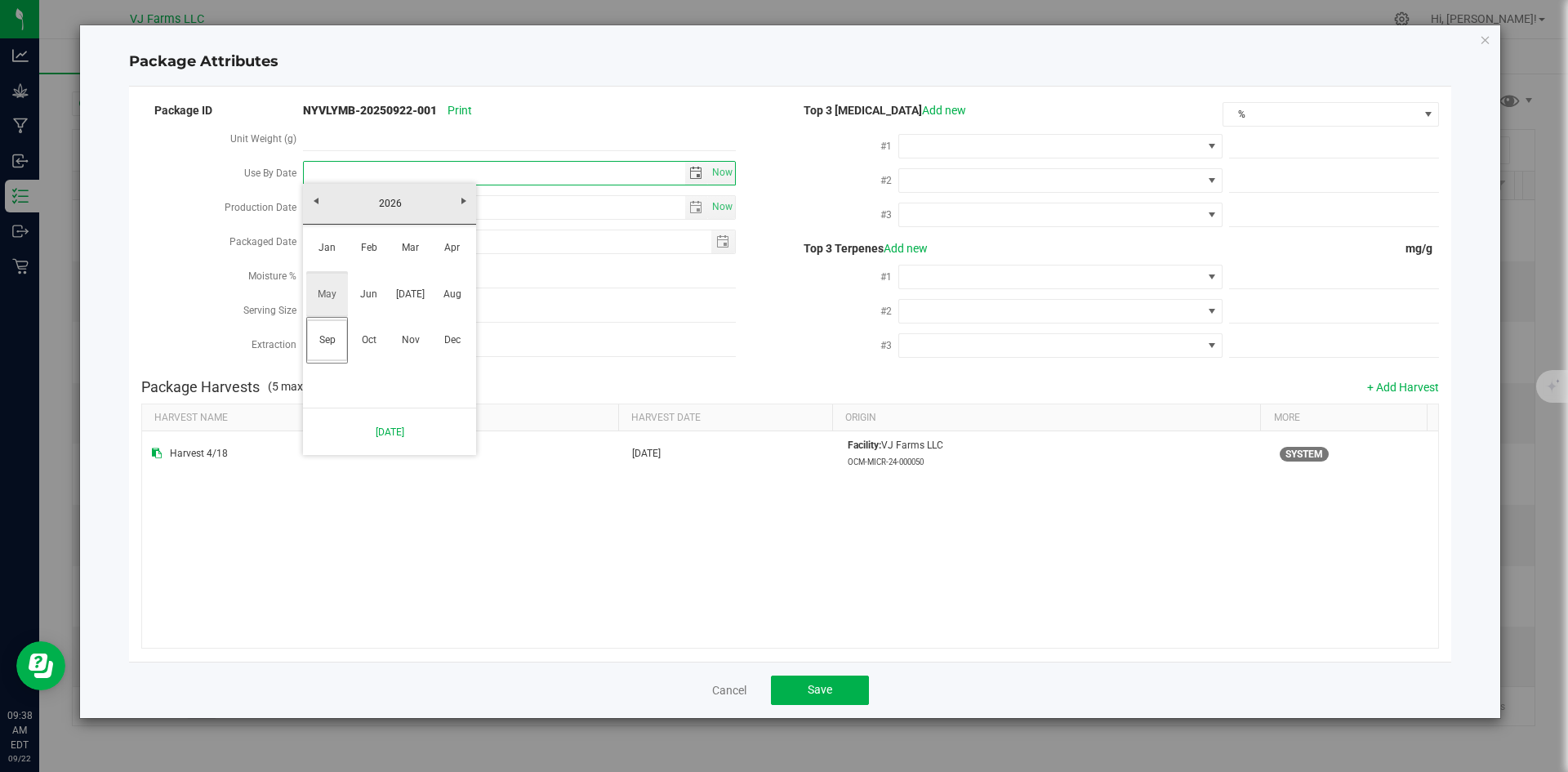
click at [329, 301] on link "May" at bounding box center [326, 294] width 42 height 42
click at [457, 285] on link "9" at bounding box center [461, 287] width 23 height 25
type input "[DATE]"
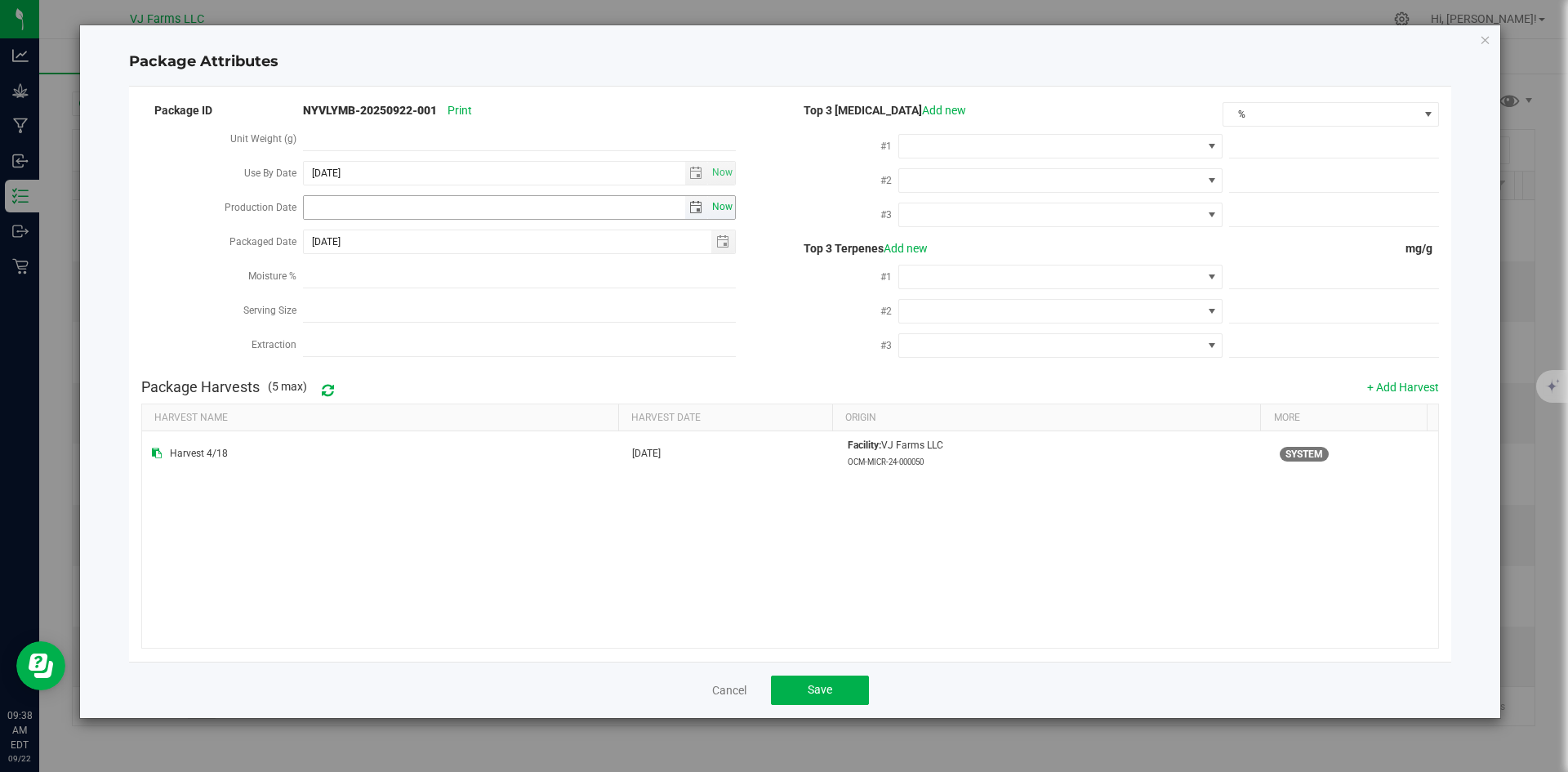
click at [719, 209] on span "Now" at bounding box center [722, 207] width 28 height 23
type input "[DATE]"
click at [826, 696] on button "Save" at bounding box center [819, 690] width 98 height 29
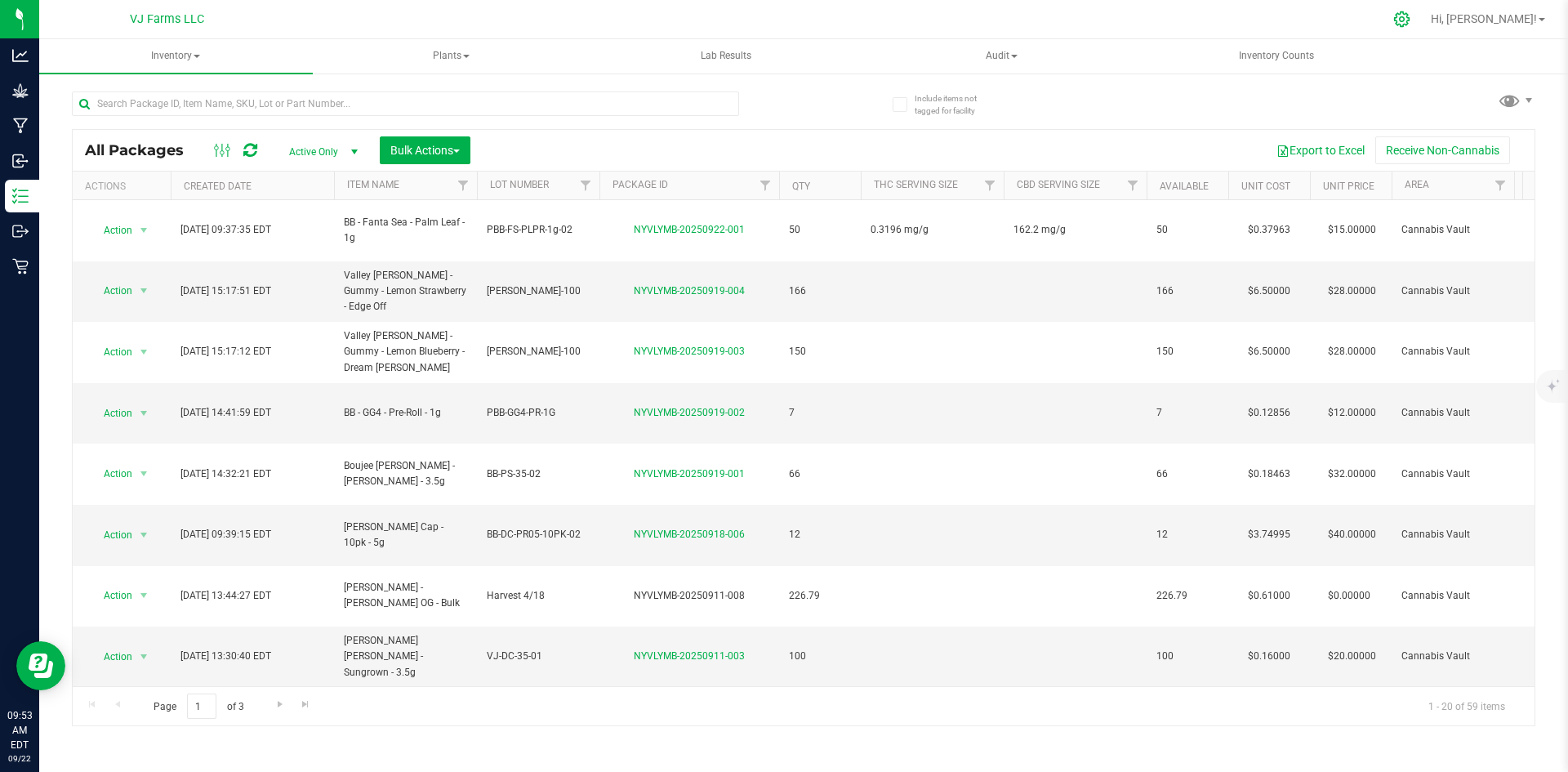
click at [1422, 18] on div at bounding box center [1402, 19] width 41 height 35
click at [1411, 23] on icon at bounding box center [1402, 19] width 17 height 17
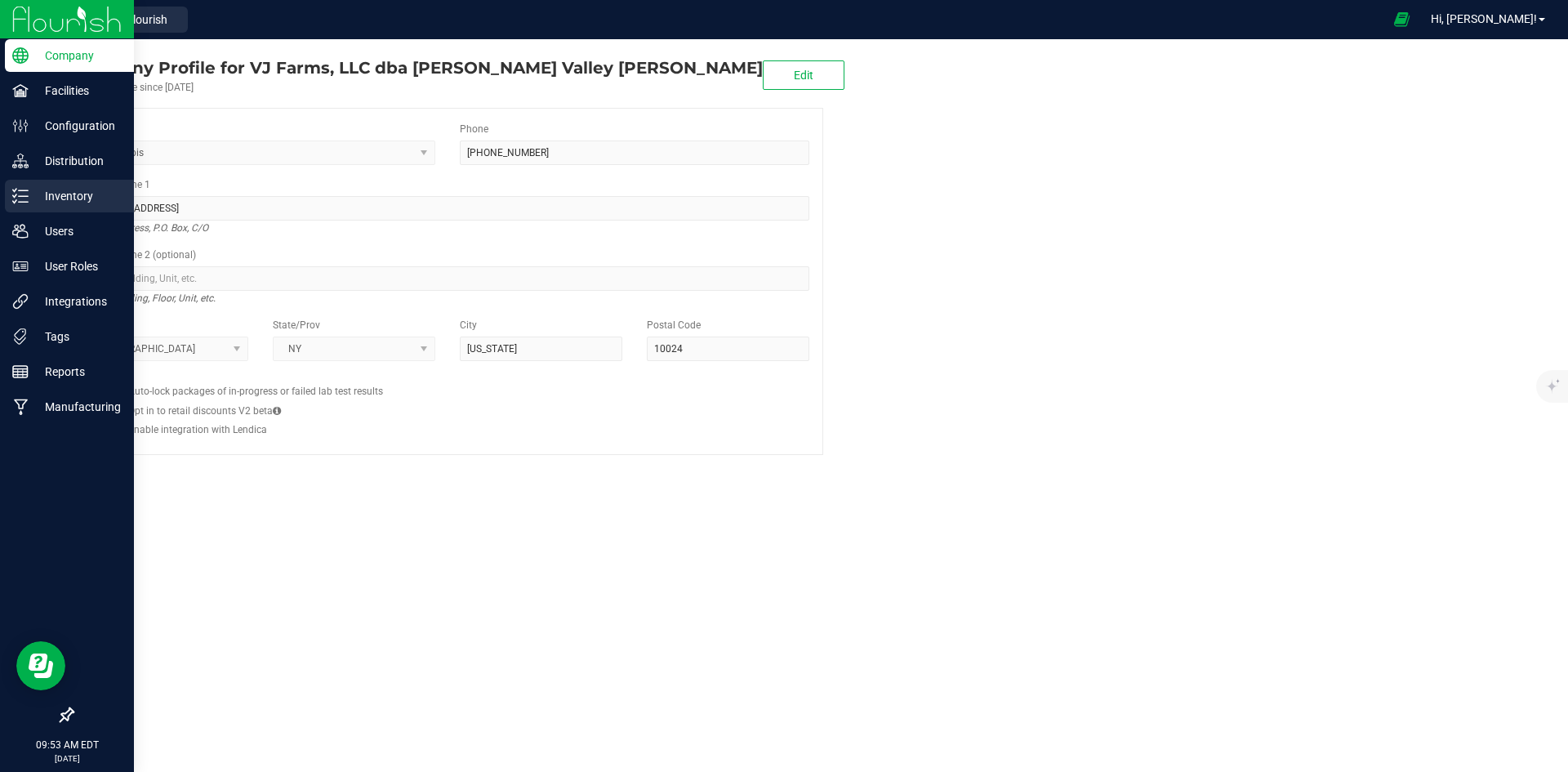
click at [60, 192] on p "Inventory" at bounding box center [77, 196] width 98 height 19
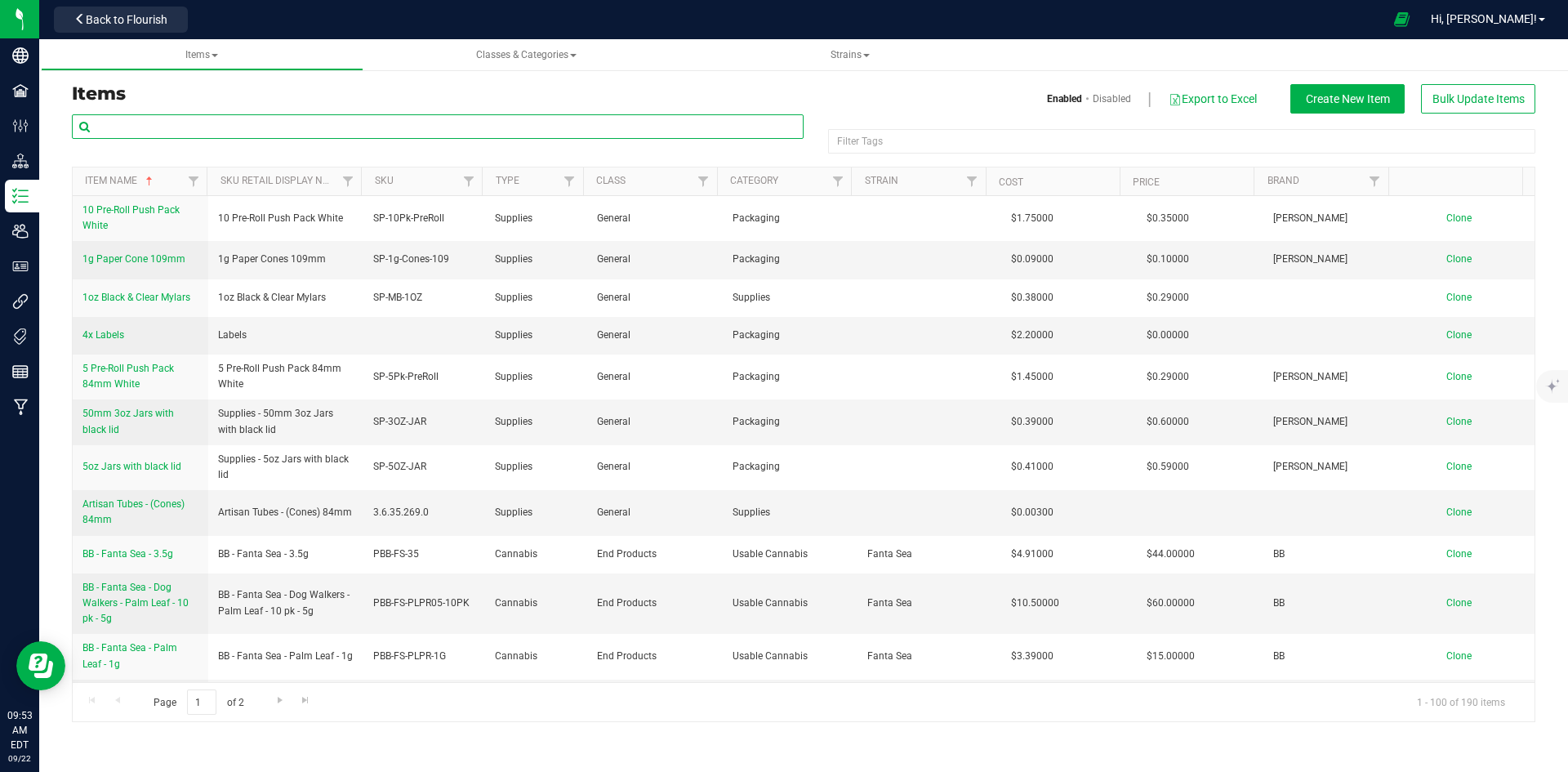
click at [221, 129] on input "text" at bounding box center [438, 126] width 732 height 24
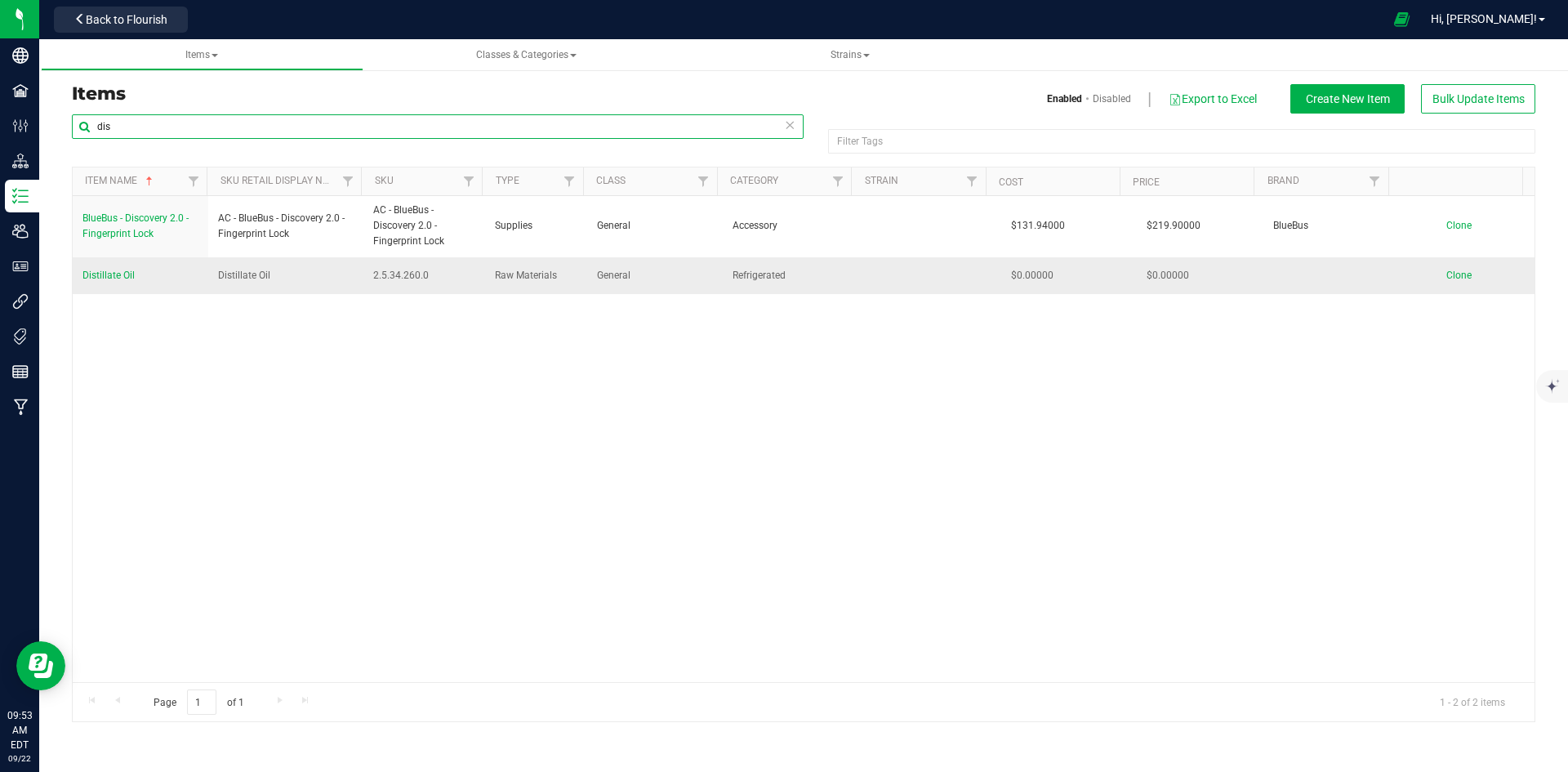
type input "dis"
click at [125, 270] on span "Distillate Oil" at bounding box center [109, 276] width 52 height 12
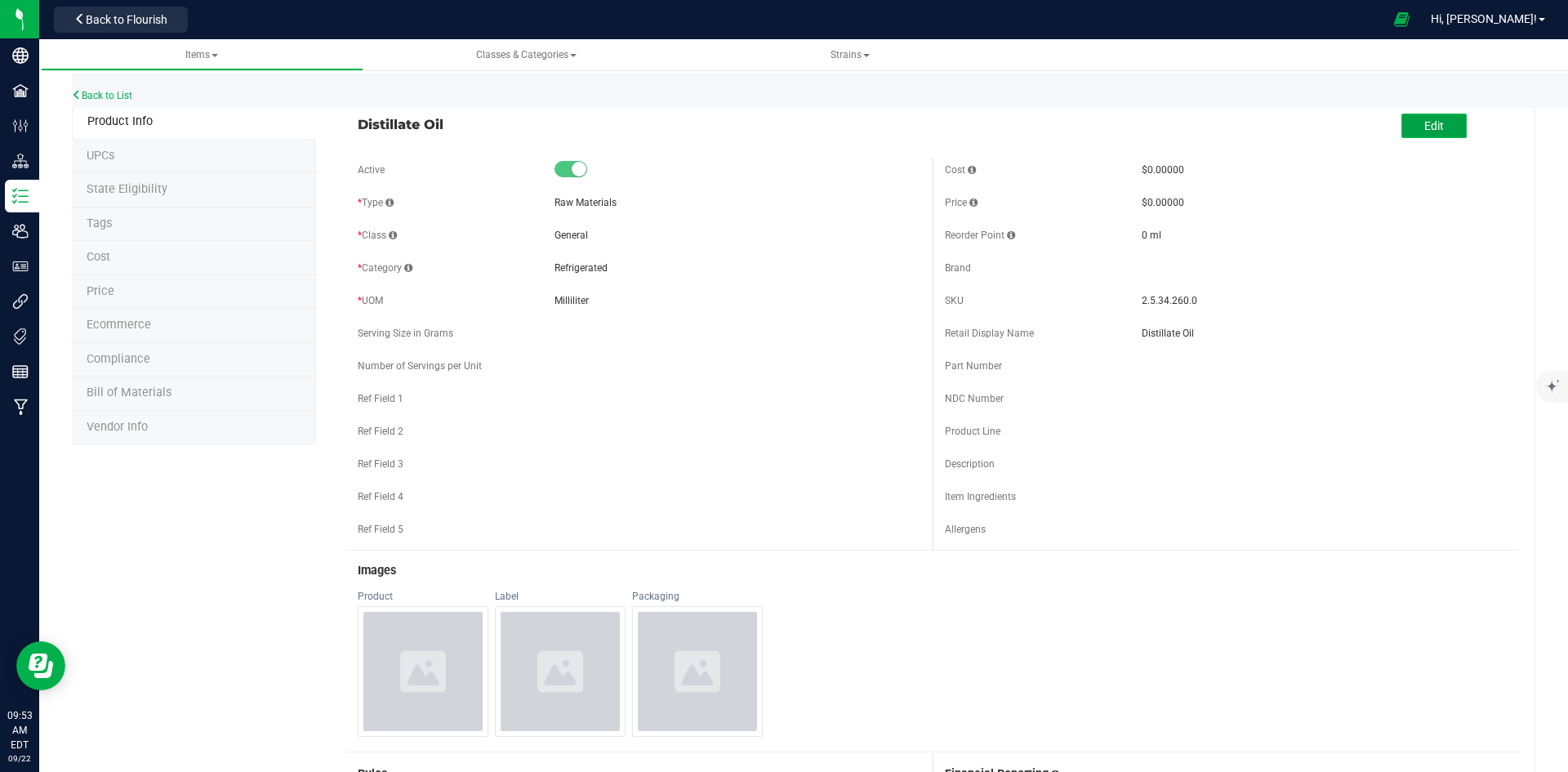
click at [1403, 124] on button "Edit" at bounding box center [1433, 125] width 65 height 24
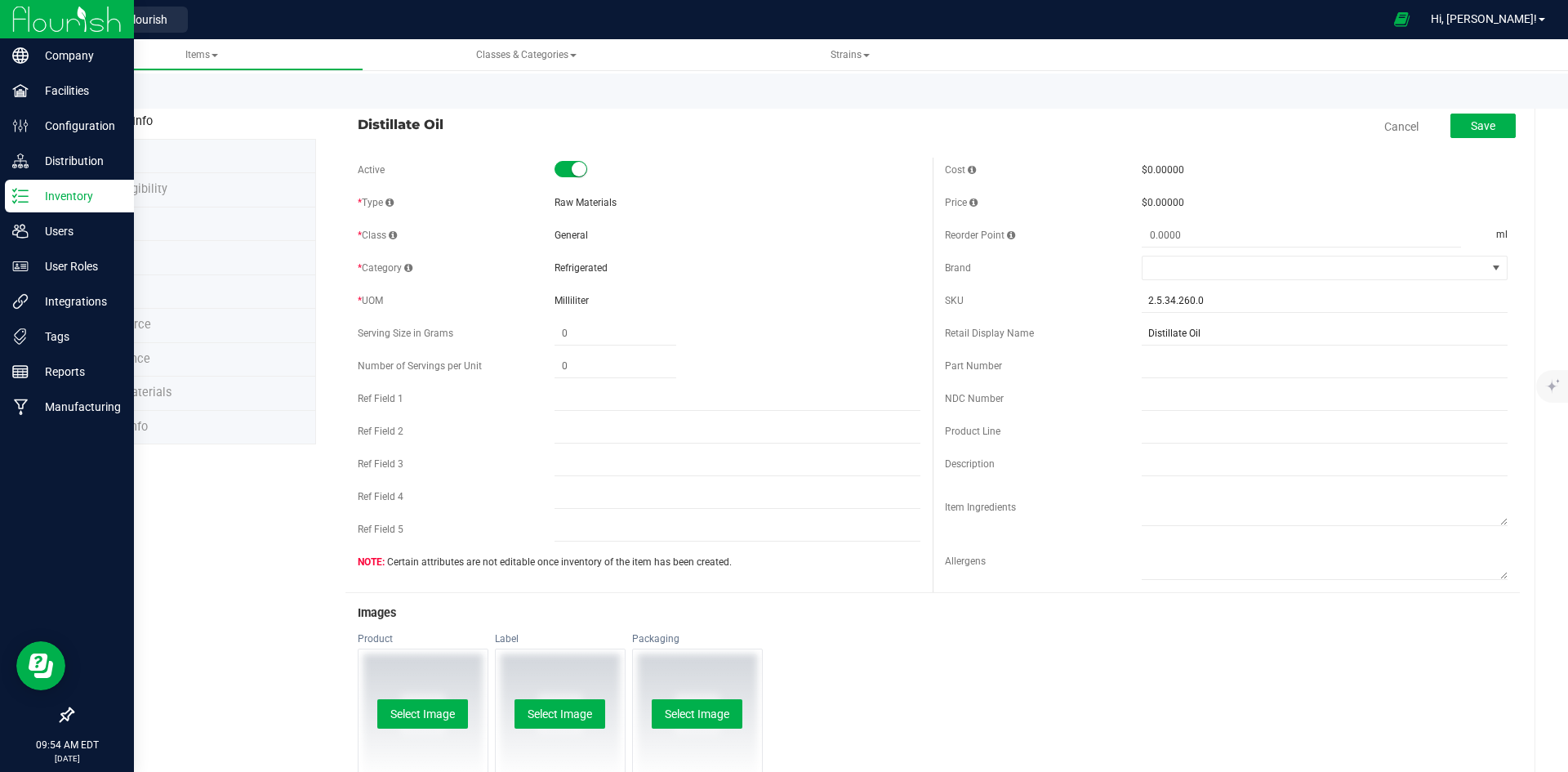
click at [29, 193] on p "Inventory" at bounding box center [77, 196] width 98 height 19
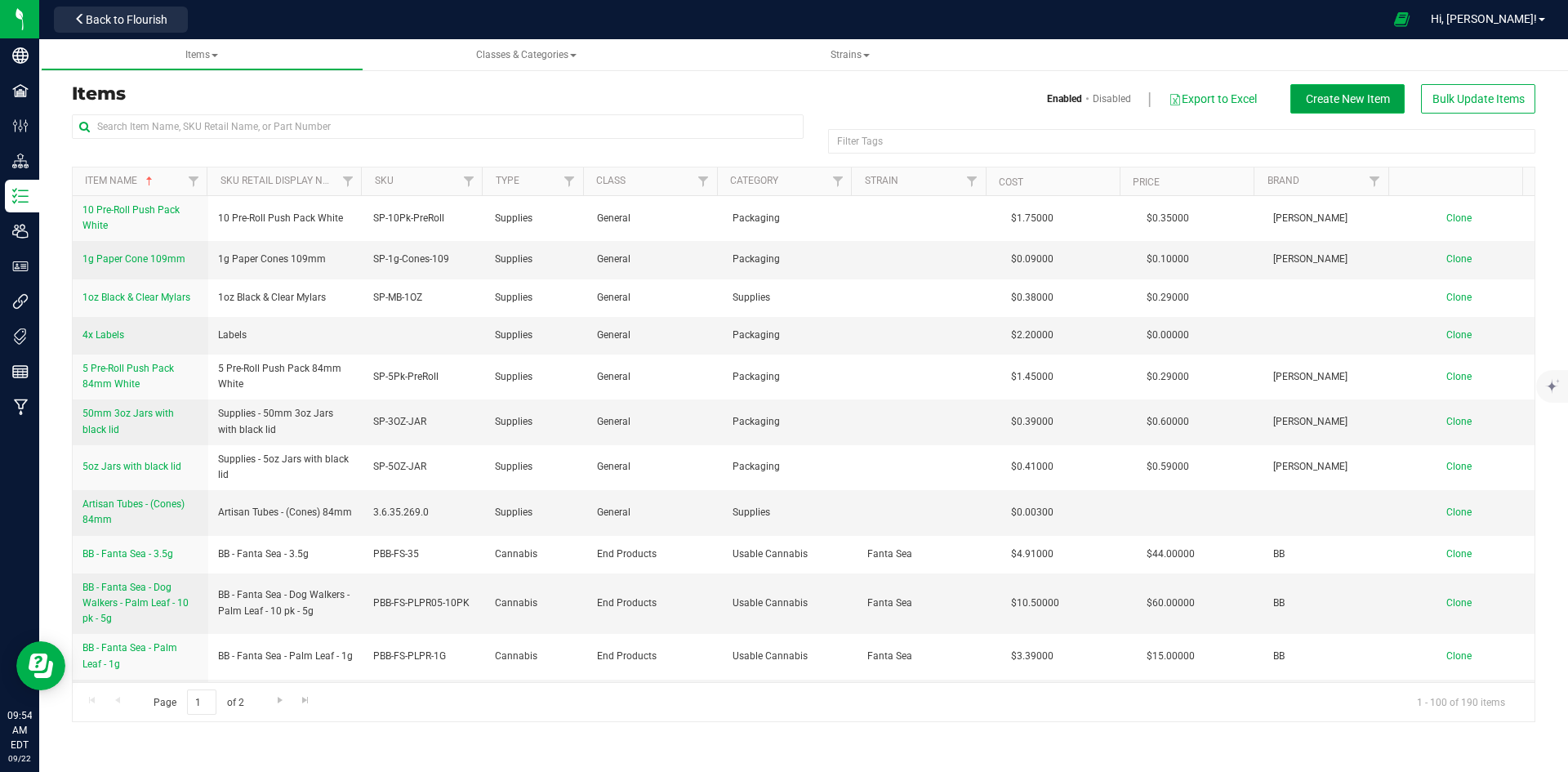
click at [1350, 104] on span "Create New Item" at bounding box center [1348, 98] width 84 height 13
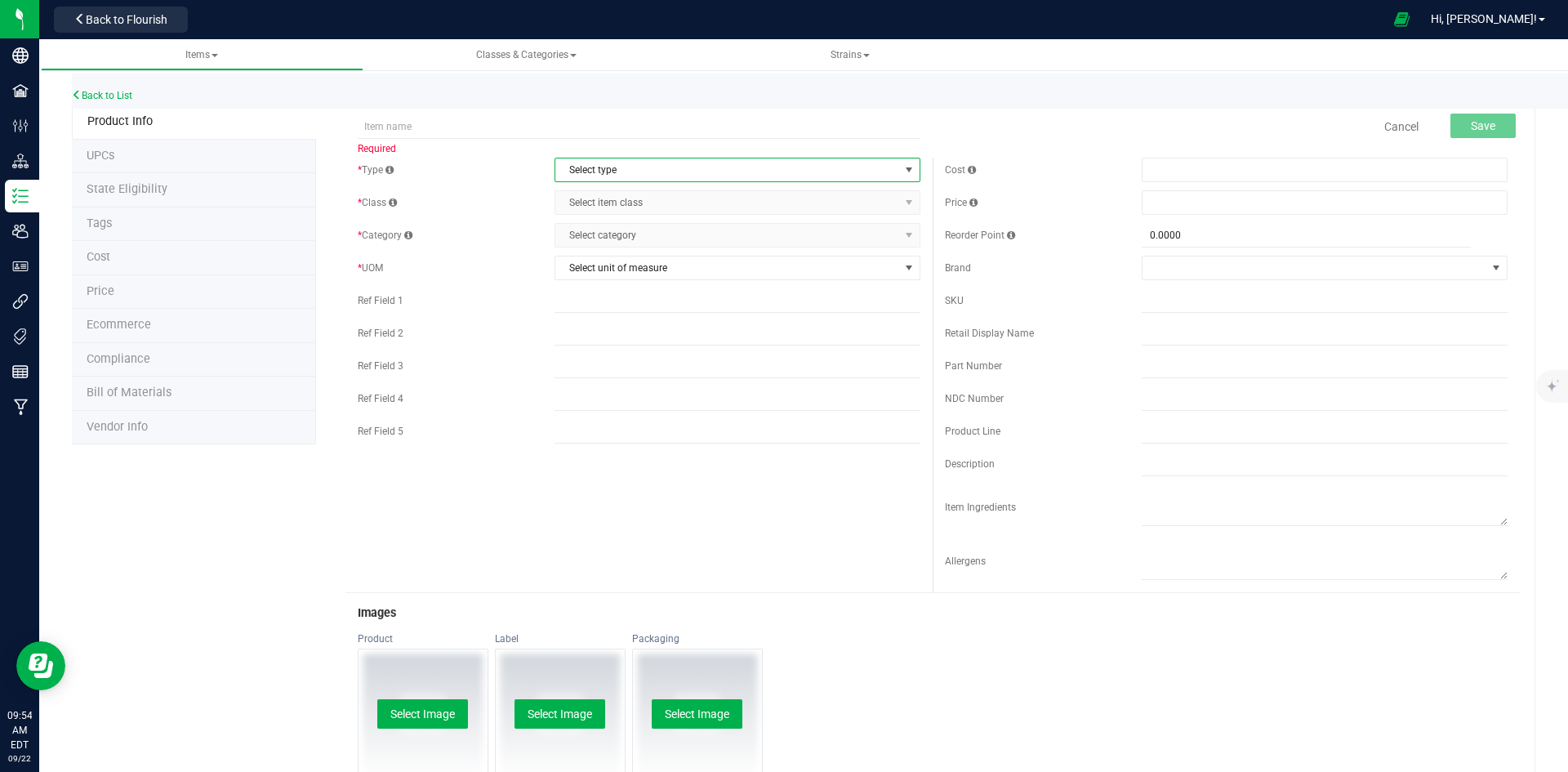
click at [708, 168] on span "Select type" at bounding box center [727, 170] width 344 height 23
click at [505, 116] on input "text" at bounding box center [639, 126] width 563 height 24
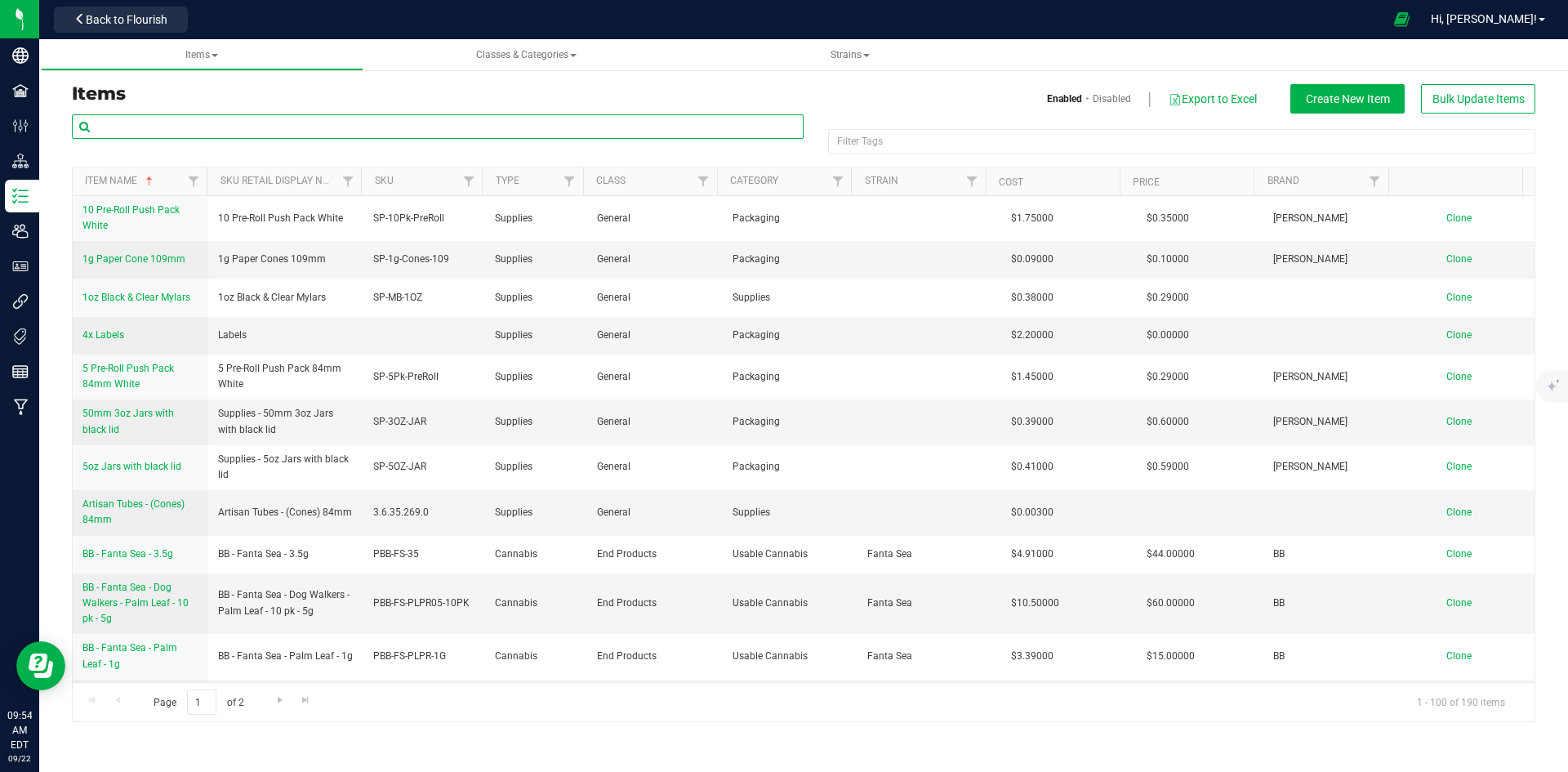
click at [136, 126] on input "text" at bounding box center [438, 126] width 732 height 24
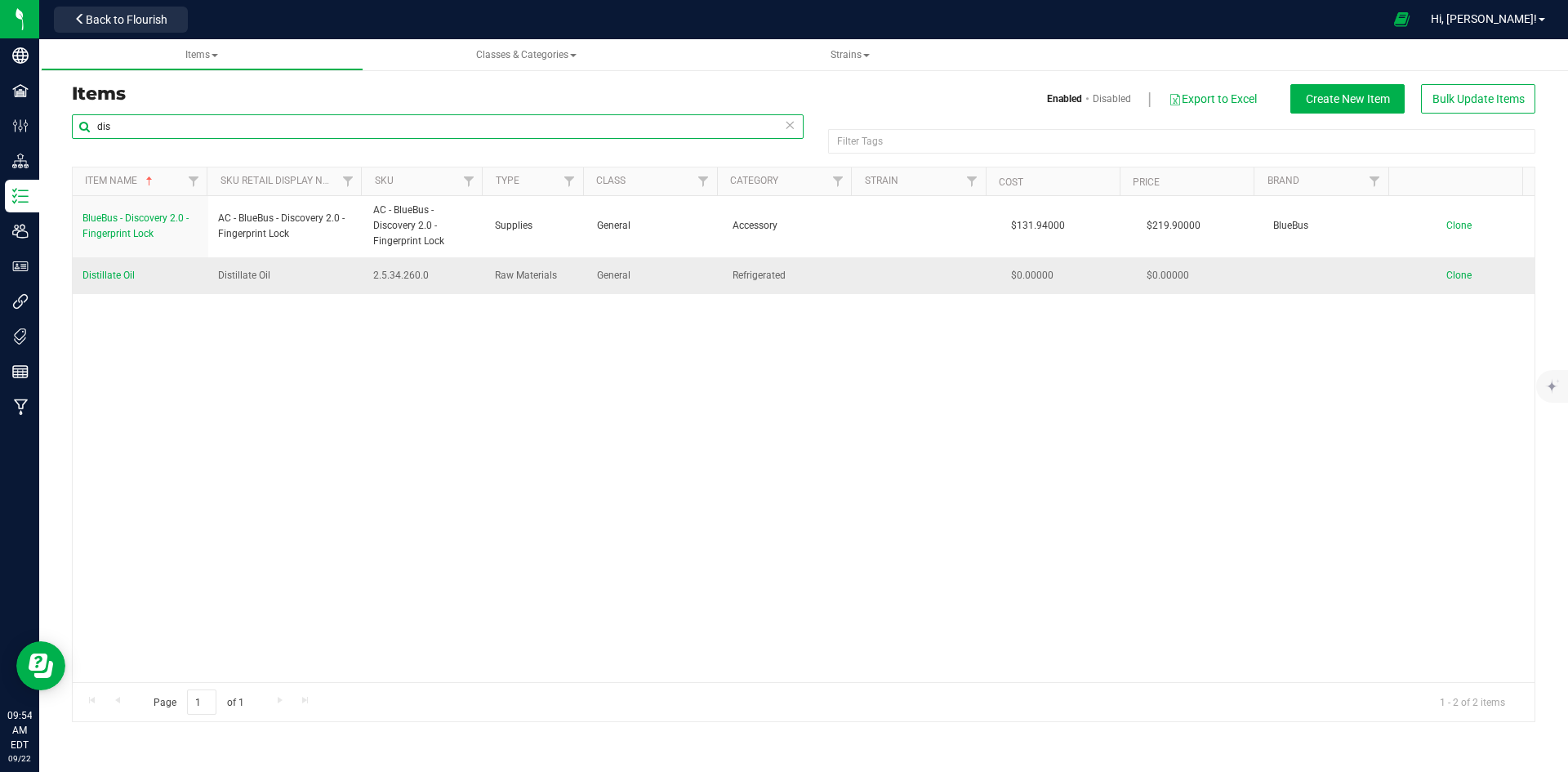
type input "dis"
click at [125, 272] on span "Distillate Oil" at bounding box center [109, 276] width 52 height 12
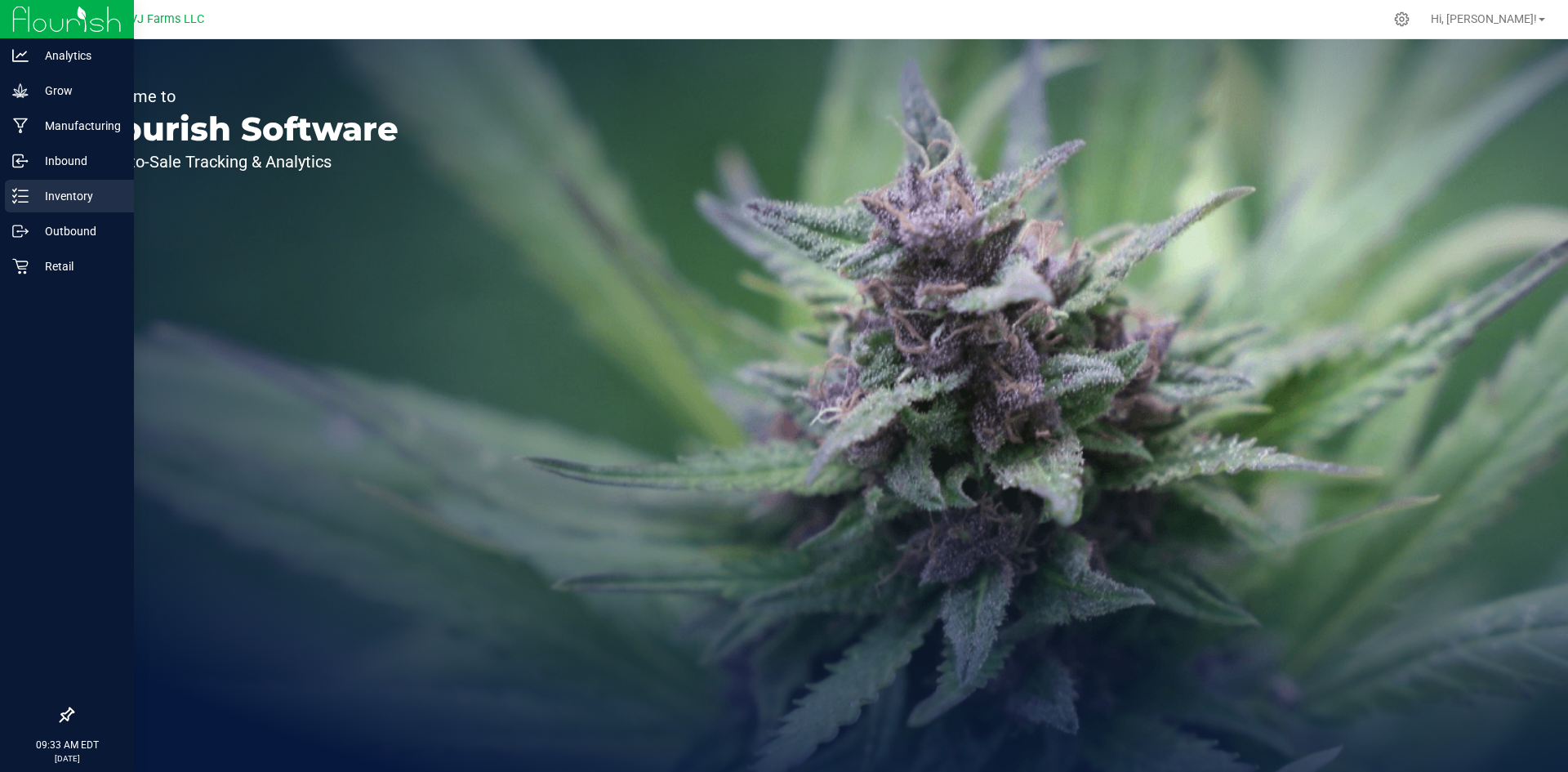
click at [90, 188] on p "Inventory" at bounding box center [77, 196] width 98 height 19
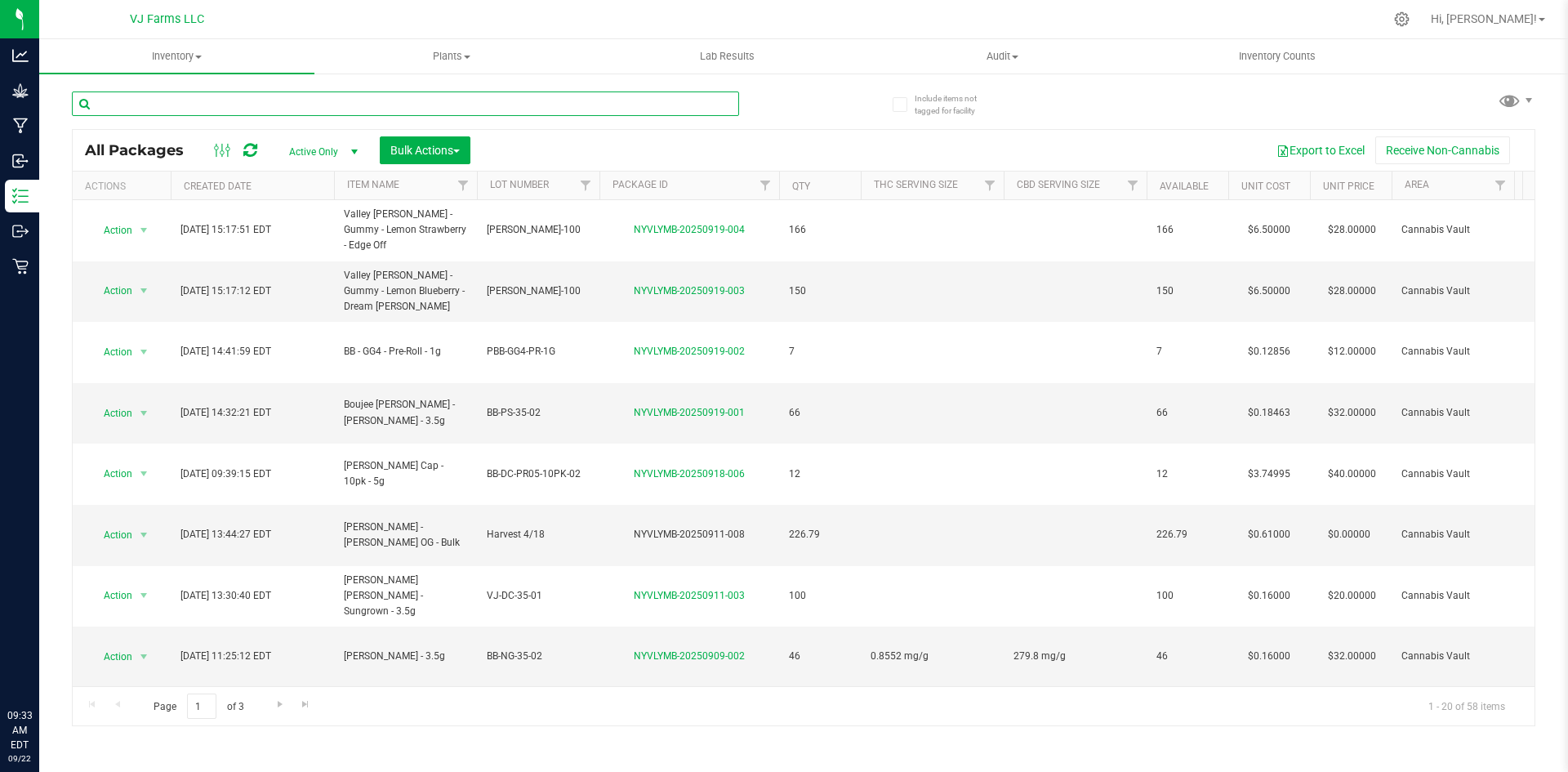
click at [231, 98] on input "text" at bounding box center [405, 103] width 667 height 24
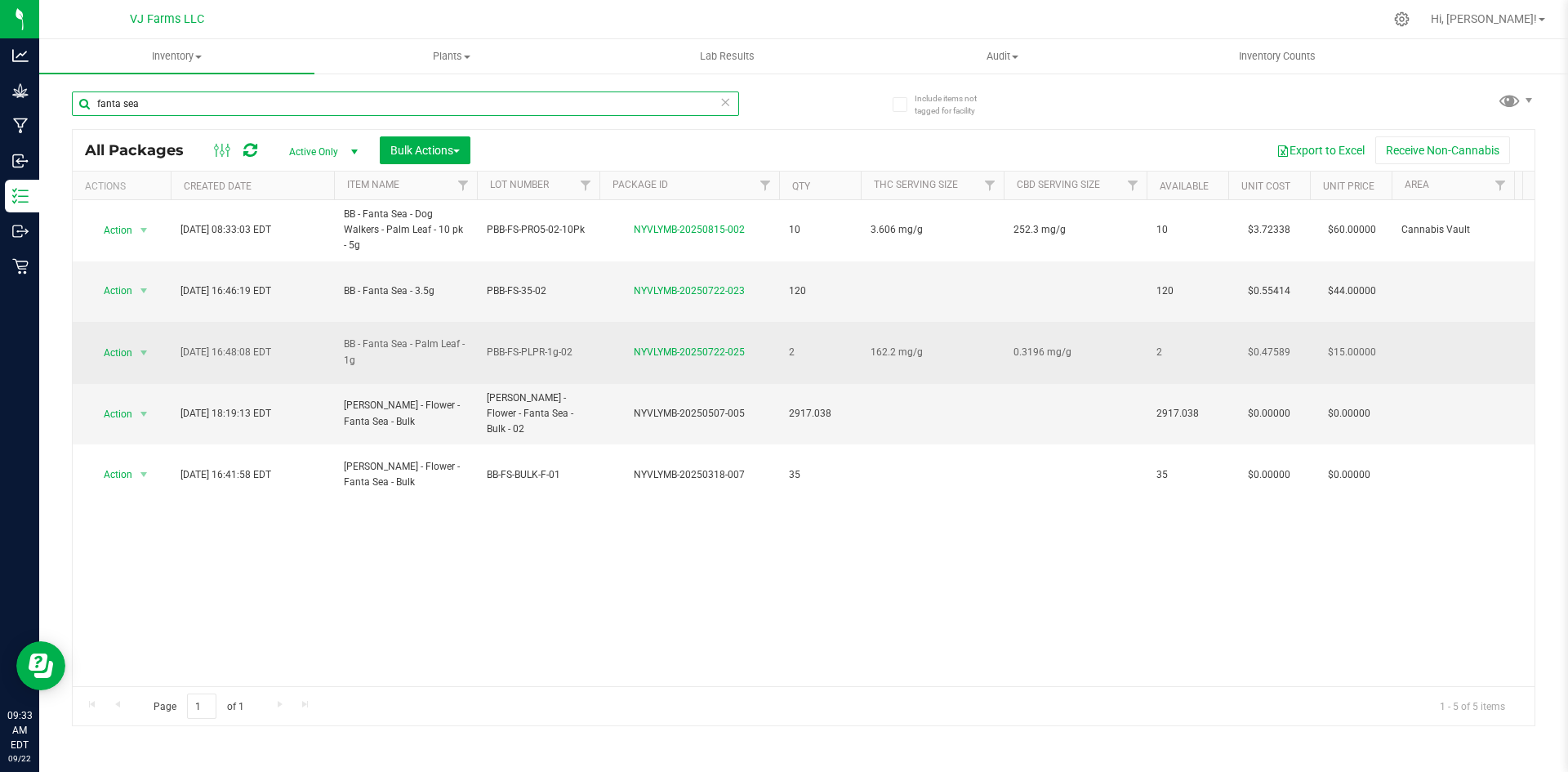
type input "fanta sea"
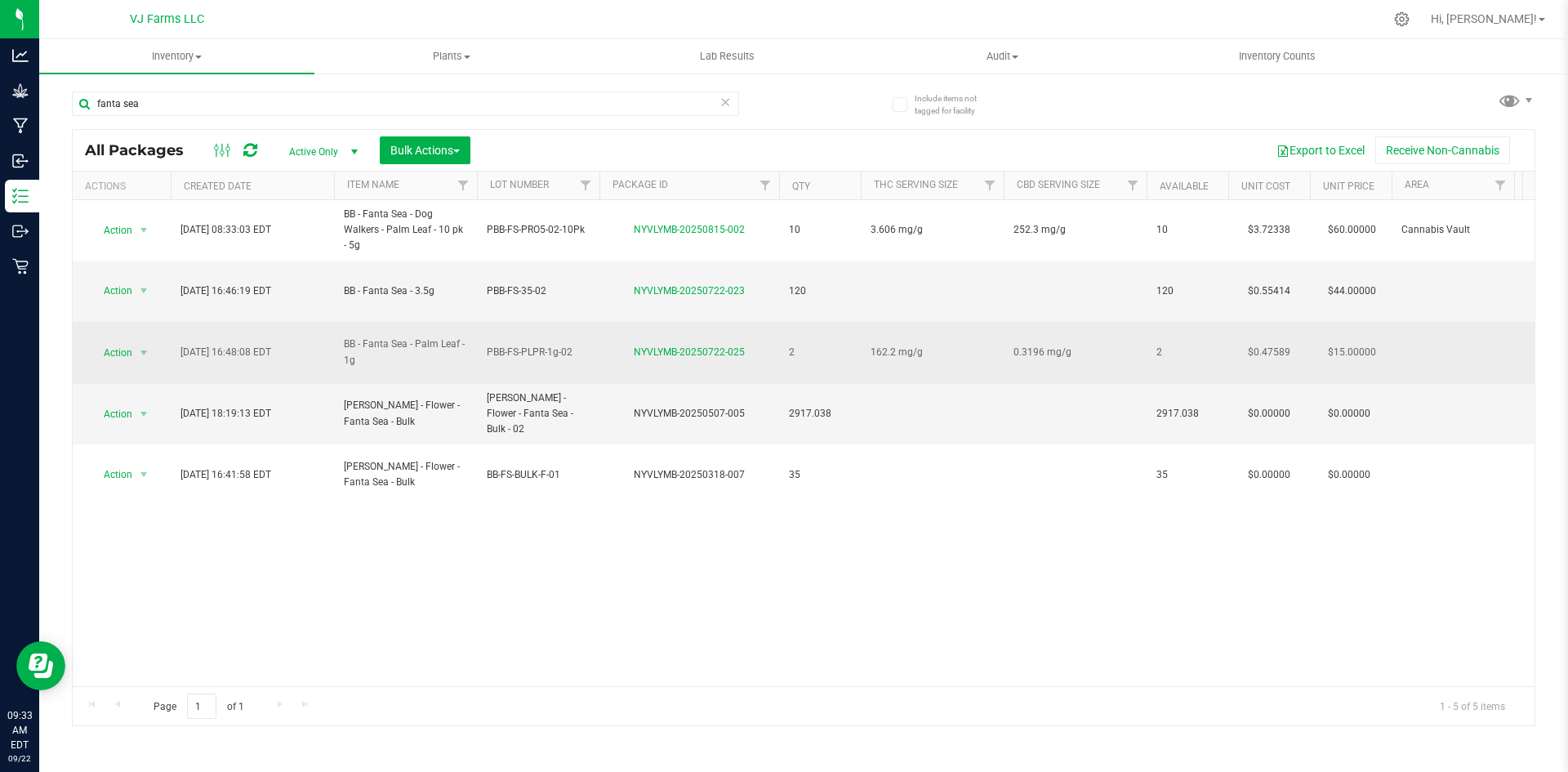
drag, startPoint x: 416, startPoint y: 338, endPoint x: 326, endPoint y: 316, distance: 92.6
copy tr "BB - Fanta Sea - Palm Leaf - 1g"
click at [545, 326] on td "PBB-FS-PLPR-1g-02" at bounding box center [538, 352] width 122 height 62
drag, startPoint x: 574, startPoint y: 336, endPoint x: 481, endPoint y: 332, distance: 93.1
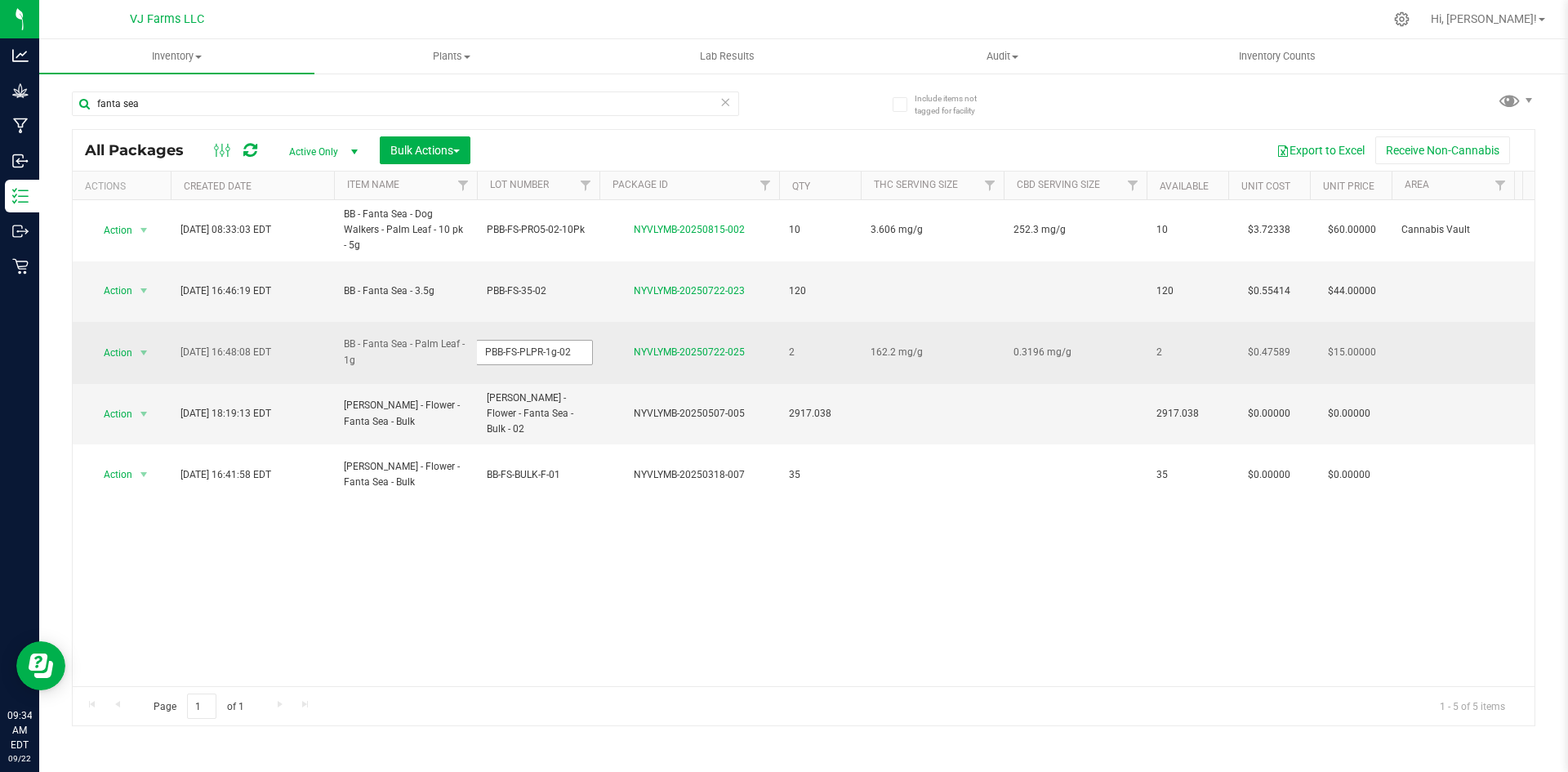
click at [481, 340] on input "PBB-FS-PLPR-1g-02" at bounding box center [534, 352] width 117 height 25
